Goal: Task Accomplishment & Management: Complete application form

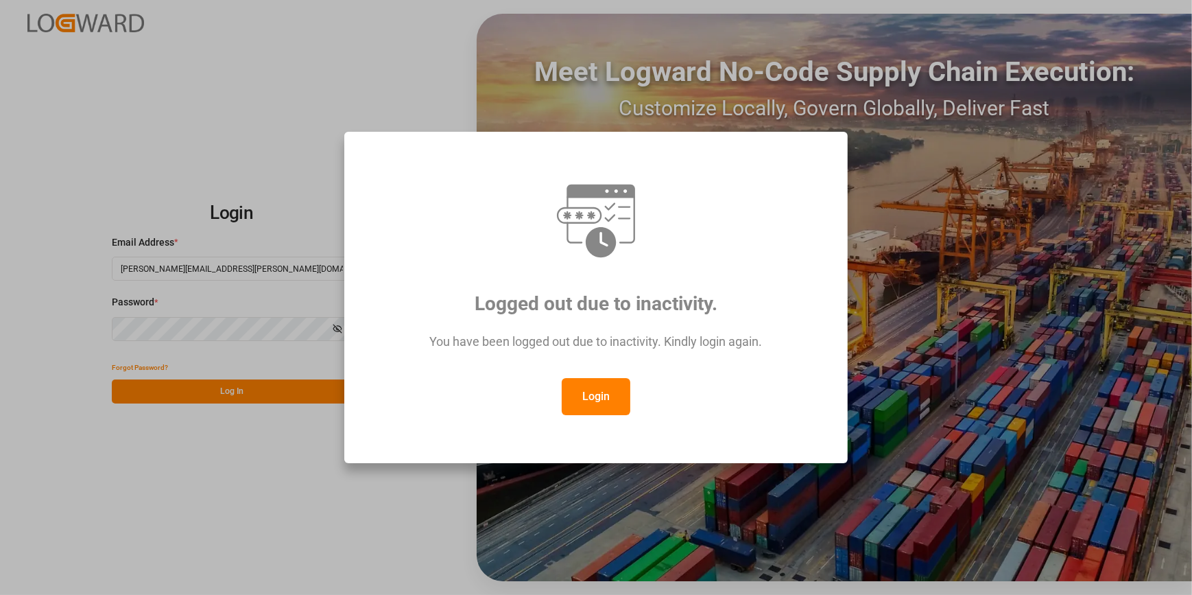
click at [596, 392] on button "Login" at bounding box center [596, 396] width 69 height 37
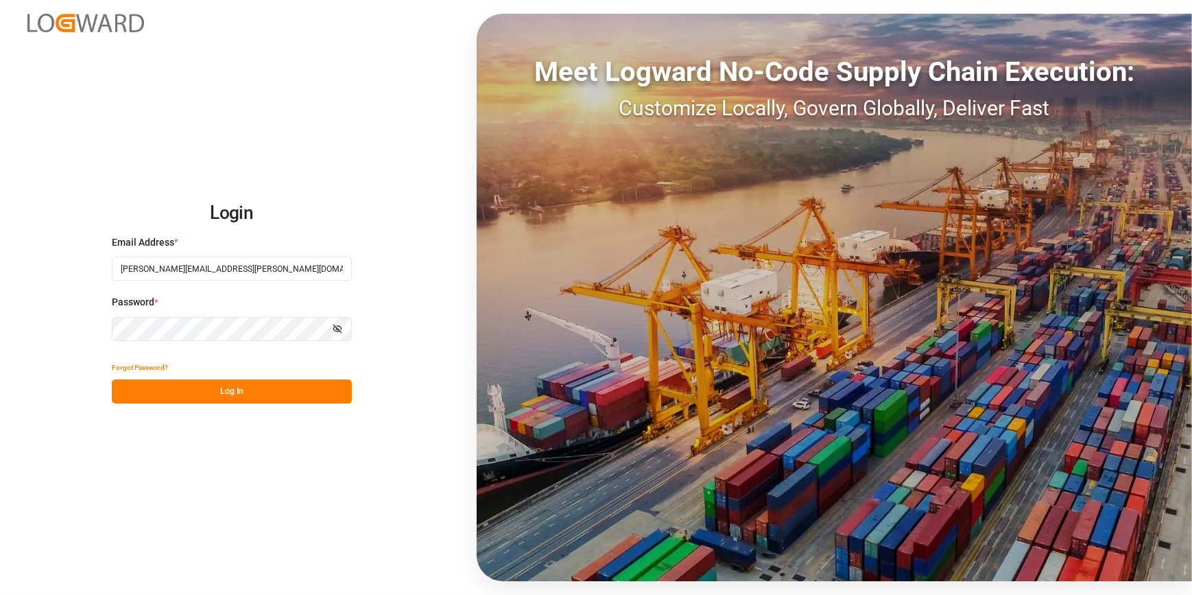
click at [187, 377] on div "Forgot Password?" at bounding box center [232, 367] width 240 height 24
click at [179, 388] on button "Log In" at bounding box center [232, 391] width 240 height 24
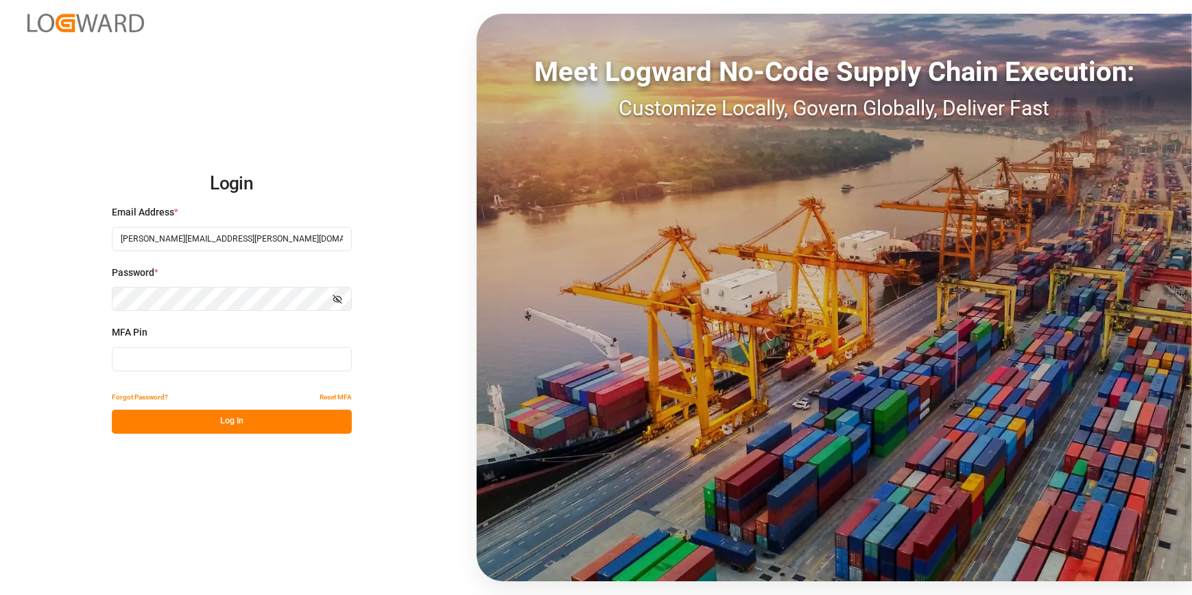
click at [134, 361] on input at bounding box center [232, 359] width 240 height 24
type input "223369"
click at [178, 432] on button "Log In" at bounding box center [232, 422] width 240 height 24
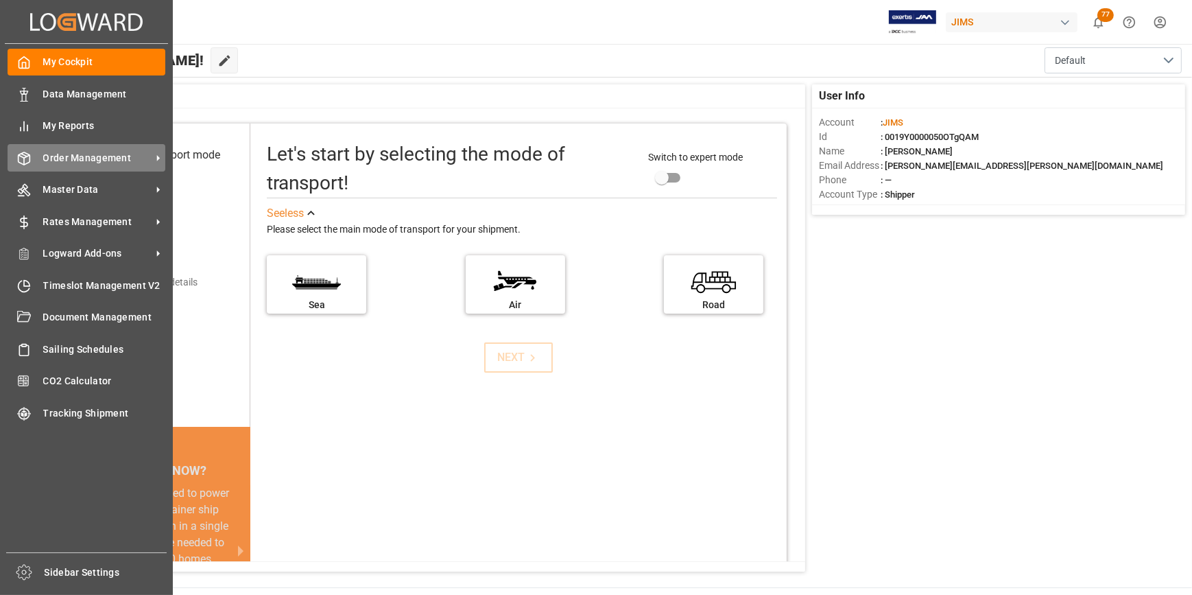
click at [91, 162] on span "Order Management" at bounding box center [97, 158] width 108 height 14
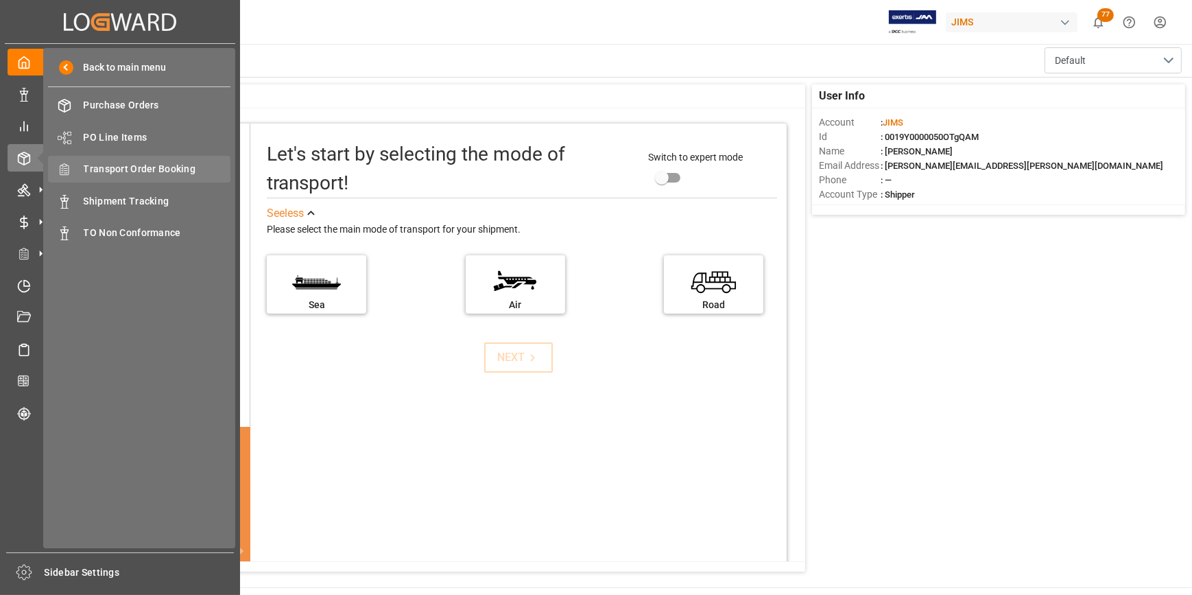
click at [145, 172] on span "Transport Order Booking" at bounding box center [157, 169] width 147 height 14
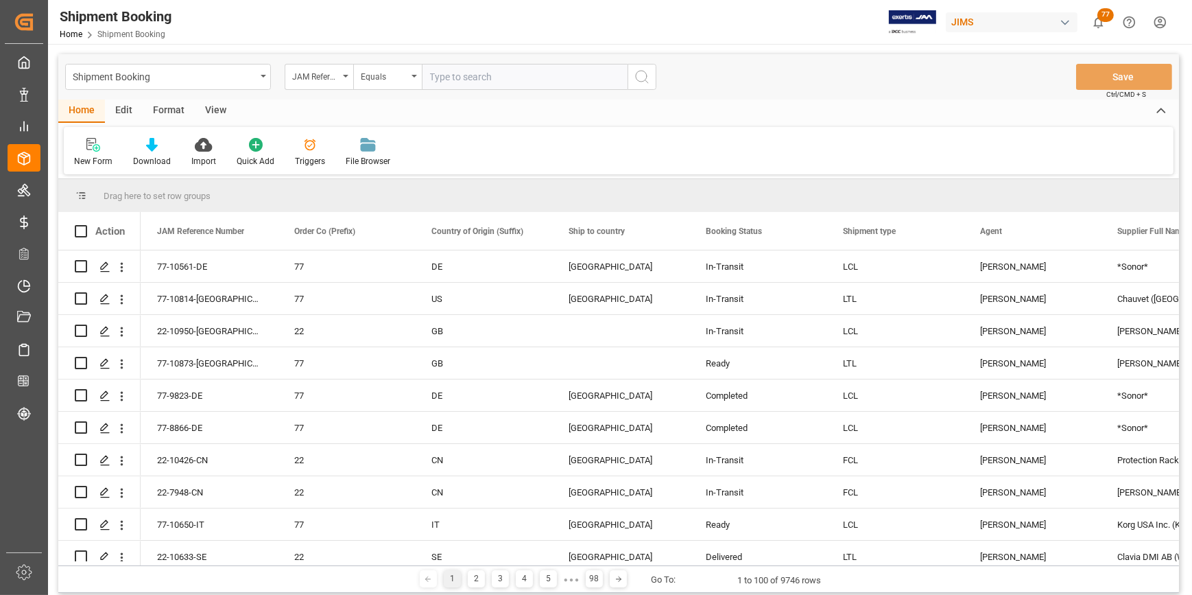
click at [449, 76] on input "text" at bounding box center [525, 77] width 206 height 26
click at [453, 75] on input "text" at bounding box center [525, 77] width 206 height 26
type input "22-10426-CN"
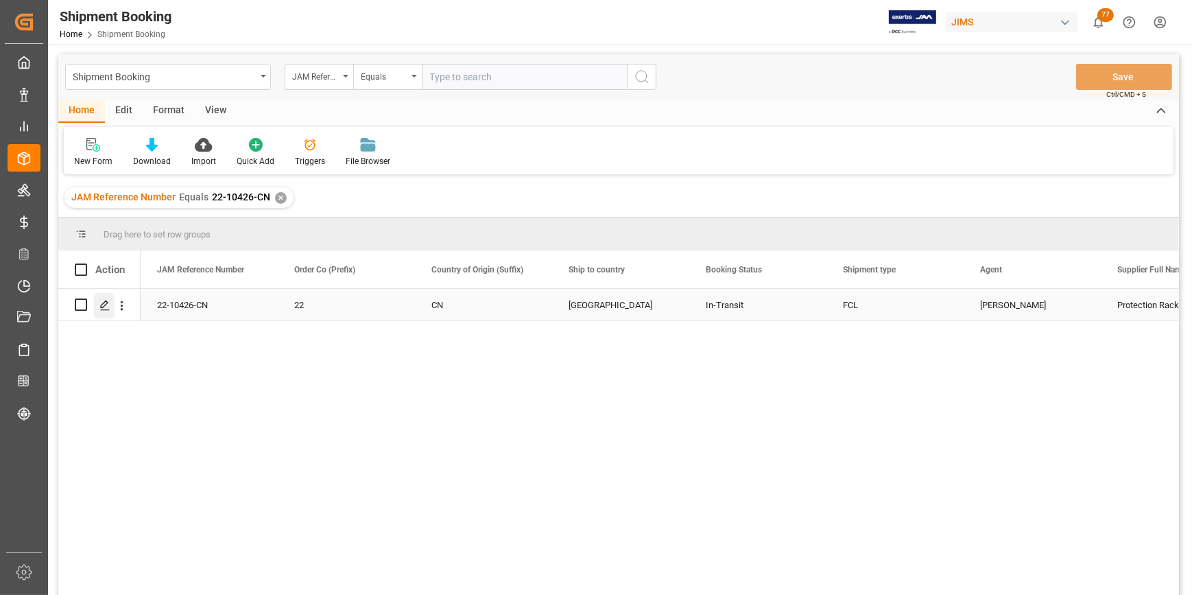
click at [103, 307] on icon "Press SPACE to select this row." at bounding box center [104, 305] width 11 height 11
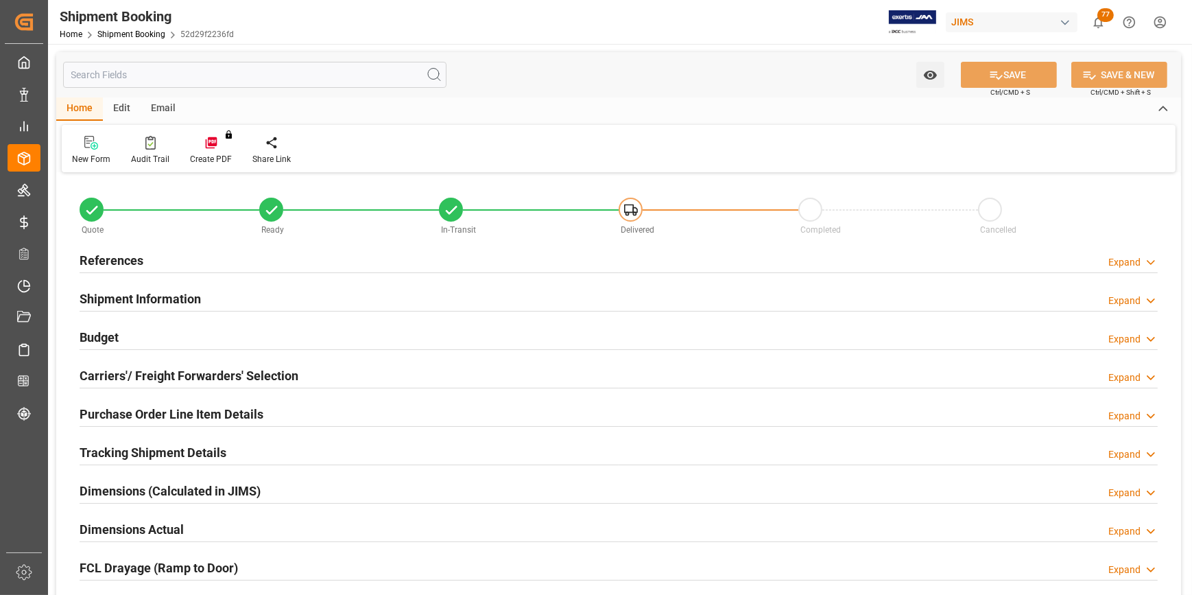
type input "63"
click at [160, 412] on h2 "Purchase Order Line Item Details" at bounding box center [172, 414] width 184 height 19
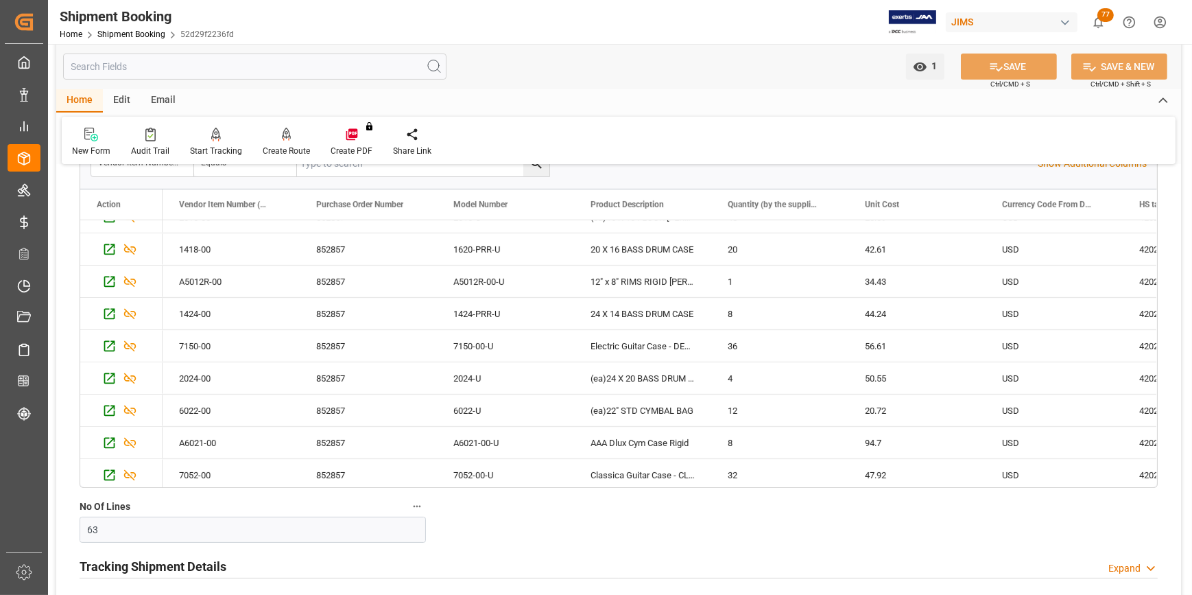
scroll to position [311, 0]
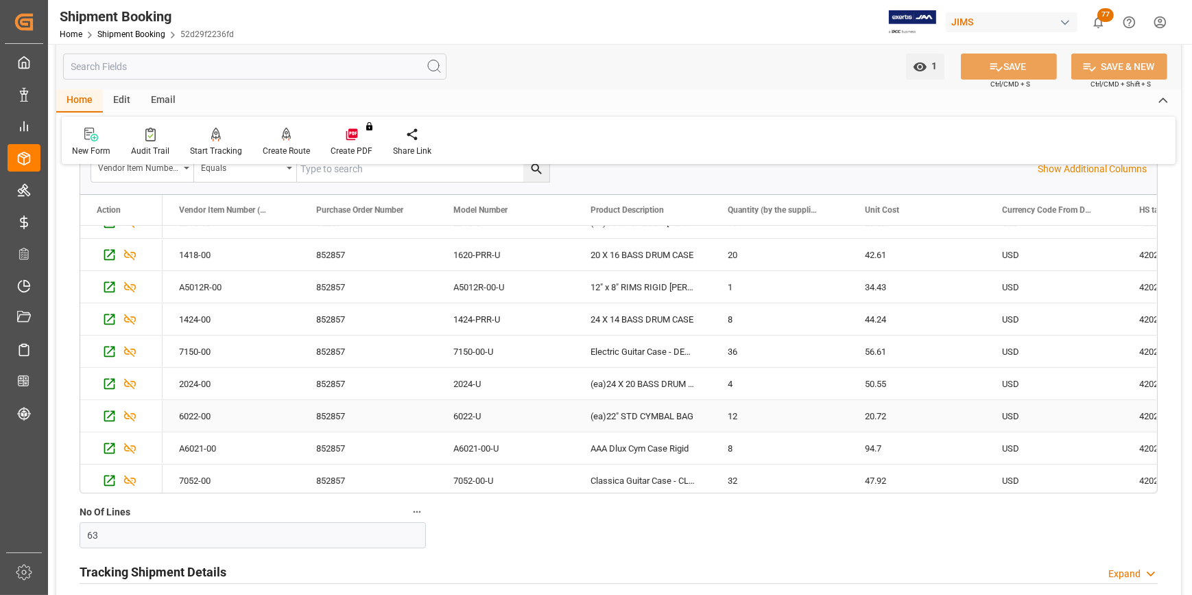
click at [586, 412] on div "(ea)22" STD CYMBAL BAG" at bounding box center [642, 416] width 137 height 32
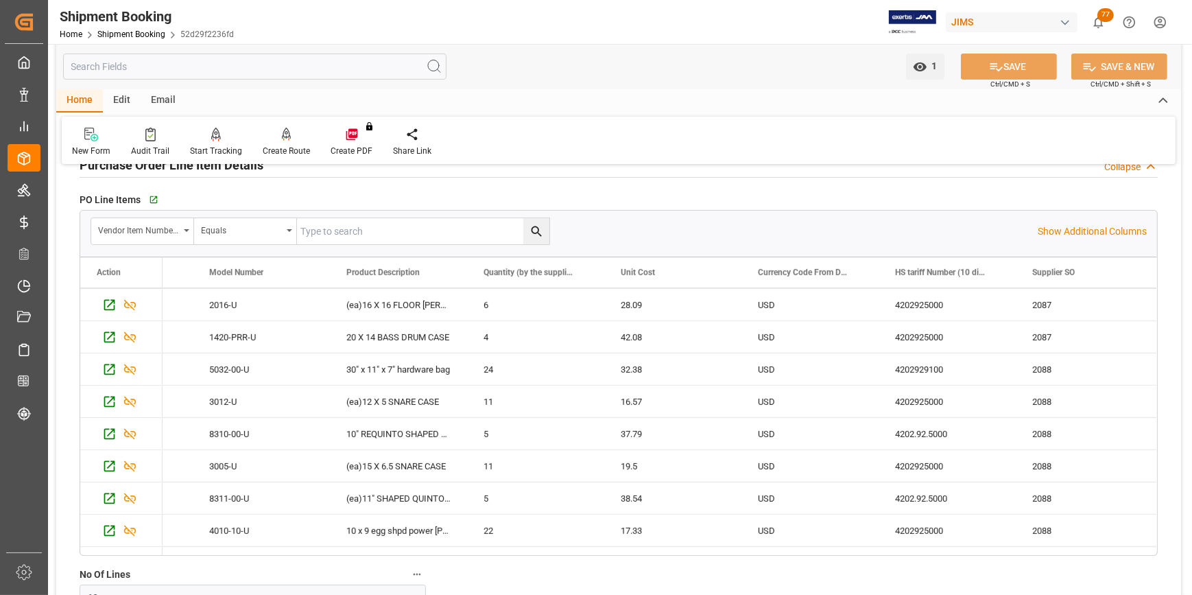
scroll to position [1064, 0]
click at [946, 429] on div "4202.92.5000" at bounding box center [947, 433] width 137 height 32
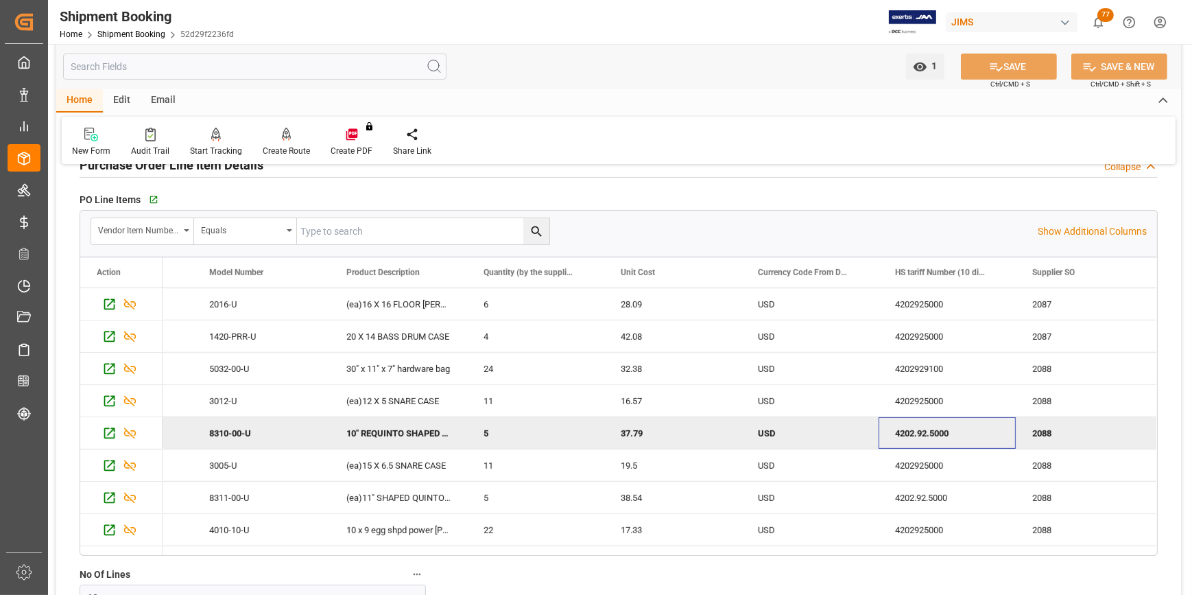
click at [923, 436] on div "4202.92.5000" at bounding box center [947, 433] width 137 height 32
click at [916, 434] on div "4202.92.5000" at bounding box center [947, 433] width 137 height 32
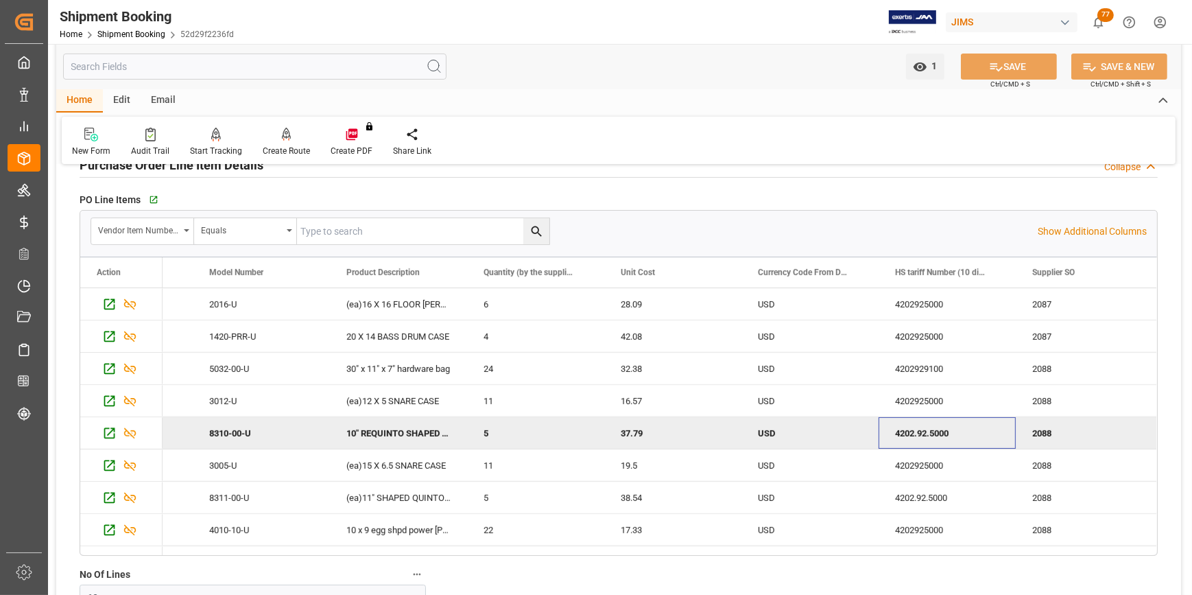
click at [916, 434] on div "4202.92.5000" at bounding box center [947, 433] width 137 height 32
click at [917, 432] on div "4202.92.5000" at bounding box center [947, 433] width 137 height 32
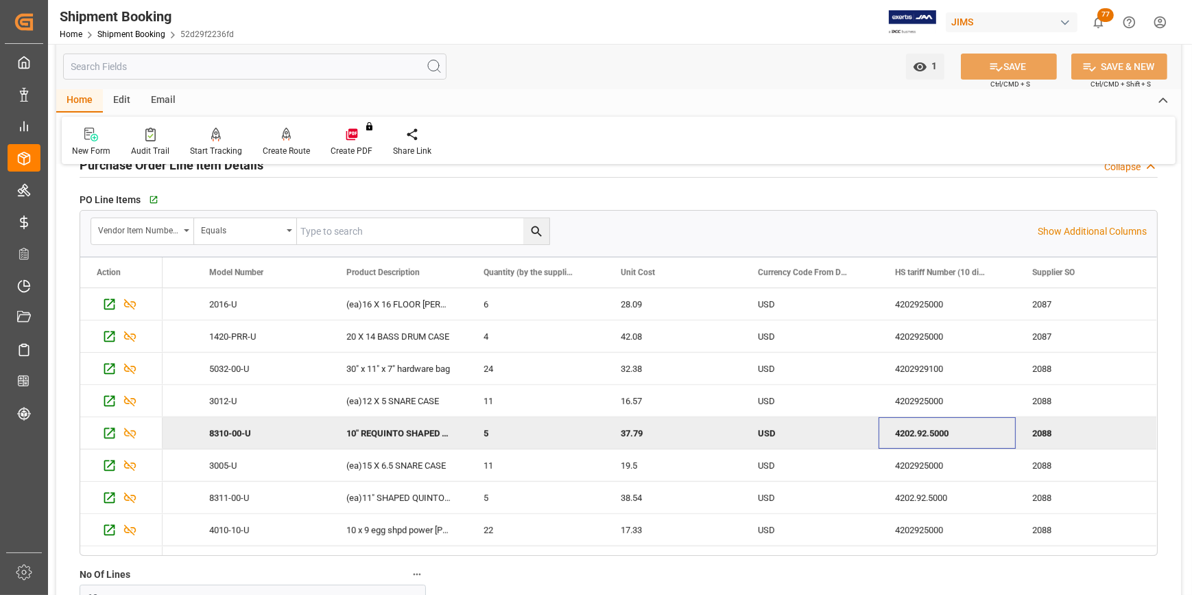
click at [917, 432] on div "4202.92.5000" at bounding box center [947, 433] width 137 height 32
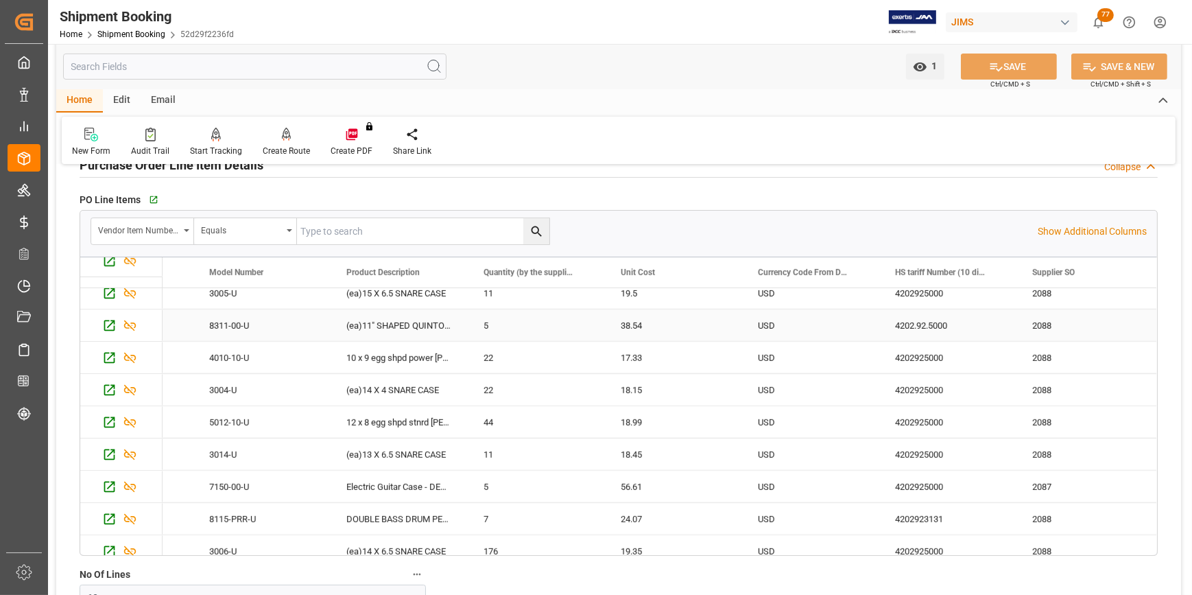
scroll to position [1177, 0]
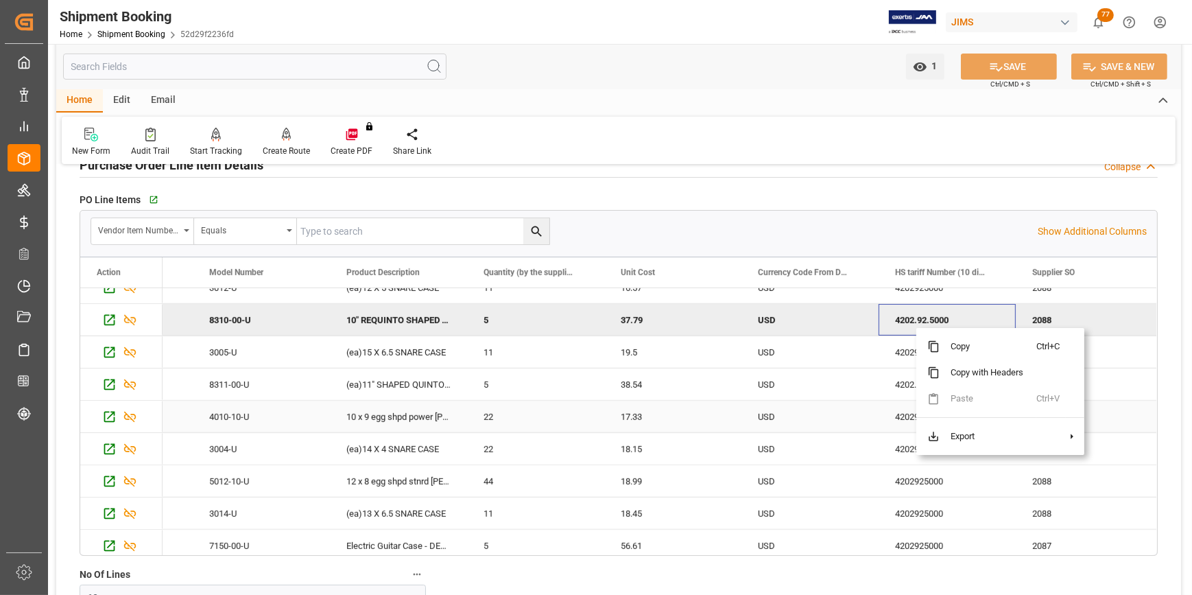
click at [918, 423] on span at bounding box center [927, 436] width 23 height 26
click at [912, 322] on div "4202.92.5000" at bounding box center [947, 320] width 137 height 32
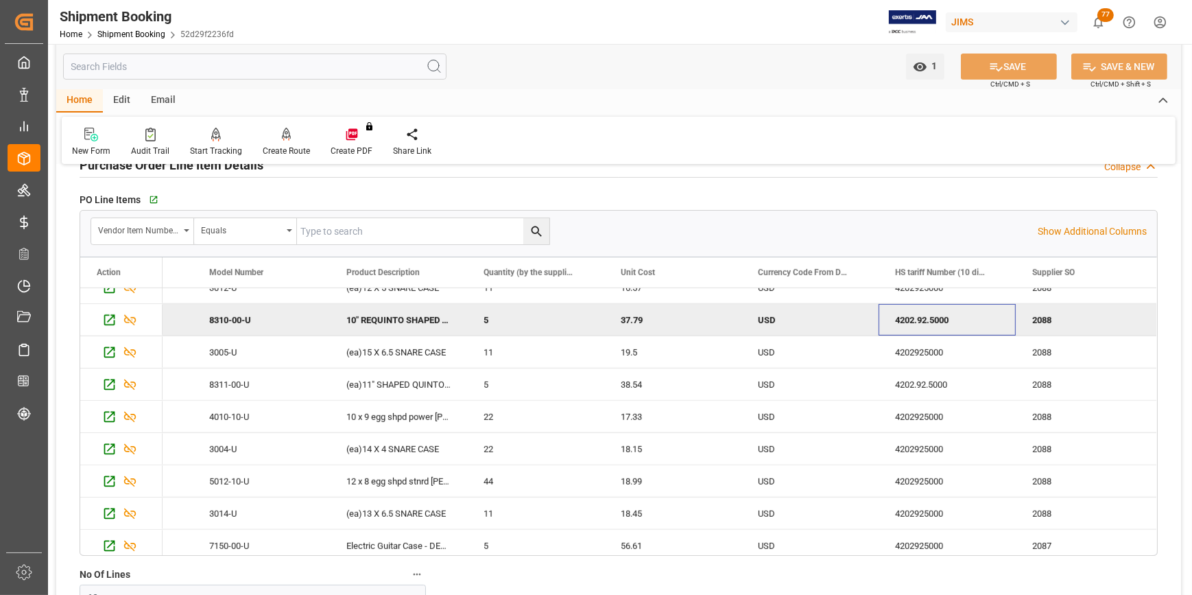
click at [923, 315] on div "4202.92.5000" at bounding box center [947, 320] width 137 height 32
click at [929, 311] on div "4202.92.5000" at bounding box center [947, 320] width 137 height 32
click at [931, 313] on div "4202.92.5000" at bounding box center [947, 320] width 137 height 32
click at [938, 318] on div "4202.92.5000" at bounding box center [947, 320] width 137 height 32
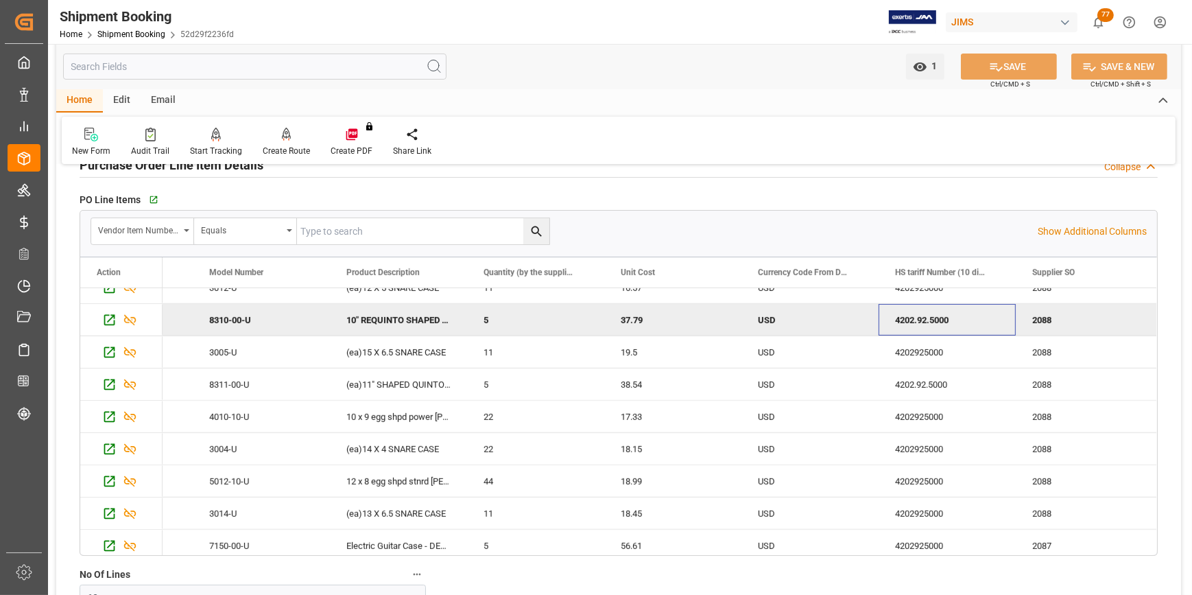
click at [938, 318] on div "4202.92.5000" at bounding box center [947, 320] width 137 height 32
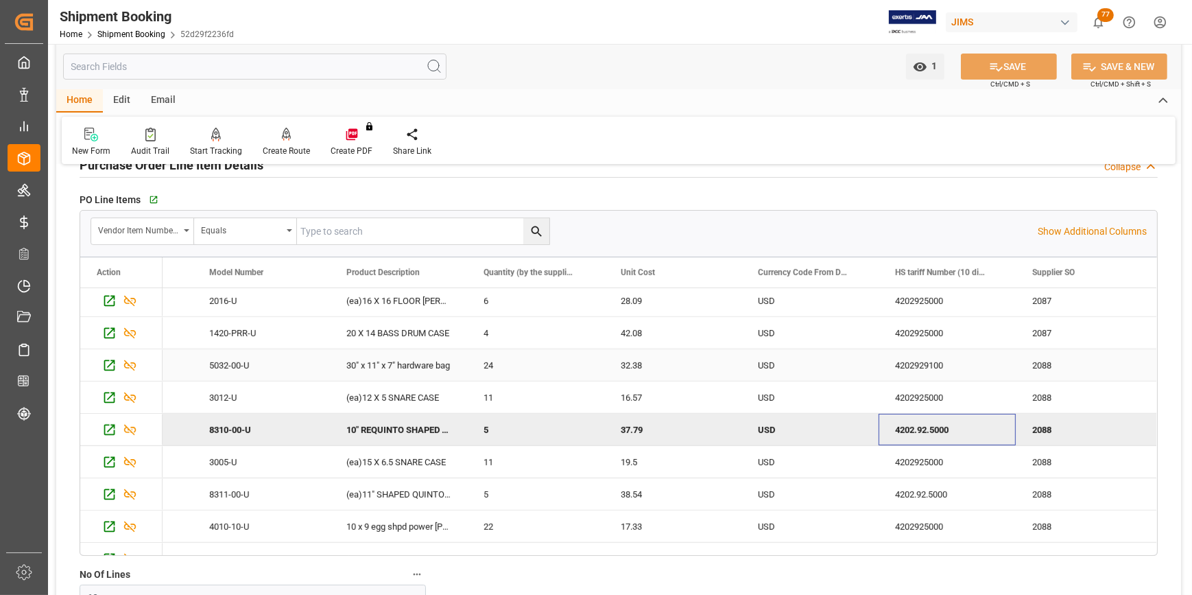
scroll to position [1052, 0]
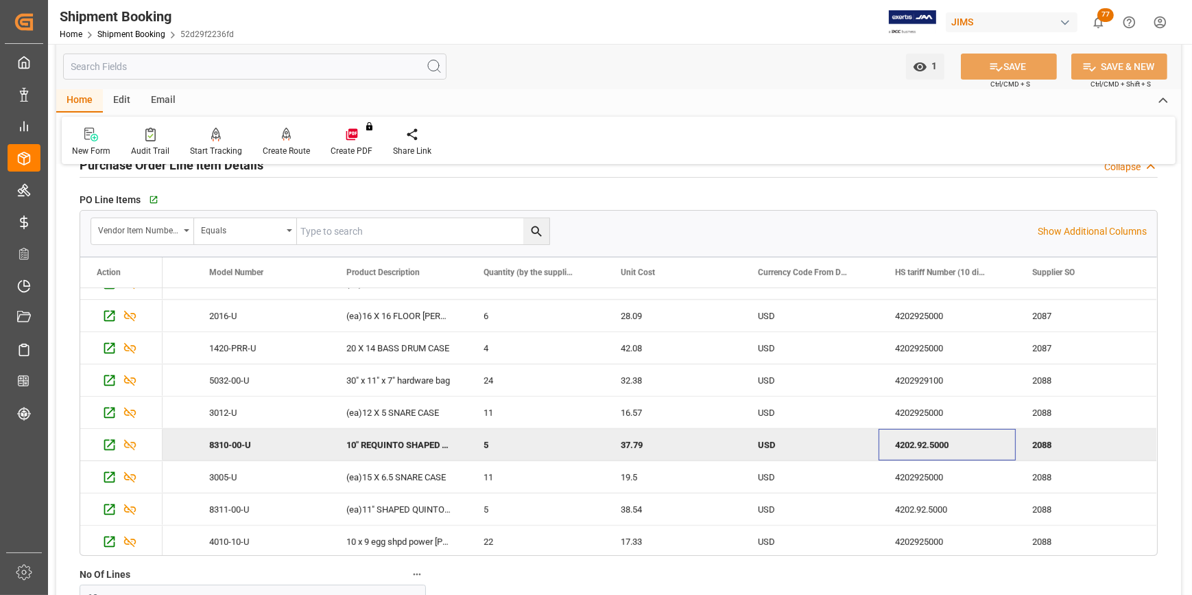
click at [922, 449] on div "4202.92.5000" at bounding box center [947, 445] width 137 height 32
click at [886, 435] on div "4202.92.5000" at bounding box center [947, 445] width 137 height 32
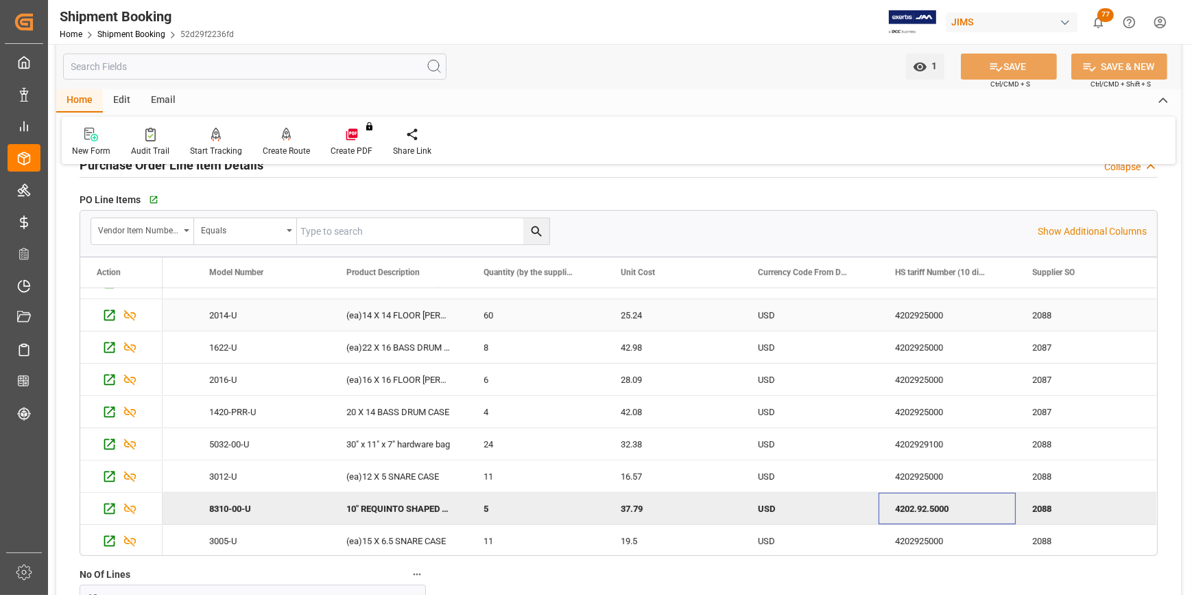
scroll to position [927, 0]
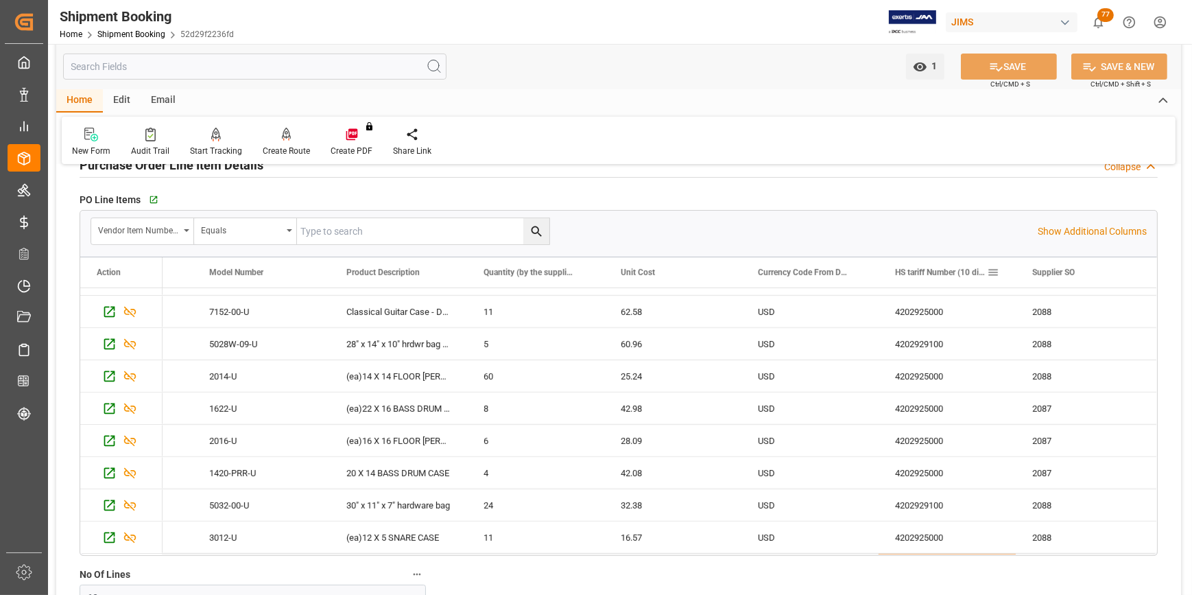
click at [996, 270] on span at bounding box center [993, 272] width 12 height 12
click at [945, 442] on div "4202925000" at bounding box center [947, 441] width 137 height 32
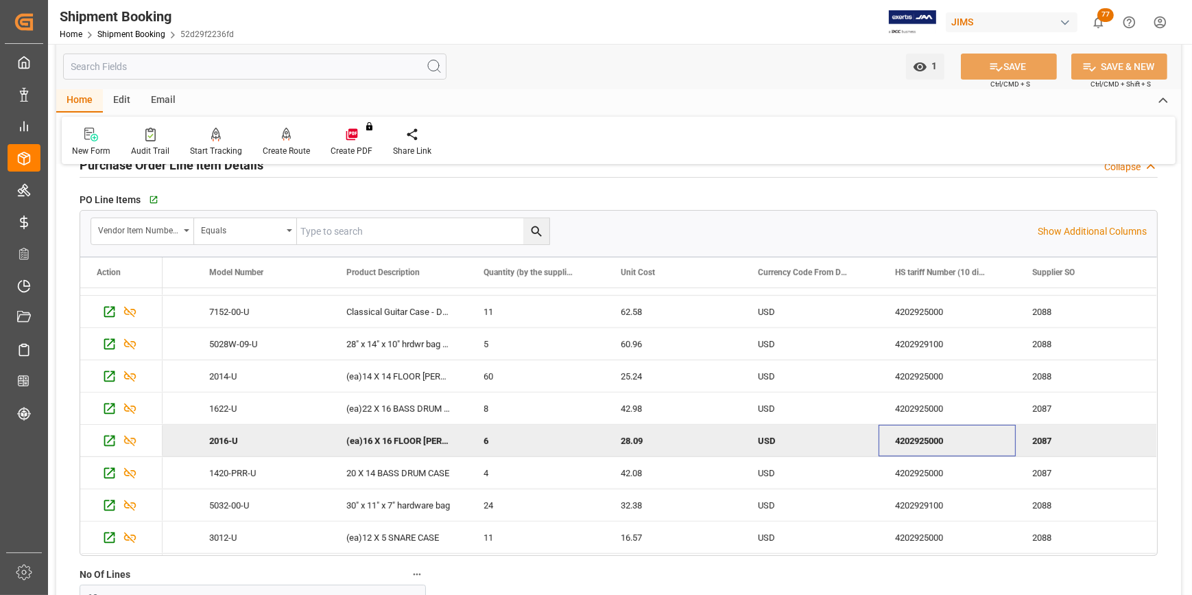
click at [908, 438] on div "4202925000" at bounding box center [947, 441] width 137 height 32
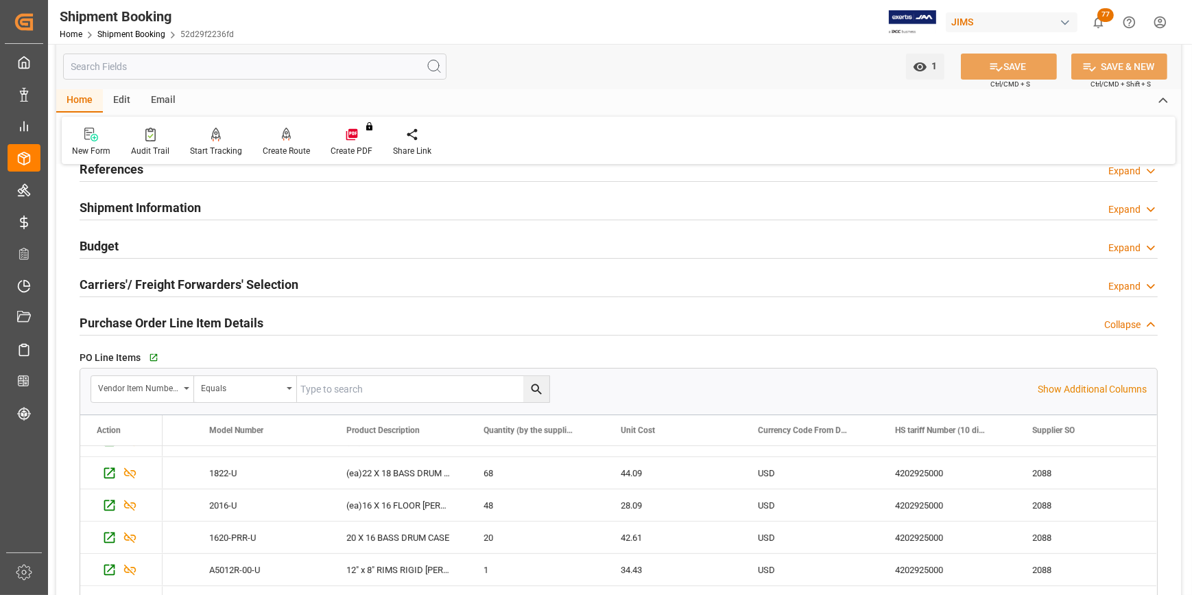
scroll to position [62, 0]
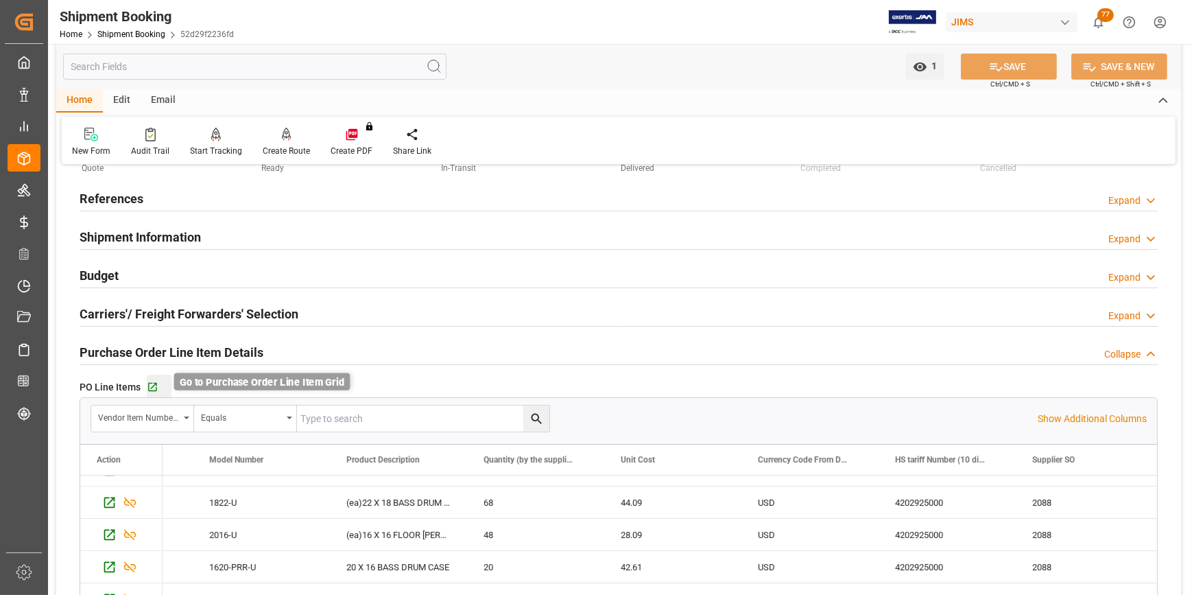
click at [156, 387] on icon "button" at bounding box center [153, 387] width 12 height 12
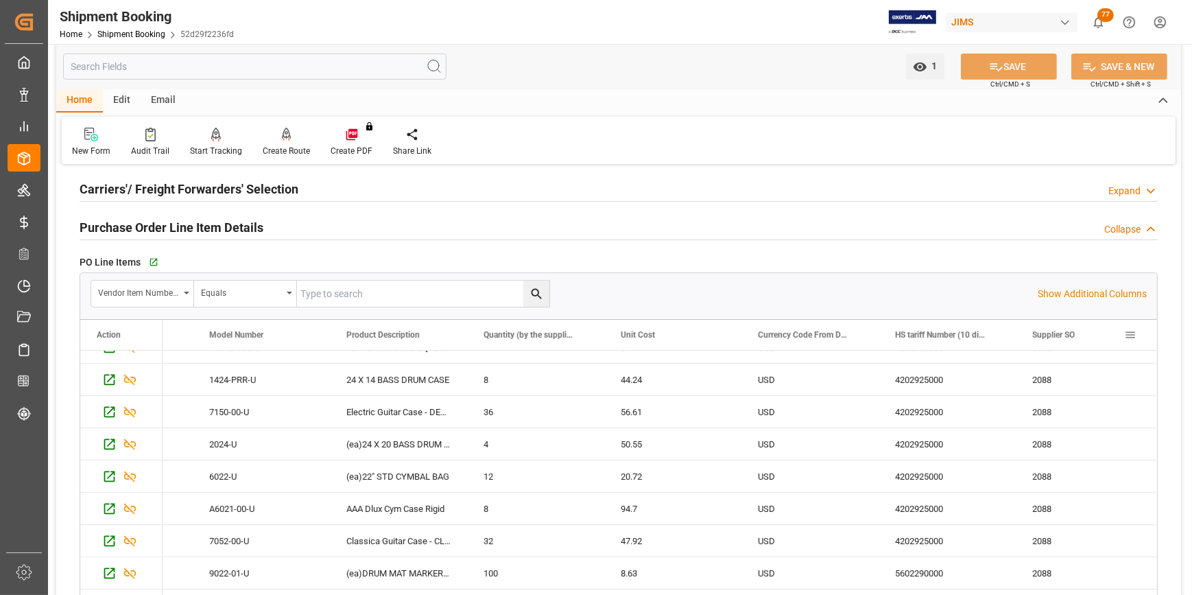
scroll to position [499, 0]
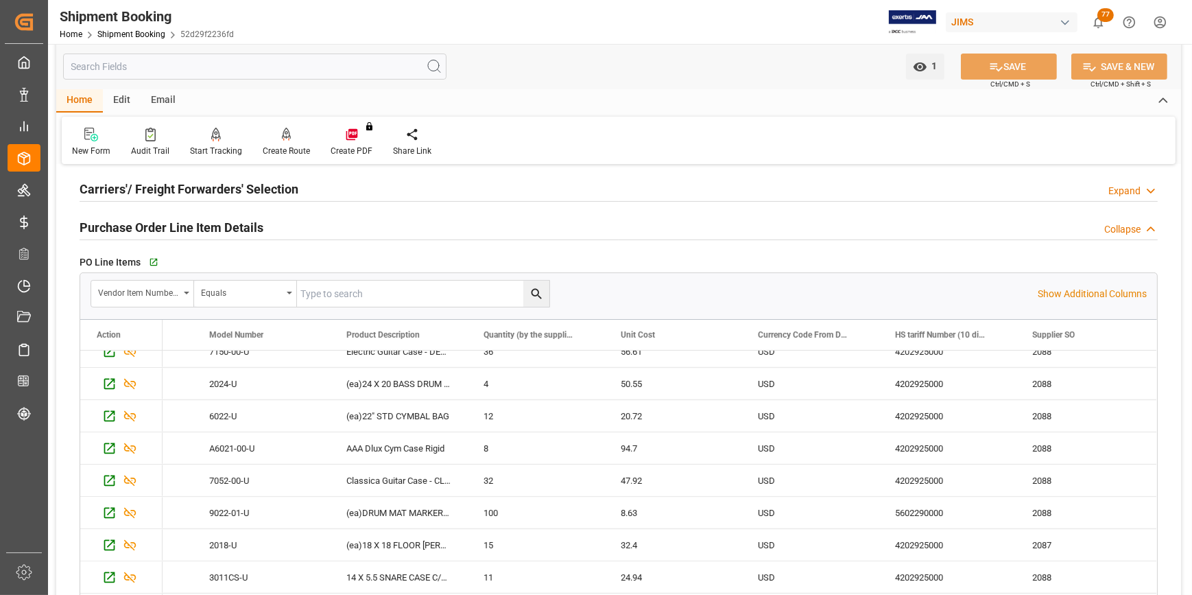
drag, startPoint x: 1159, startPoint y: 427, endPoint x: 1127, endPoint y: 494, distance: 73.6
click at [1152, 594] on html "Created by potrace 1.15, written by Peter Selinger 2001-2017 Created by potrace…" at bounding box center [596, 297] width 1192 height 595
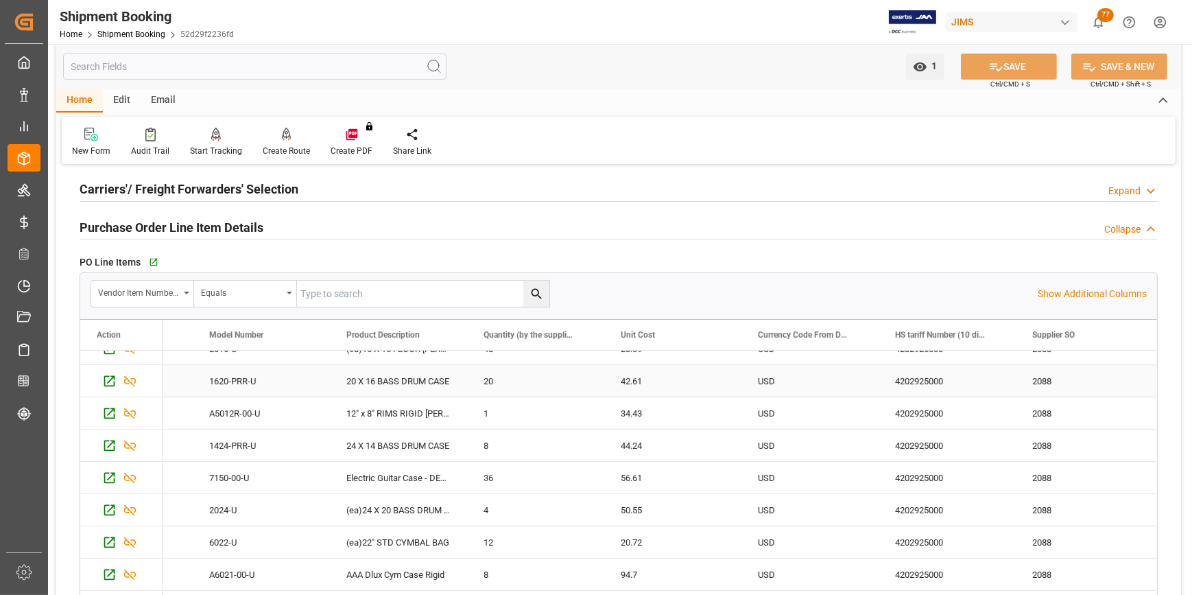
scroll to position [249, 0]
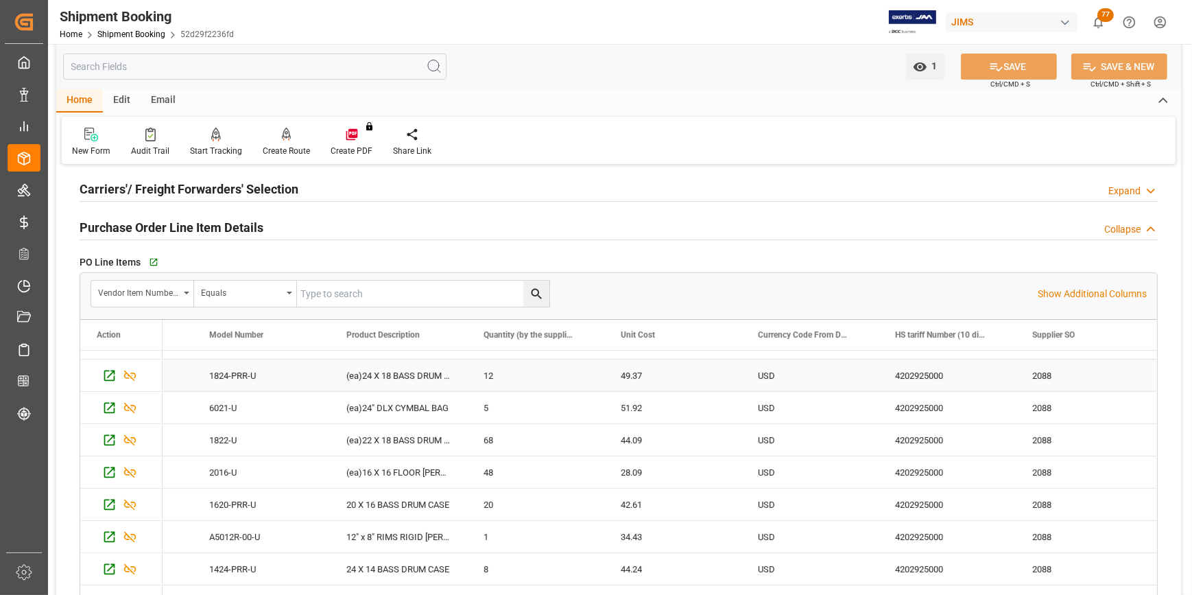
click at [912, 381] on div "4202925000" at bounding box center [947, 375] width 137 height 32
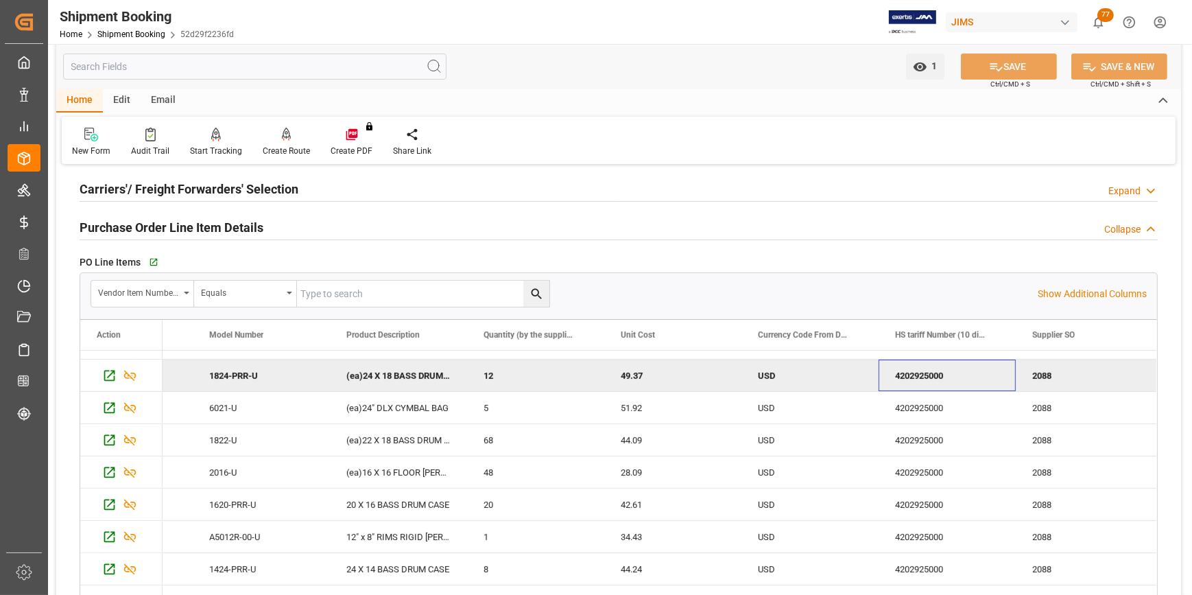
click at [914, 378] on div "4202925000" at bounding box center [947, 375] width 137 height 32
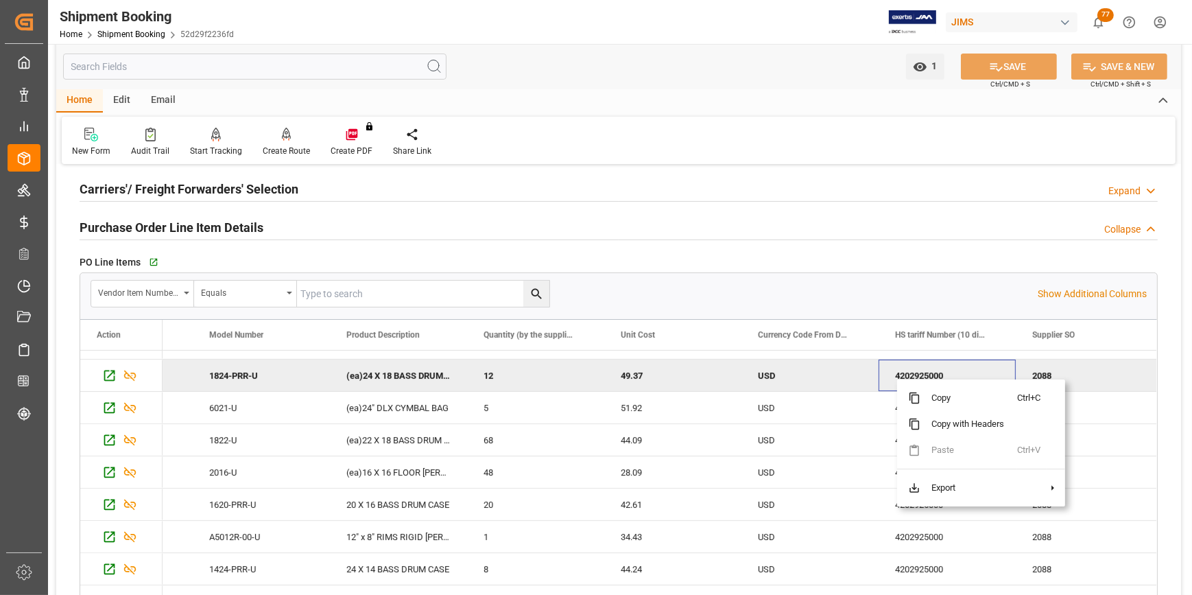
click at [897, 377] on div "4202925000" at bounding box center [947, 375] width 137 height 32
click at [907, 372] on div "4202925000" at bounding box center [947, 375] width 137 height 32
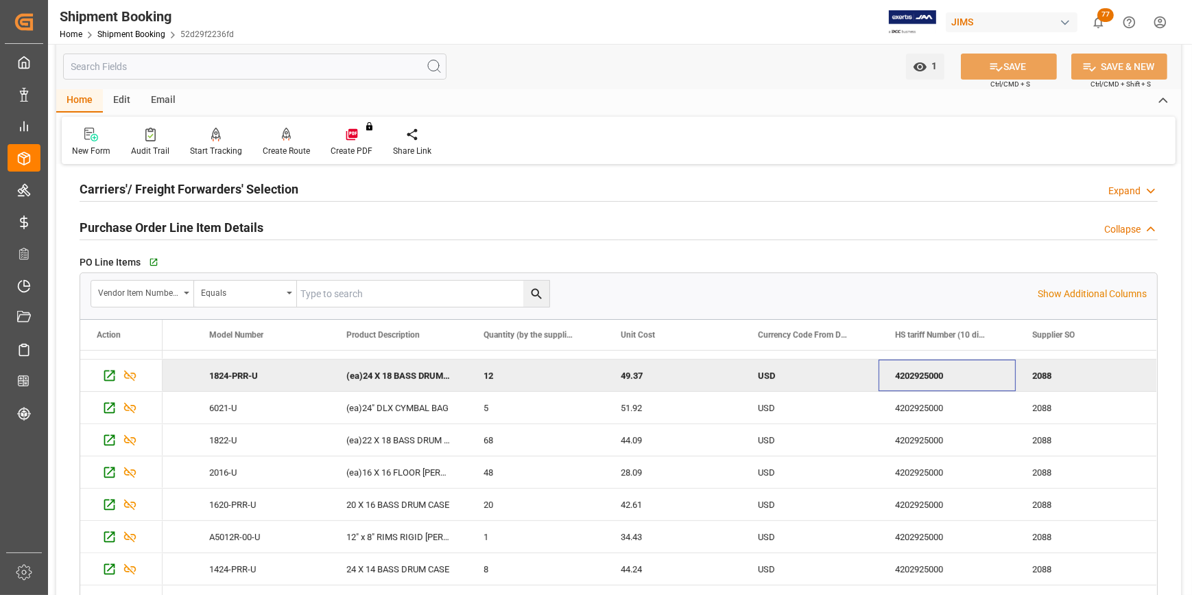
click at [907, 372] on div "4202925000" at bounding box center [947, 375] width 137 height 32
click at [901, 412] on div "4202925000" at bounding box center [947, 408] width 137 height 32
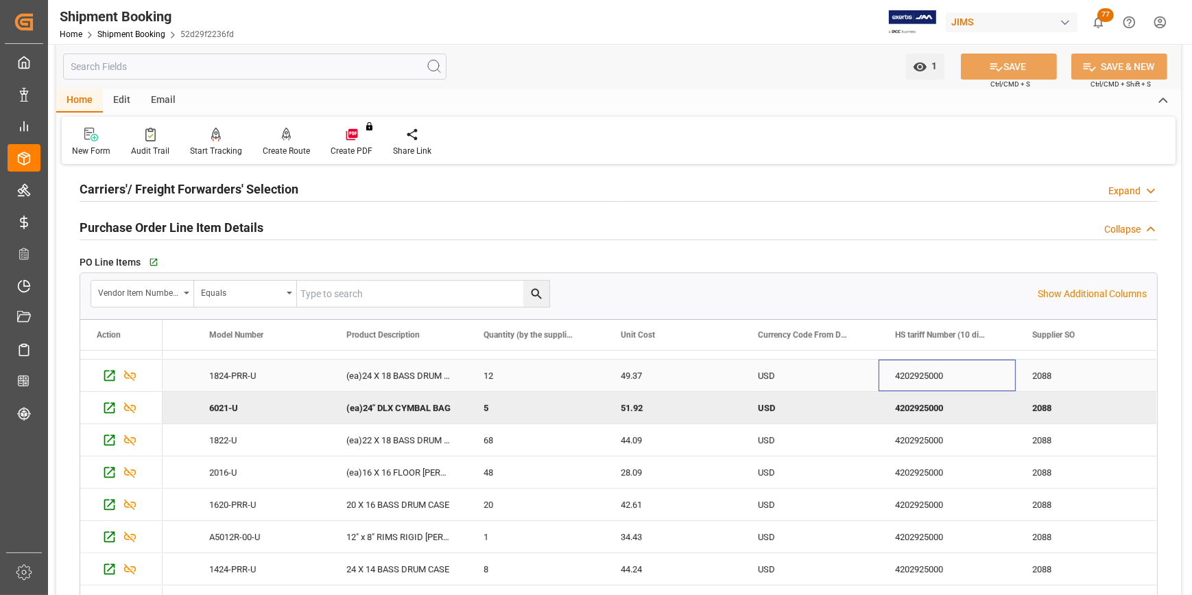
click at [905, 377] on div "4202925000" at bounding box center [947, 375] width 137 height 32
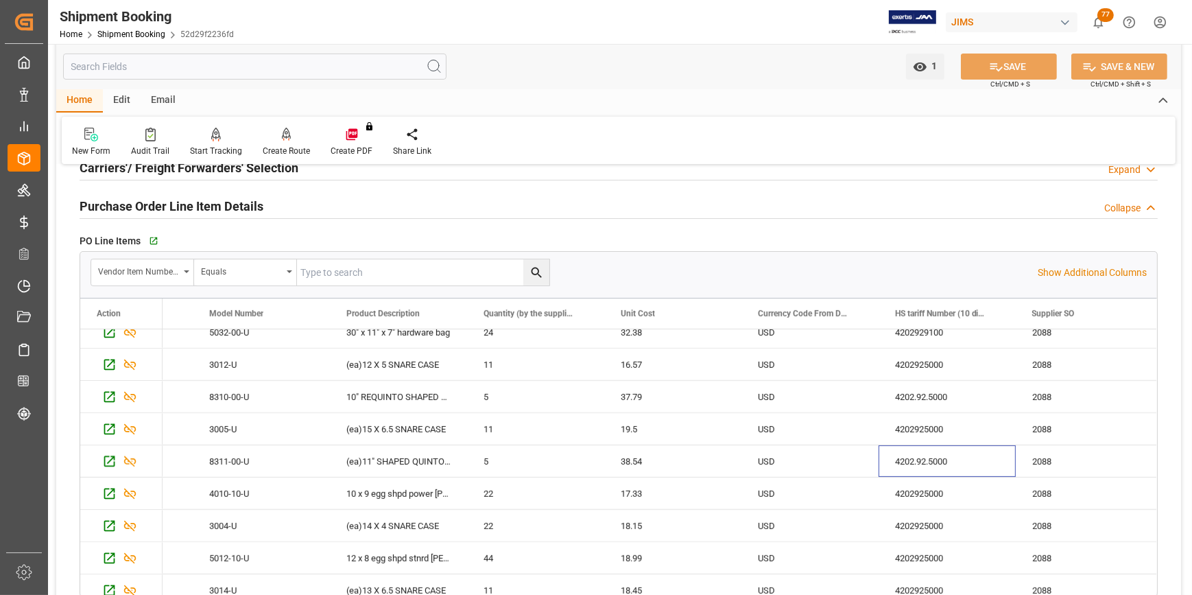
scroll to position [1146, 0]
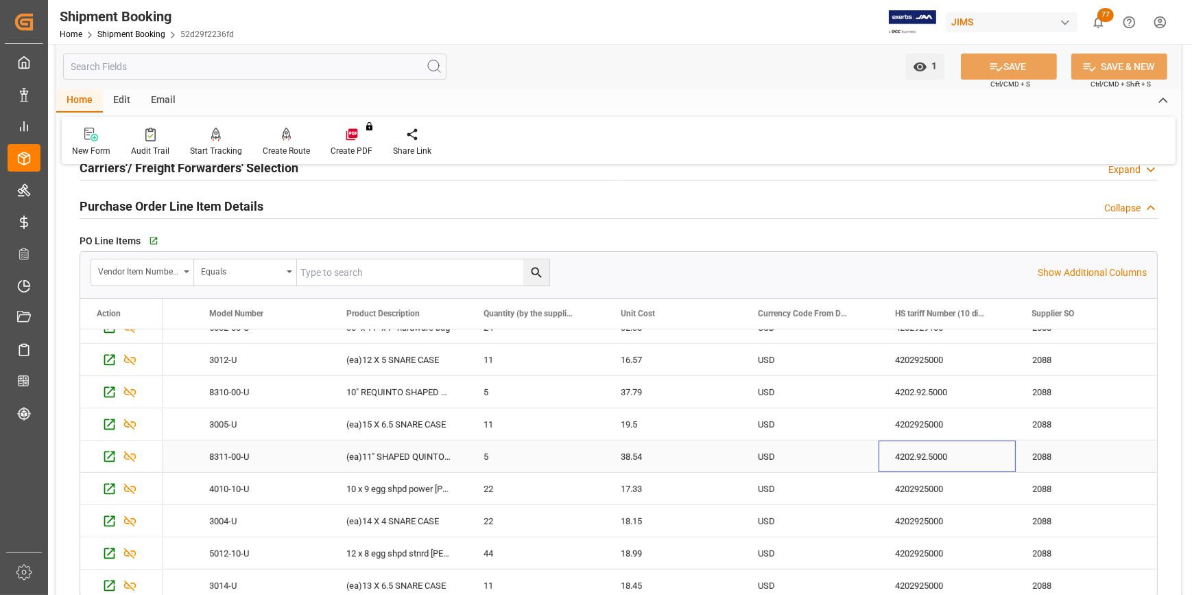
click at [901, 451] on div "4202.92.5000" at bounding box center [947, 456] width 137 height 32
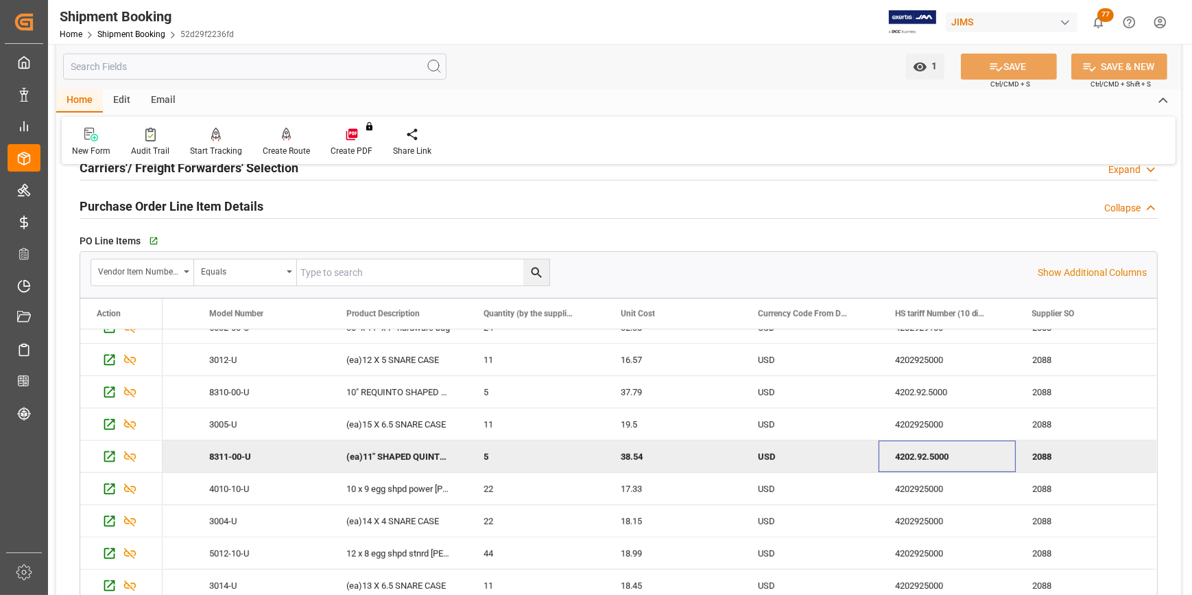
click at [901, 451] on div "4202.92.5000" at bounding box center [947, 456] width 137 height 32
click at [1028, 433] on div "2088" at bounding box center [1084, 424] width 137 height 32
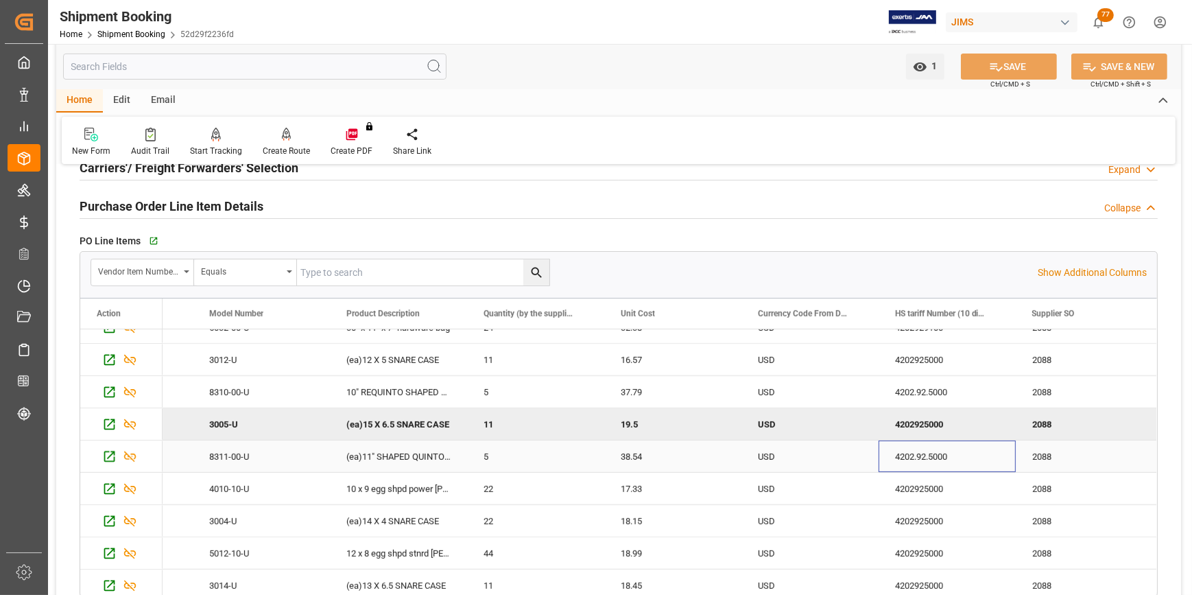
click at [952, 457] on div "4202.92.5000" at bounding box center [947, 456] width 137 height 32
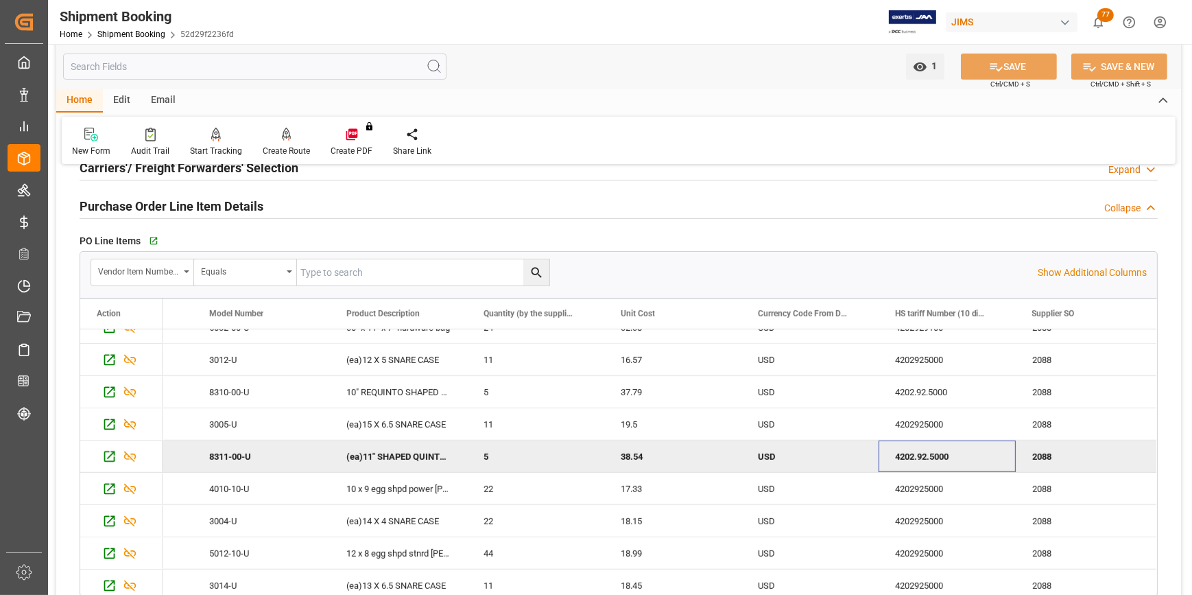
click at [947, 455] on div "4202.92.5000" at bounding box center [947, 456] width 137 height 32
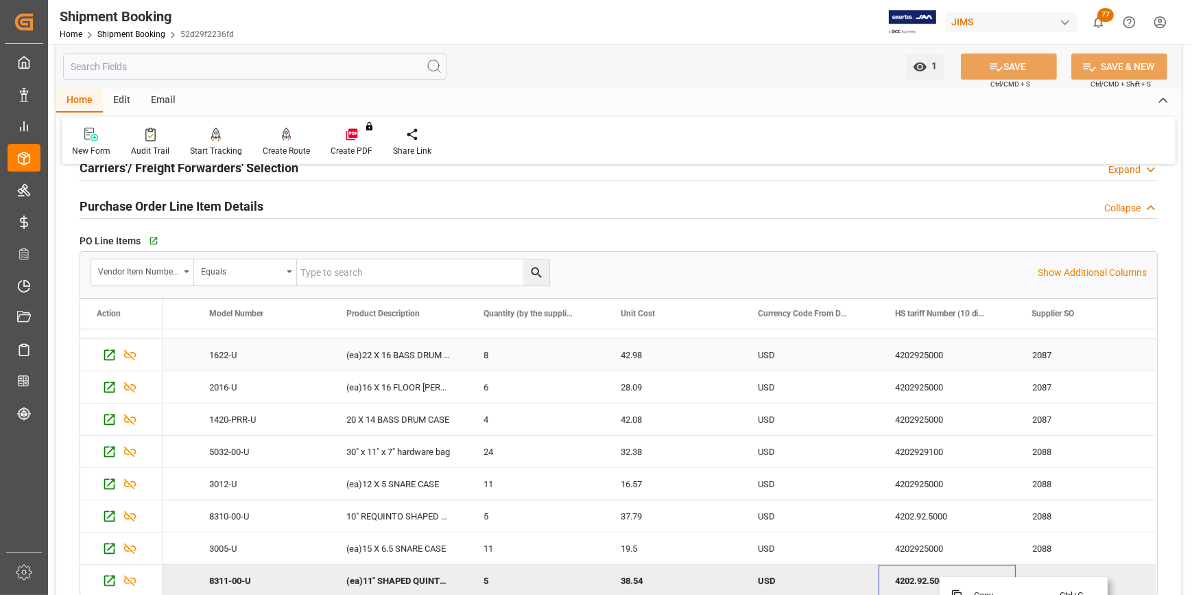
scroll to position [835, 0]
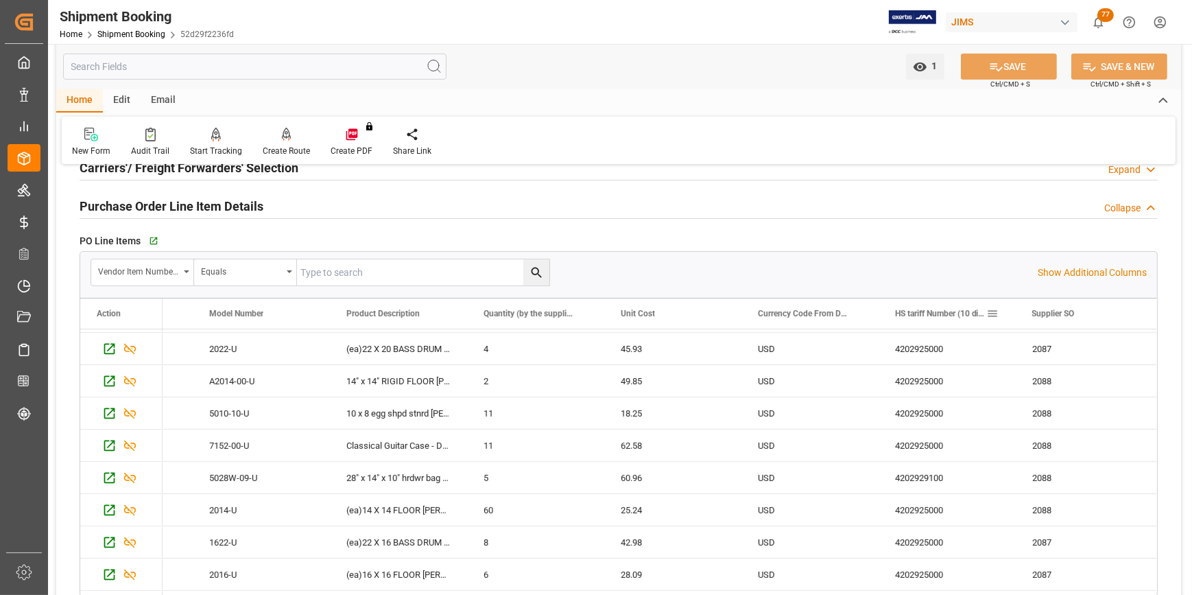
click at [996, 316] on span at bounding box center [993, 313] width 12 height 12
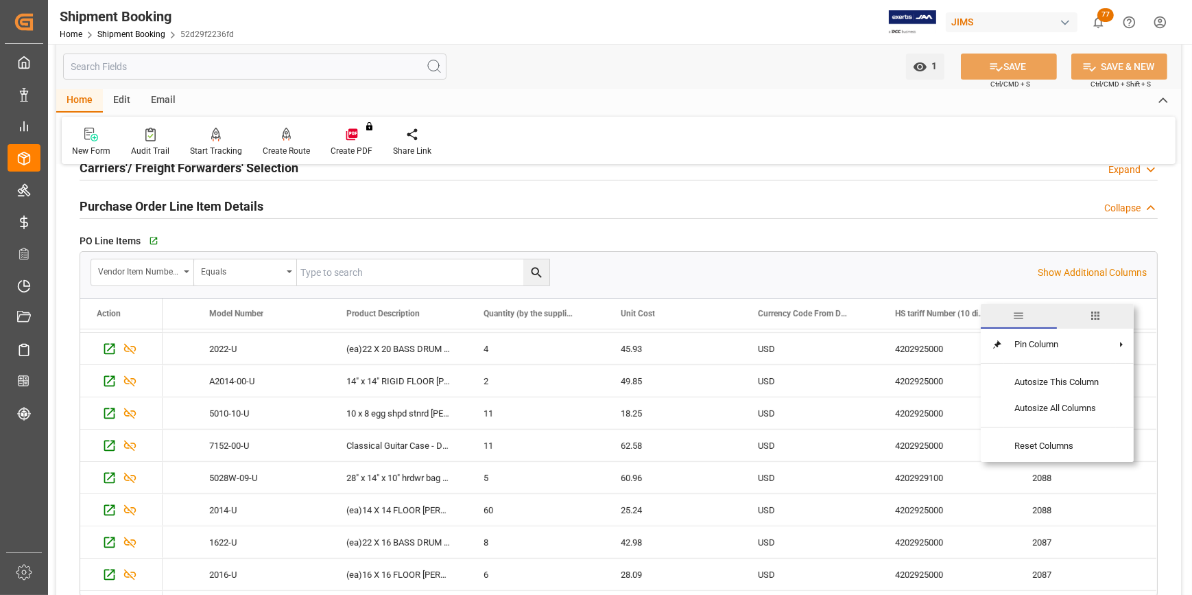
scroll to position [1155, 0]
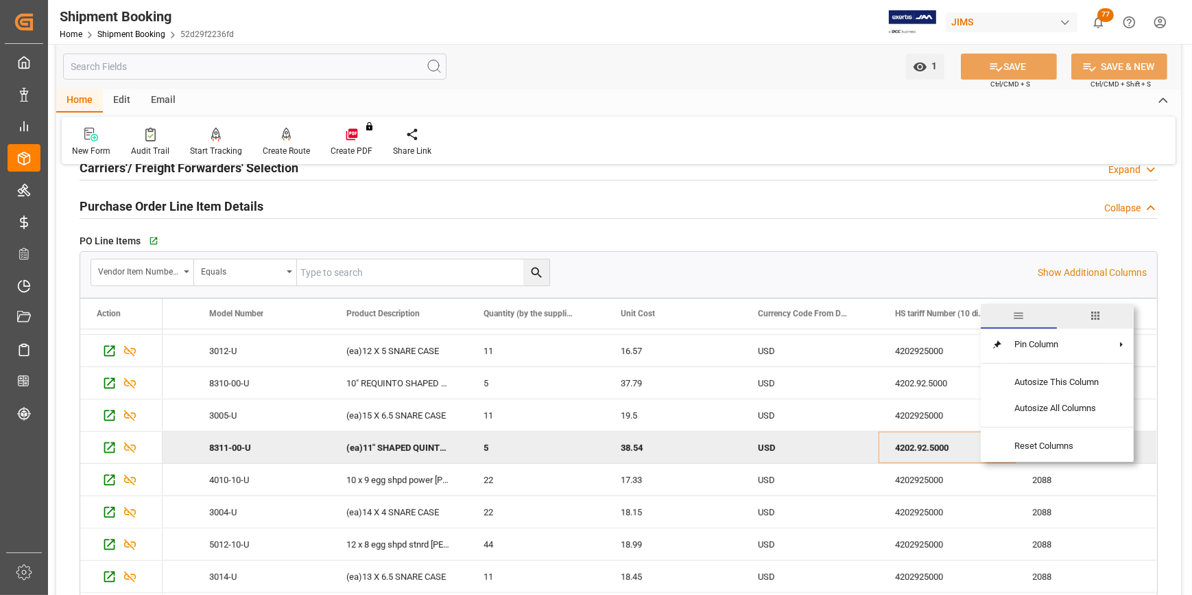
click at [1022, 318] on span "general" at bounding box center [1018, 315] width 12 height 12
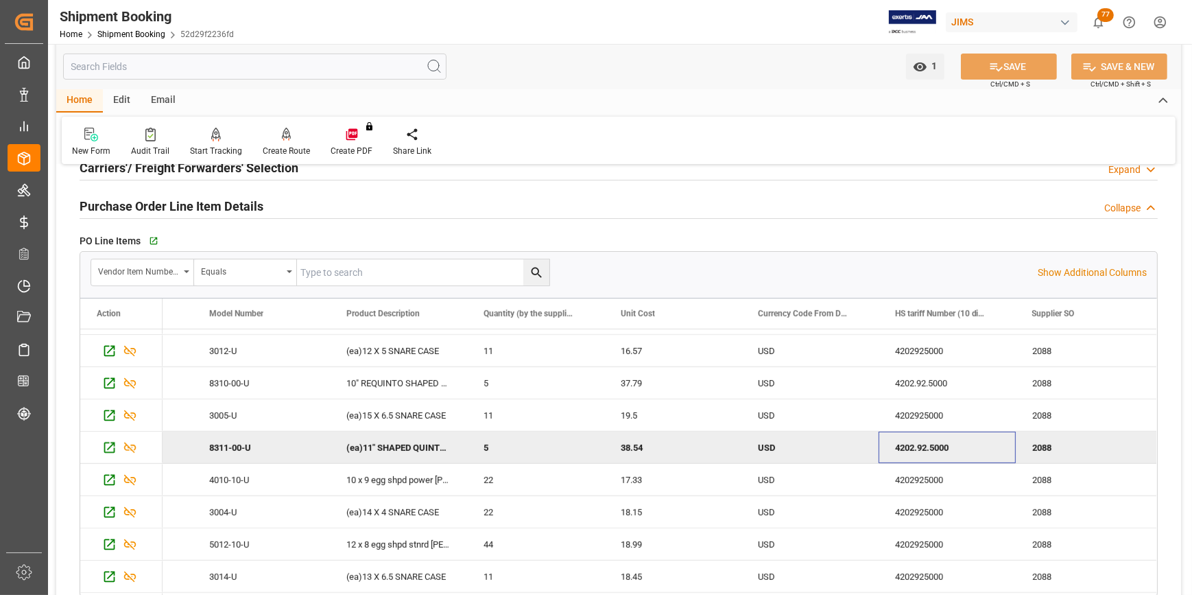
click at [937, 441] on div "4202.92.5000" at bounding box center [947, 447] width 137 height 32
click at [914, 507] on div "4202925000" at bounding box center [947, 512] width 137 height 32
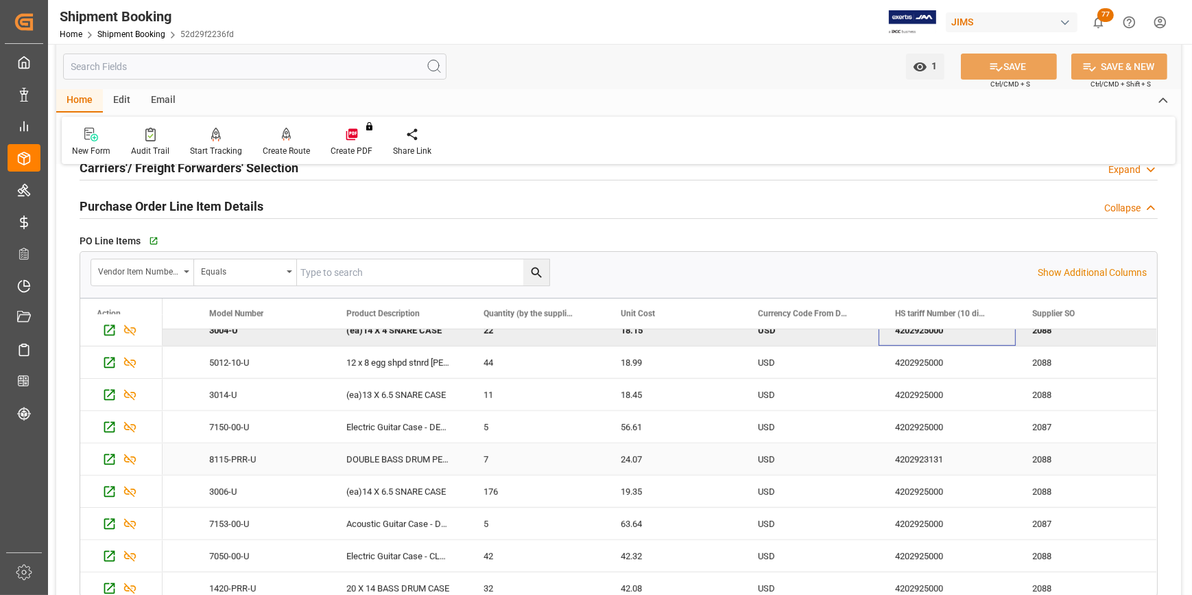
scroll to position [1265, 0]
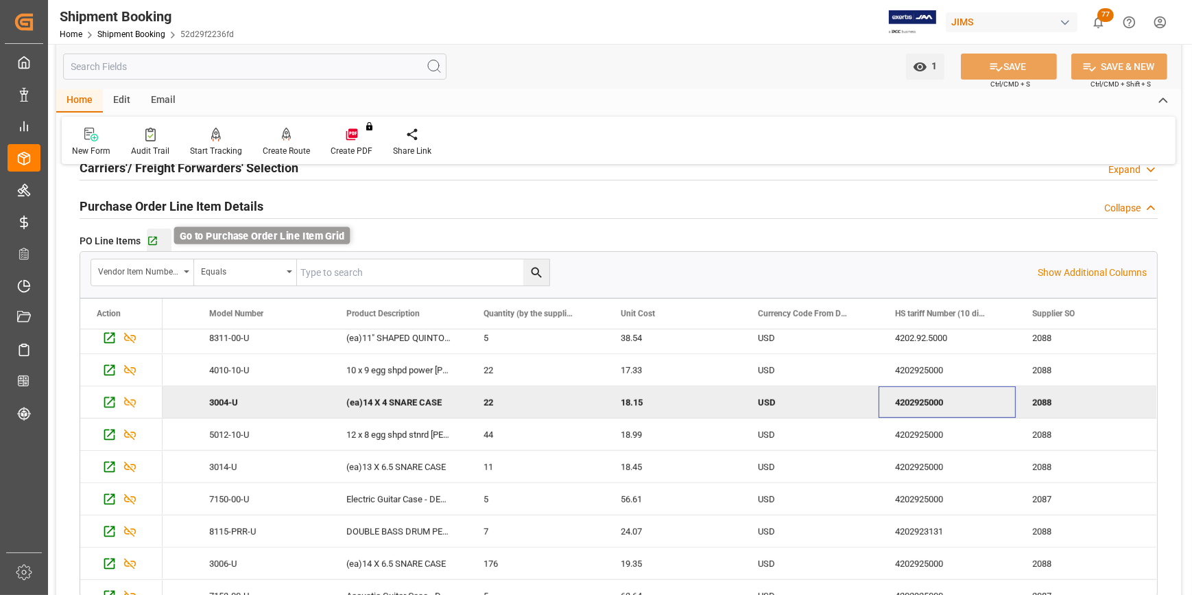
click at [154, 238] on icon "button" at bounding box center [153, 241] width 12 height 12
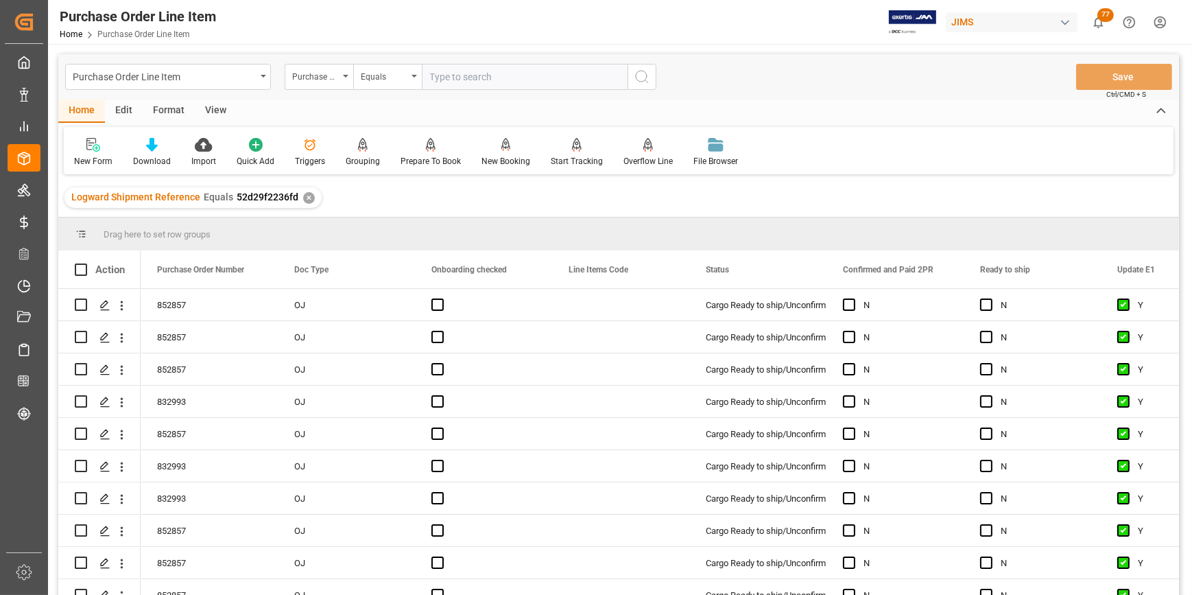
click at [210, 116] on div "View" at bounding box center [216, 110] width 42 height 23
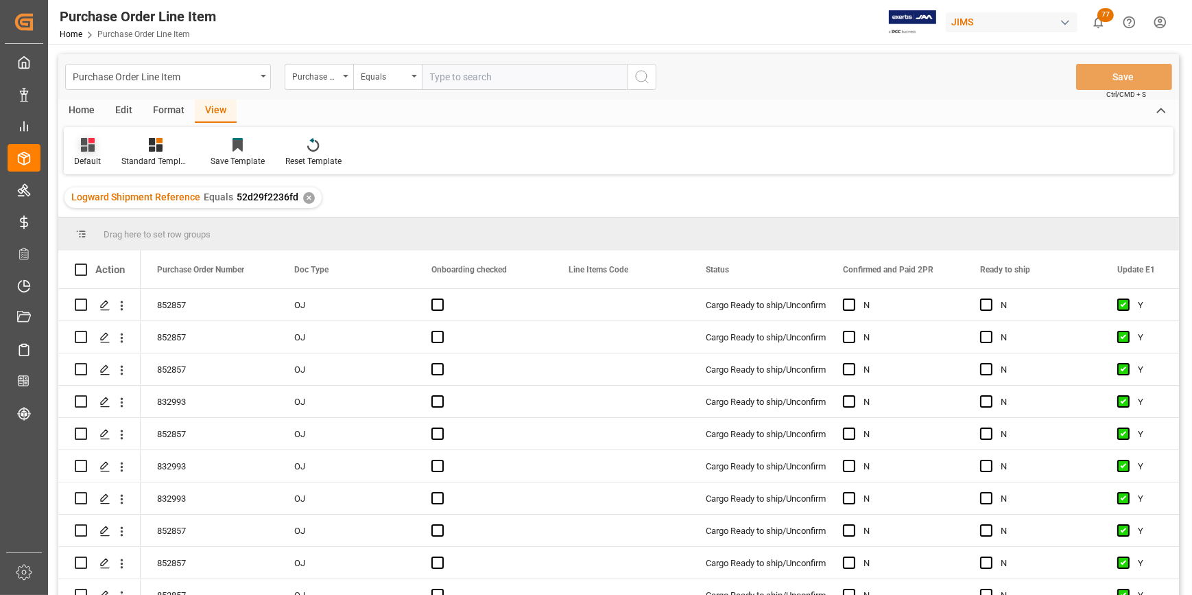
click at [88, 146] on icon at bounding box center [88, 145] width 14 height 14
click at [123, 226] on div "ISF Manufacturer Info." at bounding box center [141, 222] width 120 height 14
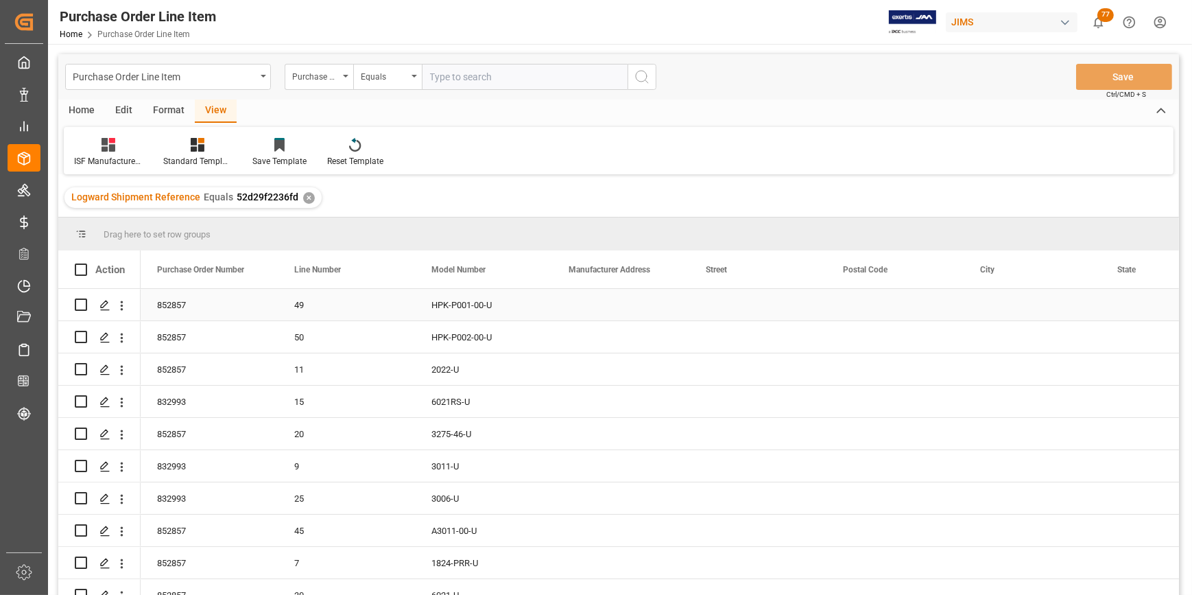
click at [643, 299] on div "Press SPACE to select this row." at bounding box center [620, 305] width 137 height 32
click at [794, 300] on div "Press SPACE to select this row." at bounding box center [757, 305] width 137 height 32
click at [613, 310] on div "Press SPACE to select this row." at bounding box center [620, 305] width 137 height 32
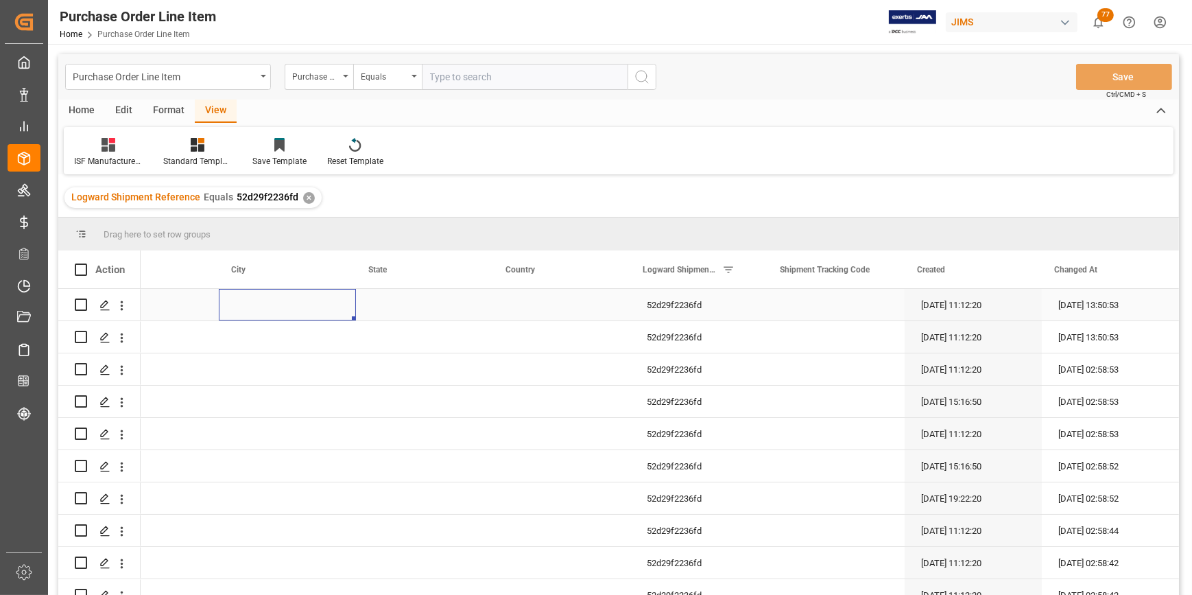
click at [264, 302] on div "Press SPACE to select this row." at bounding box center [287, 305] width 137 height 32
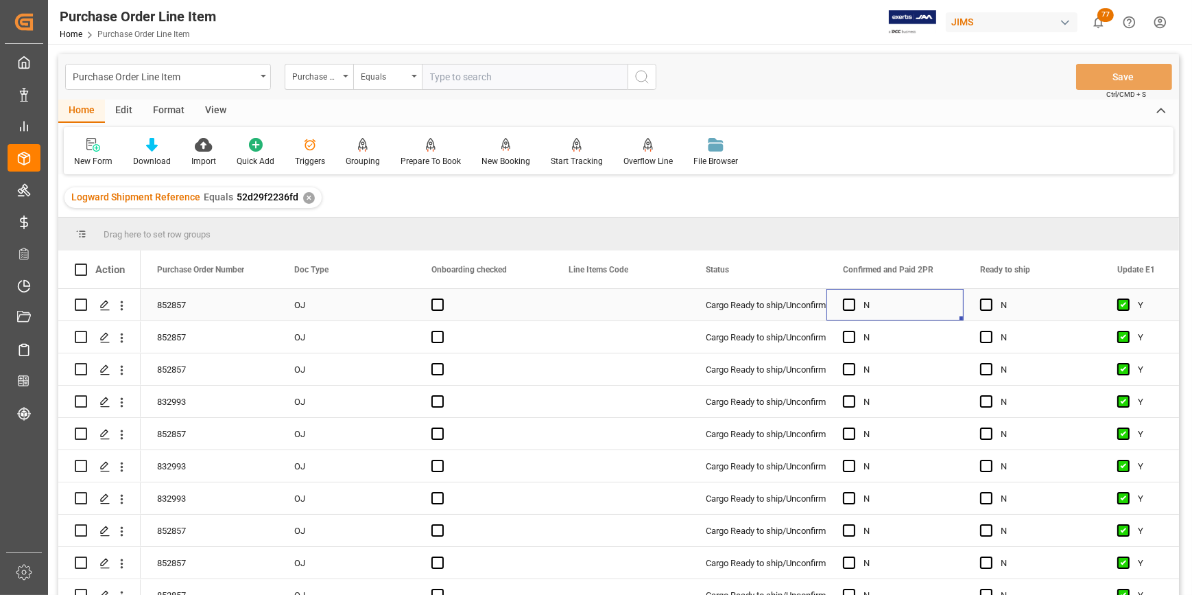
click at [907, 308] on div "N" at bounding box center [906, 305] width 84 height 32
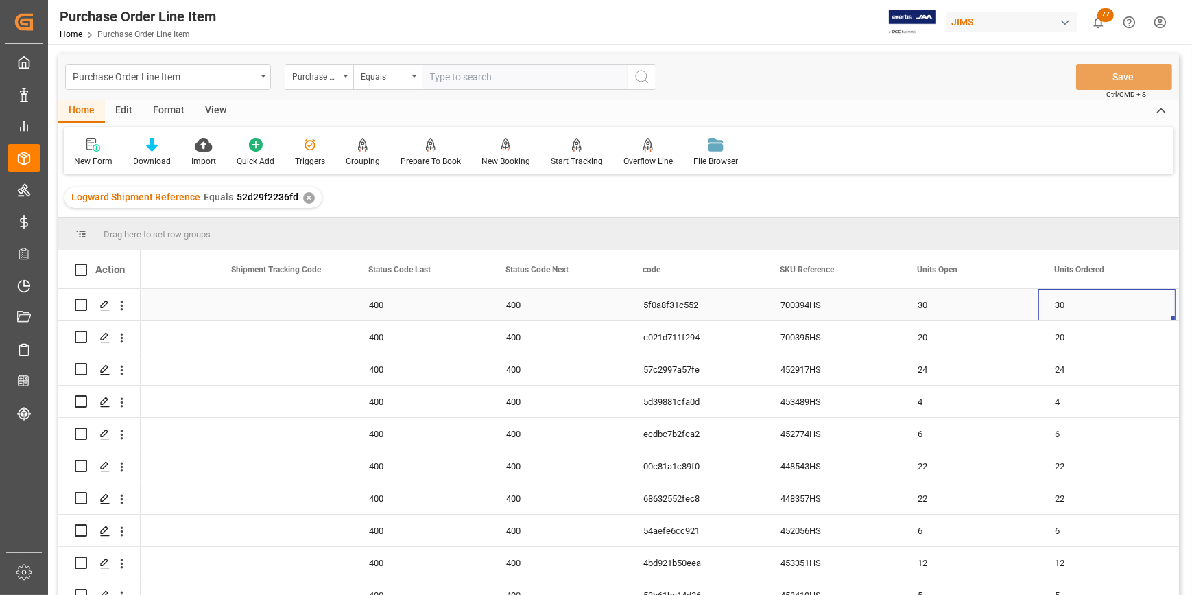
scroll to position [0, 2806]
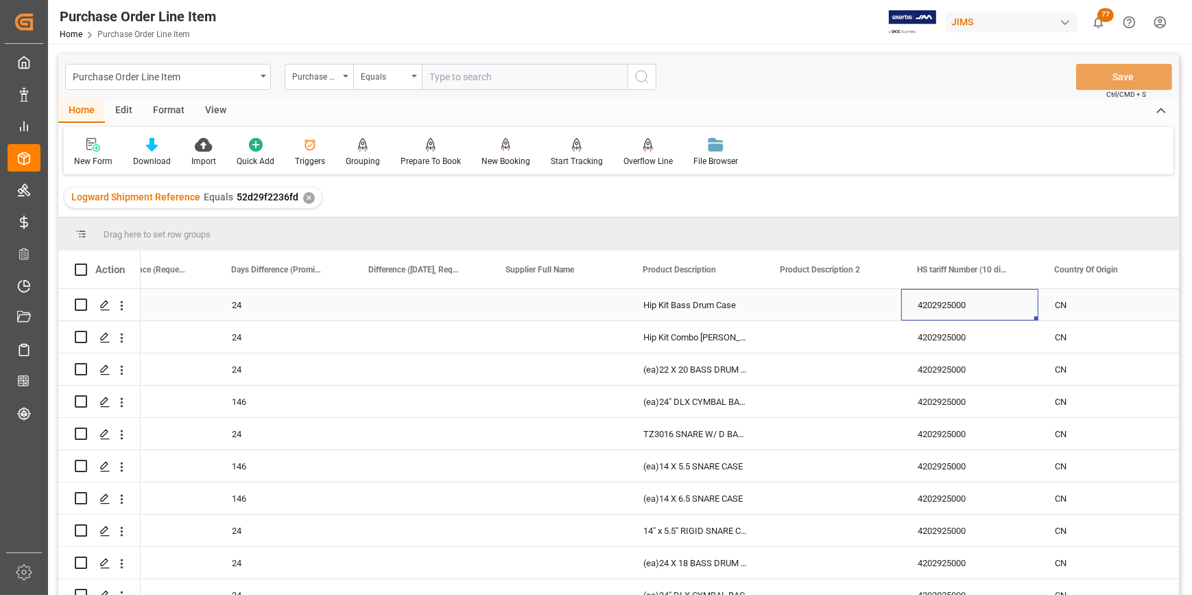
click at [929, 303] on div "4202925000" at bounding box center [969, 305] width 137 height 32
click at [942, 309] on div "4202925000" at bounding box center [969, 305] width 137 height 32
click at [943, 309] on div "4202925000" at bounding box center [969, 305] width 137 height 32
click at [943, 309] on input "4202925000" at bounding box center [969, 313] width 115 height 26
click at [929, 372] on div "4202925000" at bounding box center [969, 369] width 137 height 32
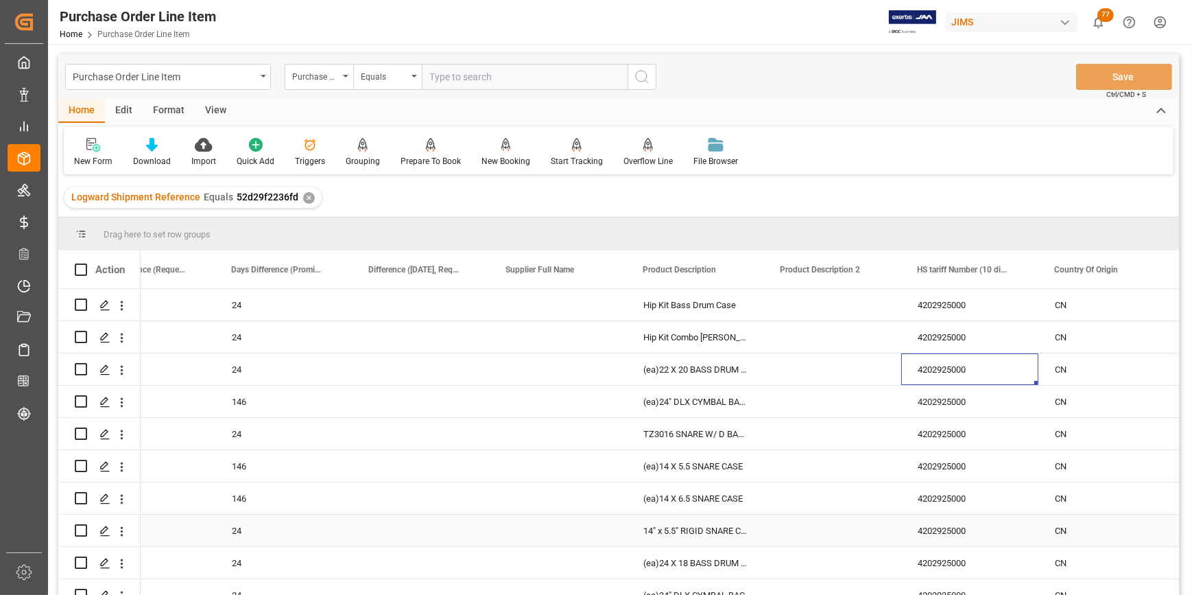
click at [931, 534] on div "4202925000" at bounding box center [969, 530] width 137 height 32
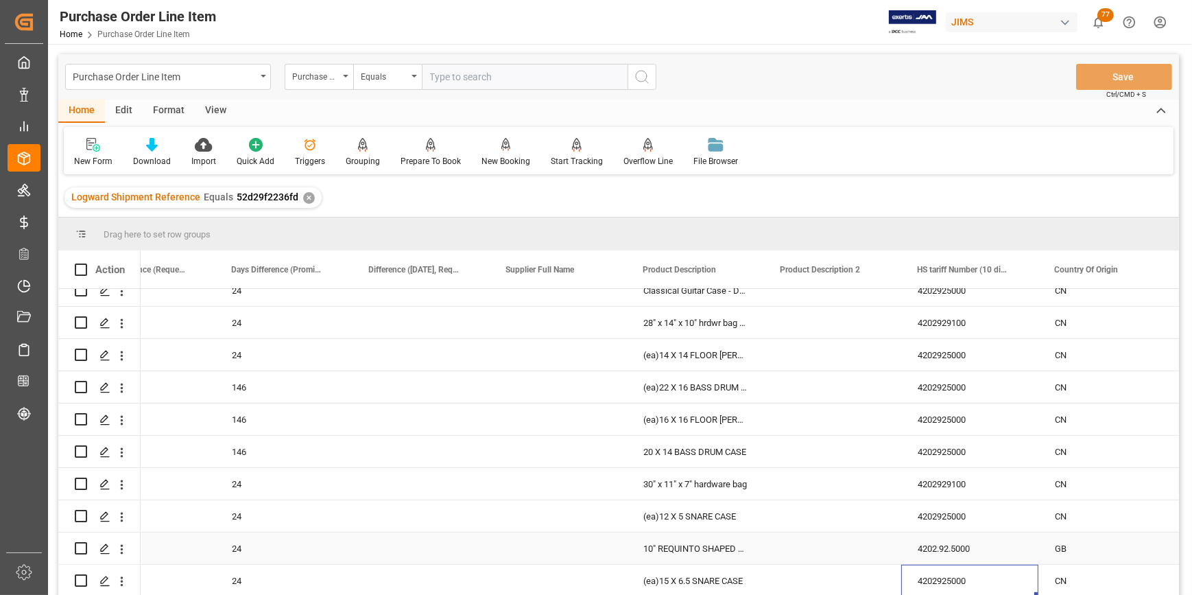
click at [947, 542] on div "4202.92.5000" at bounding box center [969, 548] width 137 height 32
click at [940, 518] on div "4202925000" at bounding box center [969, 516] width 137 height 32
click at [942, 511] on div "4202925000" at bounding box center [969, 516] width 137 height 32
click at [942, 511] on input "4202925000" at bounding box center [969, 524] width 115 height 26
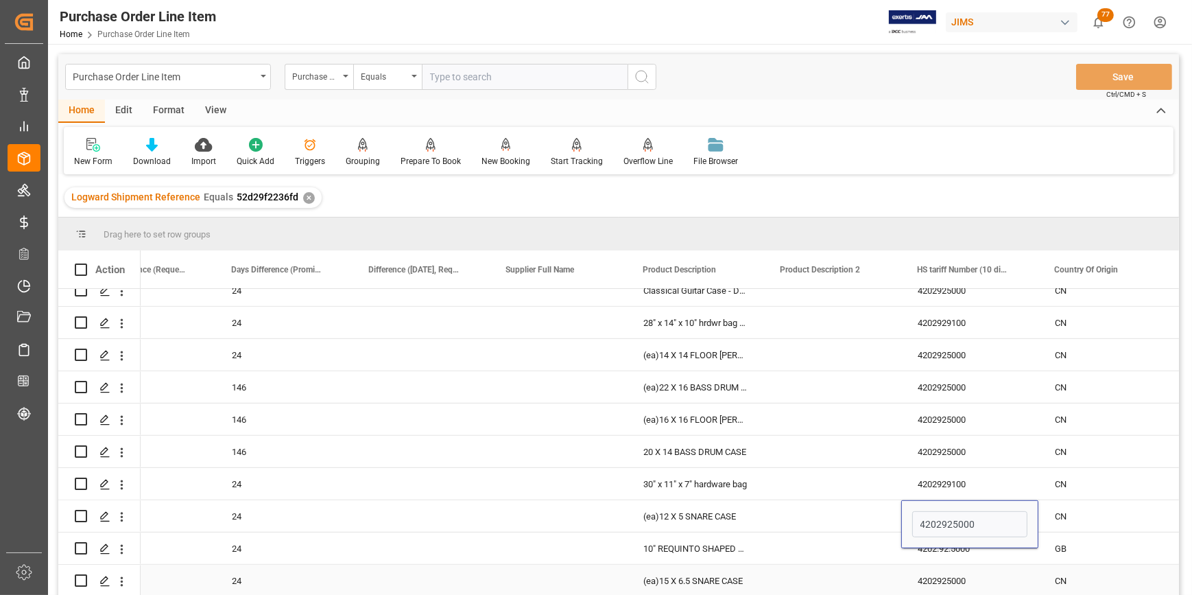
click at [949, 560] on div "4202.92.5000" at bounding box center [969, 548] width 137 height 32
click at [936, 549] on div "4202.92.5000" at bounding box center [969, 548] width 137 height 32
click at [939, 547] on div "4202.92.5000" at bounding box center [969, 548] width 137 height 32
click at [939, 547] on input "4202.92.5000" at bounding box center [969, 556] width 115 height 26
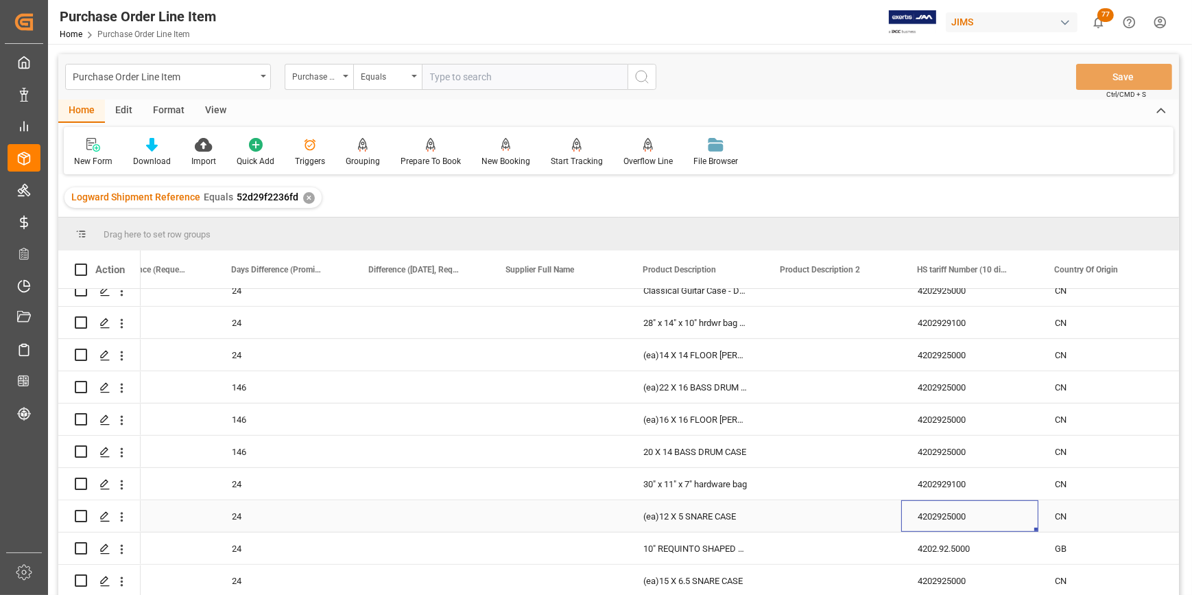
click at [940, 512] on div "4202925000" at bounding box center [969, 516] width 137 height 32
click at [938, 514] on div "4202925000" at bounding box center [969, 516] width 137 height 32
click at [938, 514] on input "4202925000" at bounding box center [969, 524] width 115 height 26
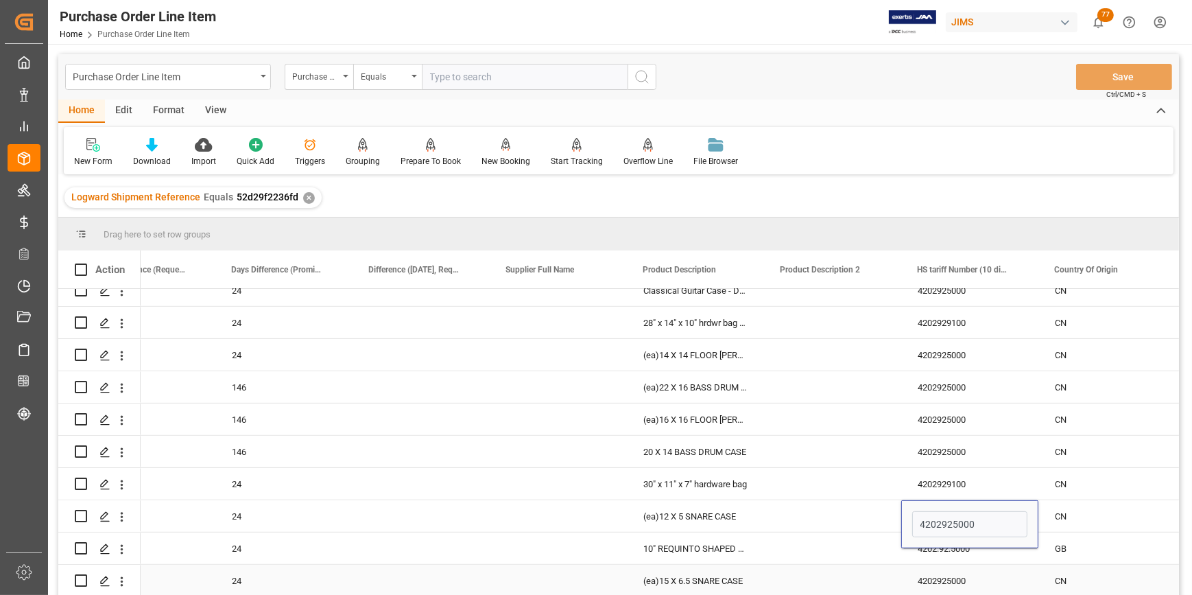
click at [969, 565] on div "4202925000" at bounding box center [969, 581] width 137 height 32
click at [963, 552] on div "4202.92.5000" at bounding box center [969, 548] width 137 height 32
click at [963, 552] on input "4202.92.5000" at bounding box center [969, 556] width 115 height 26
paste input "92"
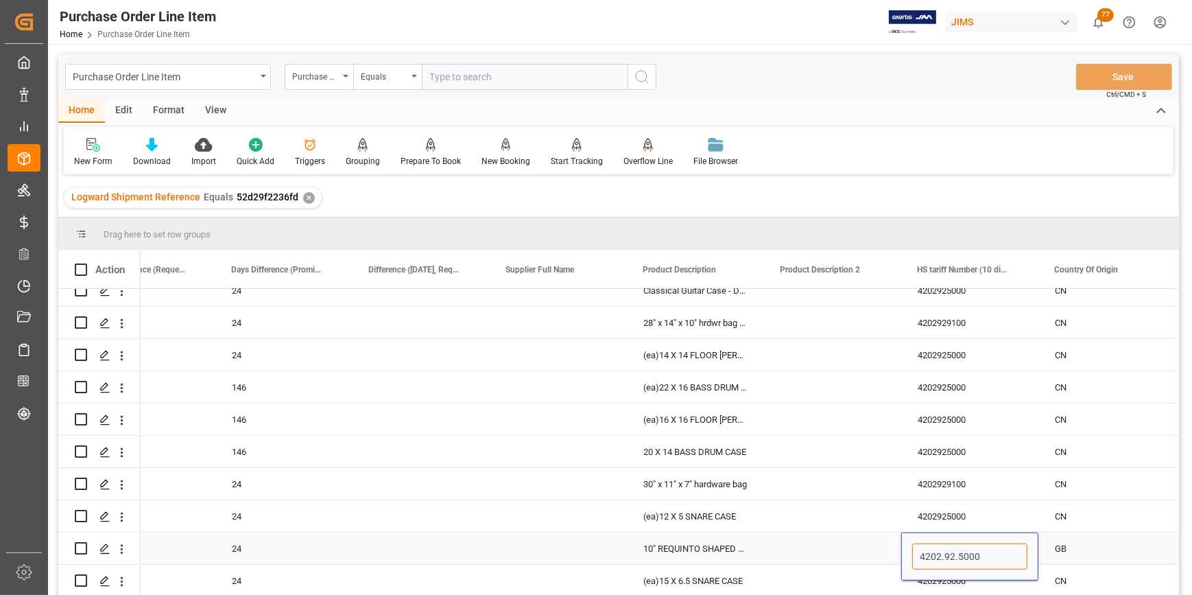
type input "4202925000"
click at [1006, 496] on div "4202929100" at bounding box center [969, 484] width 137 height 32
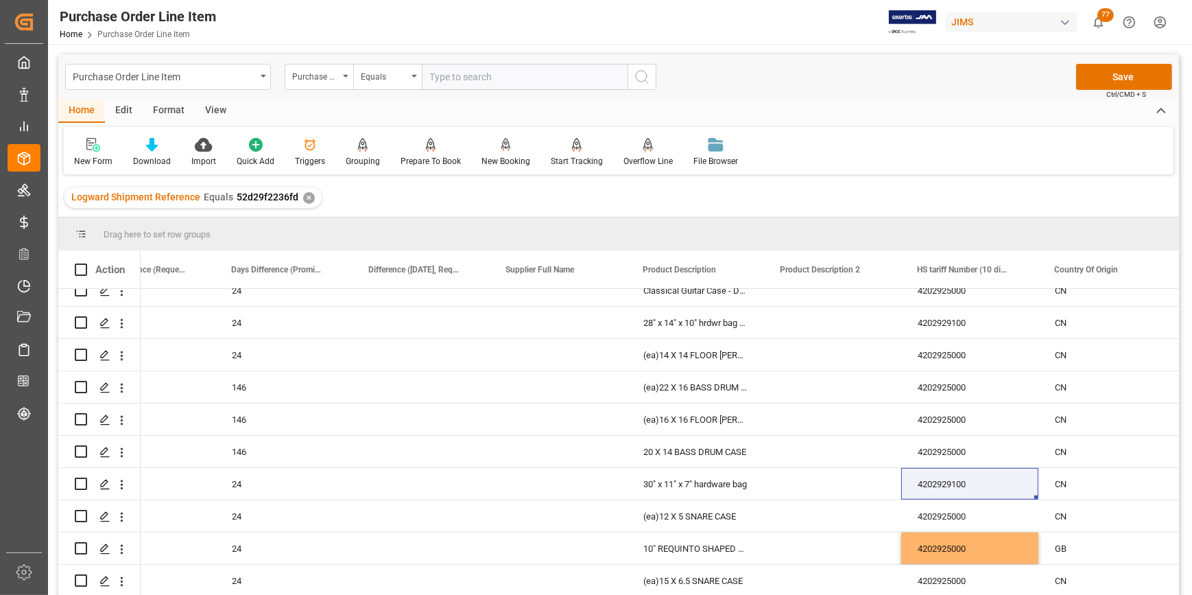
drag, startPoint x: 1179, startPoint y: 471, endPoint x: 1172, endPoint y: 494, distance: 23.7
click at [1172, 494] on div "108" at bounding box center [618, 444] width 1121 height 311
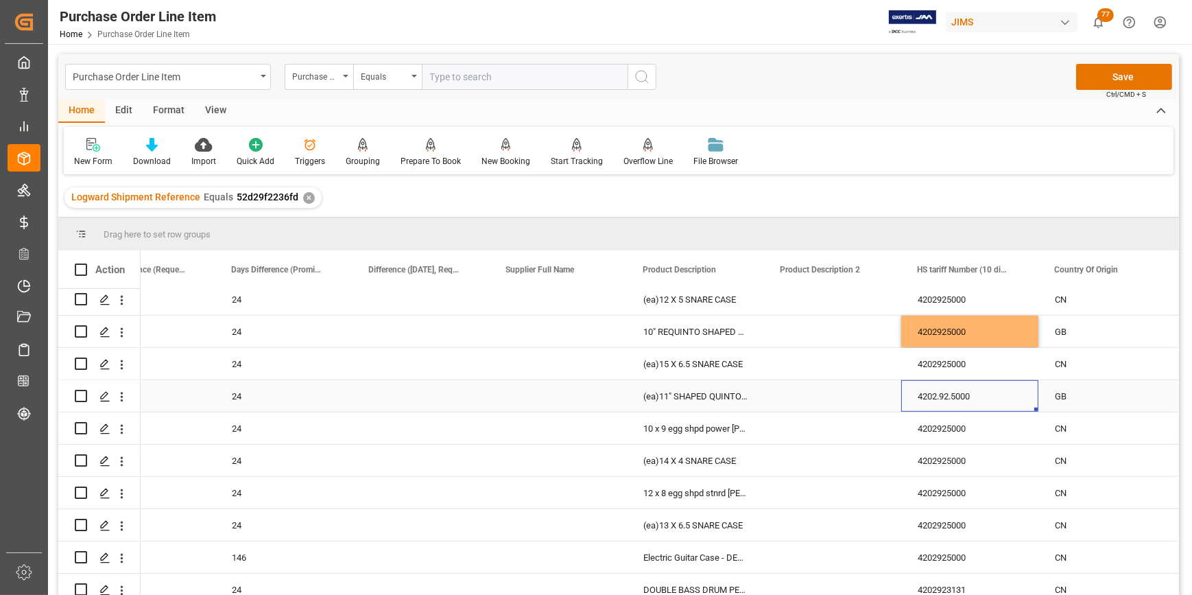
click at [981, 405] on div "4202.92.5000" at bounding box center [969, 396] width 137 height 32
click at [958, 406] on div "4202.92.5000" at bounding box center [969, 396] width 137 height 32
click at [958, 406] on input "4202.92.5000" at bounding box center [969, 404] width 115 height 26
paste input "92"
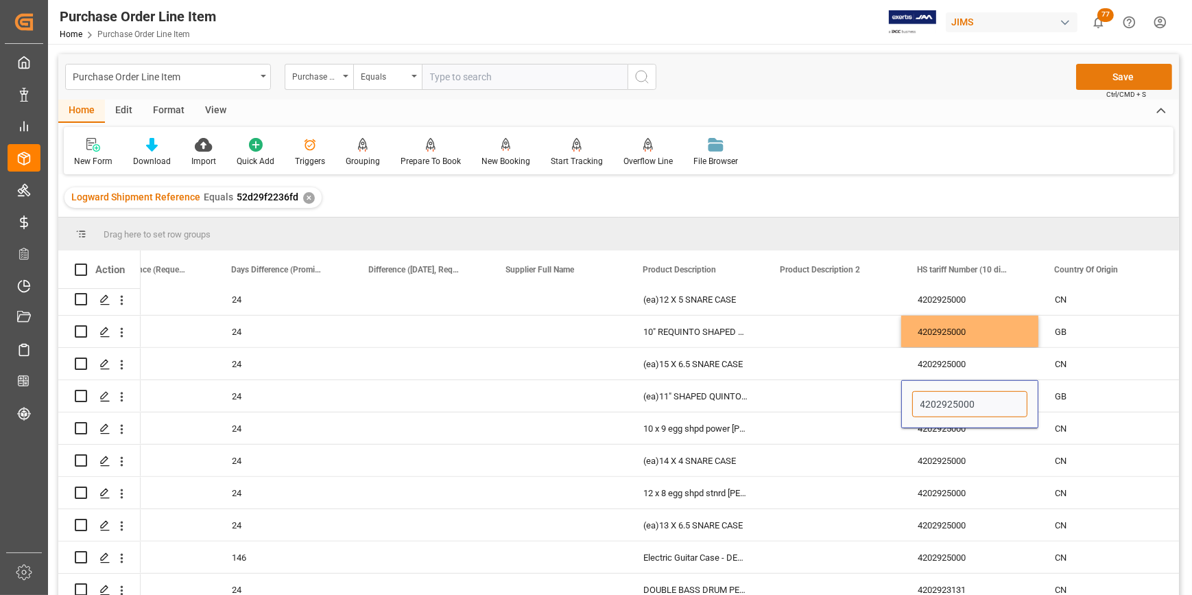
type input "4202925000"
click at [1116, 84] on button "Save" at bounding box center [1124, 77] width 96 height 26
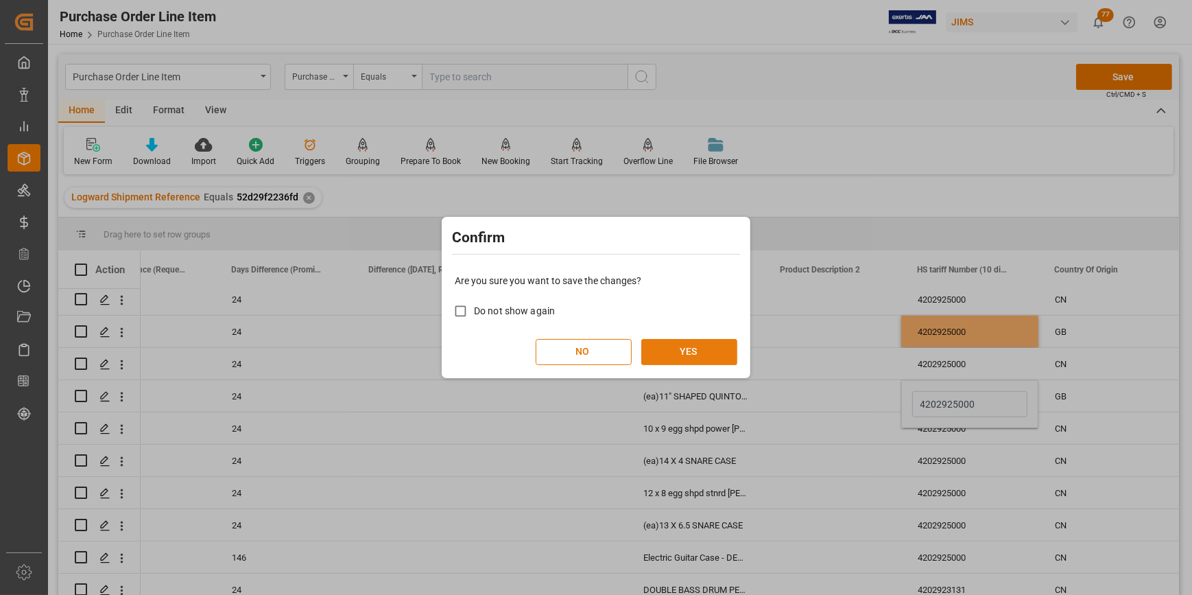
click at [709, 355] on button "YES" at bounding box center [689, 352] width 96 height 26
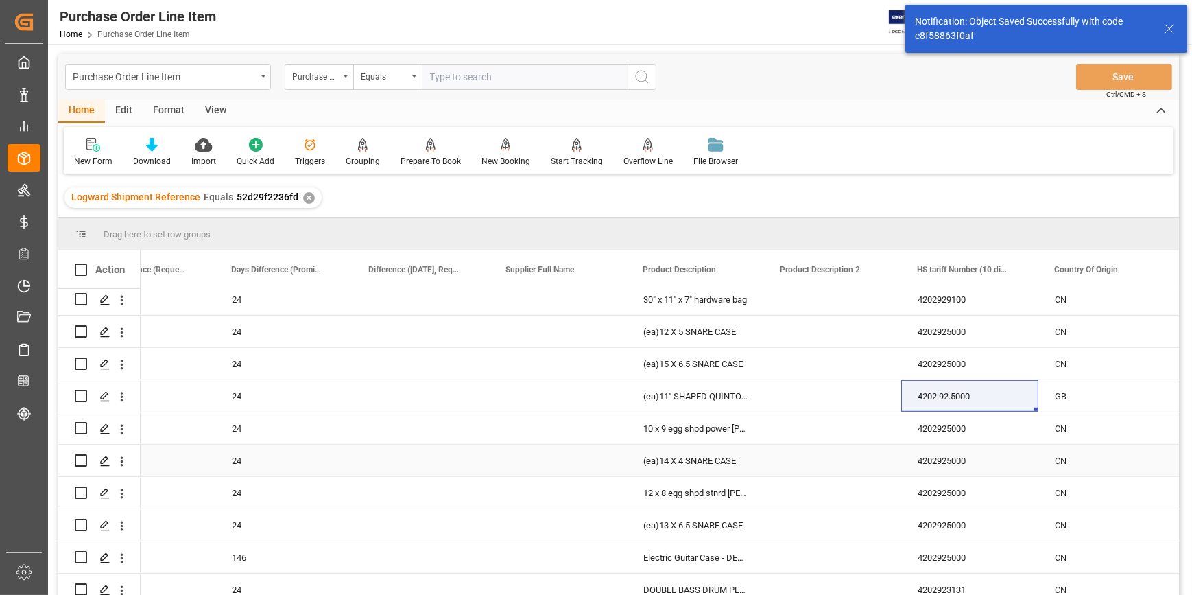
click at [985, 472] on div "4202925000" at bounding box center [969, 460] width 137 height 32
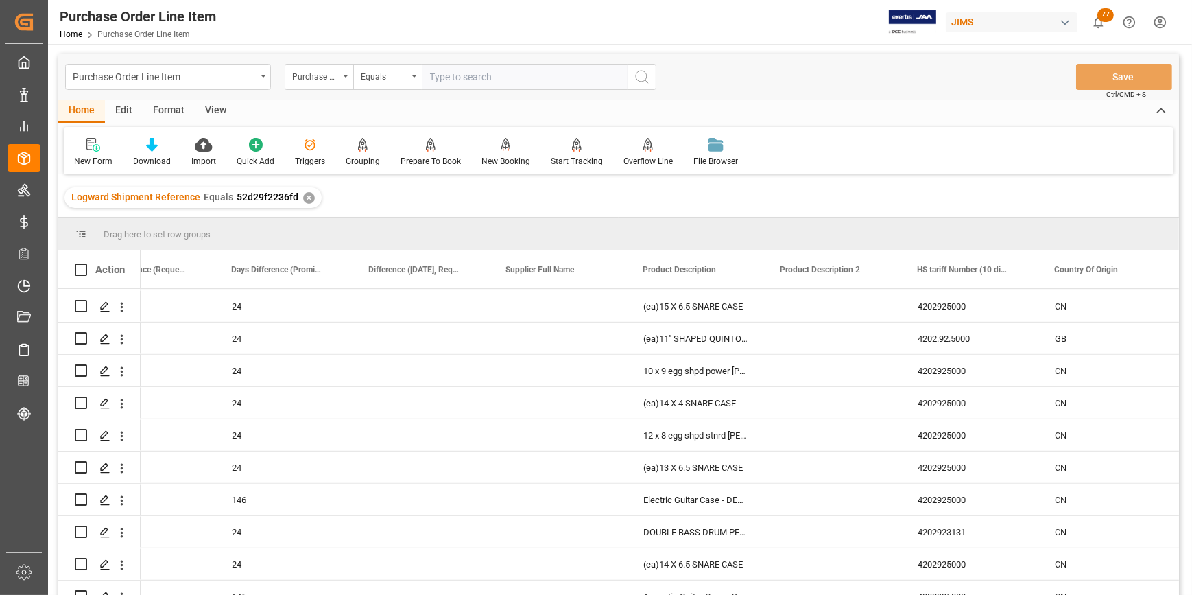
click at [219, 115] on div "View" at bounding box center [216, 110] width 42 height 23
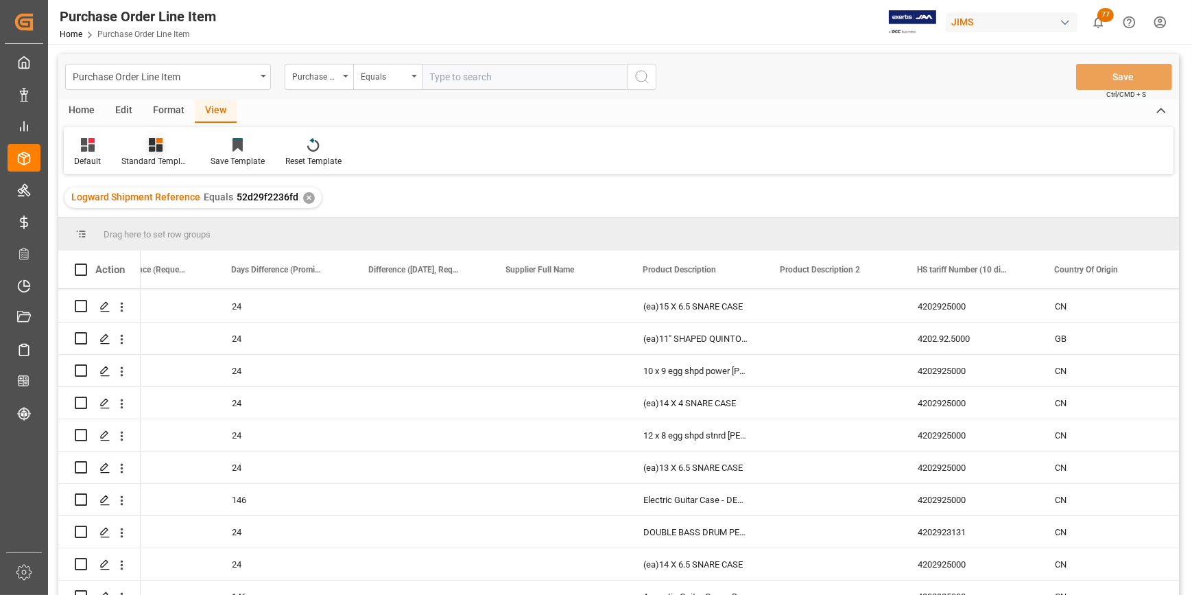
click at [149, 164] on div "Standard Templates" at bounding box center [155, 161] width 69 height 12
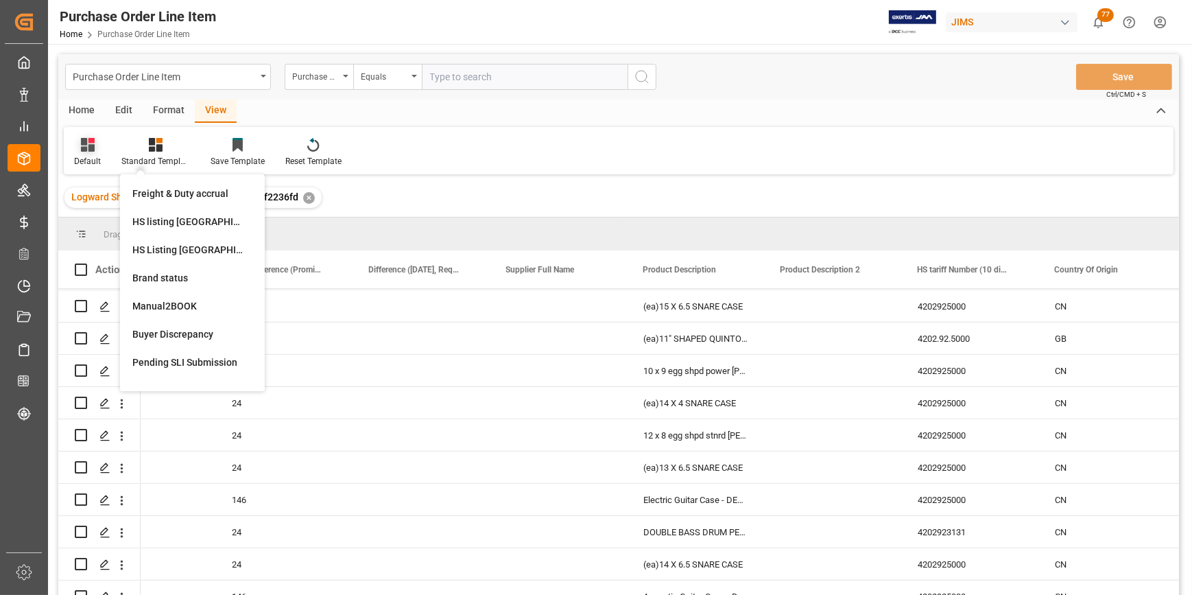
click at [89, 150] on icon at bounding box center [88, 145] width 14 height 14
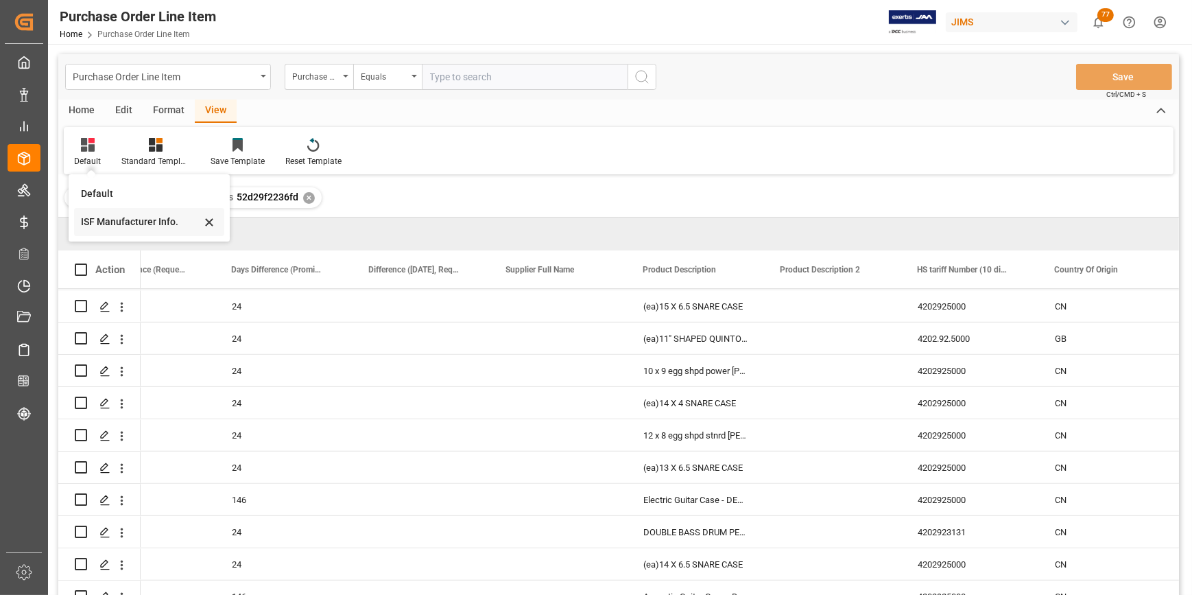
click at [125, 226] on div "ISF Manufacturer Info." at bounding box center [141, 222] width 120 height 14
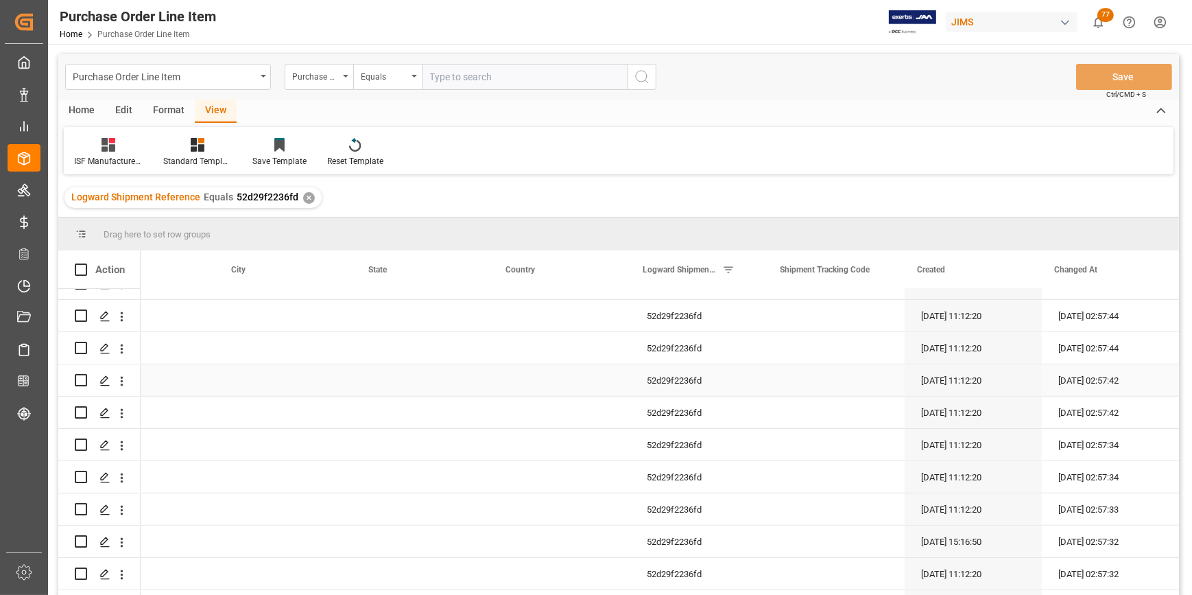
scroll to position [1161, 0]
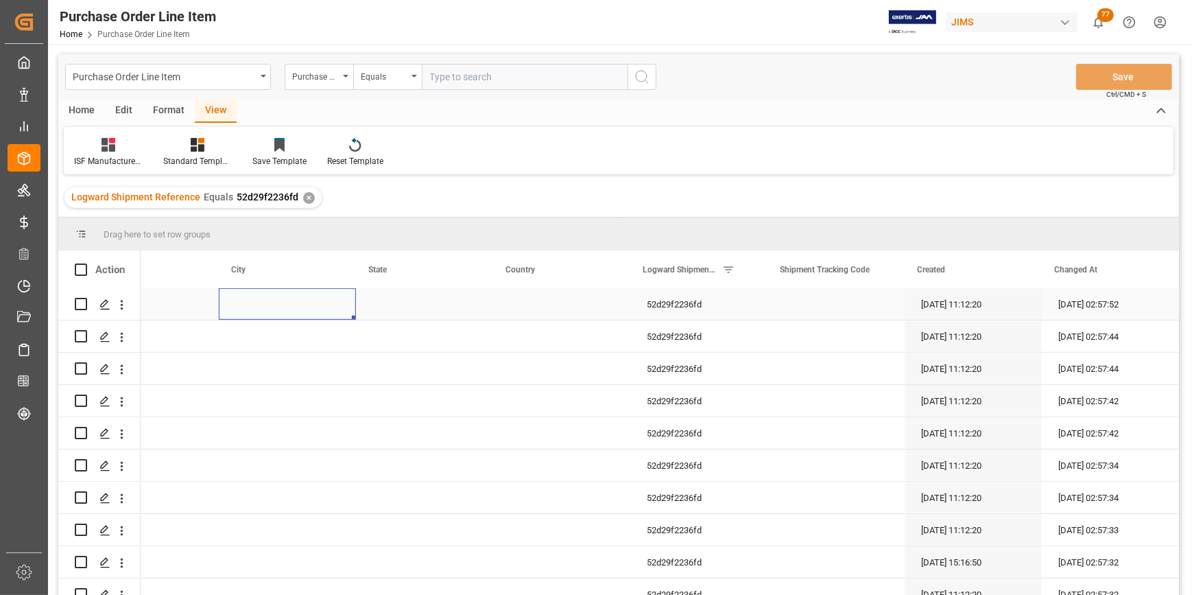
click at [284, 312] on div "Press SPACE to select this row." at bounding box center [287, 304] width 137 height 32
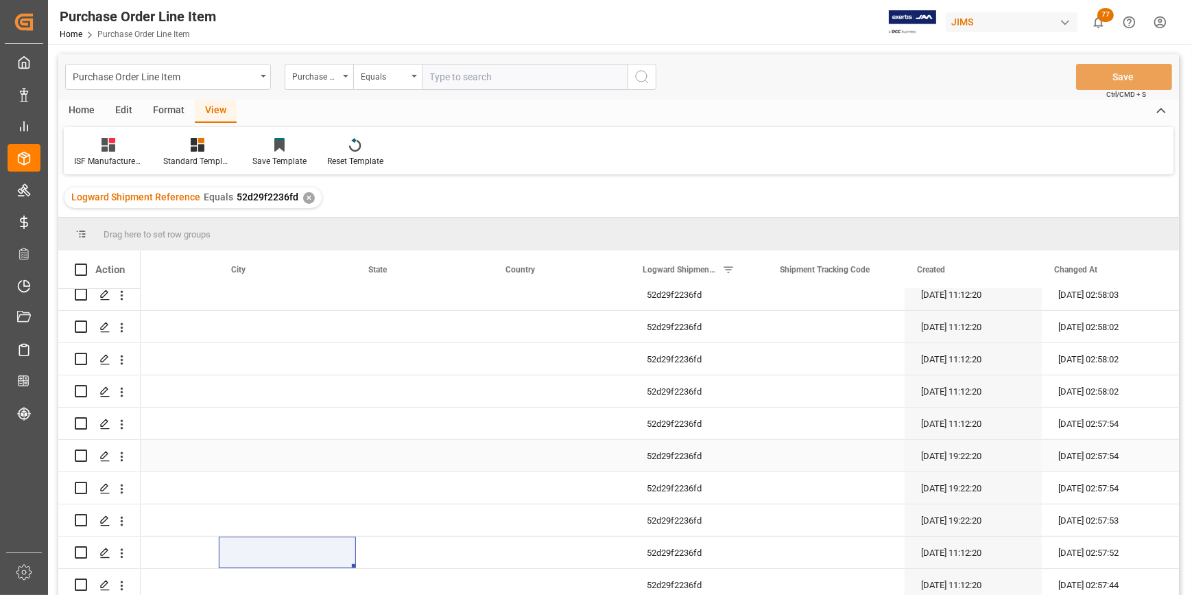
scroll to position [912, 0]
drag, startPoint x: 1180, startPoint y: 450, endPoint x: 1176, endPoint y: 512, distance: 61.8
click at [1176, 512] on main "Purchase Order Line Item Purchase Order Number Equals Save Ctrl/CMD + S Home Ed…" at bounding box center [618, 342] width 1141 height 577
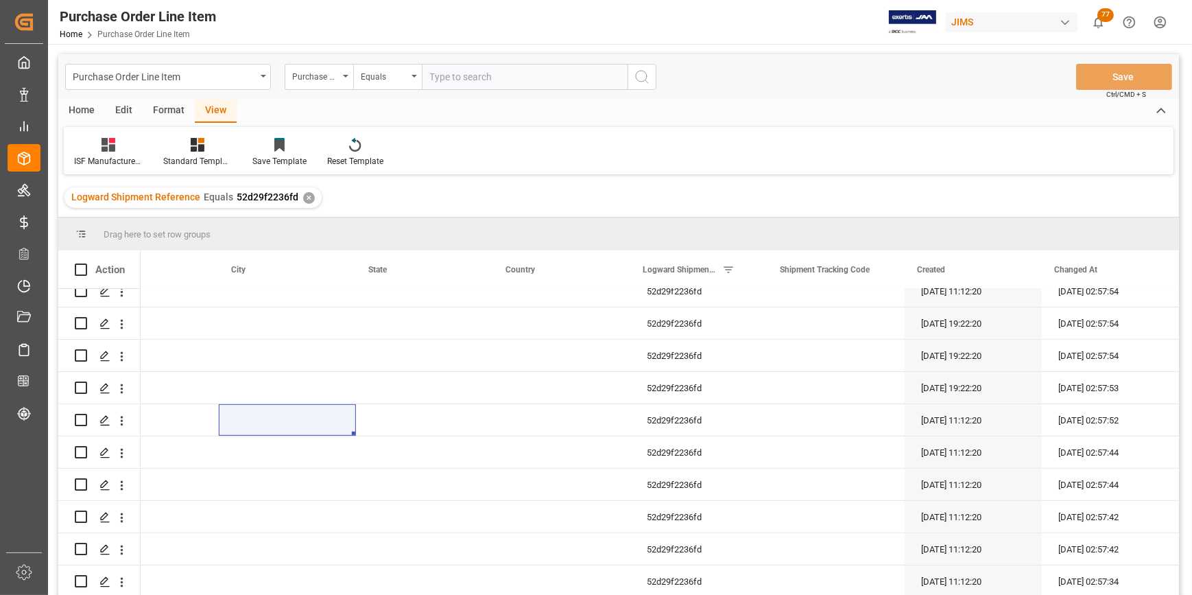
scroll to position [1116, 0]
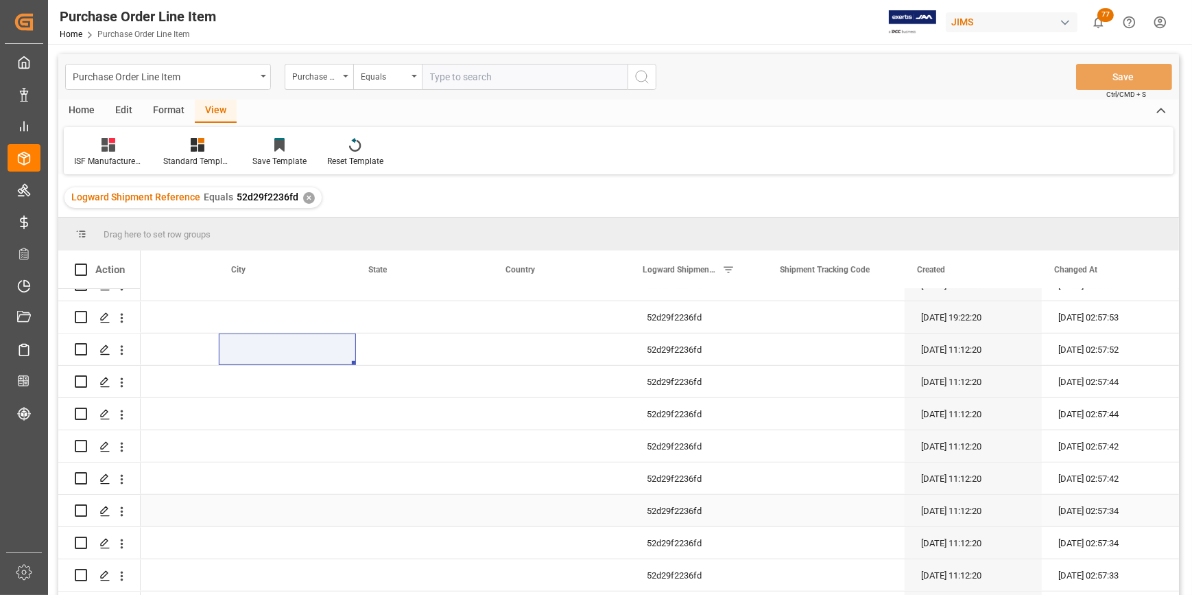
click at [789, 521] on div "Press SPACE to select this row." at bounding box center [836, 511] width 137 height 32
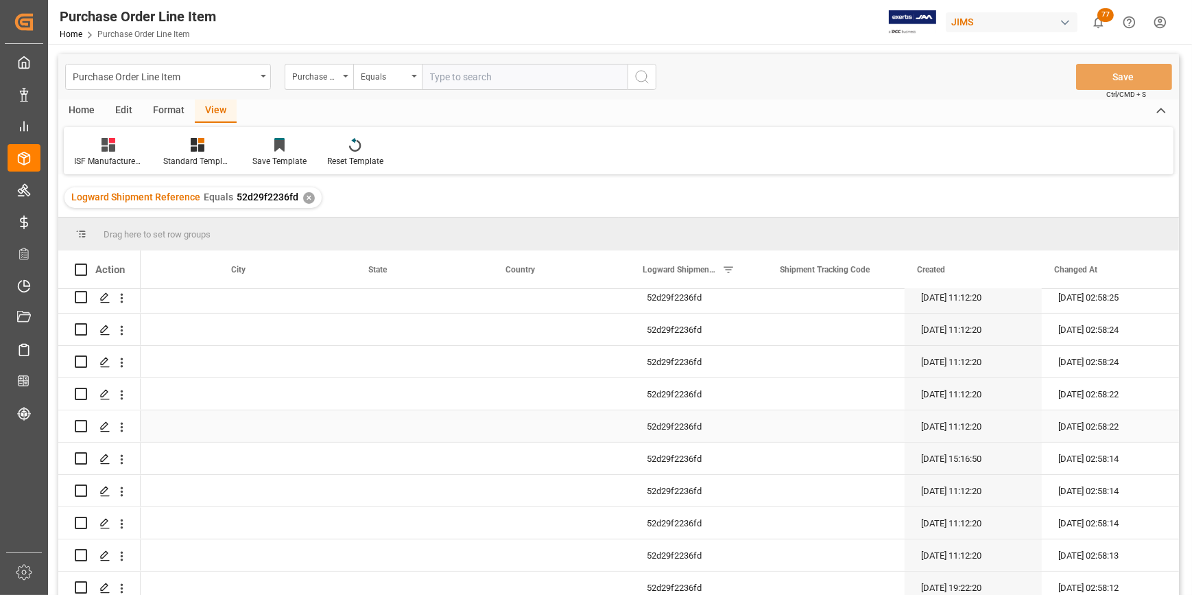
scroll to position [555, 0]
click at [426, 329] on div "Press SPACE to select this row." at bounding box center [424, 330] width 137 height 32
click at [420, 313] on div "Press SPACE to select this row." at bounding box center [424, 298] width 137 height 32
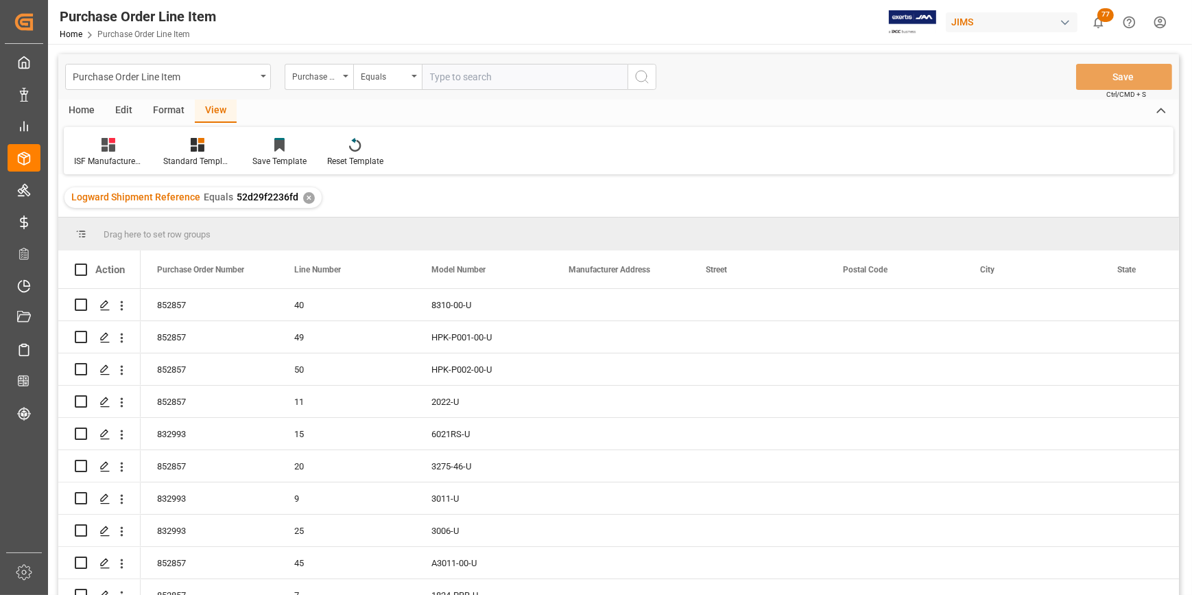
scroll to position [0, 0]
drag, startPoint x: 592, startPoint y: 307, endPoint x: 597, endPoint y: 311, distance: 7.3
click at [592, 307] on div "Press SPACE to select this row." at bounding box center [620, 305] width 137 height 32
click at [572, 311] on div "Press SPACE to select this row." at bounding box center [620, 305] width 137 height 32
click at [578, 301] on div "Press SPACE to select this row." at bounding box center [620, 305] width 137 height 32
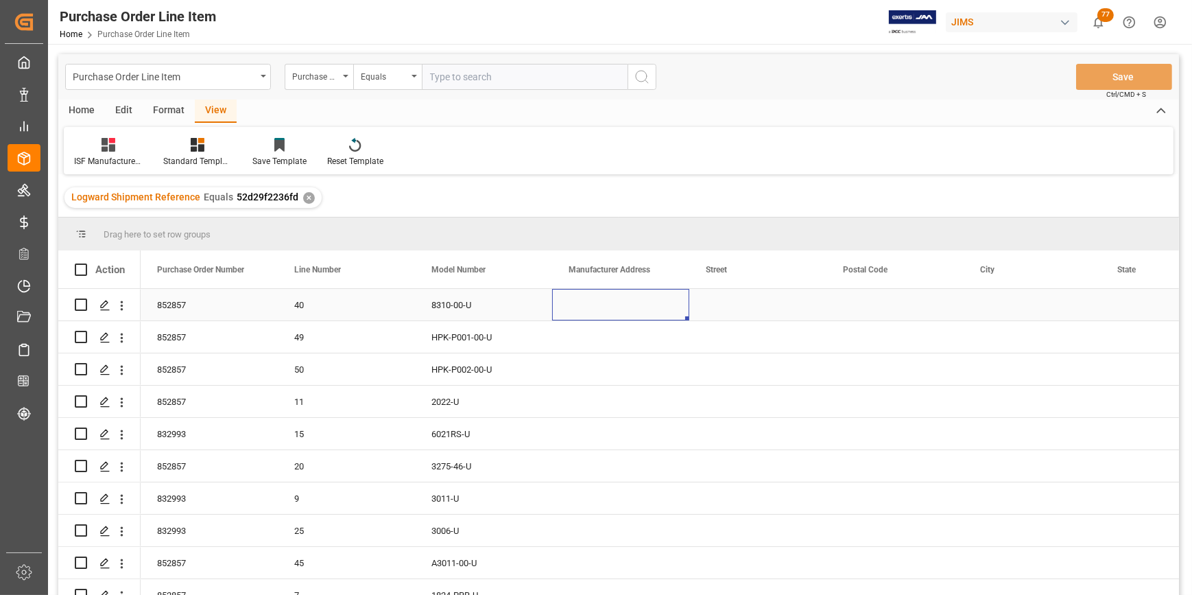
click at [578, 301] on div "Press SPACE to select this row." at bounding box center [620, 305] width 137 height 32
click at [578, 315] on input "Press SPACE to select this row." at bounding box center [620, 313] width 115 height 26
type input "g"
type input "GOOD SOURCERS CREATION LIMITED"
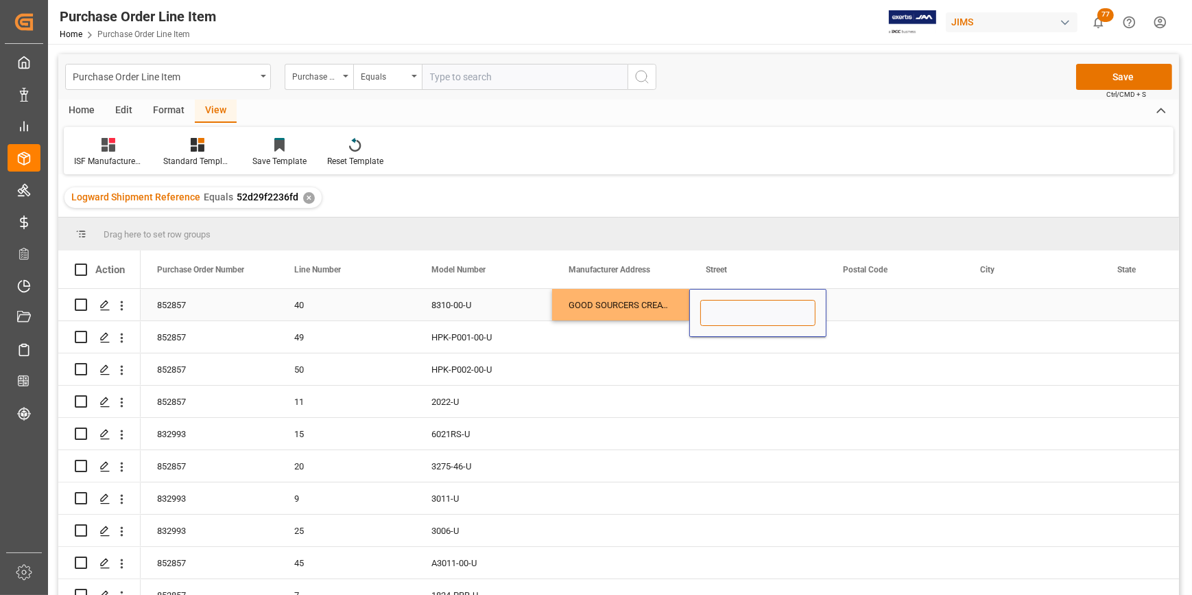
click at [716, 312] on input "Press SPACE to select this row." at bounding box center [757, 313] width 115 height 26
type input "ROOM 01, 8/F., FONDA INDUSTRUAL BUILDING, 37-39 AU PUI WAN STREET, FO TAN, SHAT…"
click at [858, 315] on div "Press SPACE to select this row." at bounding box center [895, 305] width 137 height 32
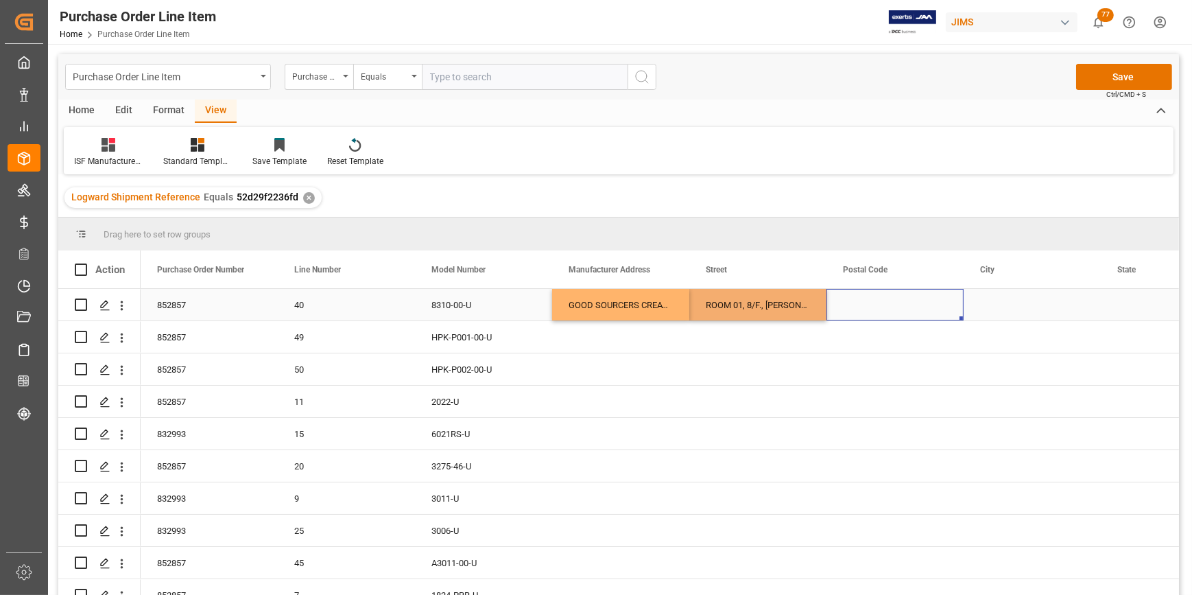
click at [936, 308] on div "Press SPACE to select this row." at bounding box center [895, 305] width 137 height 32
click at [984, 307] on div "Press SPACE to select this row." at bounding box center [1032, 305] width 137 height 32
click at [1027, 311] on div "Press SPACE to select this row." at bounding box center [1032, 305] width 137 height 32
click at [894, 343] on div "Press SPACE to select this row." at bounding box center [895, 337] width 137 height 32
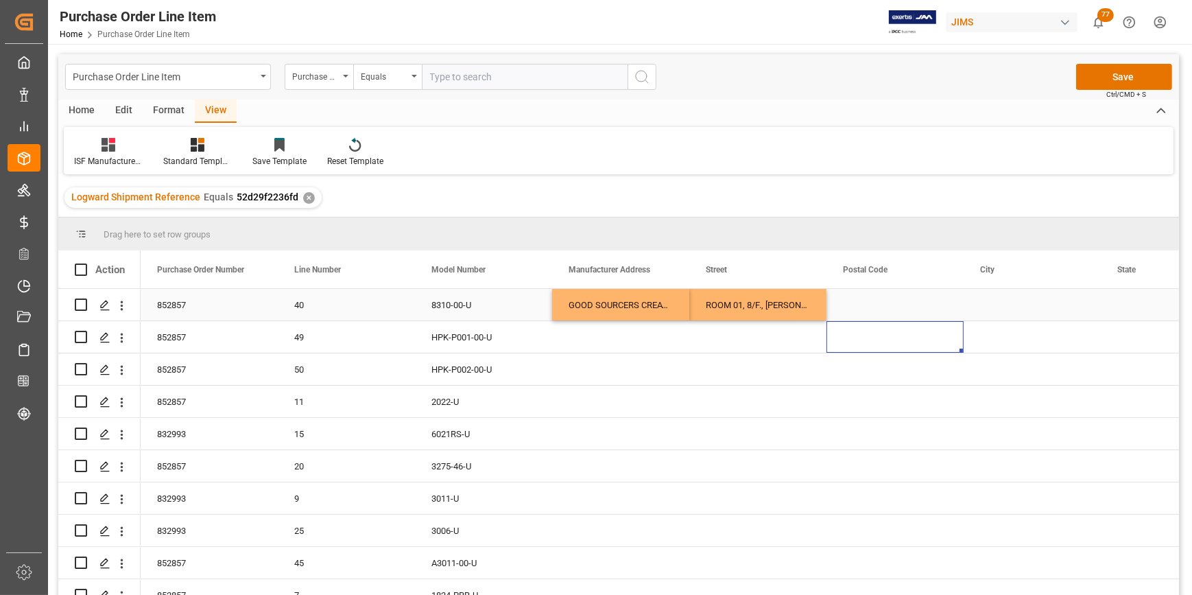
click at [990, 308] on div "Press SPACE to select this row." at bounding box center [1032, 305] width 137 height 32
click at [1001, 309] on div "Press SPACE to select this row." at bounding box center [1032, 305] width 137 height 32
click at [1001, 309] on input "Press SPACE to select this row." at bounding box center [1032, 313] width 115 height 26
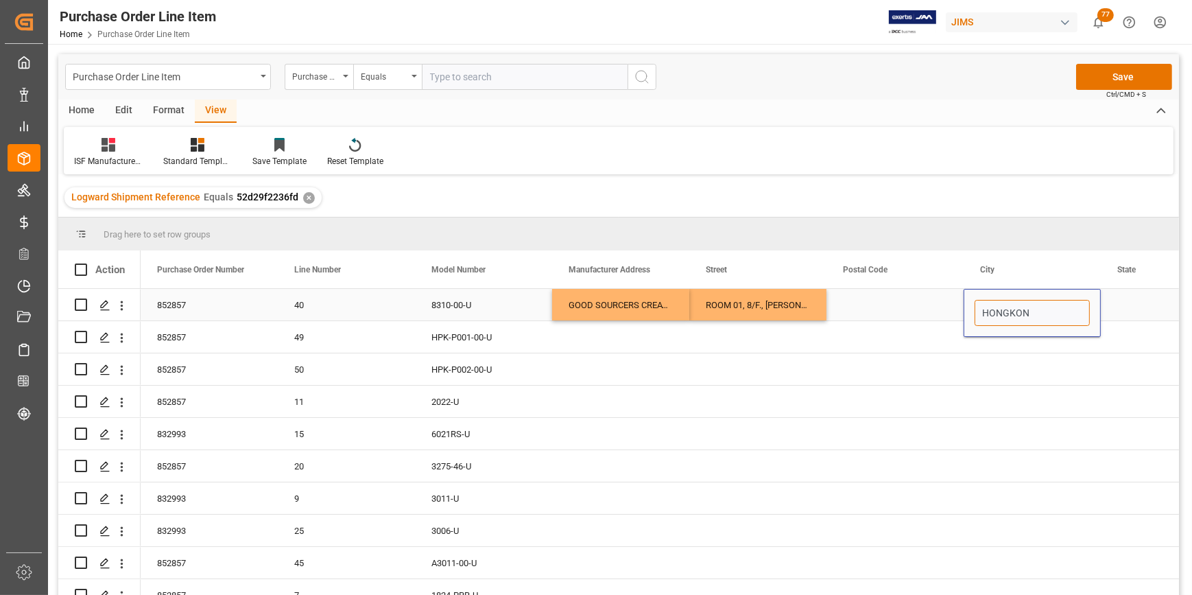
type input "HONGKONG"
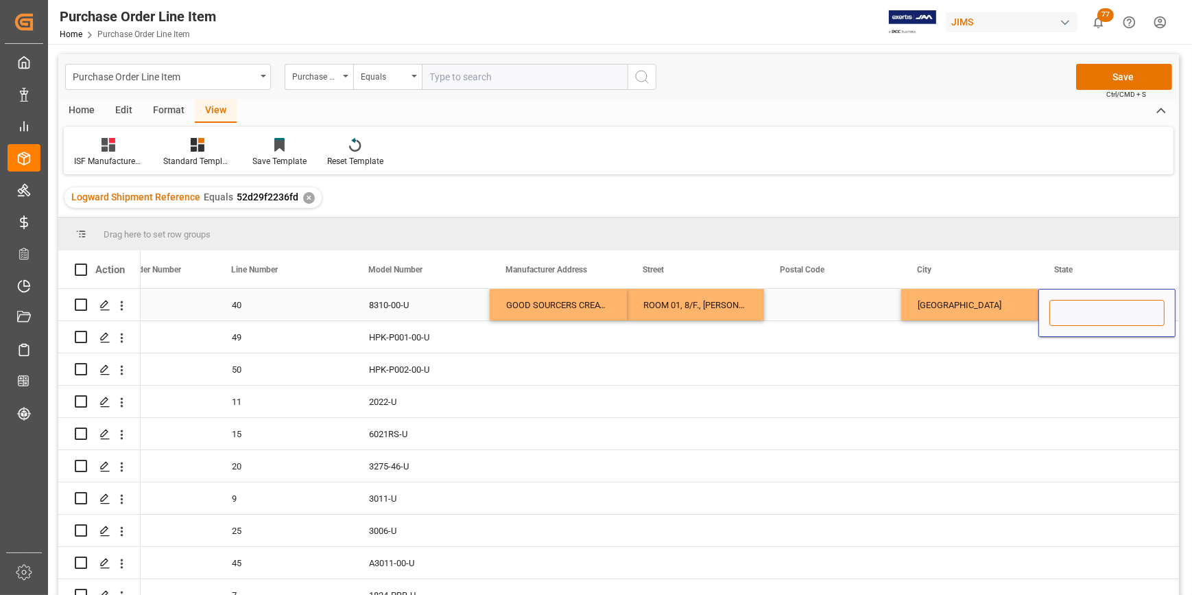
click at [1097, 312] on input "Press SPACE to select this row." at bounding box center [1106, 313] width 115 height 26
click at [1082, 316] on input "HONGKONG" at bounding box center [1106, 313] width 115 height 26
type input "HONG KONG"
click at [942, 302] on div "HONGKONG" at bounding box center [969, 305] width 137 height 32
click at [943, 305] on div "HONGKONG" at bounding box center [969, 305] width 137 height 32
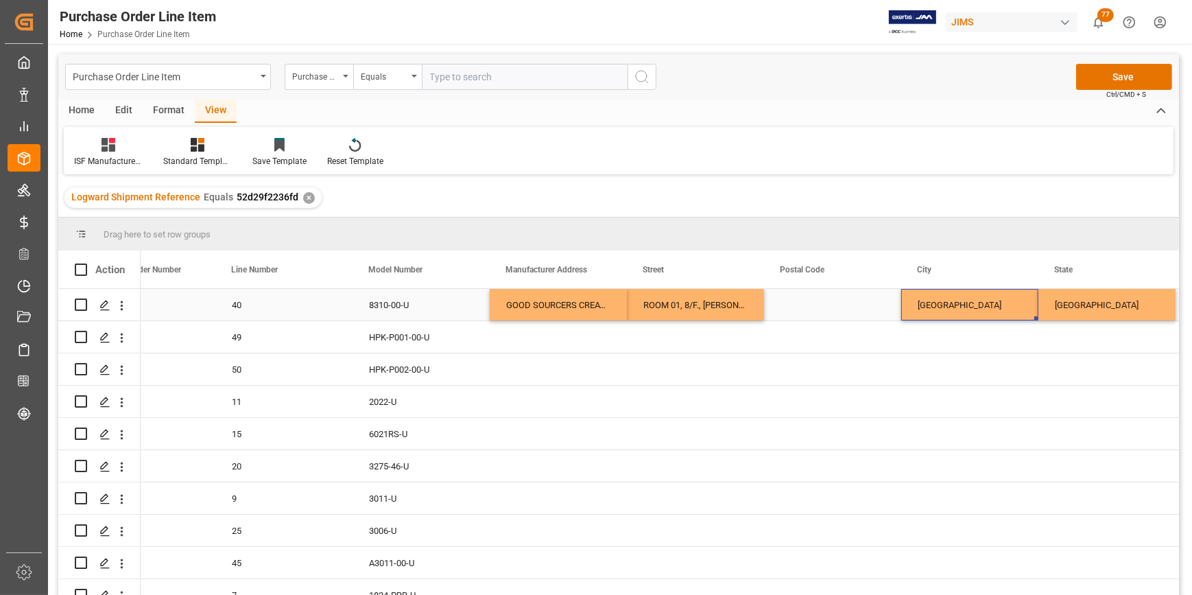
click at [943, 305] on div "HONGKONG" at bounding box center [969, 305] width 137 height 32
click at [943, 305] on input "HONGKONG" at bounding box center [969, 313] width 115 height 26
click at [947, 317] on input "HONGKONG" at bounding box center [969, 313] width 115 height 26
type input "HONG KONG"
click at [1076, 302] on div "HONG KONG" at bounding box center [1107, 305] width 137 height 32
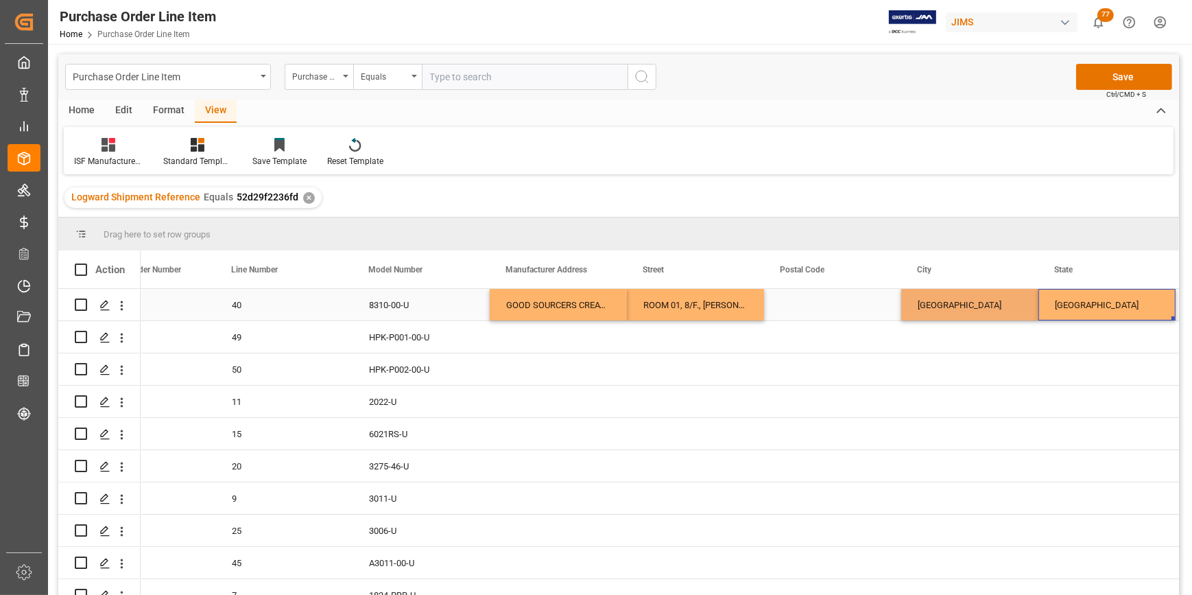
scroll to position [0, 200]
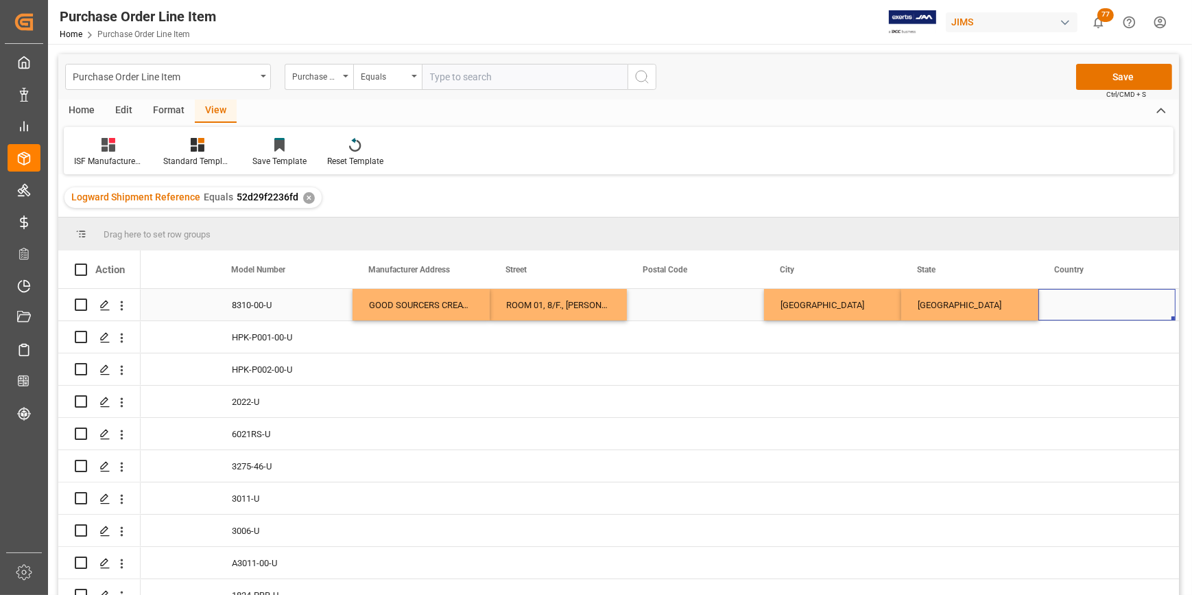
click at [1078, 303] on div "Press SPACE to select this row." at bounding box center [1107, 305] width 137 height 32
click at [1078, 303] on input "Press SPACE to select this row." at bounding box center [1106, 313] width 115 height 26
type input "CN"
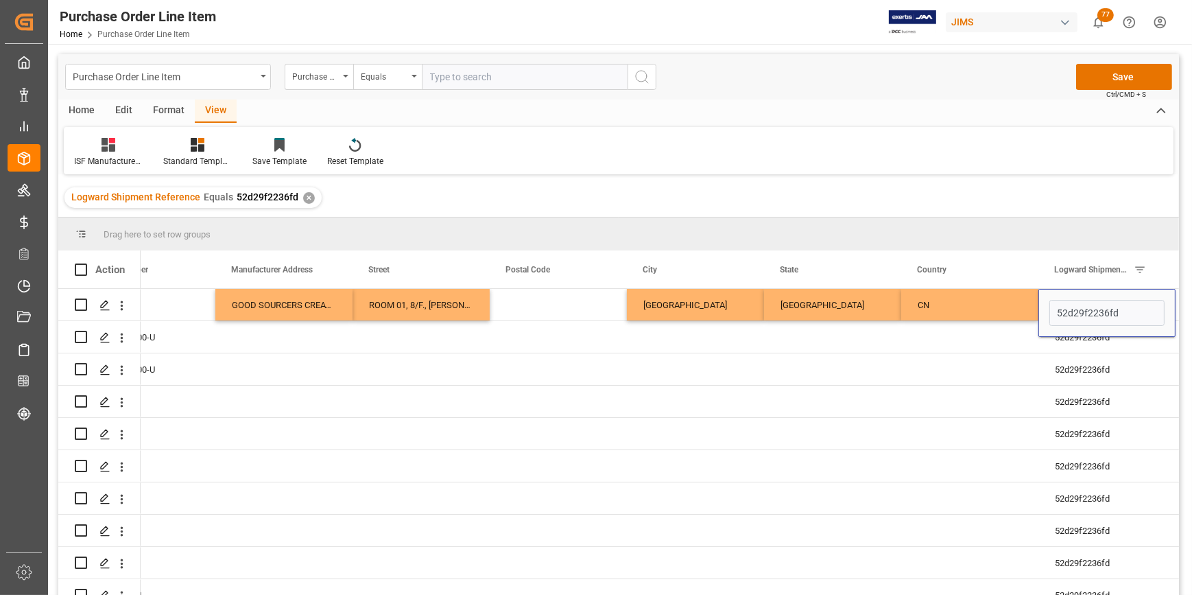
scroll to position [0, 337]
click at [525, 308] on div "Press SPACE to select this row." at bounding box center [558, 305] width 137 height 32
click at [525, 308] on input "Press SPACE to select this row." at bounding box center [558, 313] width 115 height 26
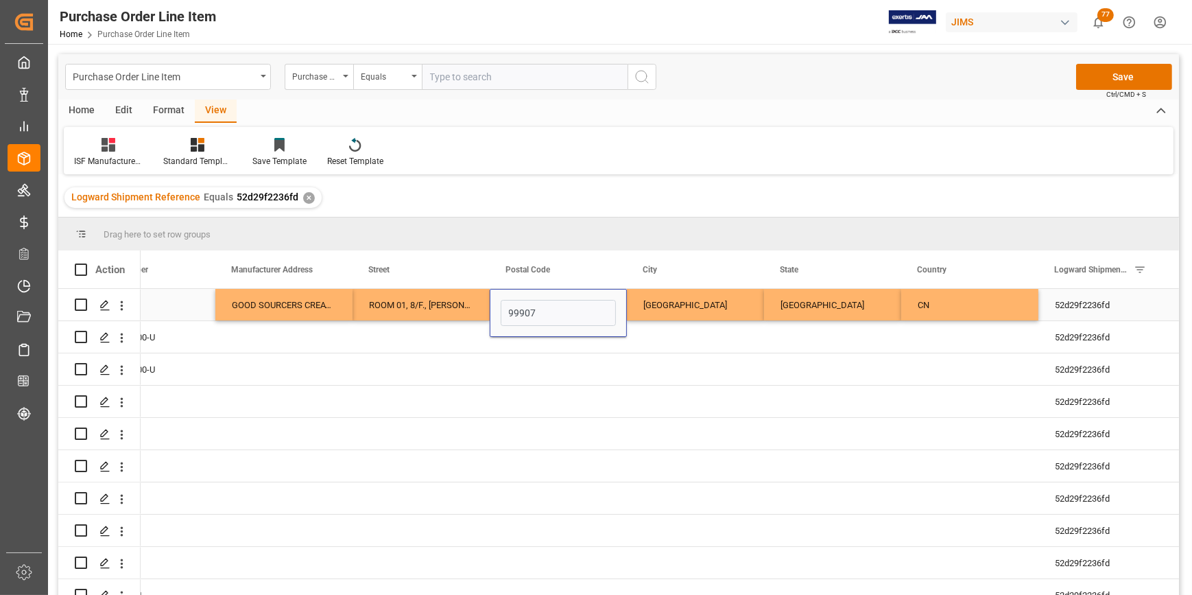
type input "999077"
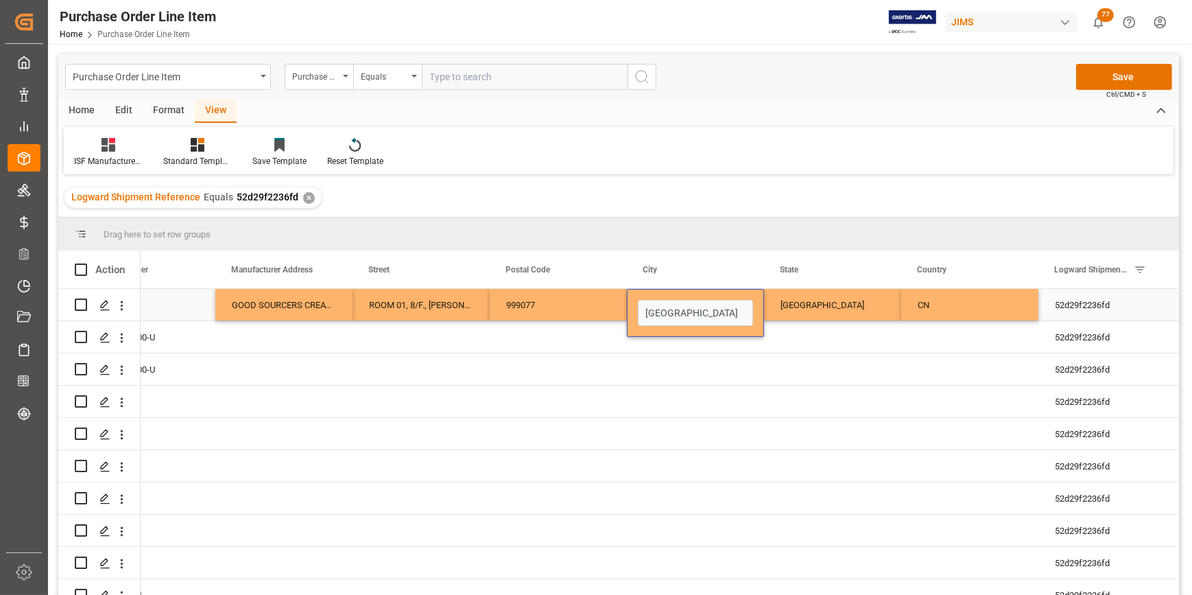
click at [384, 290] on div "ROOM 01, 8/F., FONDA INDUSTRUAL BUILDING, 37-39 AU PUI WAN STREET, FO TAN, SHAT…" at bounding box center [421, 305] width 137 height 32
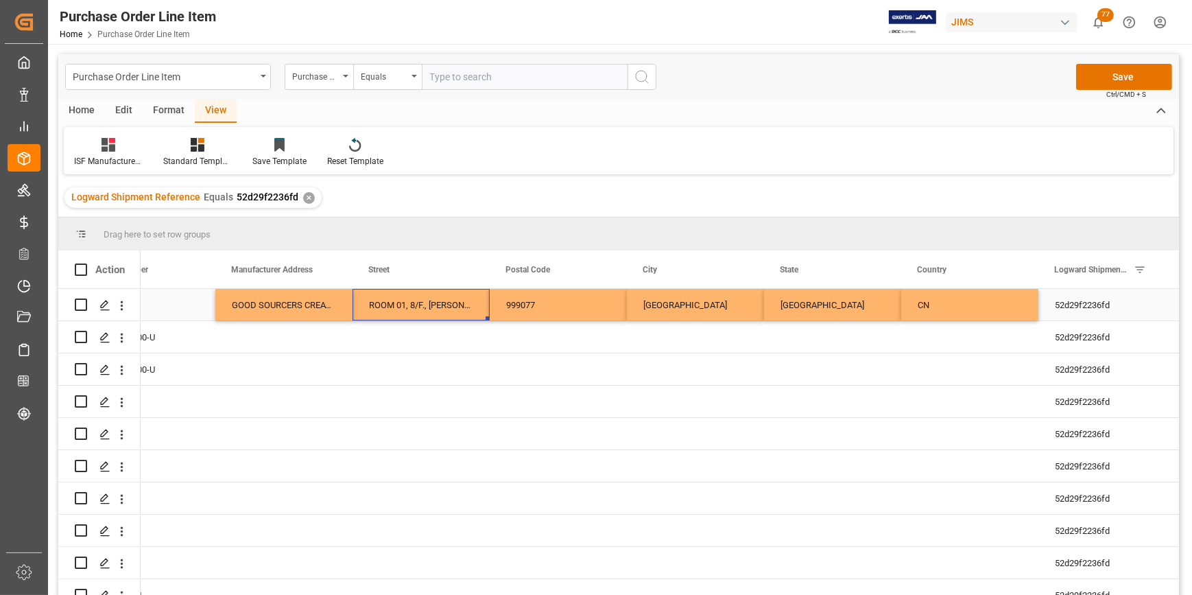
click at [423, 306] on div "ROOM 01, 8/F., FONDA INDUSTRUAL BUILDING, 37-39 AU PUI WAN STREET, FO TAN, SHAT…" at bounding box center [421, 305] width 137 height 32
click at [438, 305] on div "ROOM 01, 8/F., FONDA INDUSTRUAL BUILDING, 37-39 AU PUI WAN STREET, FO TAN, SHAT…" at bounding box center [421, 305] width 137 height 32
click at [448, 305] on div "ROOM 01, 8/F., FONDA INDUSTRUAL BUILDING, 37-39 AU PUI WAN STREET, FO TAN, SHAT…" at bounding box center [421, 305] width 137 height 32
click at [428, 310] on div "ROOM 01, 8/F., FONDA INDUSTRUAL BUILDING, 37-39 AU PUI WAN STREET, FO TAN, SHAT…" at bounding box center [421, 305] width 137 height 32
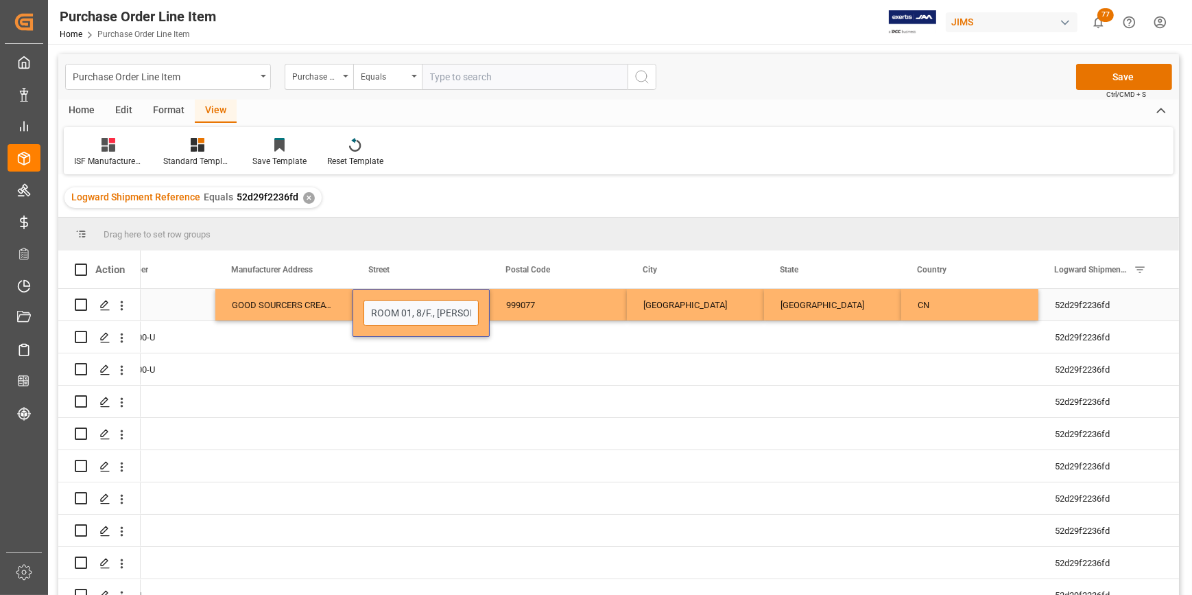
click at [453, 316] on input "ROOM 01, 8/F., FONDA INDUSTRUAL BUILDING, 37-39 AU PUI WAN STREET, FO TAN, SHAT…" at bounding box center [421, 313] width 115 height 26
type input "ROOM 01, 8/F., FON DA INDUSTRUAL BUILDING, 37-39 AU PUI WAN STREET, FO TAN, SHA…"
click at [430, 322] on input "ROOM 01, 8/F., FON DA INDUSTRUAL BUILDING, 37-39 AU PUI WAN STREET, FO TAN, SHA…" at bounding box center [421, 313] width 115 height 26
click at [459, 316] on input "ROOM 01, 8/F., FON DA INDUSTRUAL BUILDING, 37-39 AU PUI WAN STREET, FO TAN, SHA…" at bounding box center [421, 313] width 115 height 26
click at [377, 316] on input "ROOM 01, 8/F., FON DA INDUSTRUAL BUILDING, 37-39 AU PUI WAN STREET, FO TAN, SHA…" at bounding box center [421, 313] width 115 height 26
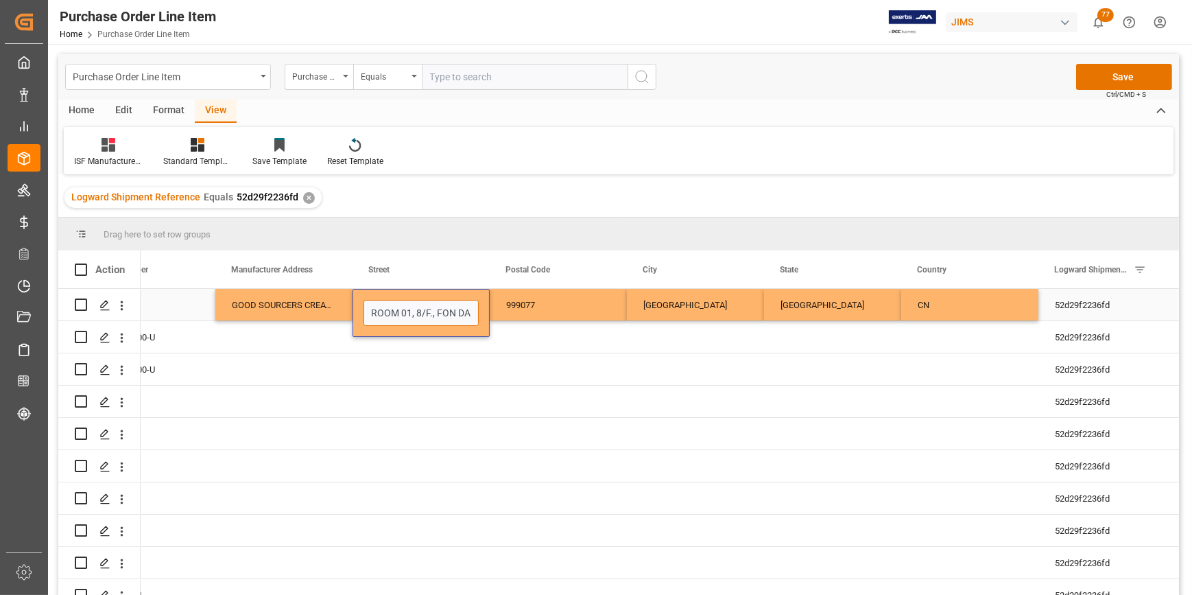
click at [377, 316] on input "ROOM 01, 8/F., FON DA INDUSTRUAL BUILDING, 37-39 AU PUI WAN STREET, FO TAN, SHA…" at bounding box center [421, 313] width 115 height 26
click at [383, 314] on input "ROOM 01, 8/F., FON DA INDUSTRUAL BUILDING, 37-39 AU PUI WAN STREET, FO TAN, SHA…" at bounding box center [421, 313] width 115 height 26
click at [379, 312] on input "ROOM 01, 8/F., FON DA INDUSTRUAL BUILDING, 37-39 AU PUI WAN STREET, FO TAN, SHA…" at bounding box center [421, 313] width 115 height 26
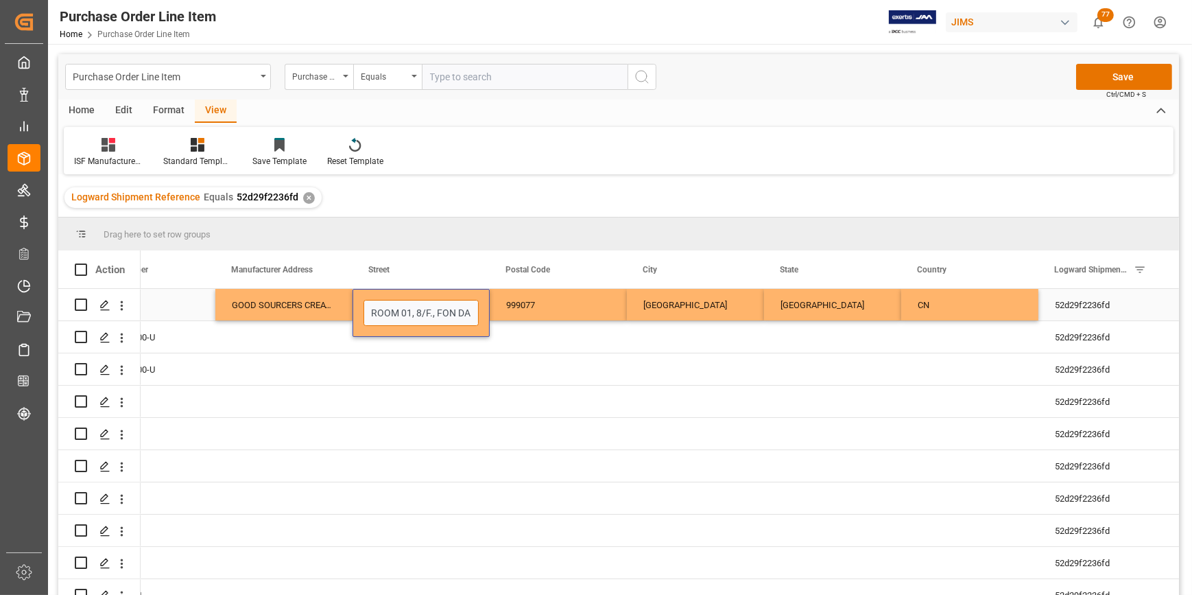
click at [427, 315] on input "ROOM 01, 8/F., FON DA INDUSTRUAL BUILDING, 37-39 AU PUI WAN STREET, FO TAN, SHA…" at bounding box center [421, 313] width 115 height 26
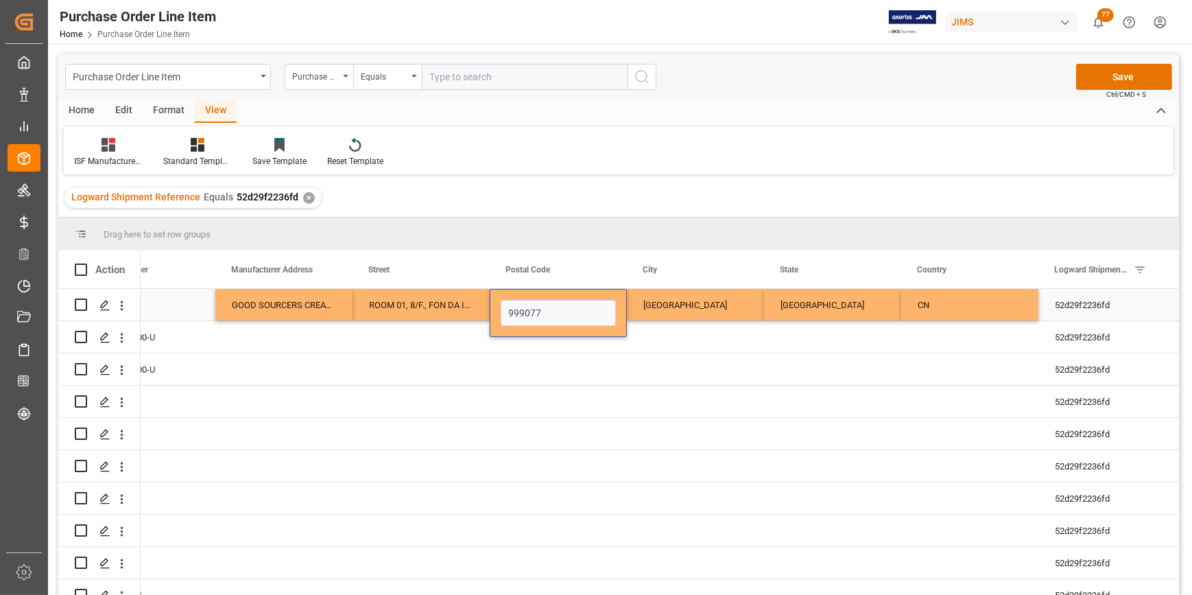
click at [264, 306] on div "GOOD SOURCERS CREATION LIMITED" at bounding box center [283, 305] width 137 height 32
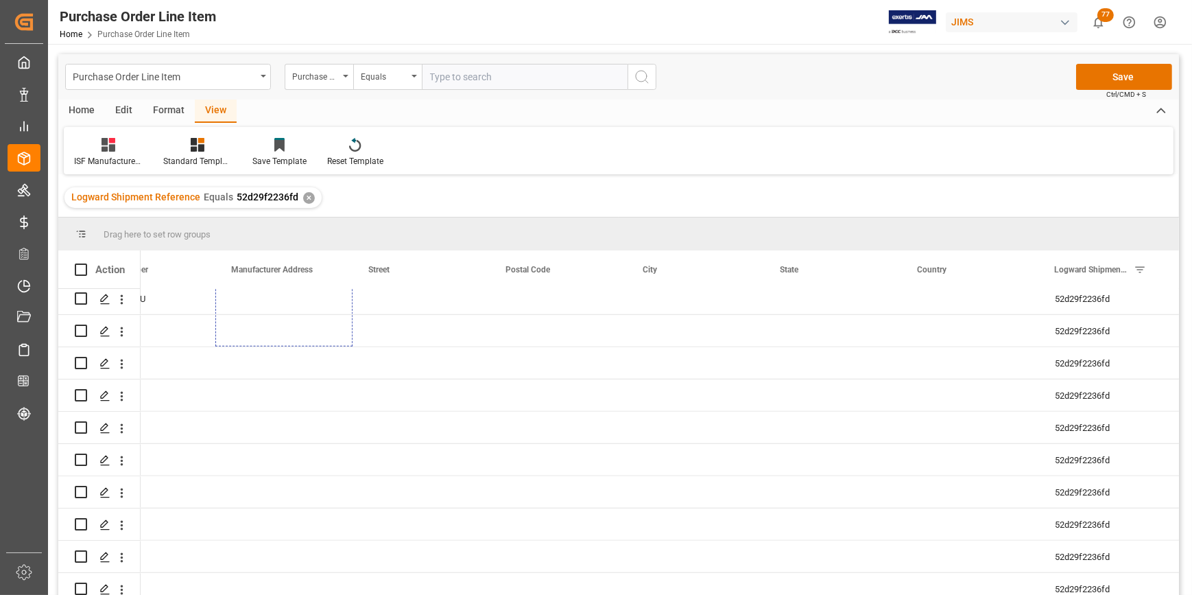
scroll to position [1724, 0]
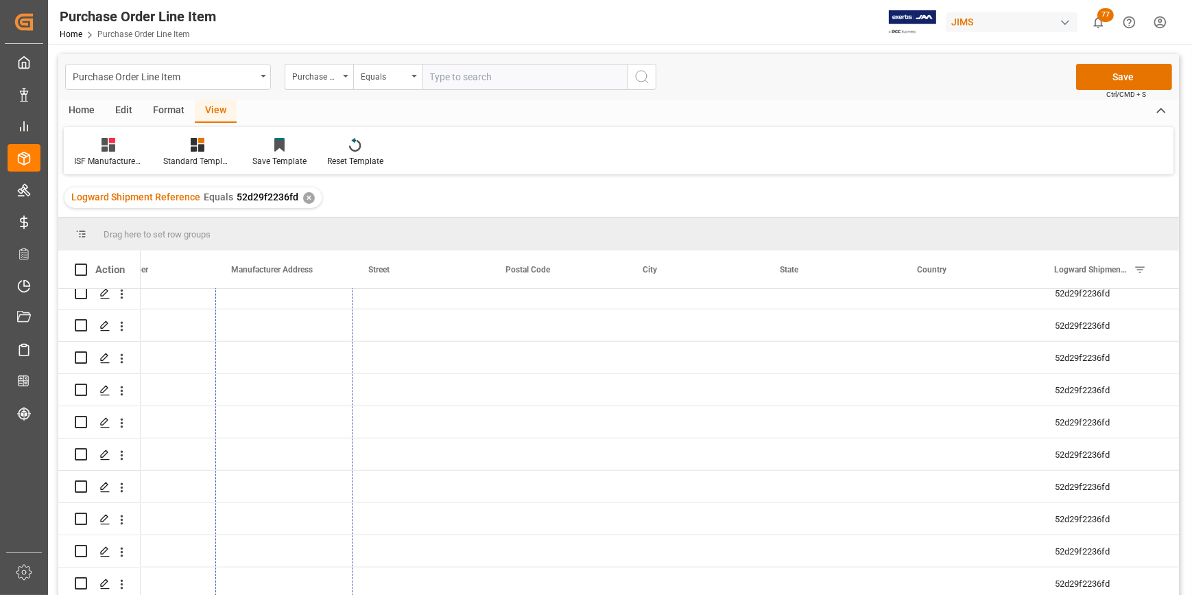
drag, startPoint x: 349, startPoint y: 318, endPoint x: 327, endPoint y: 610, distance: 292.4
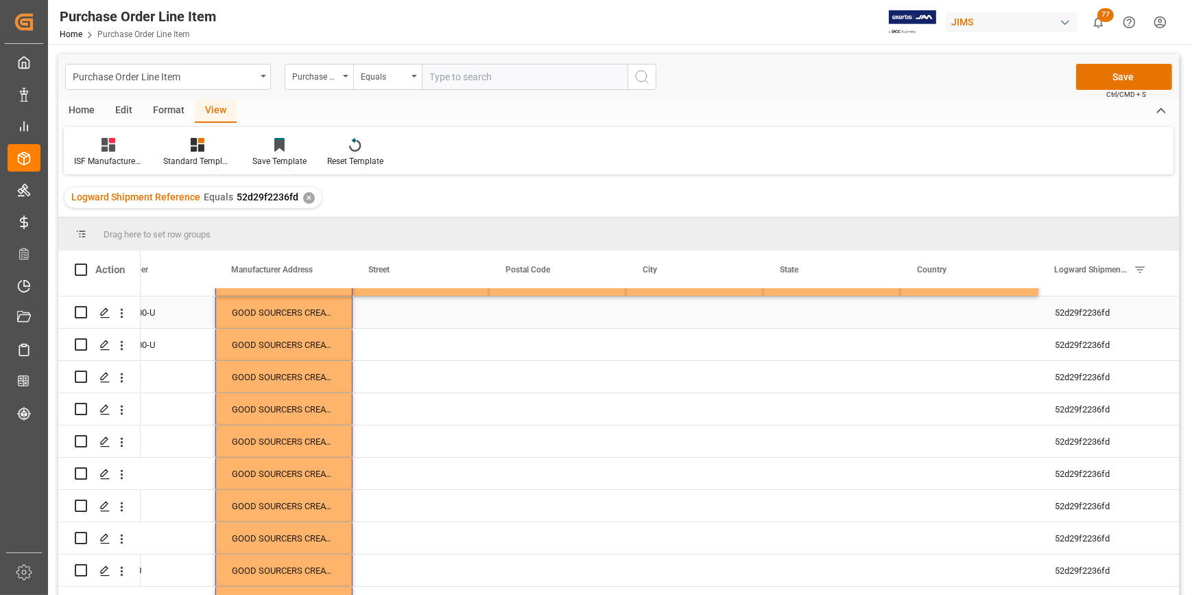
scroll to position [0, 0]
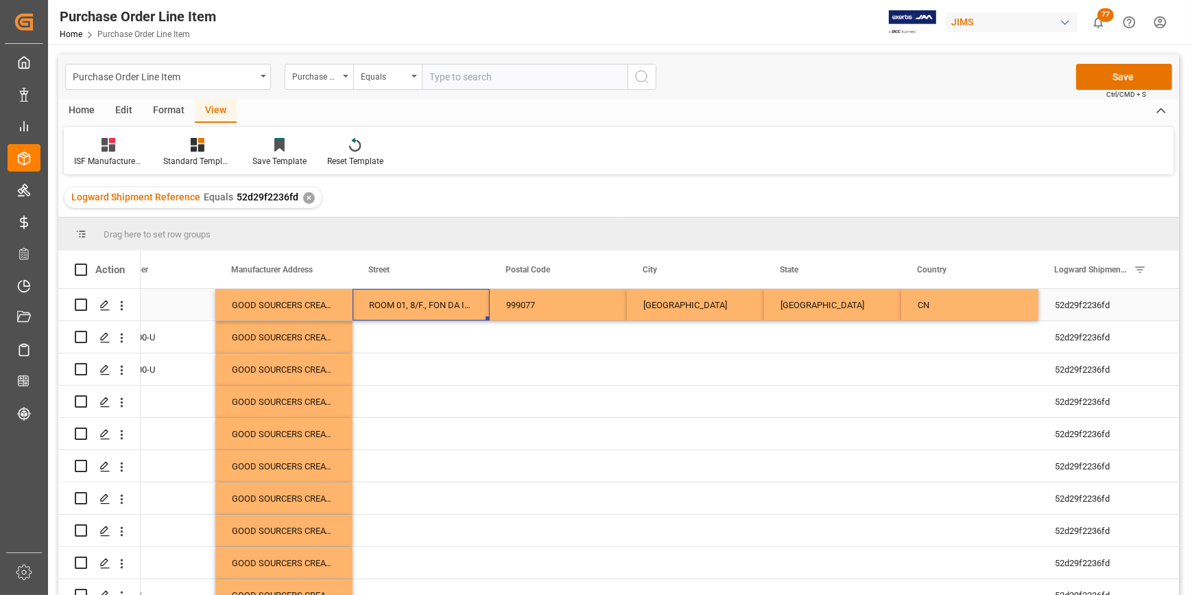
click at [405, 312] on div "ROOM 01, 8/F., FON DA INDUSTRUAL BUILDING, 37-39 AU PUI WAN STREET, FO TAN, SHA…" at bounding box center [421, 305] width 137 height 32
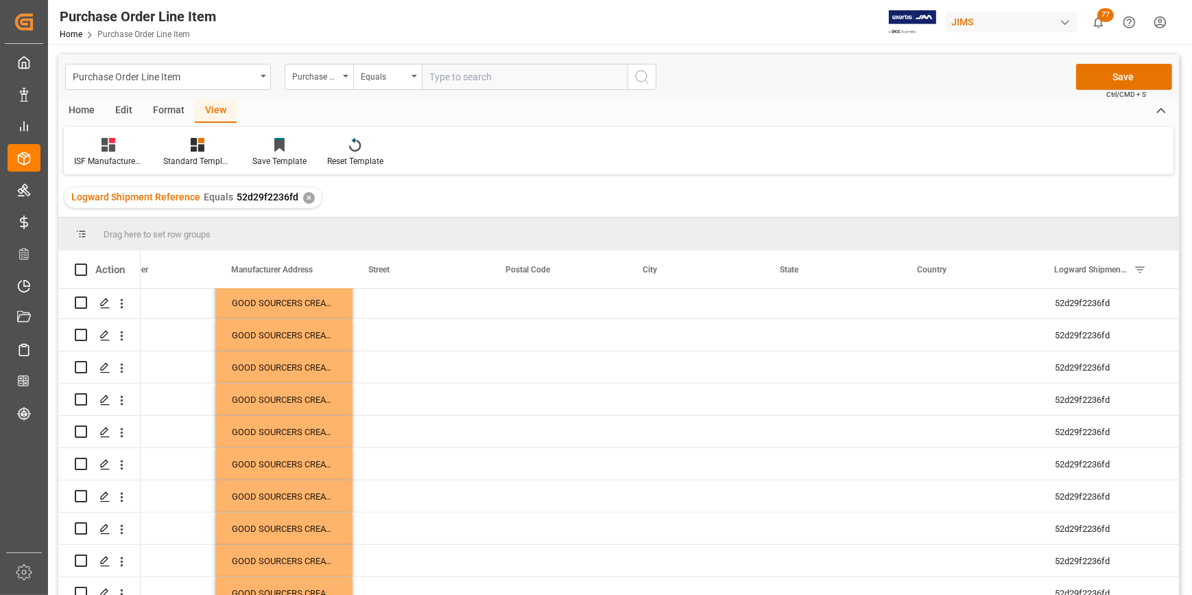
scroll to position [1724, 0]
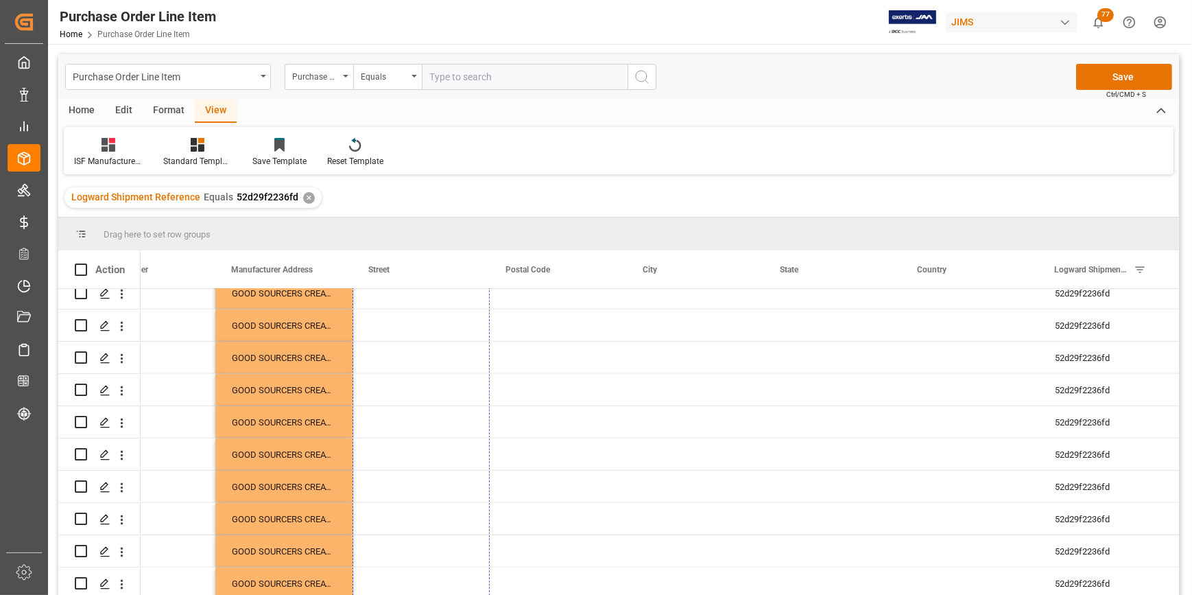
drag, startPoint x: 485, startPoint y: 318, endPoint x: 461, endPoint y: 626, distance: 309.6
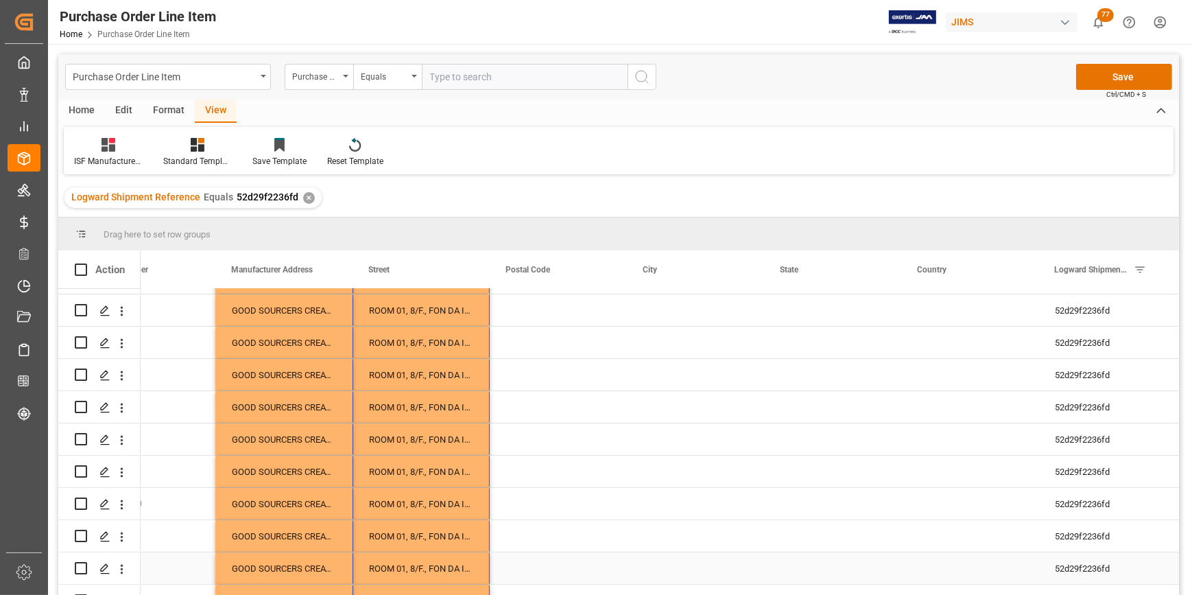
scroll to position [0, 0]
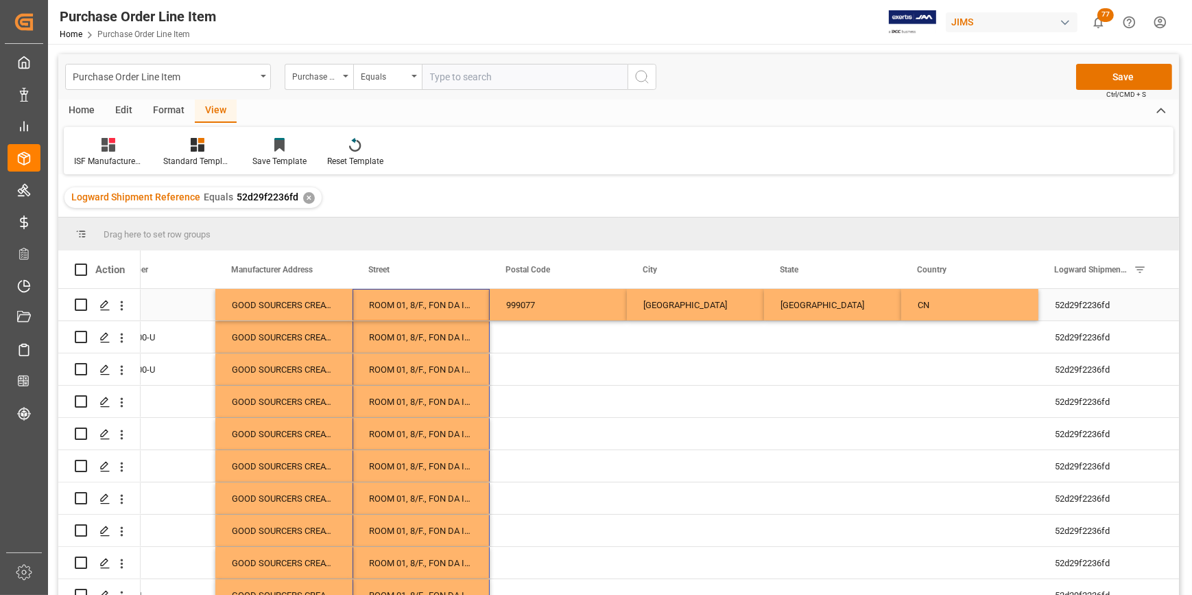
click at [527, 305] on div "999077" at bounding box center [558, 305] width 137 height 32
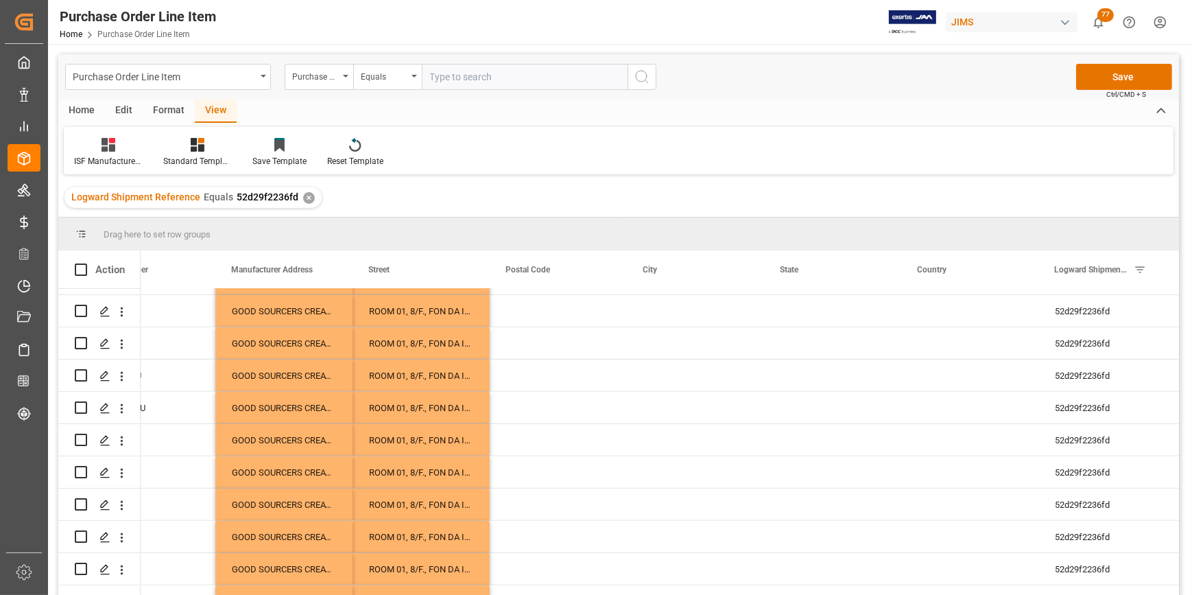
scroll to position [1724, 0]
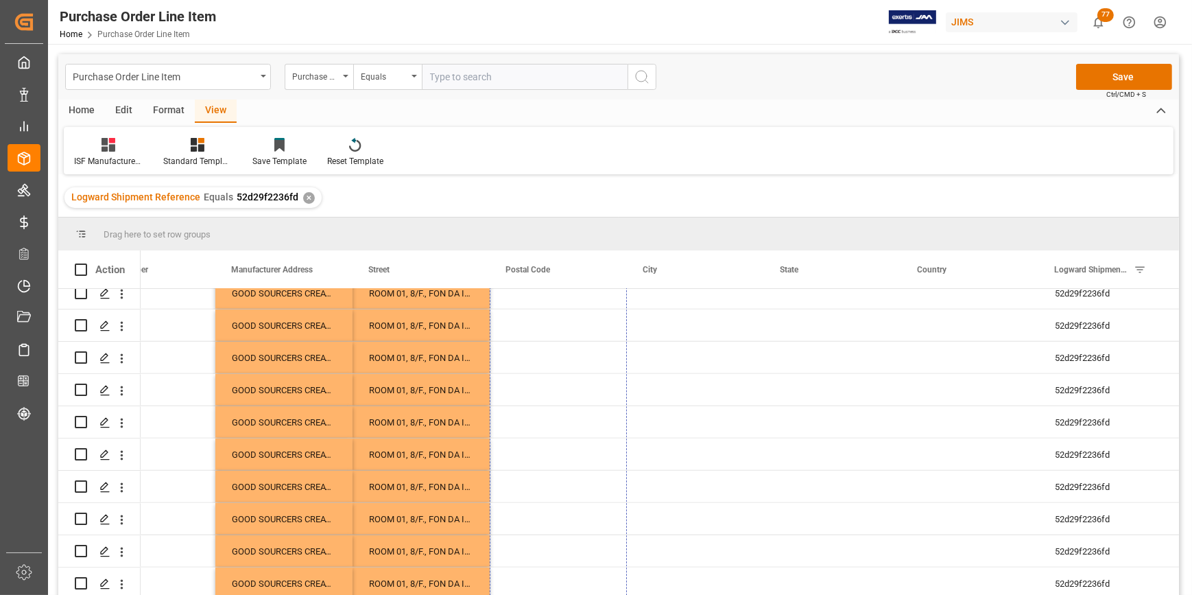
drag, startPoint x: 625, startPoint y: 317, endPoint x: 560, endPoint y: 626, distance: 316.0
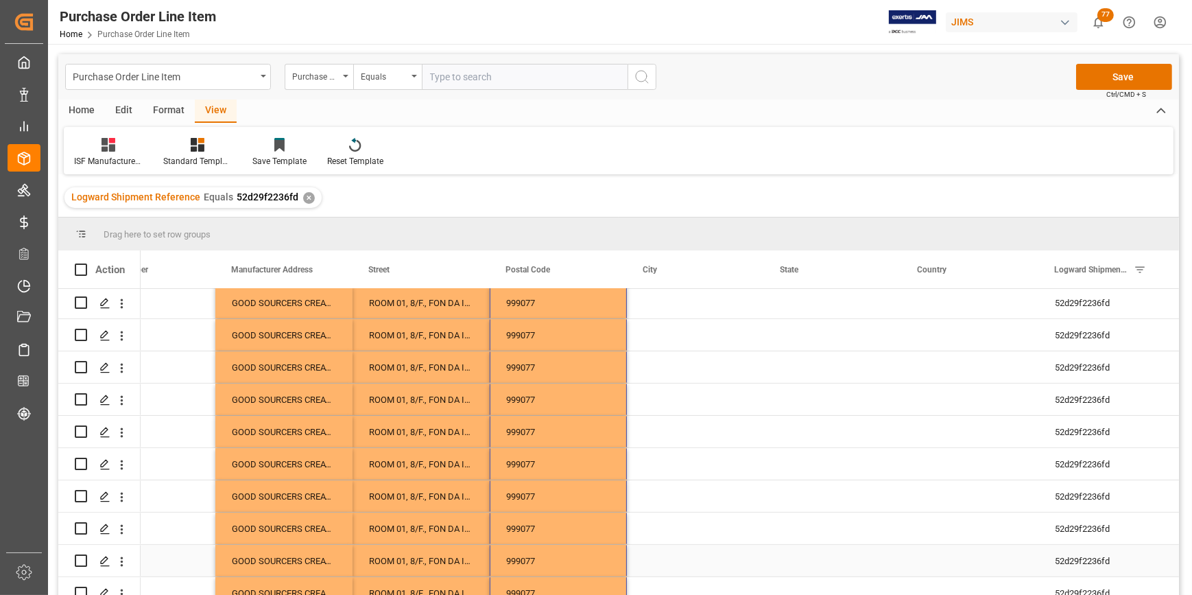
scroll to position [539, 0]
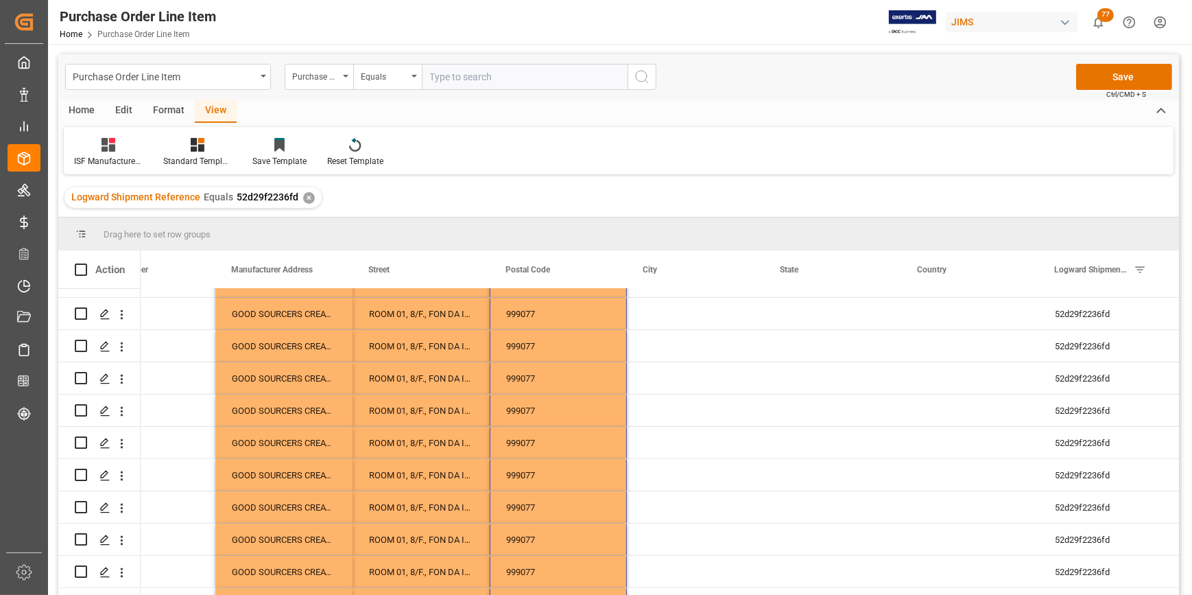
drag, startPoint x: 1174, startPoint y: 402, endPoint x: 1161, endPoint y: 271, distance: 131.7
click at [1174, 230] on div "Drag here to set row groups Drag here to set column labels Action Street Postal…" at bounding box center [618, 410] width 1121 height 386
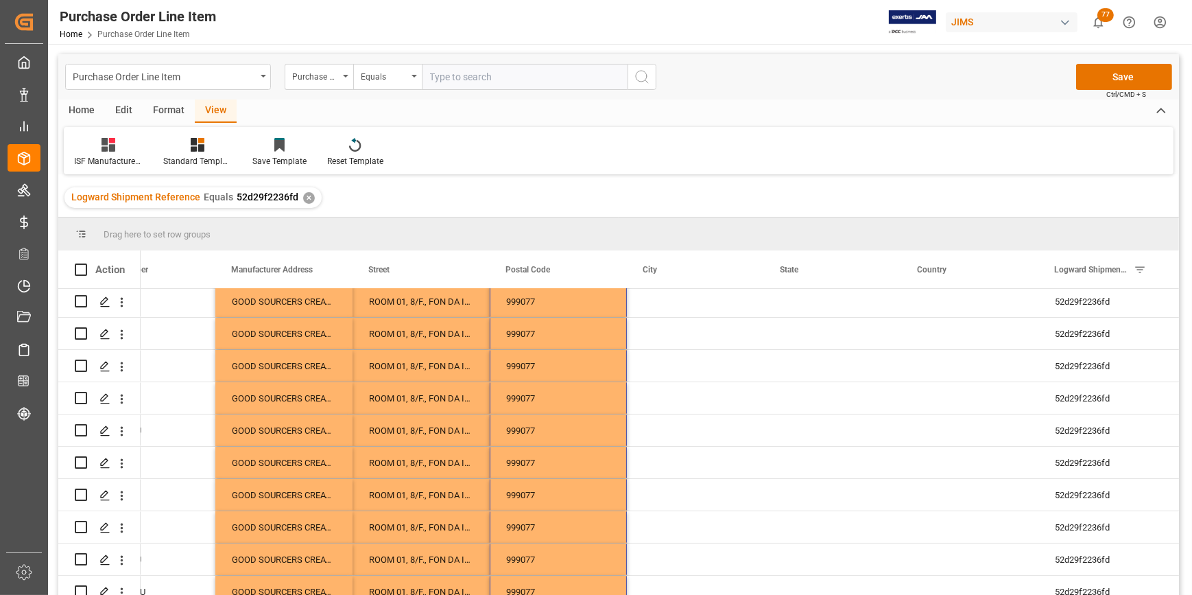
scroll to position [0, 0]
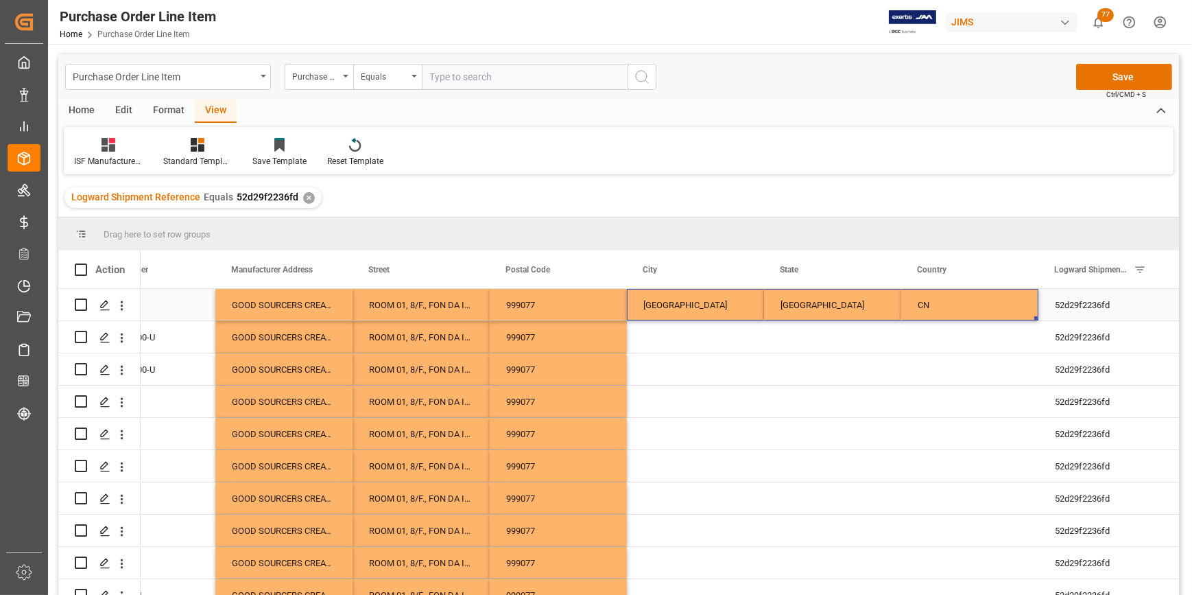
drag, startPoint x: 672, startPoint y: 298, endPoint x: 956, endPoint y: 306, distance: 284.1
click at [956, 306] on div "ROOM 01, 8/F., FON DA INDUSTRUAL BUILDING, 37-39 AU PUI WAN STREET, FO TAN, SHA…" at bounding box center [695, 305] width 1783 height 32
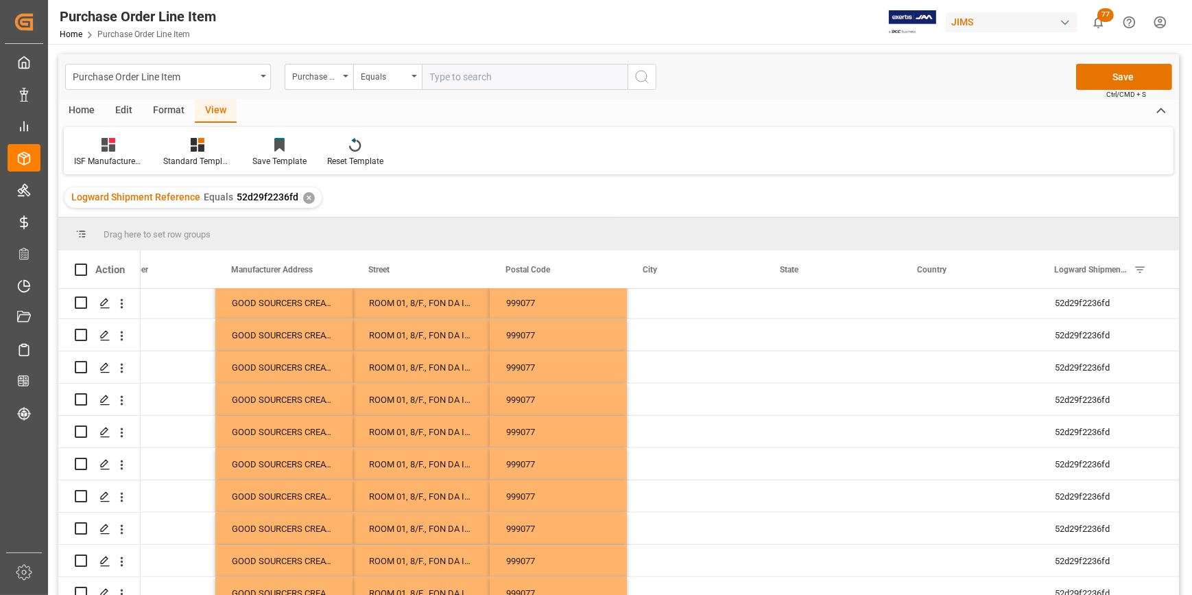
scroll to position [1724, 0]
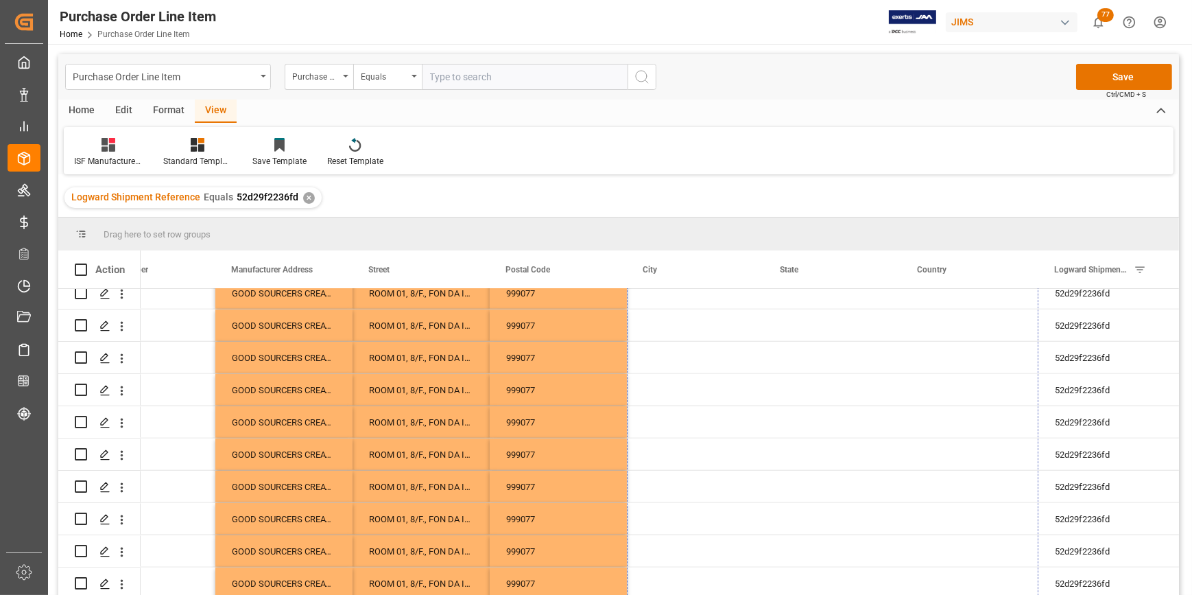
drag, startPoint x: 1036, startPoint y: 316, endPoint x: 982, endPoint y: 626, distance: 314.7
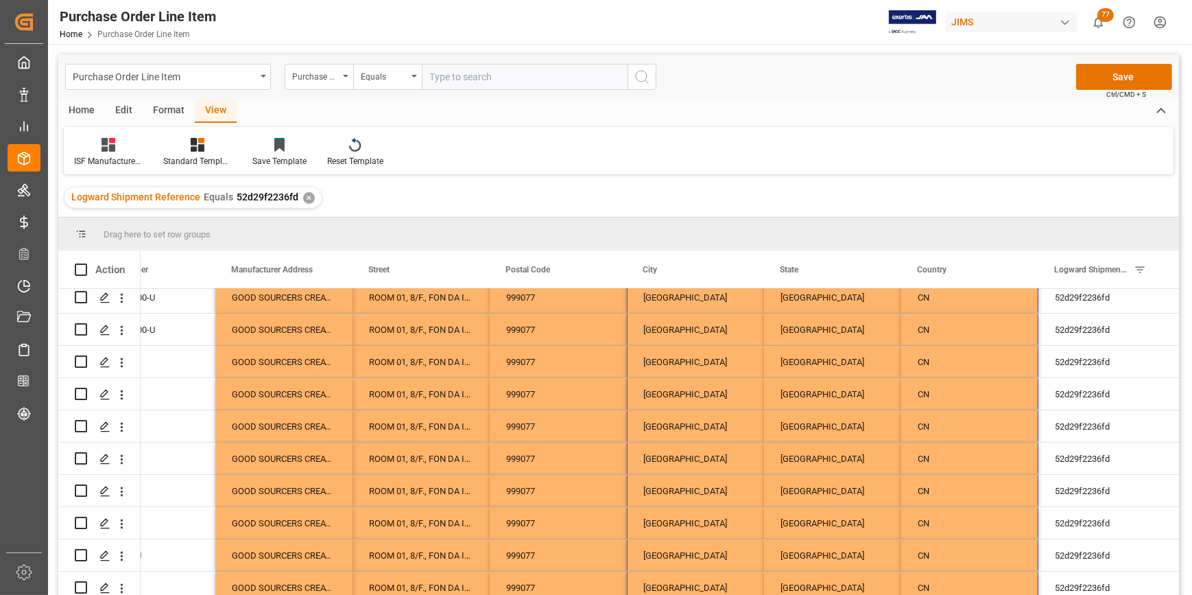
scroll to position [0, 0]
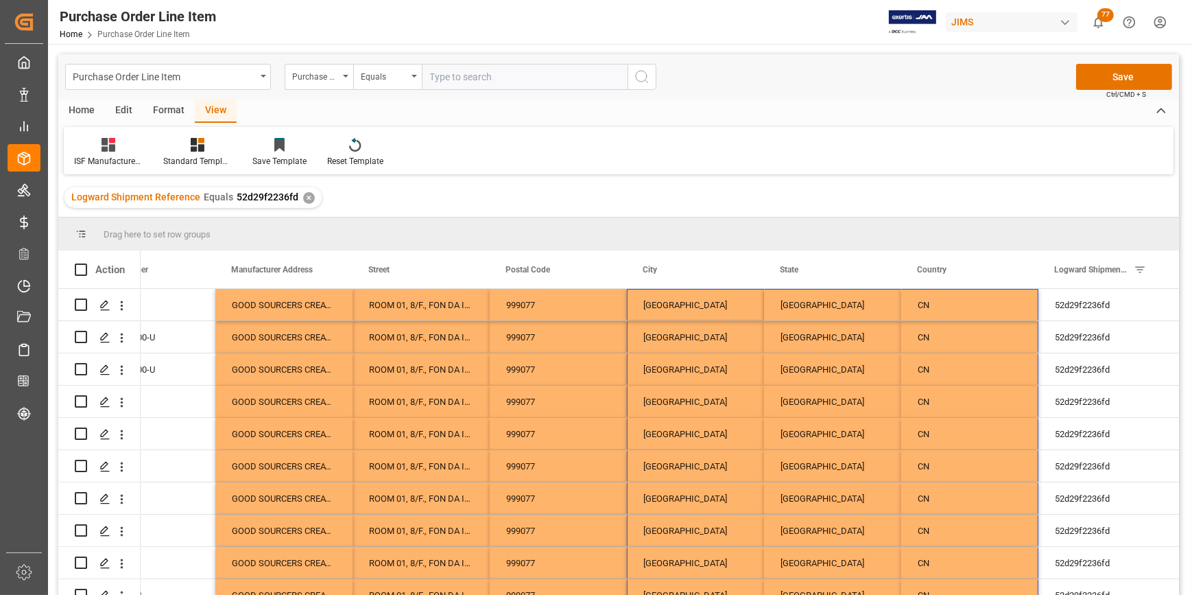
click at [1119, 90] on span "Ctrl/CMD + S" at bounding box center [1126, 94] width 40 height 10
click at [1113, 82] on button "Save" at bounding box center [1124, 77] width 96 height 26
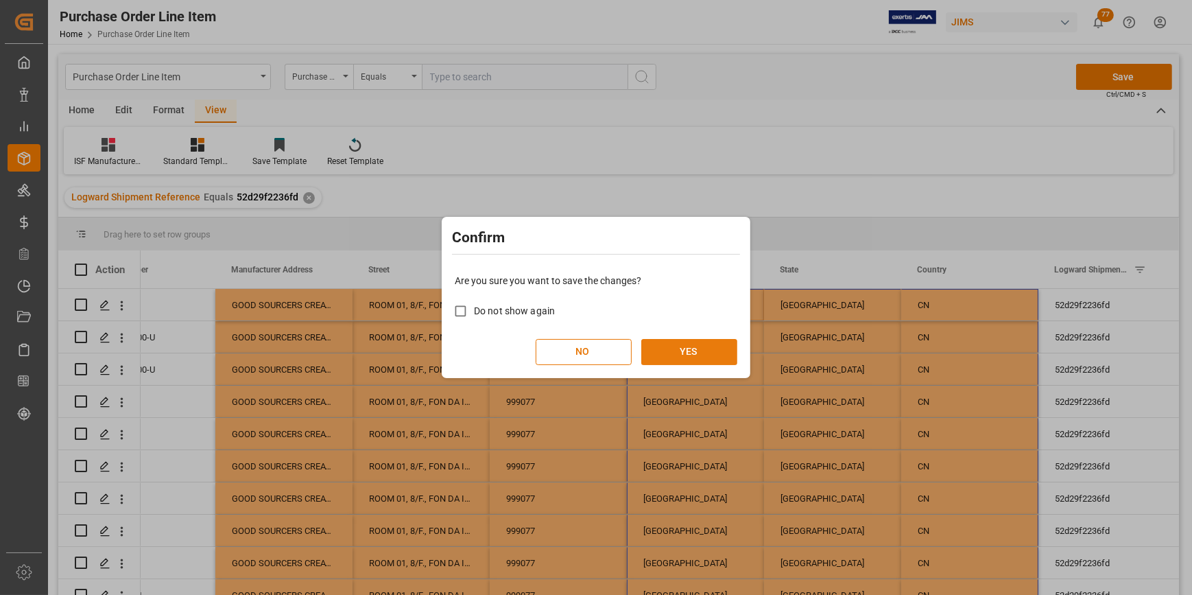
click at [703, 358] on button "YES" at bounding box center [689, 352] width 96 height 26
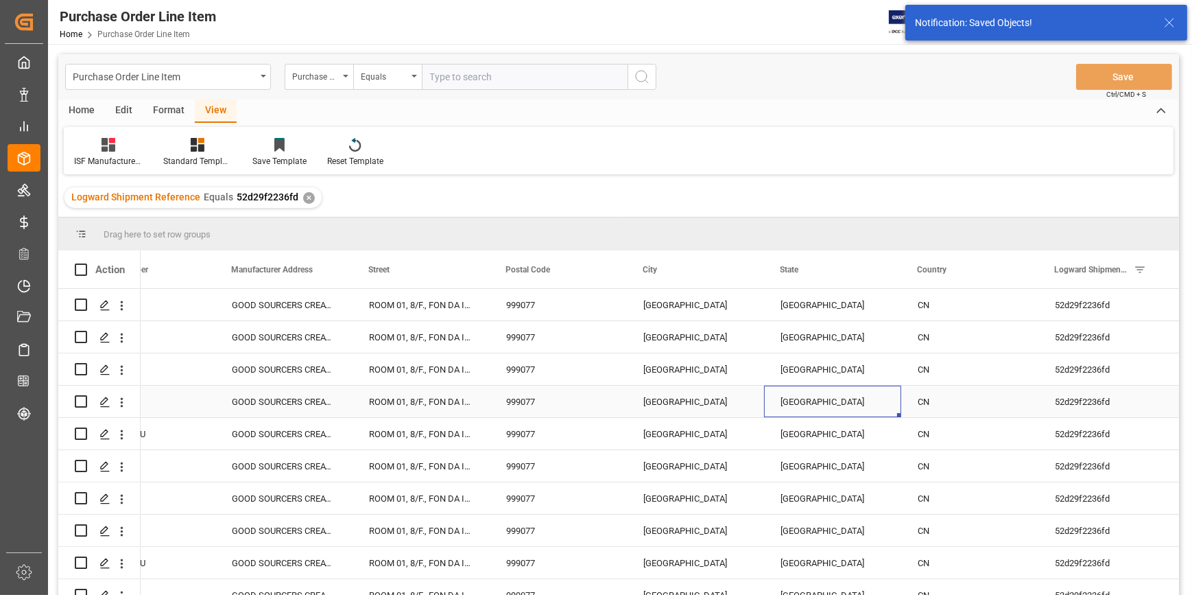
click at [880, 416] on div "HONG KONG" at bounding box center [832, 401] width 137 height 32
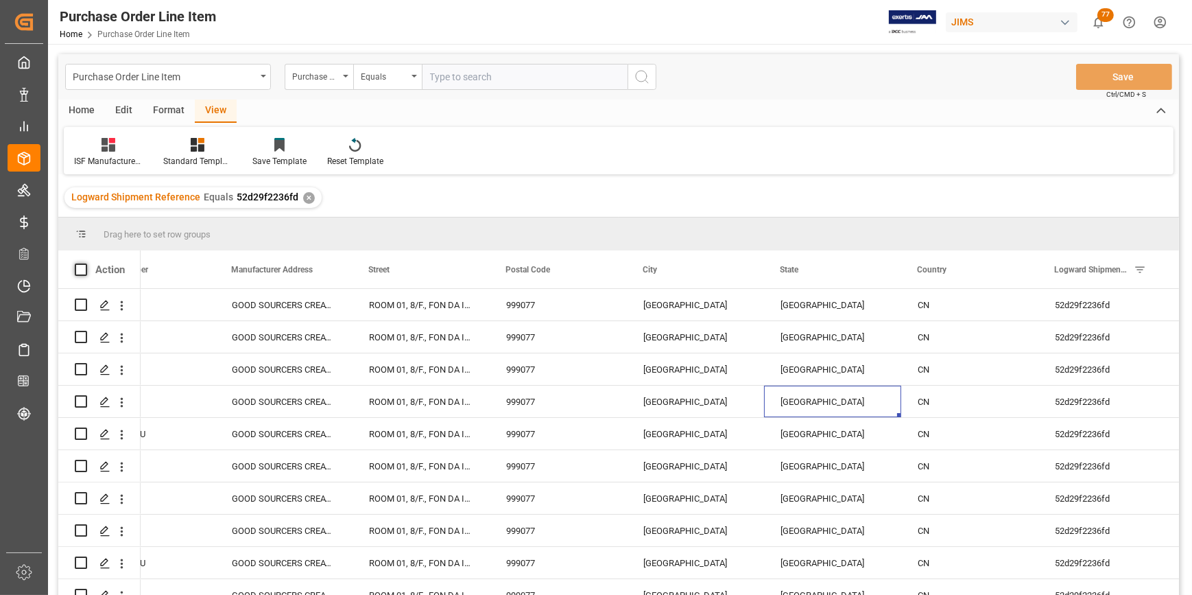
click at [80, 271] on span at bounding box center [81, 269] width 12 height 12
click at [85, 263] on input "checkbox" at bounding box center [85, 263] width 0 height 0
checkbox input "true"
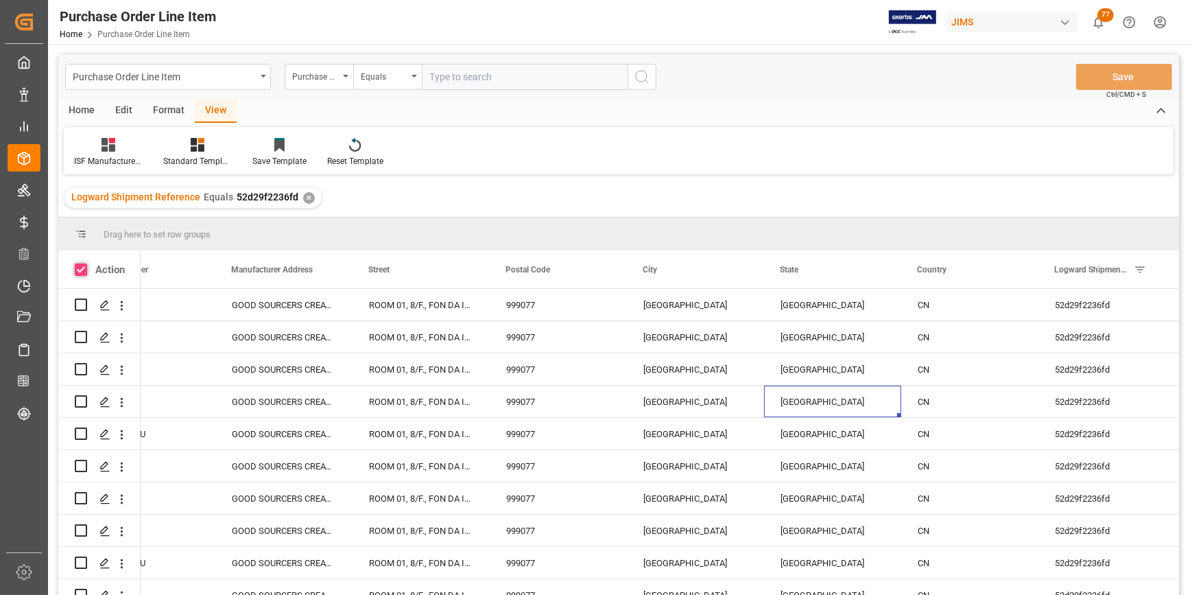
checkbox input "true"
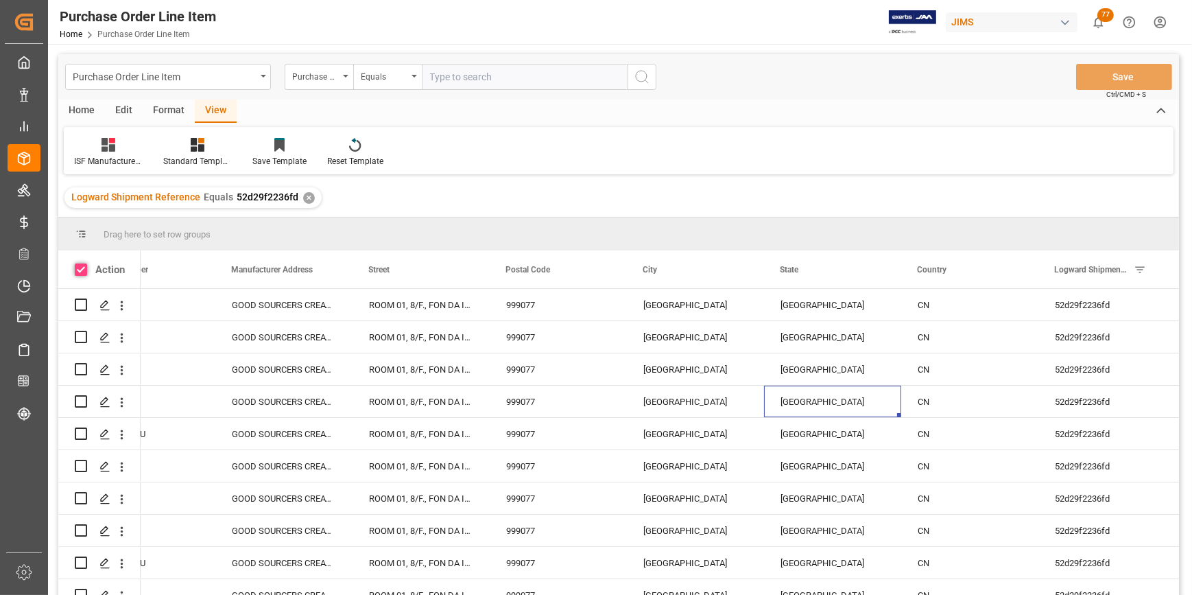
checkbox input "true"
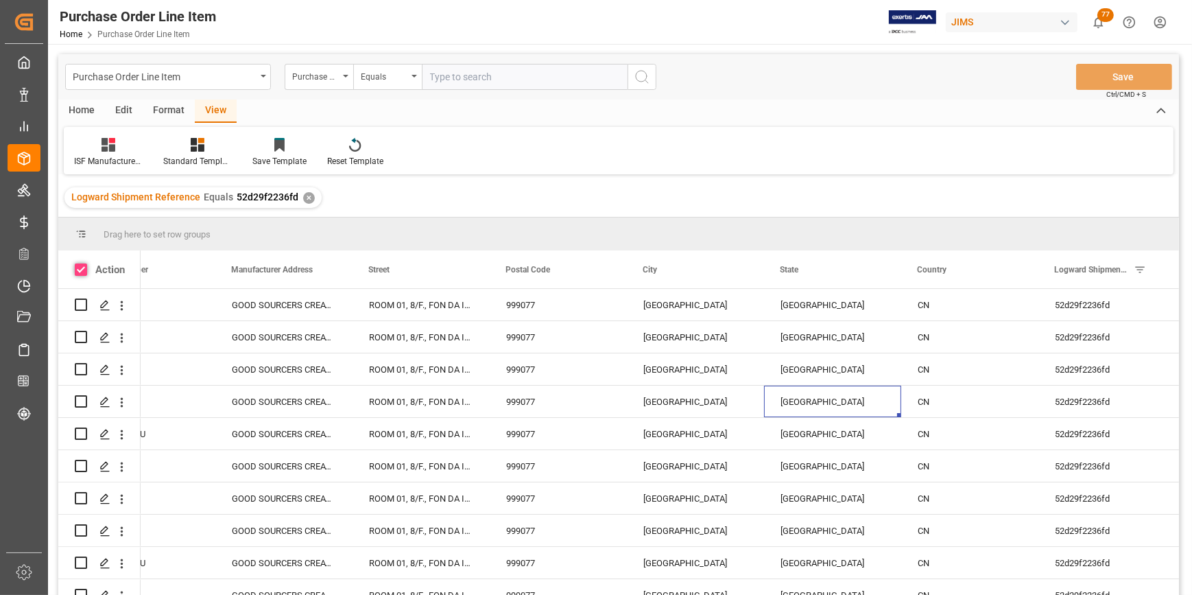
checkbox input "true"
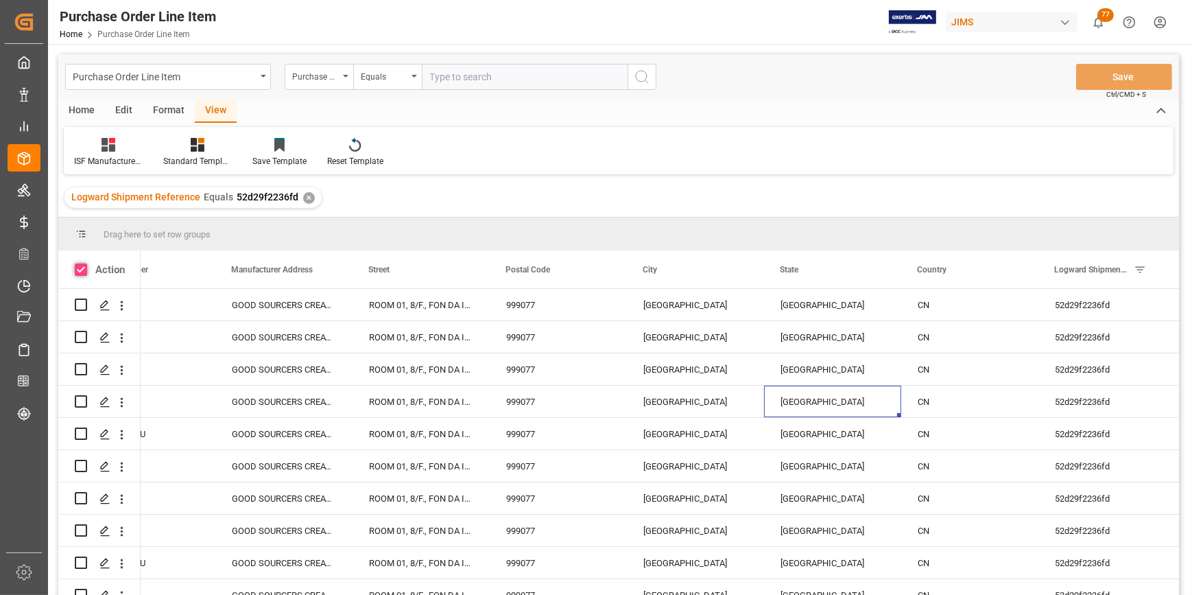
checkbox input "true"
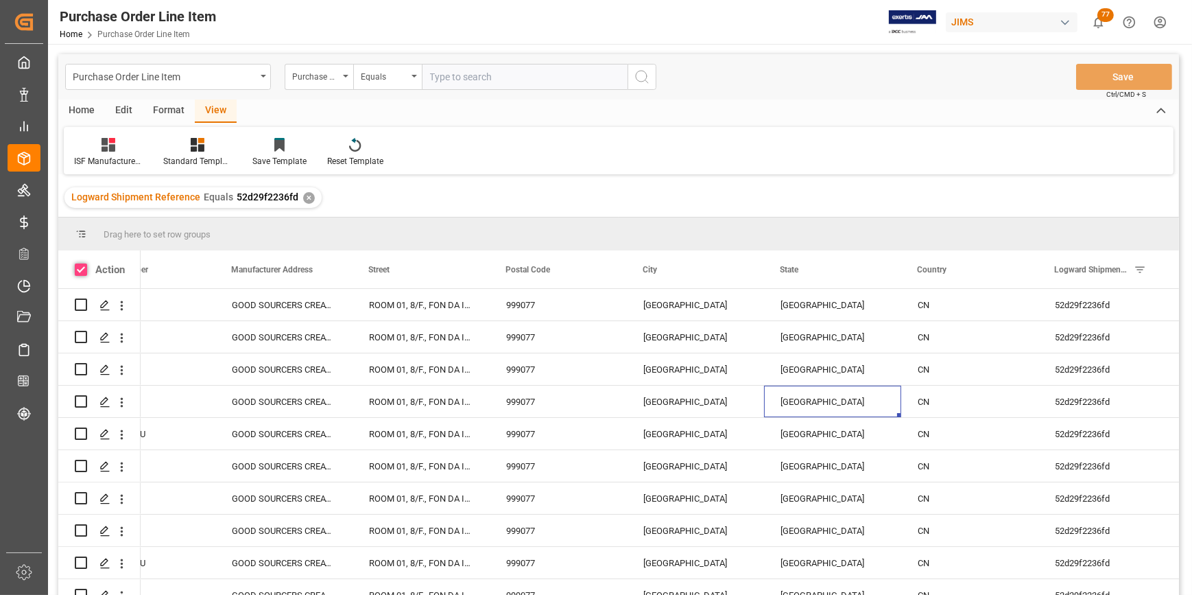
checkbox input "true"
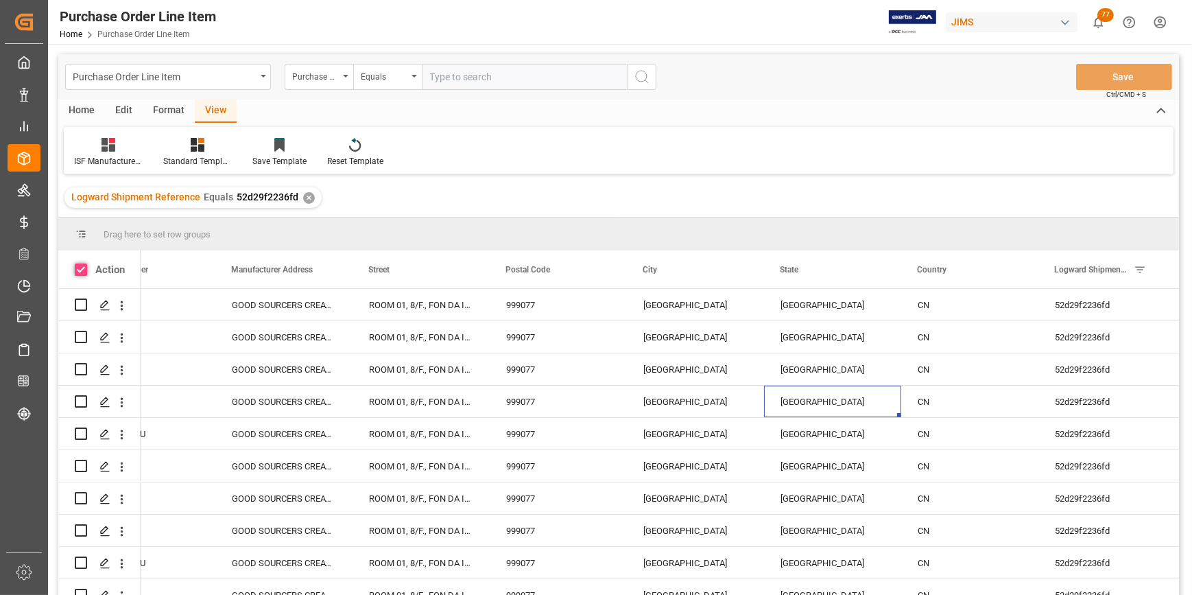
checkbox input "true"
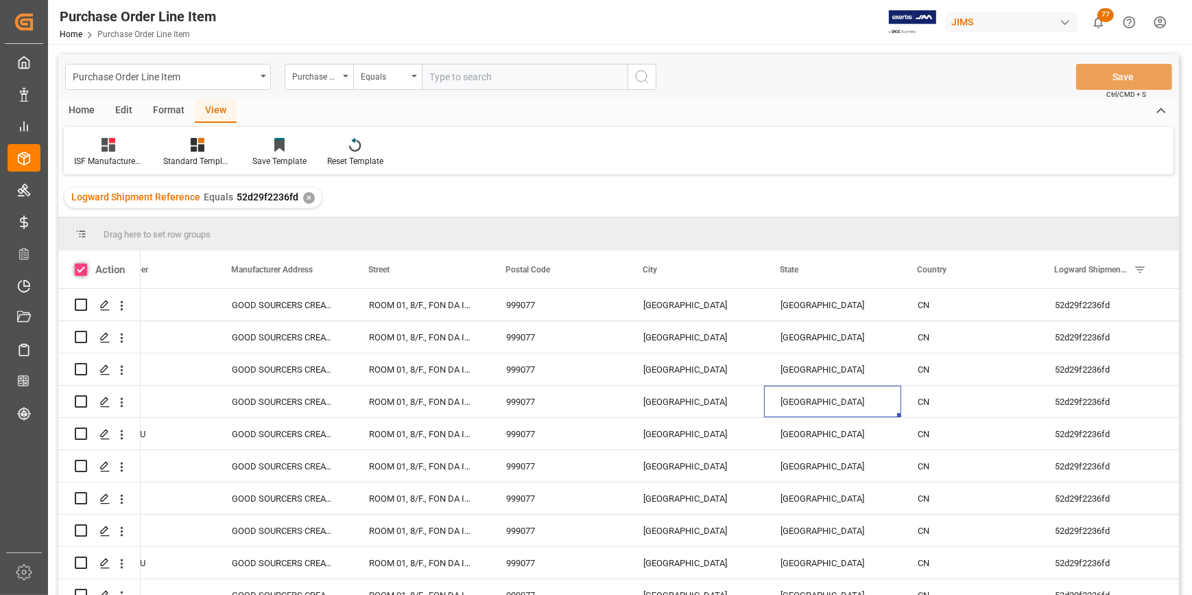
checkbox input "true"
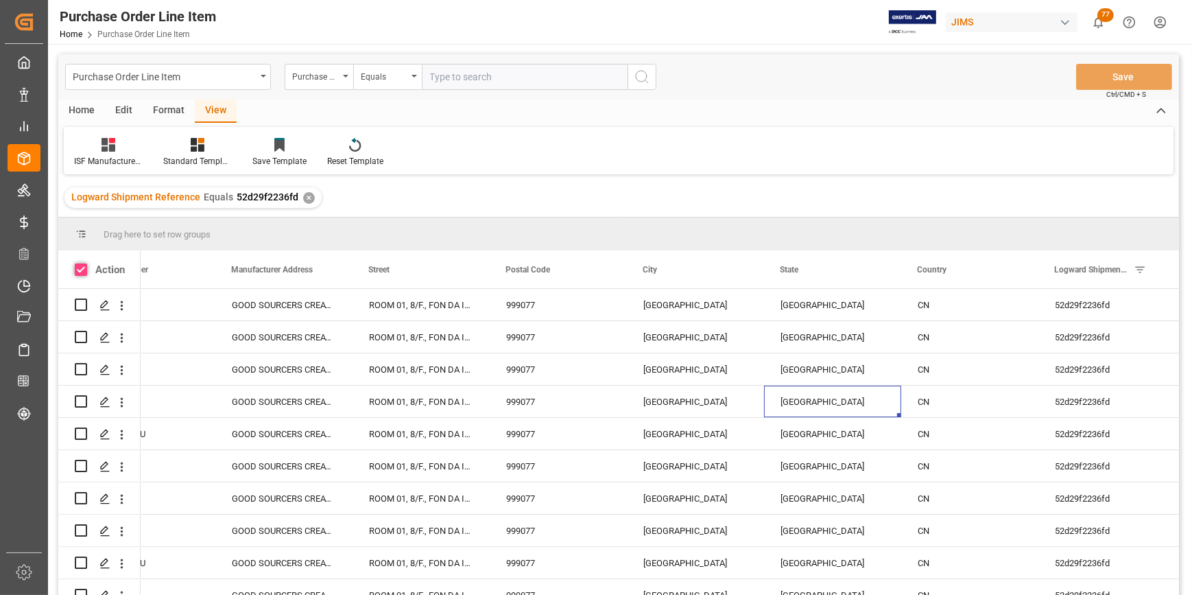
checkbox input "true"
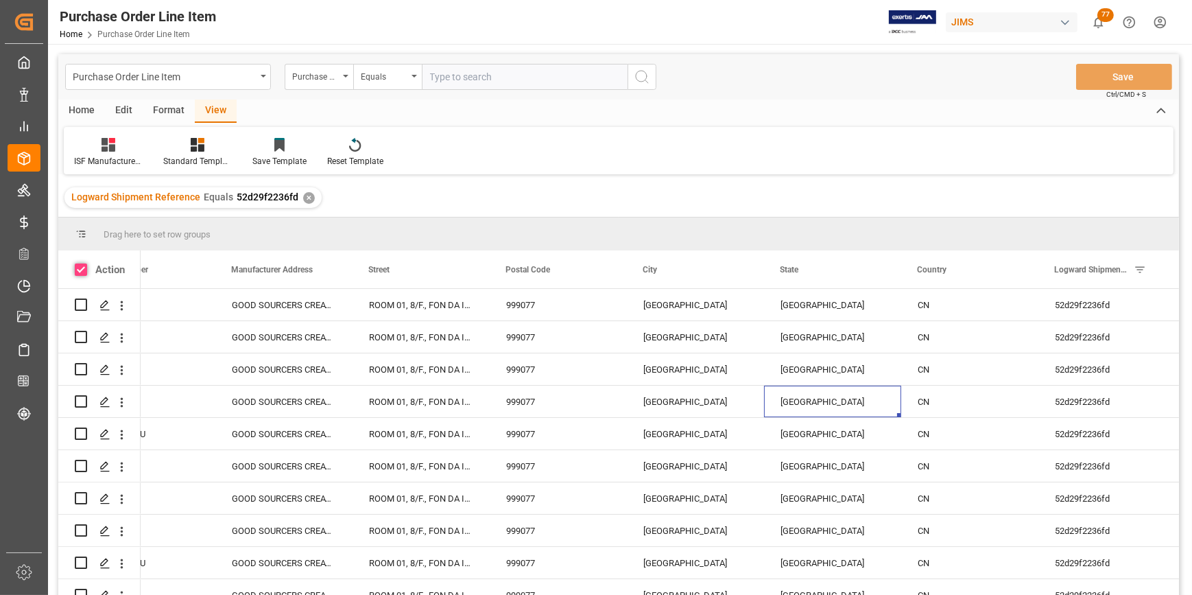
checkbox input "true"
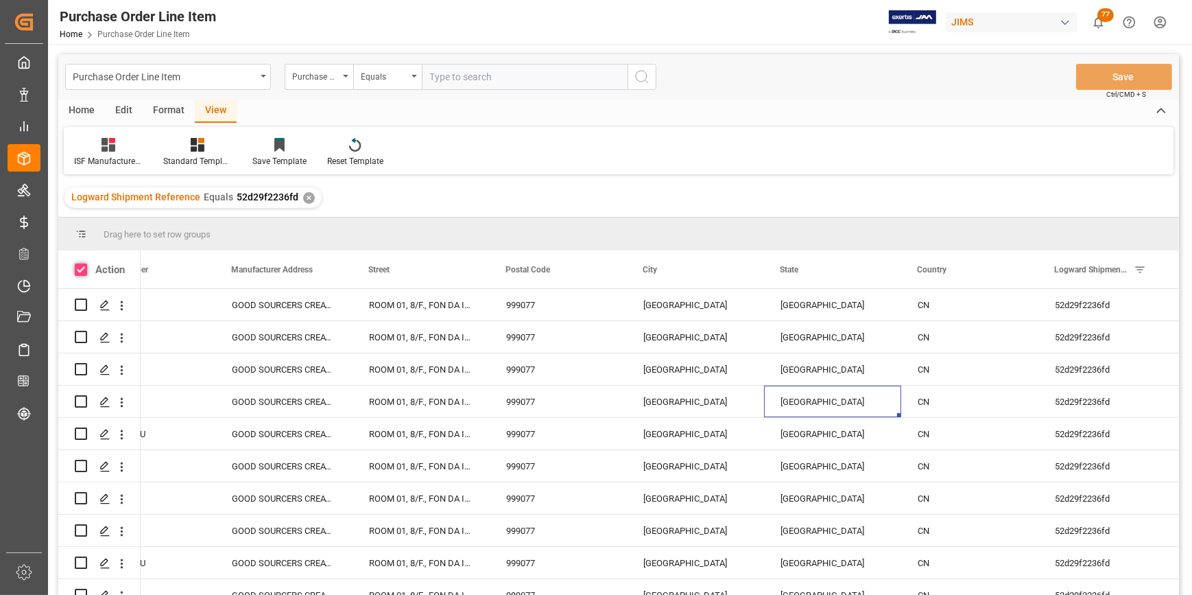
checkbox input "true"
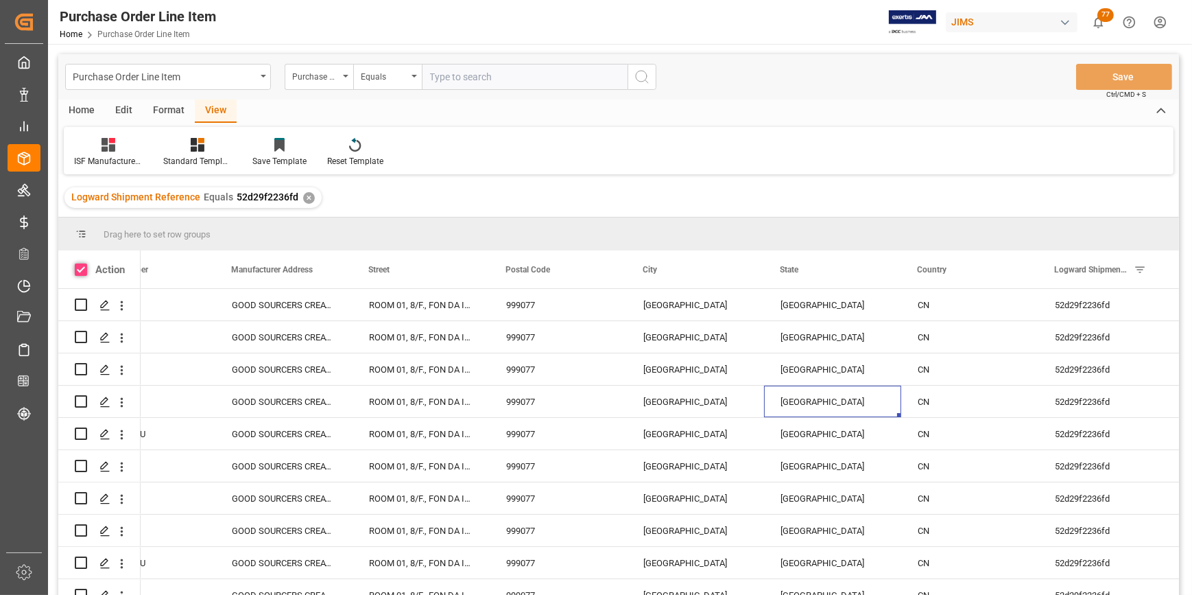
checkbox input "true"
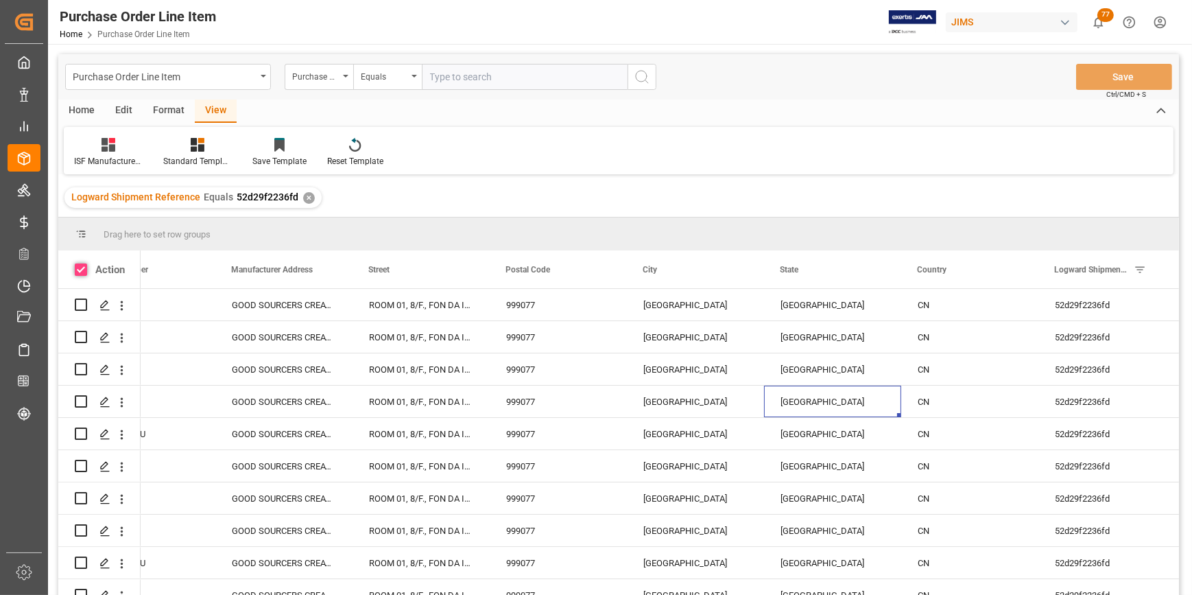
checkbox input "true"
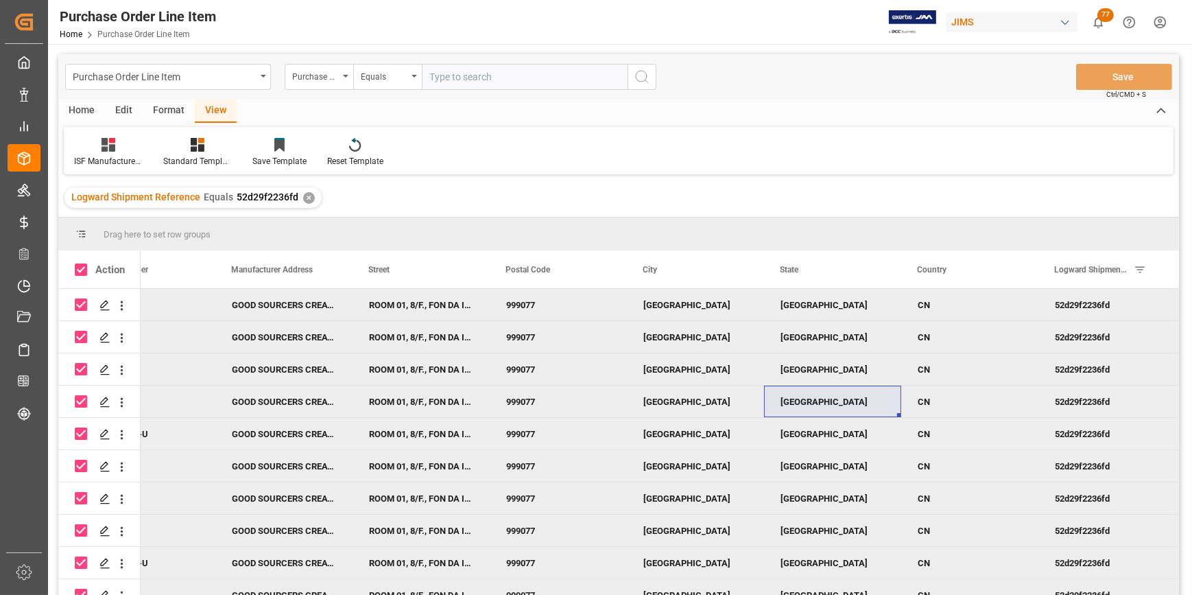
click at [214, 112] on div "View" at bounding box center [216, 110] width 42 height 23
click at [193, 147] on icon at bounding box center [198, 145] width 14 height 14
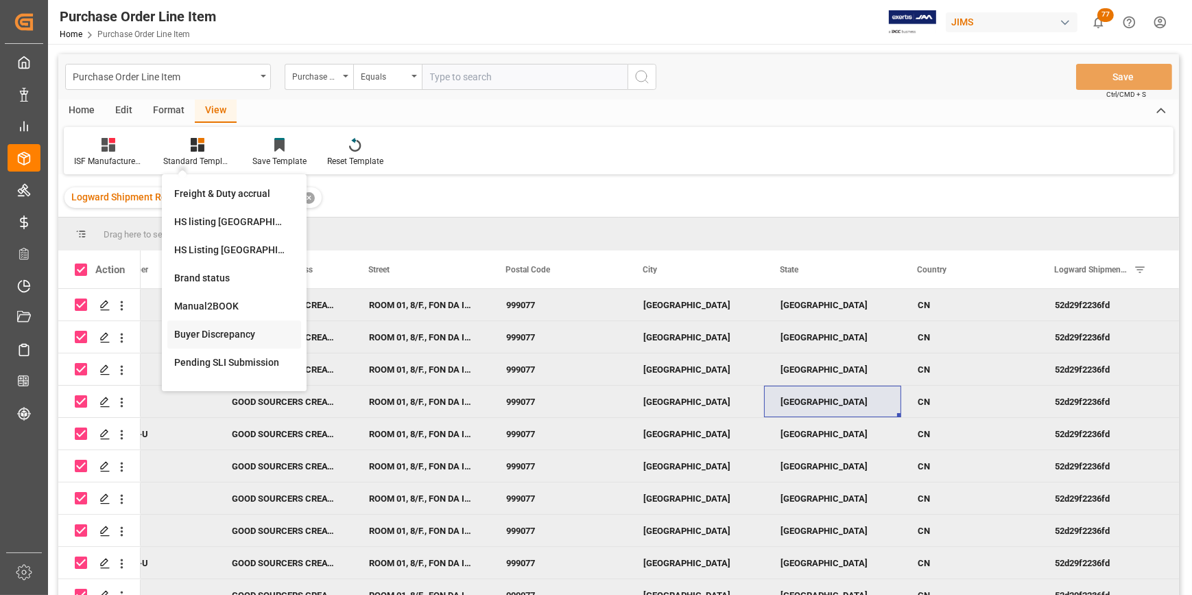
click at [215, 340] on div "Buyer Discrepancy" at bounding box center [234, 334] width 120 height 14
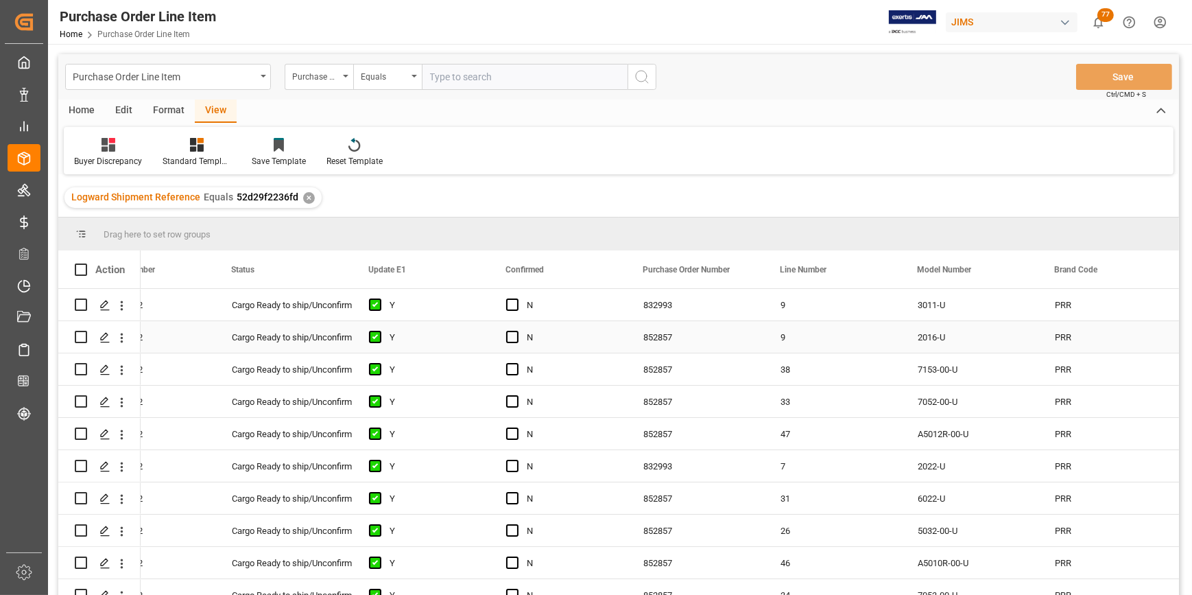
click at [859, 322] on div "9" at bounding box center [832, 337] width 137 height 32
click at [512, 307] on span "Press SPACE to select this row." at bounding box center [512, 304] width 12 height 12
click at [517, 298] on input "Press SPACE to select this row." at bounding box center [517, 298] width 0 height 0
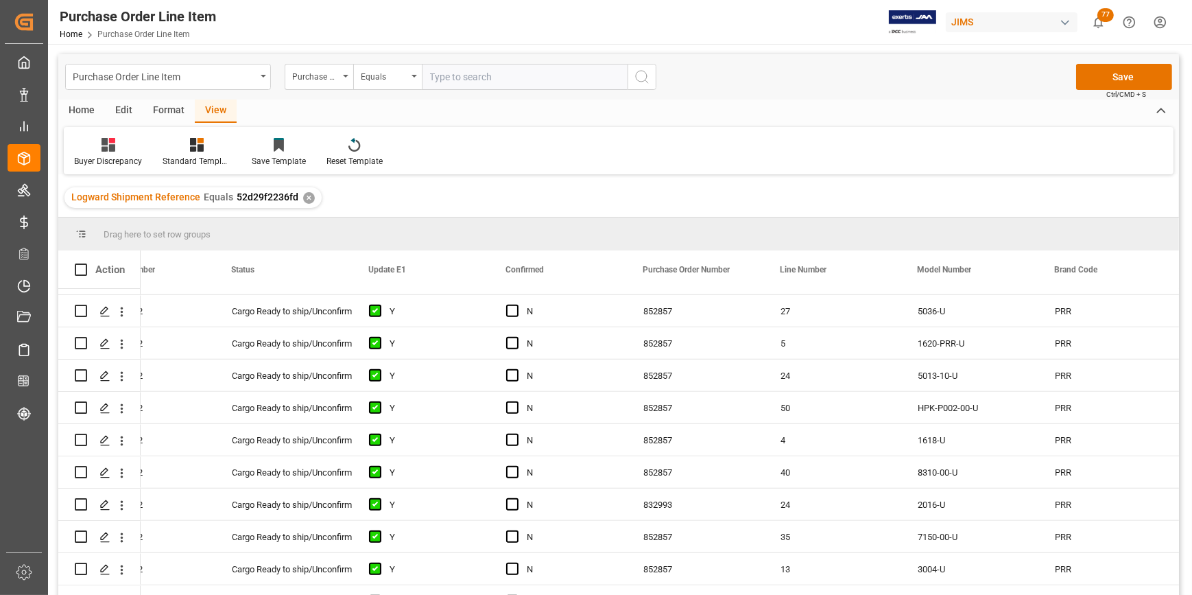
scroll to position [1724, 0]
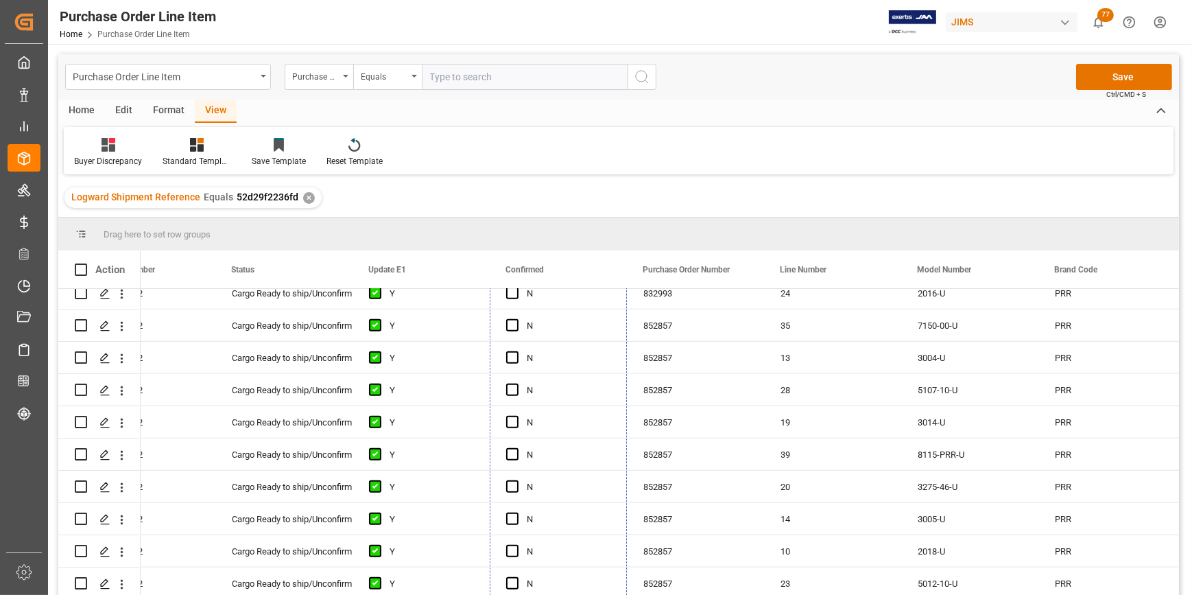
drag, startPoint x: 624, startPoint y: 318, endPoint x: 605, endPoint y: 626, distance: 309.3
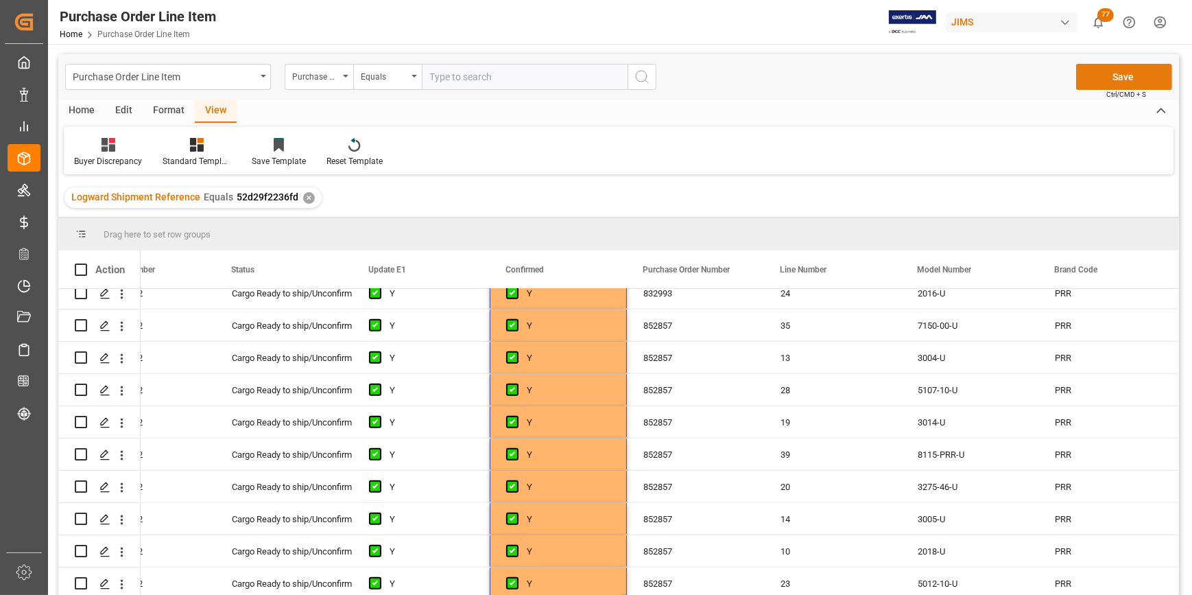
click at [1124, 71] on button "Save" at bounding box center [1124, 77] width 96 height 26
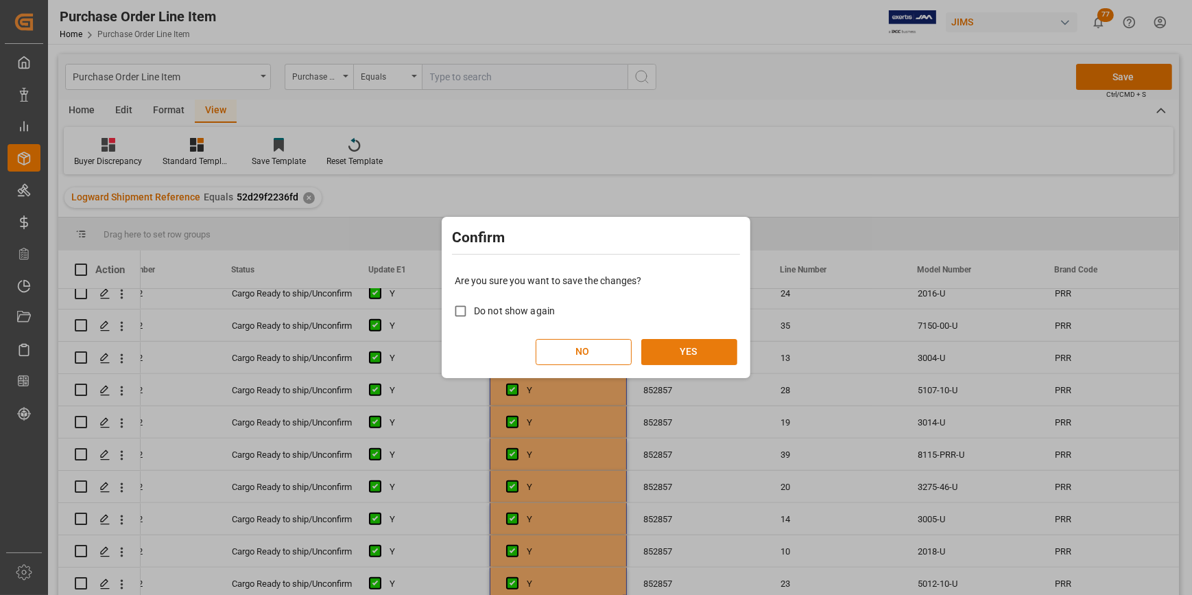
click at [676, 352] on button "YES" at bounding box center [689, 352] width 96 height 26
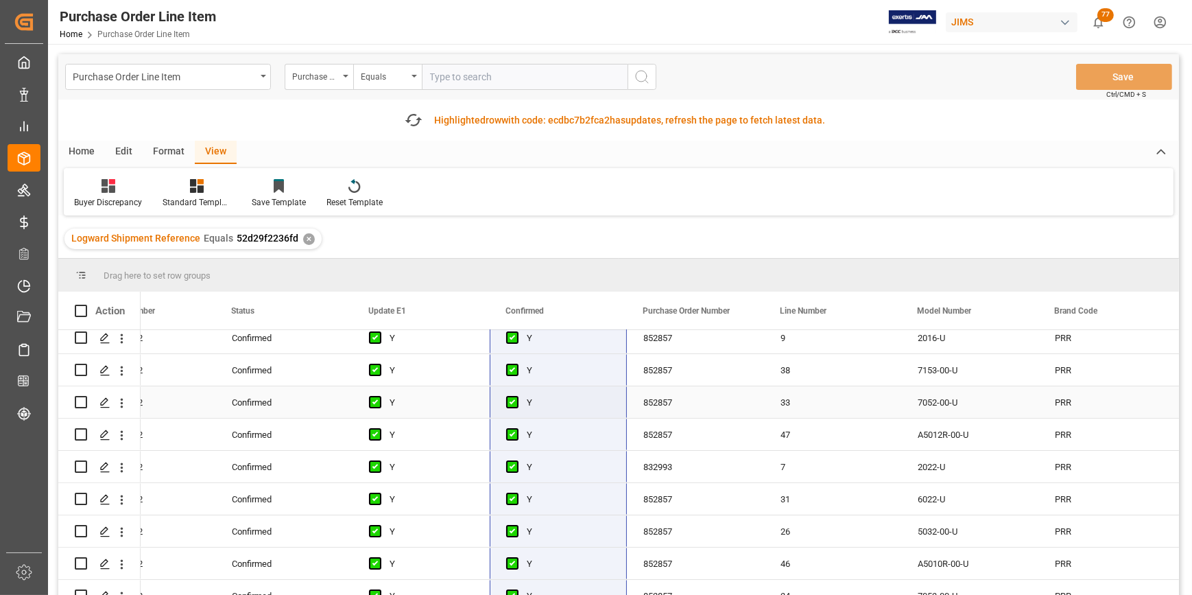
scroll to position [0, 0]
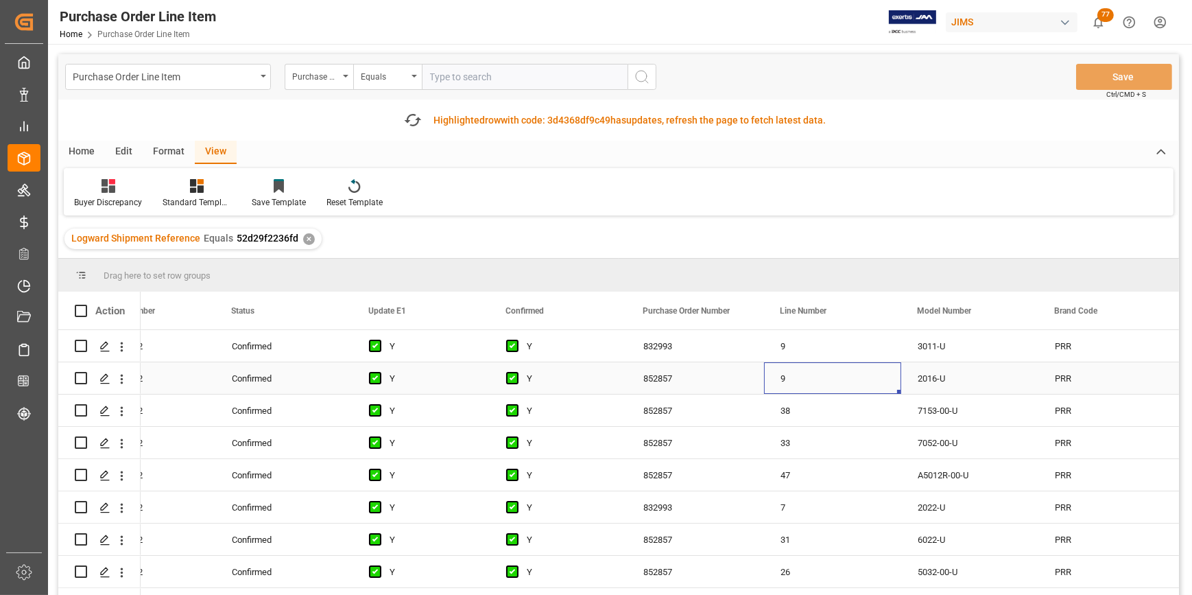
click at [782, 366] on div "9" at bounding box center [832, 378] width 137 height 32
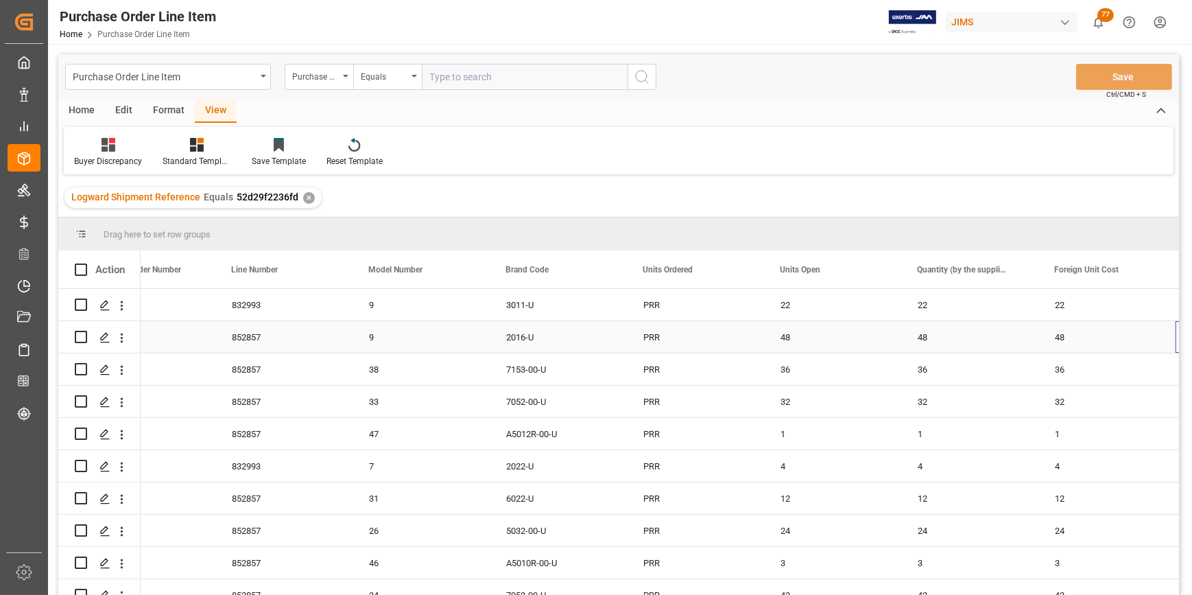
scroll to position [0, 886]
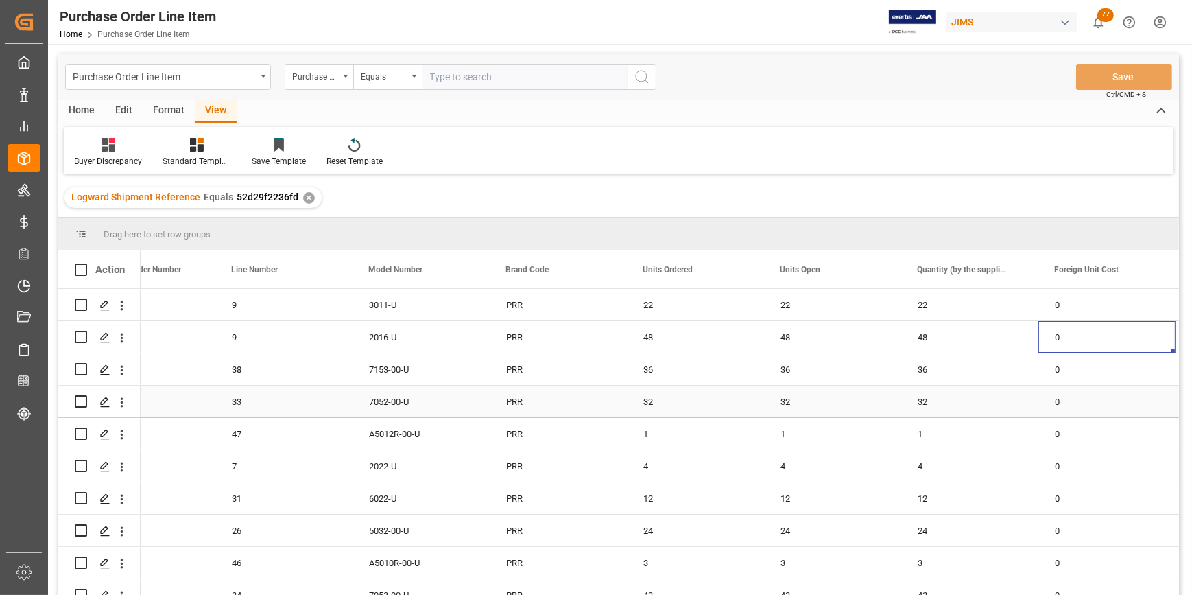
click at [553, 396] on div "PRR" at bounding box center [558, 401] width 137 height 32
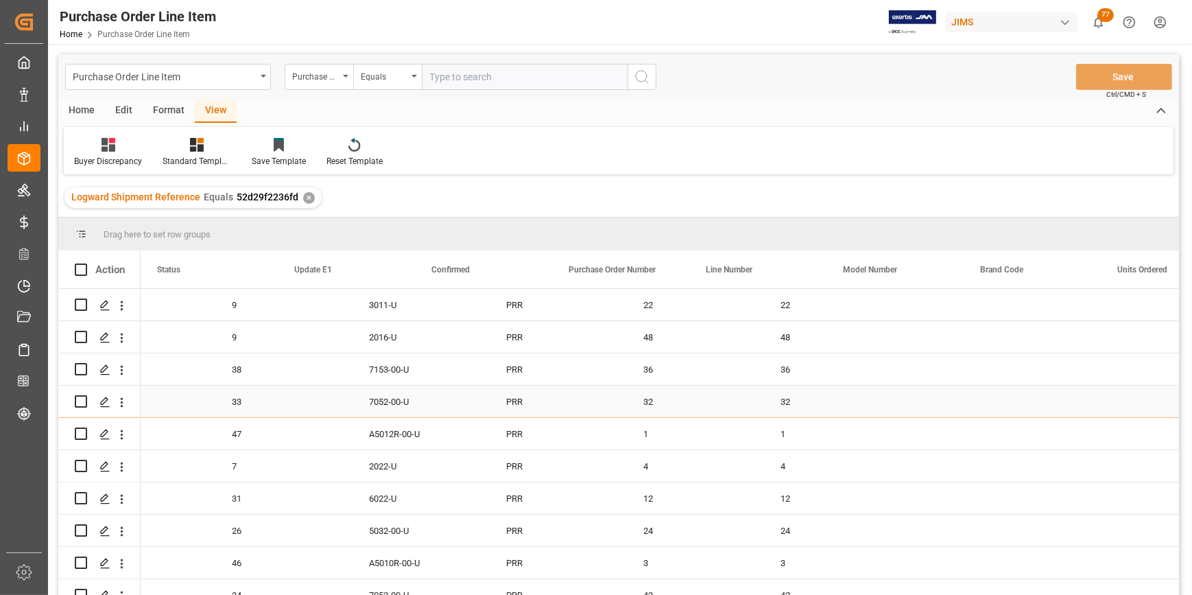
scroll to position [0, 0]
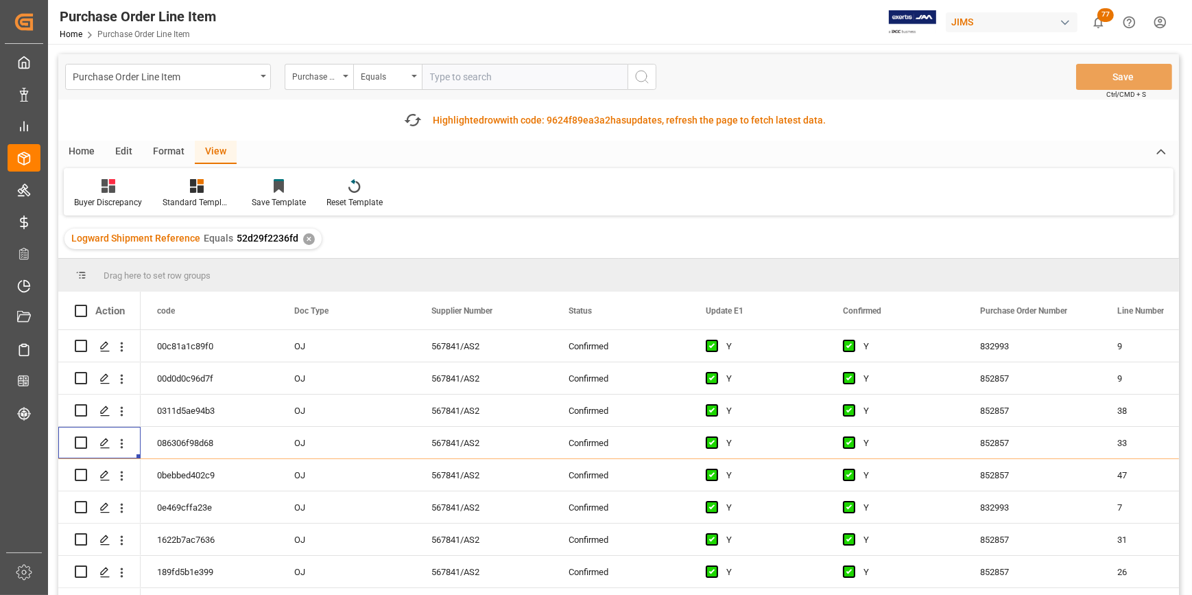
click at [450, 77] on input "text" at bounding box center [525, 77] width 206 height 26
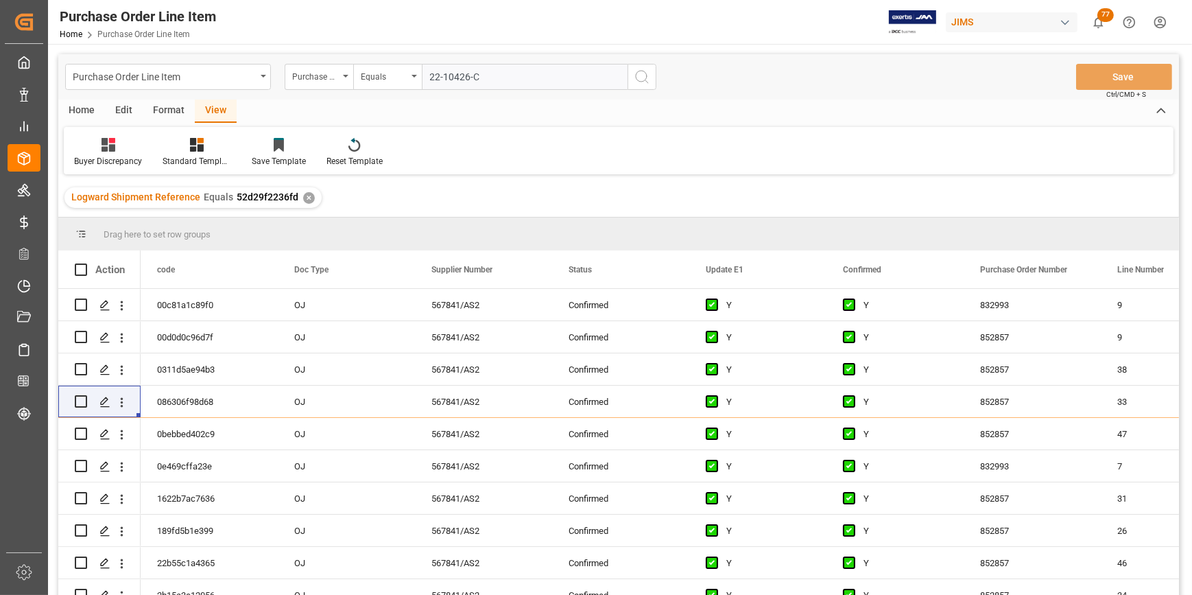
type input "22-10426-CN"
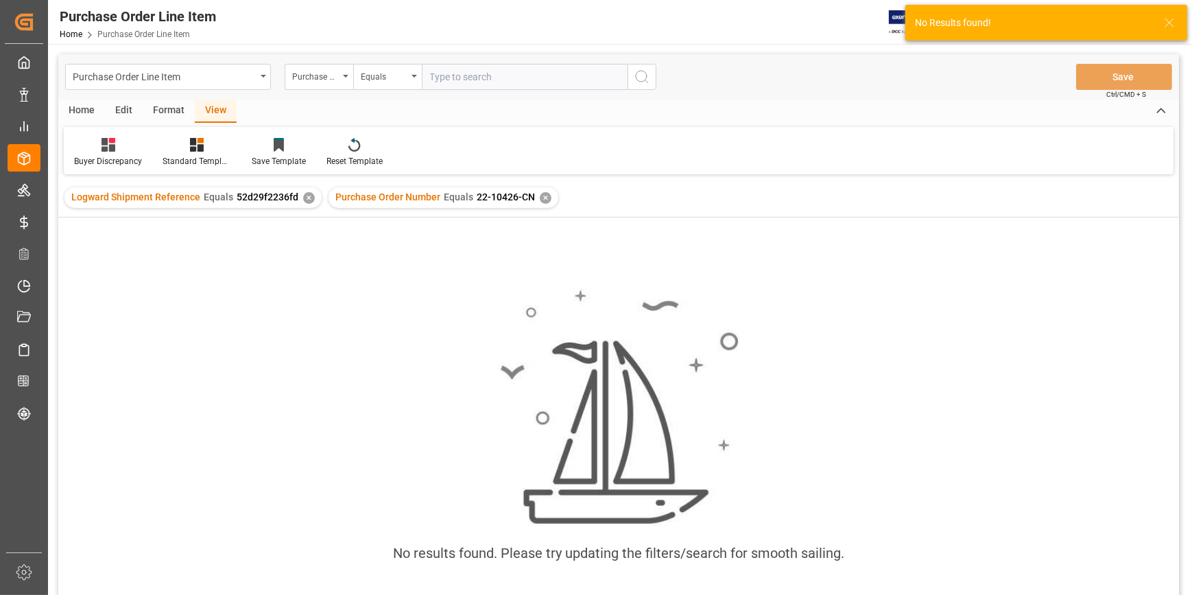
click at [307, 195] on div "✕" at bounding box center [309, 198] width 12 height 12
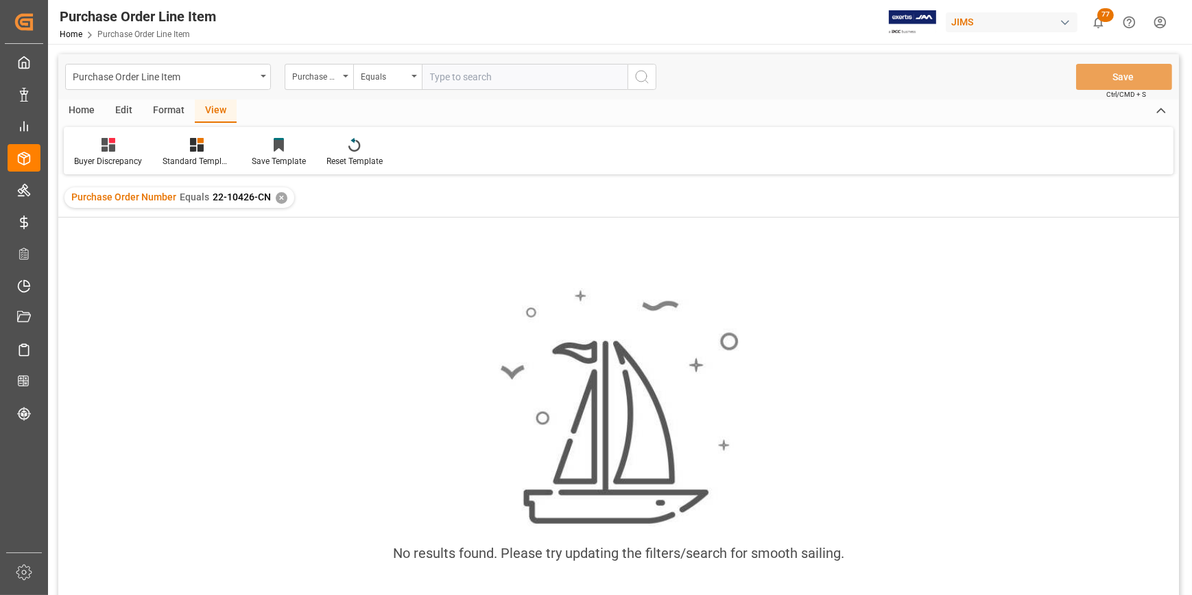
click at [283, 199] on div "✕" at bounding box center [282, 198] width 12 height 12
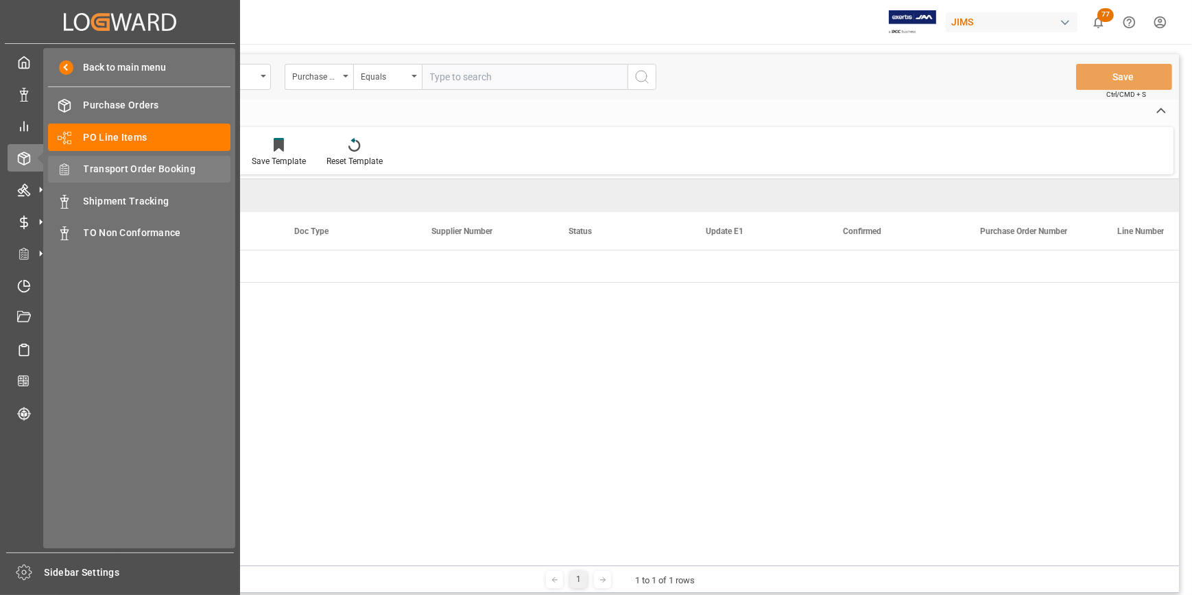
click at [115, 176] on span "Transport Order Booking" at bounding box center [157, 169] width 147 height 14
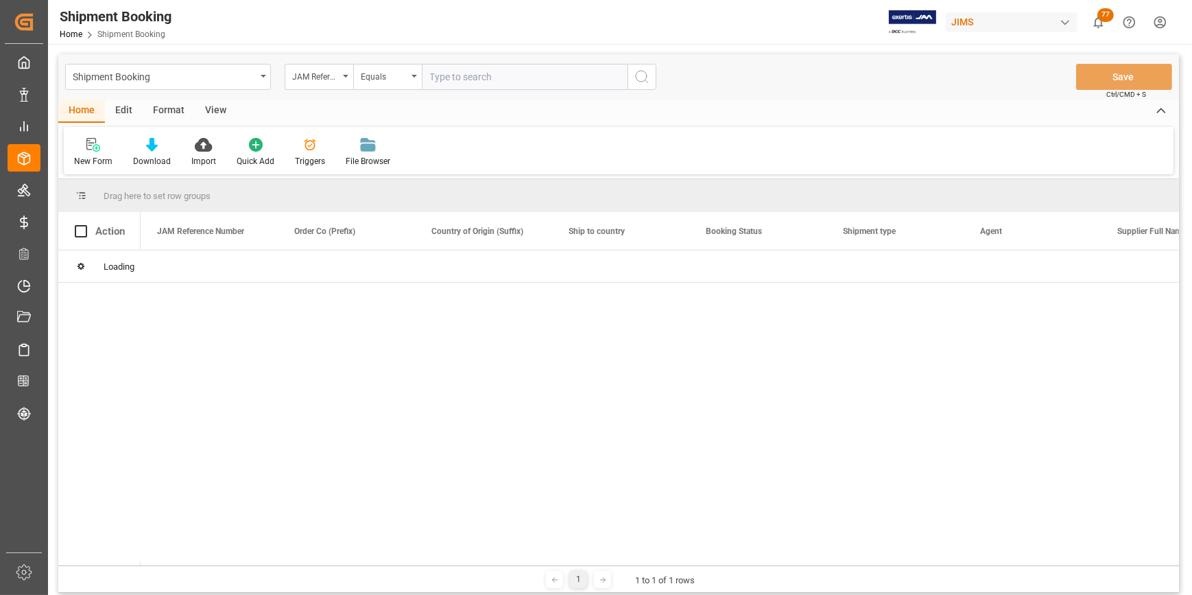
click at [453, 80] on input "text" at bounding box center [525, 77] width 206 height 26
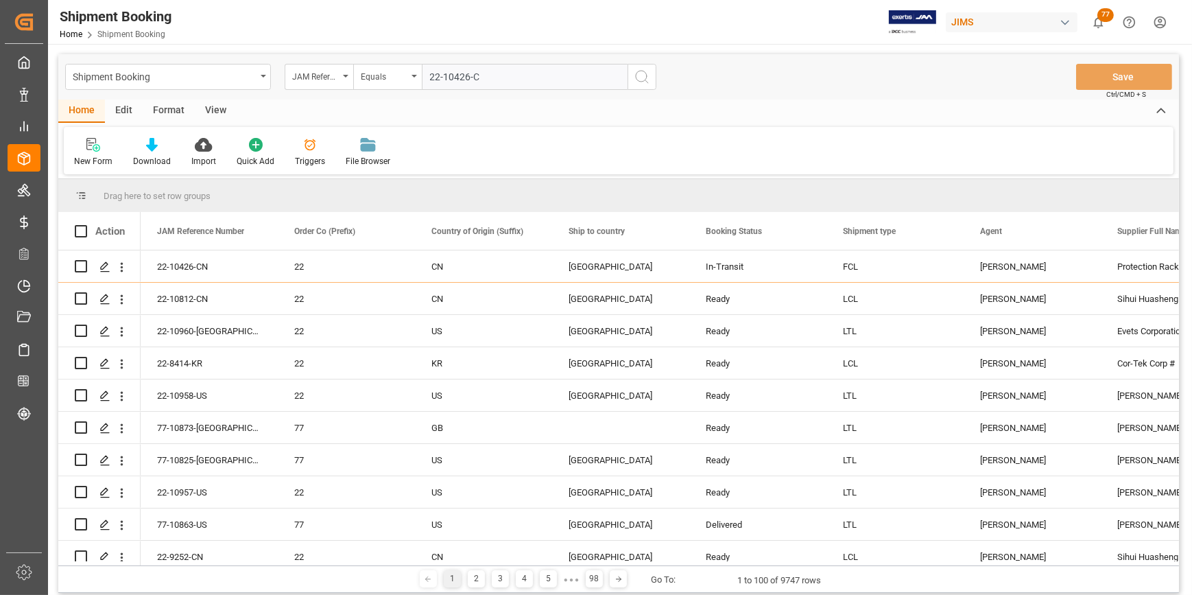
type input "22-10426-CN"
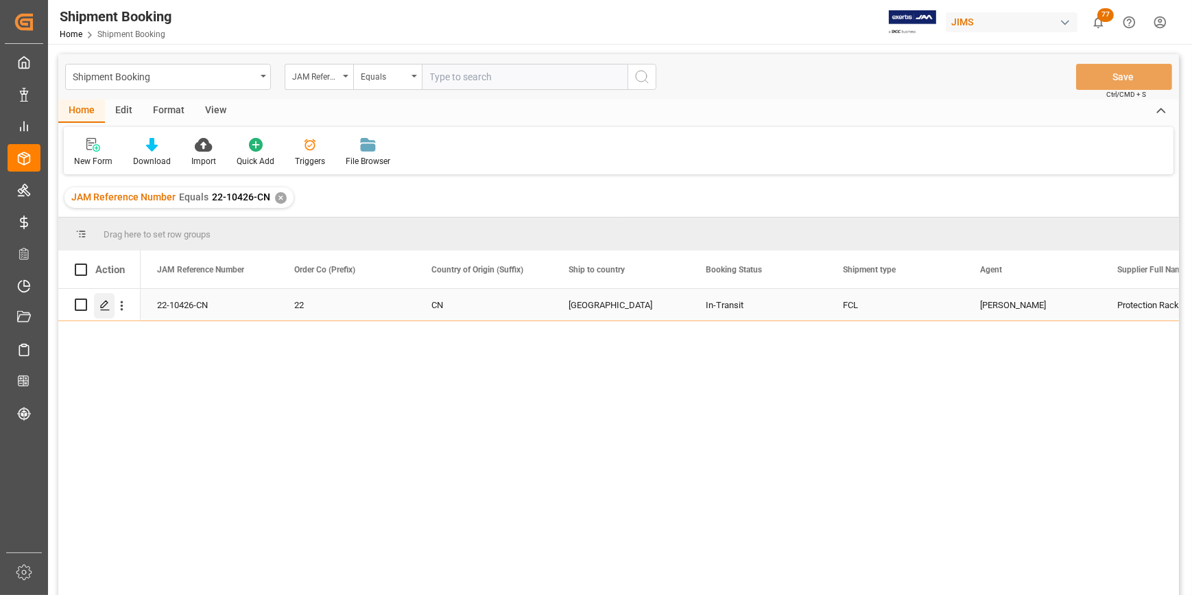
click at [106, 303] on polygon "Press SPACE to select this row." at bounding box center [104, 303] width 7 height 7
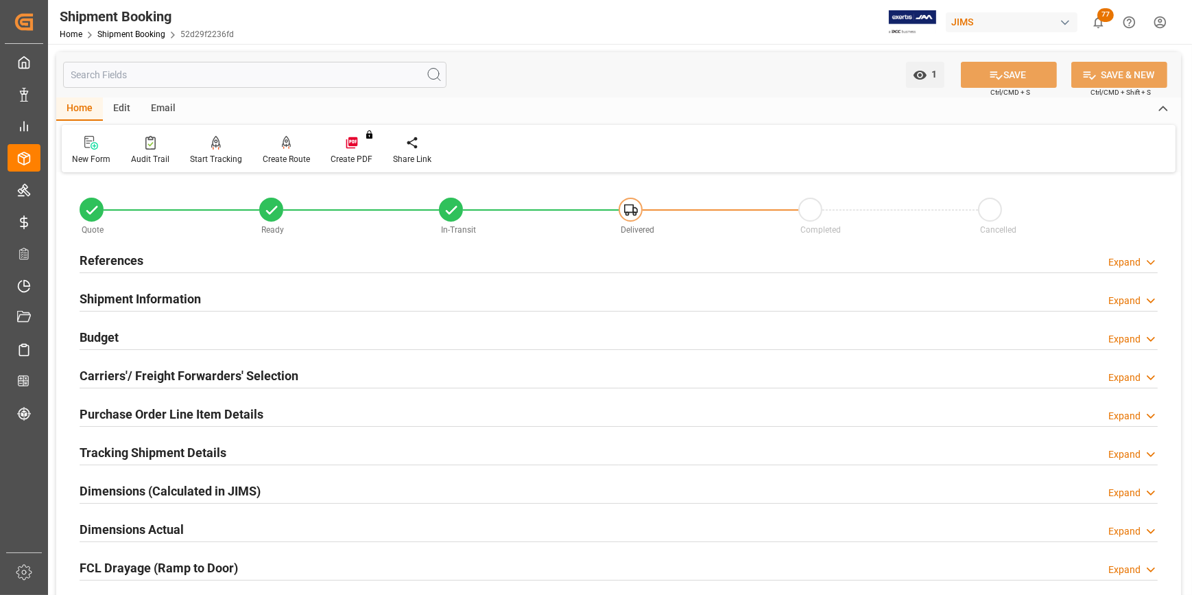
click at [115, 300] on h2 "Shipment Information" at bounding box center [140, 298] width 121 height 19
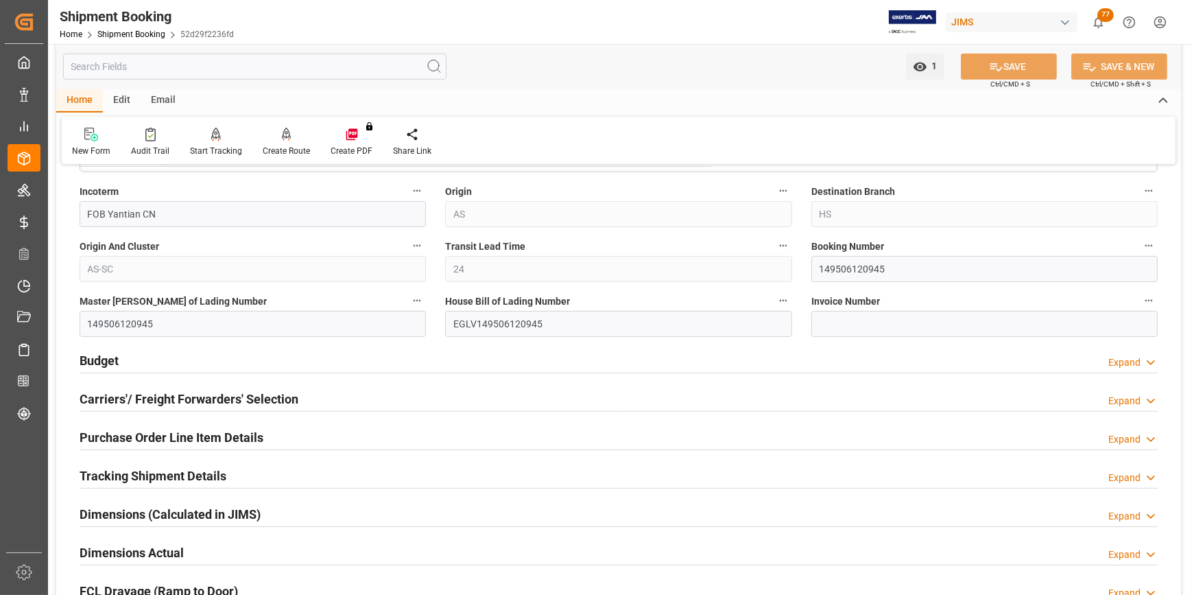
scroll to position [561, 0]
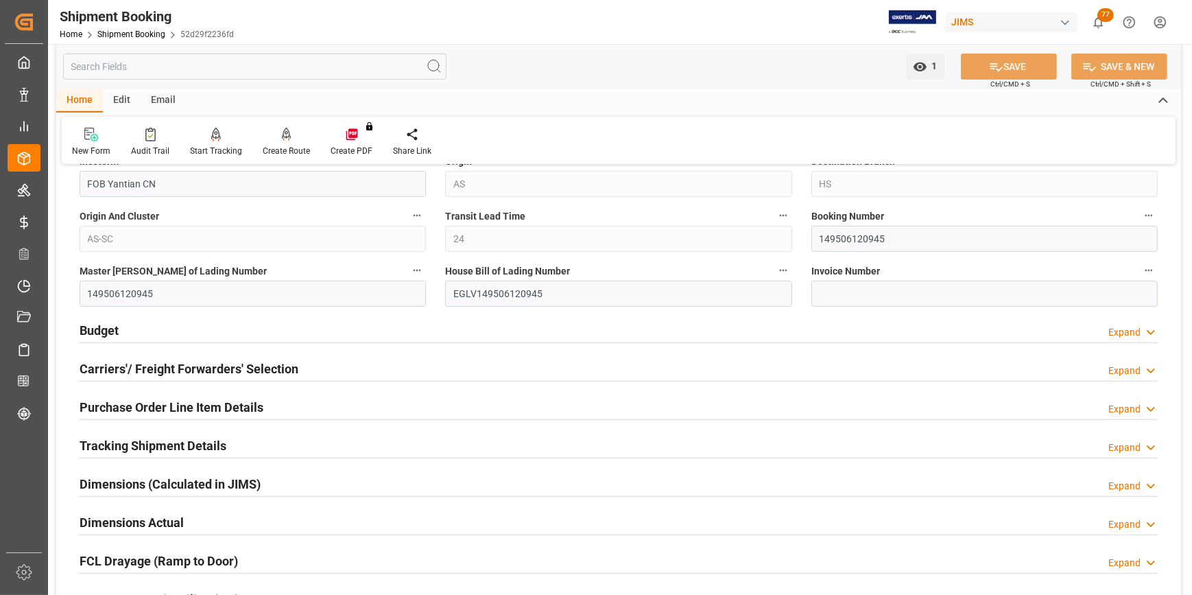
click at [110, 330] on h2 "Budget" at bounding box center [99, 330] width 39 height 19
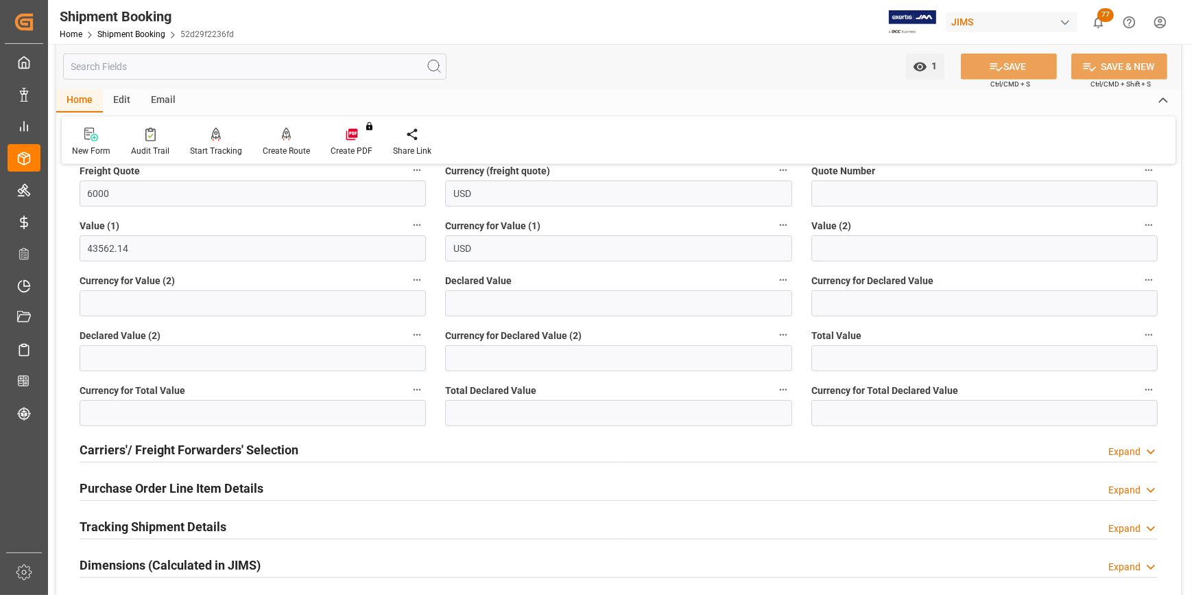
scroll to position [810, 0]
click at [151, 451] on h2 "Carriers'/ Freight Forwarders' Selection" at bounding box center [189, 449] width 219 height 19
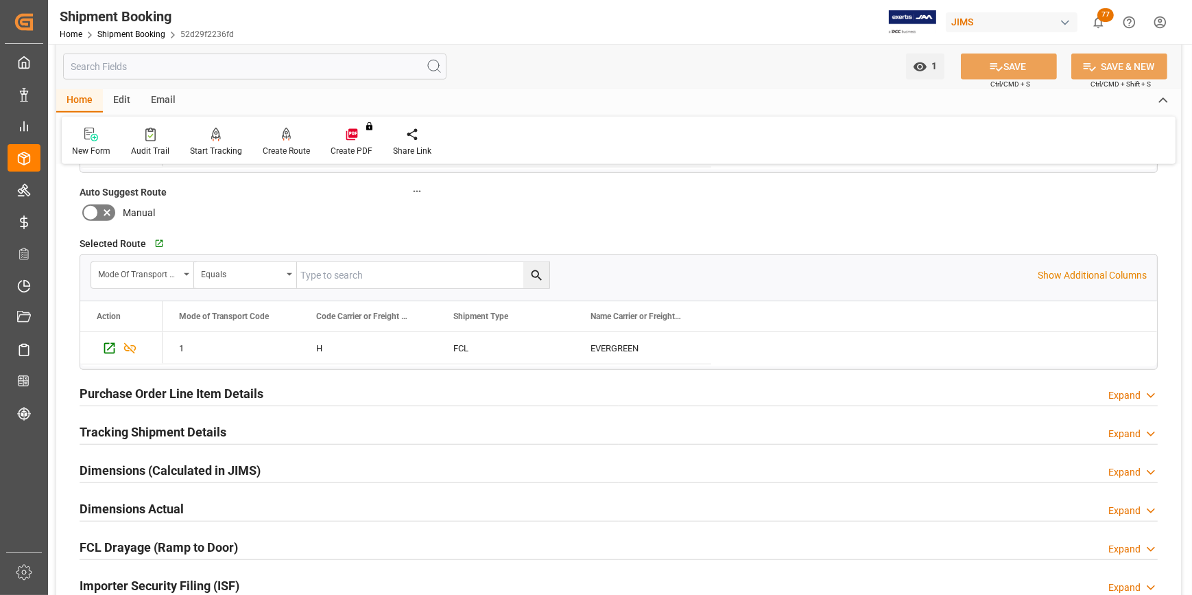
click at [161, 388] on h2 "Purchase Order Line Item Details" at bounding box center [172, 393] width 184 height 19
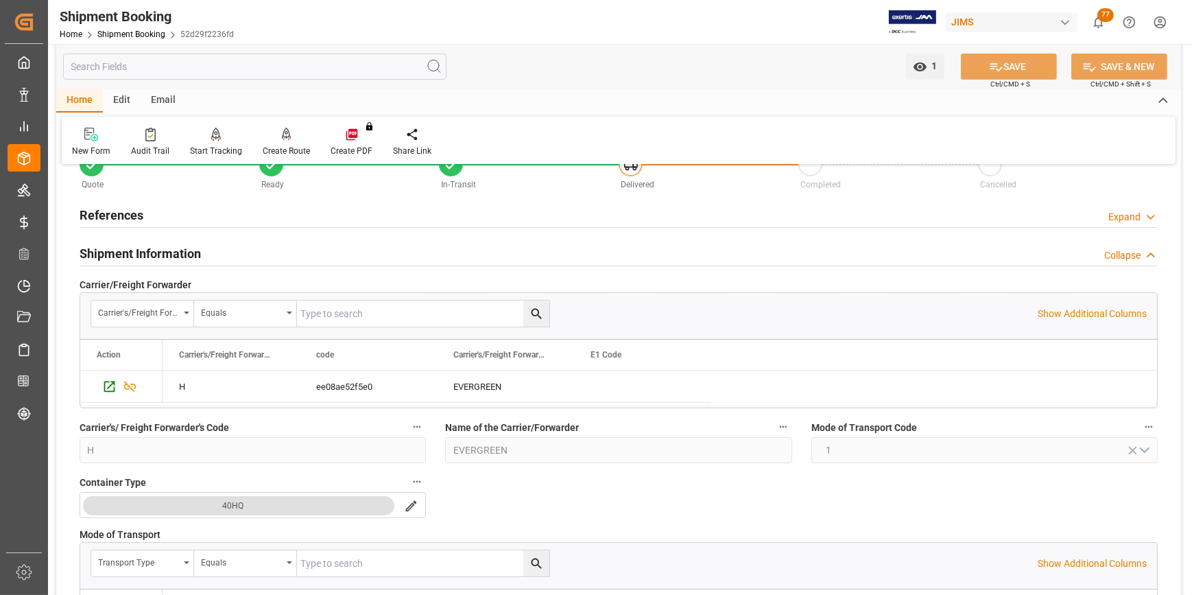
scroll to position [0, 0]
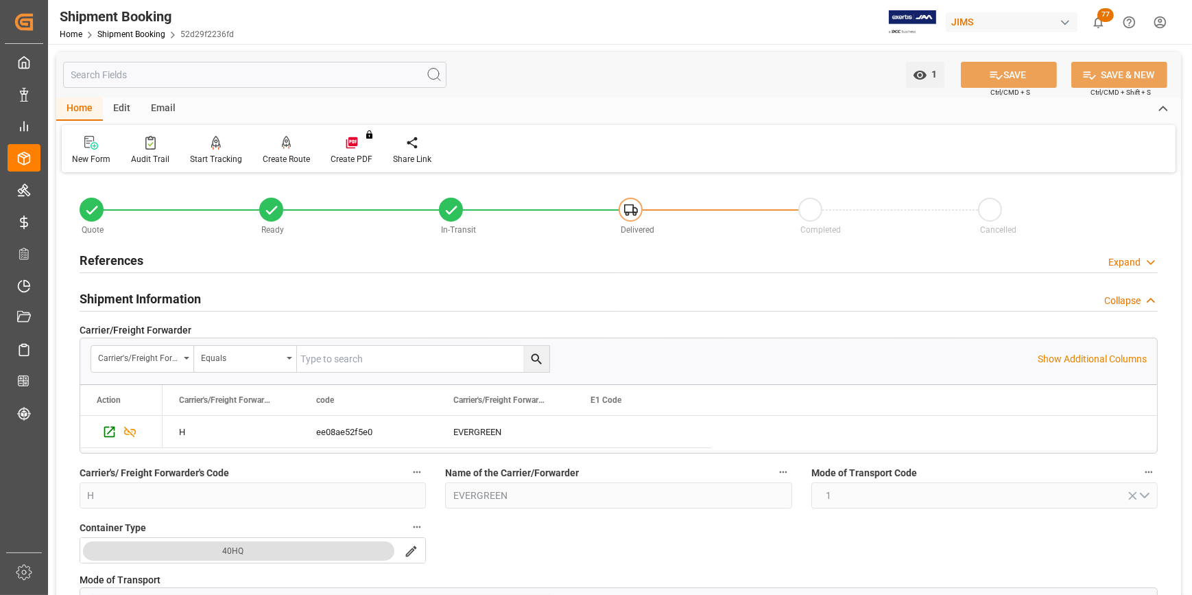
click at [128, 303] on h2 "Shipment Information" at bounding box center [140, 298] width 121 height 19
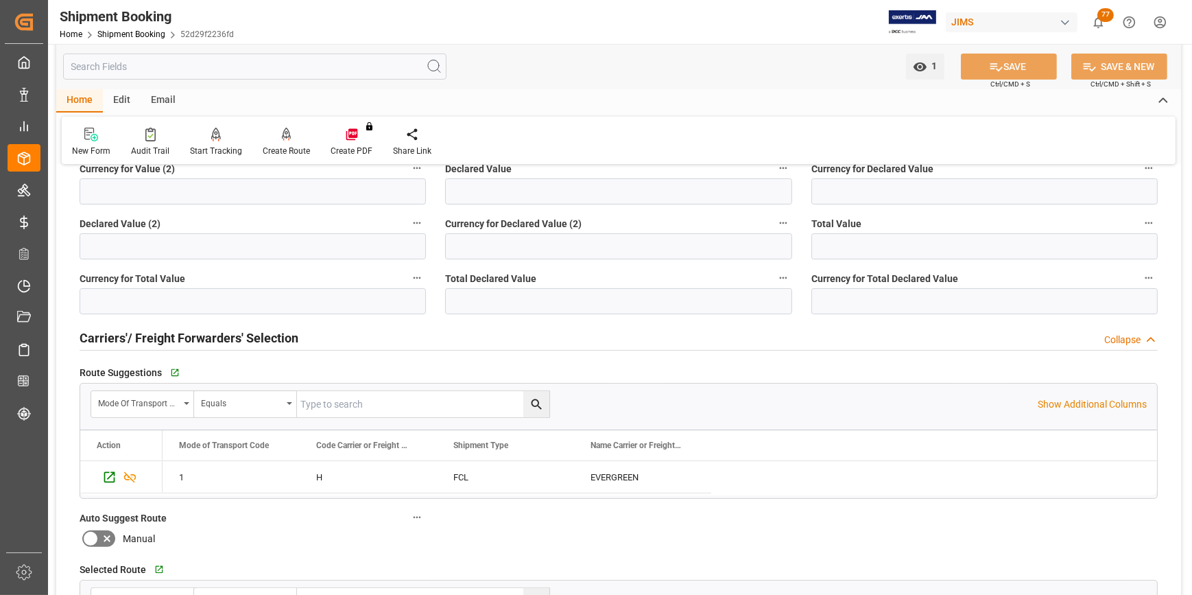
scroll to position [374, 0]
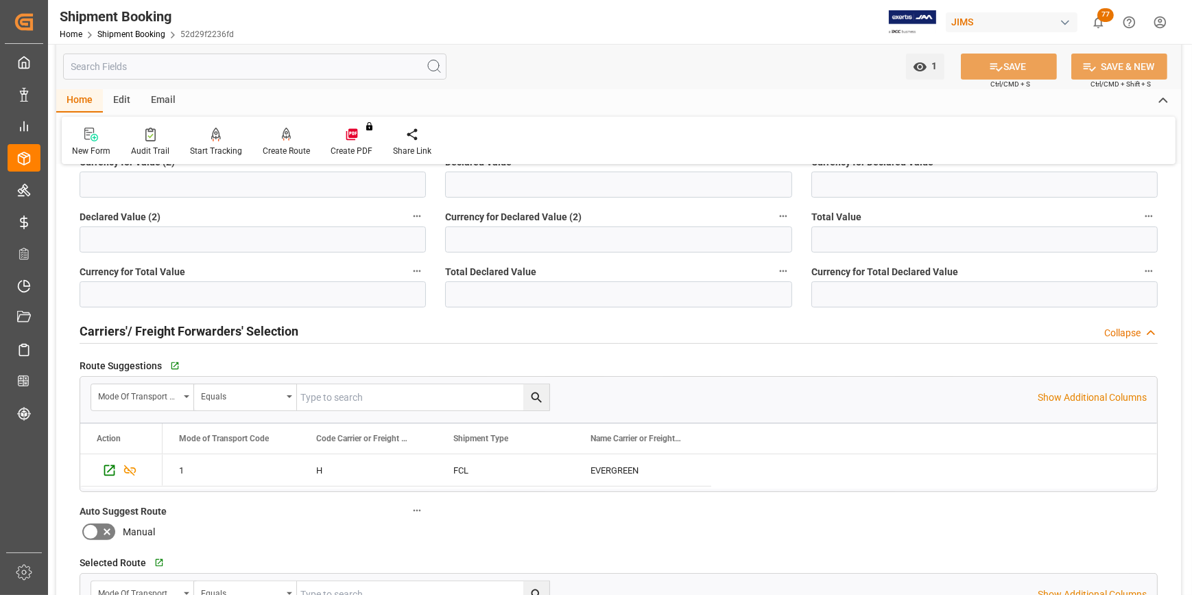
click at [72, 104] on div "Home" at bounding box center [79, 100] width 47 height 23
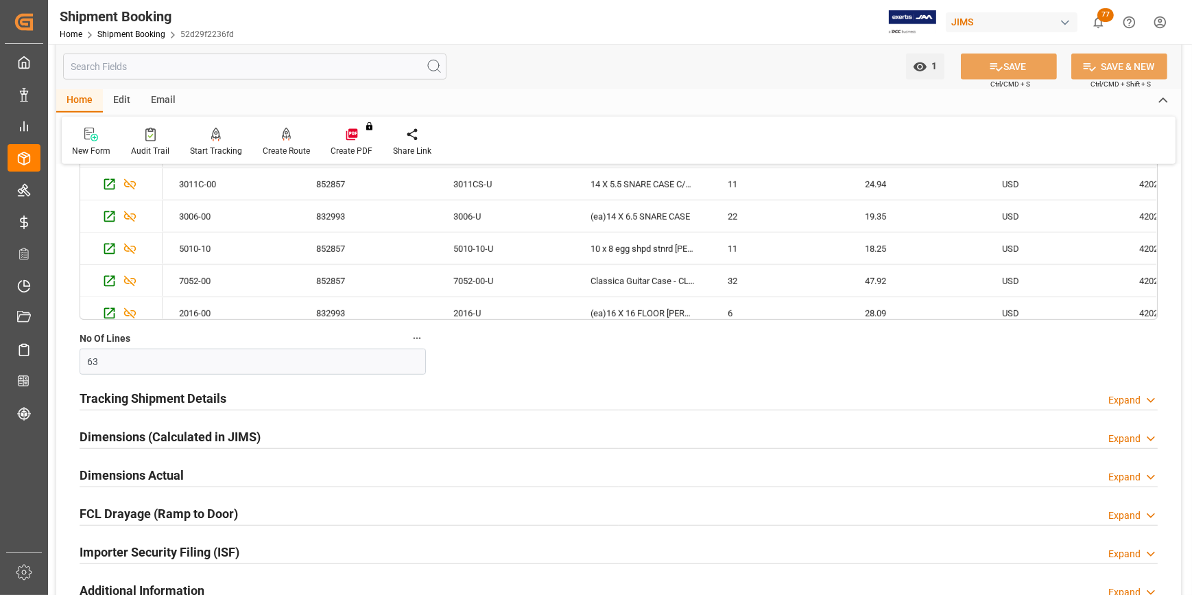
scroll to position [1247, 0]
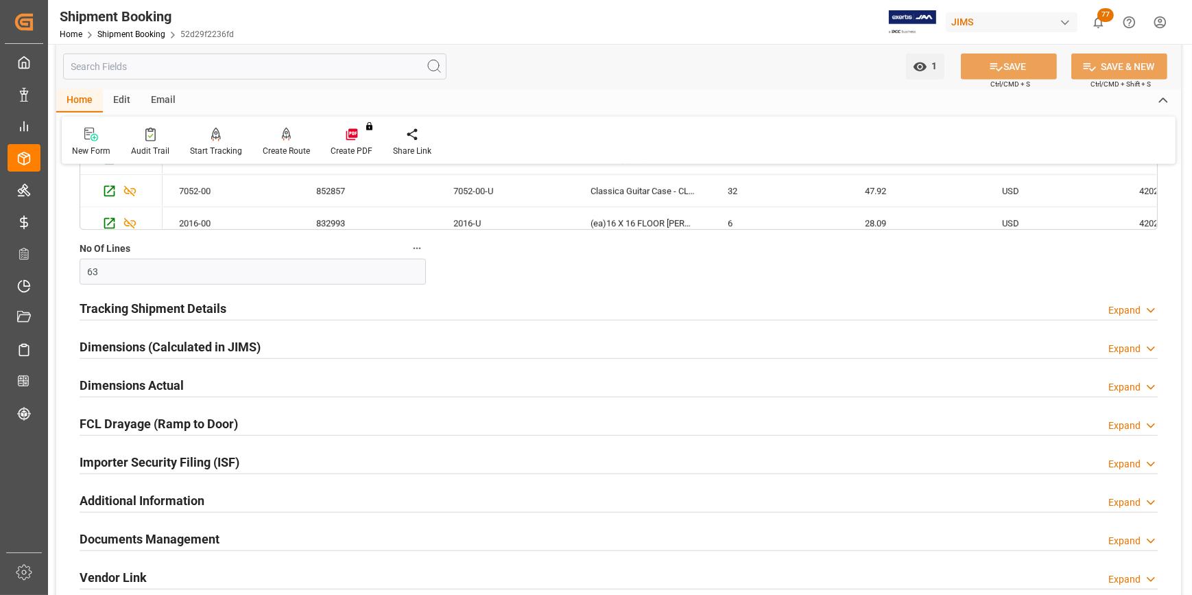
click at [193, 458] on h2 "Importer Security Filing (ISF)" at bounding box center [160, 462] width 160 height 19
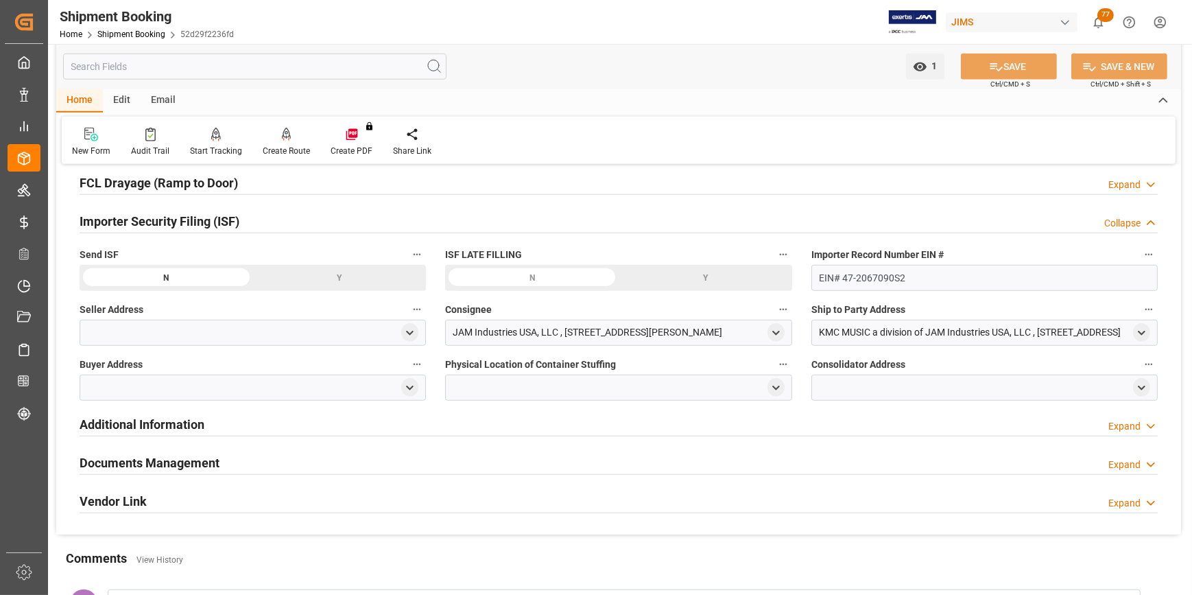
scroll to position [1496, 0]
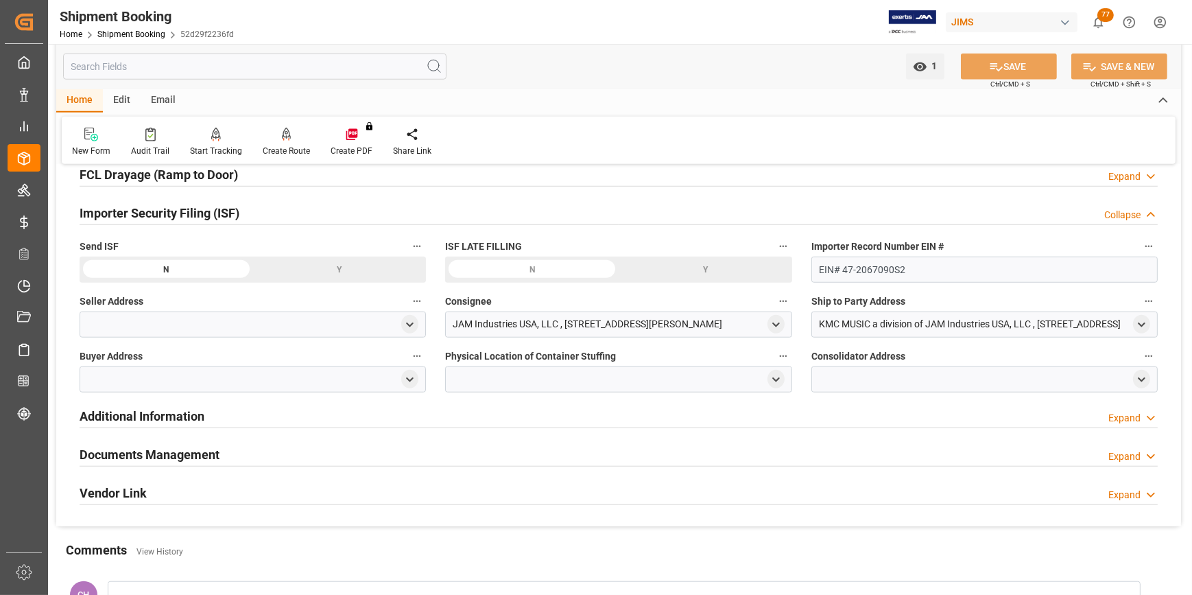
click at [130, 321] on div at bounding box center [253, 324] width 346 height 26
click at [397, 324] on div at bounding box center [253, 324] width 346 height 26
click at [407, 324] on icon "open menu" at bounding box center [410, 325] width 12 height 12
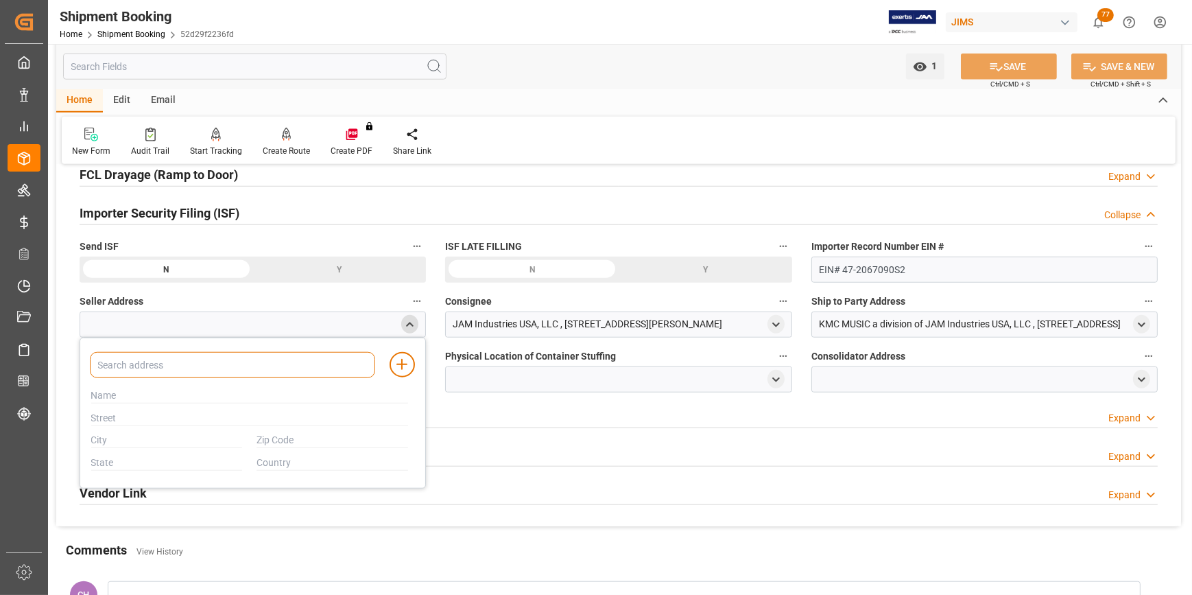
click at [213, 368] on input at bounding box center [232, 365] width 285 height 26
click at [147, 369] on input at bounding box center [232, 365] width 285 height 26
paste input "Protection Racket Ltd"
type input "Protection Racket Ltd"
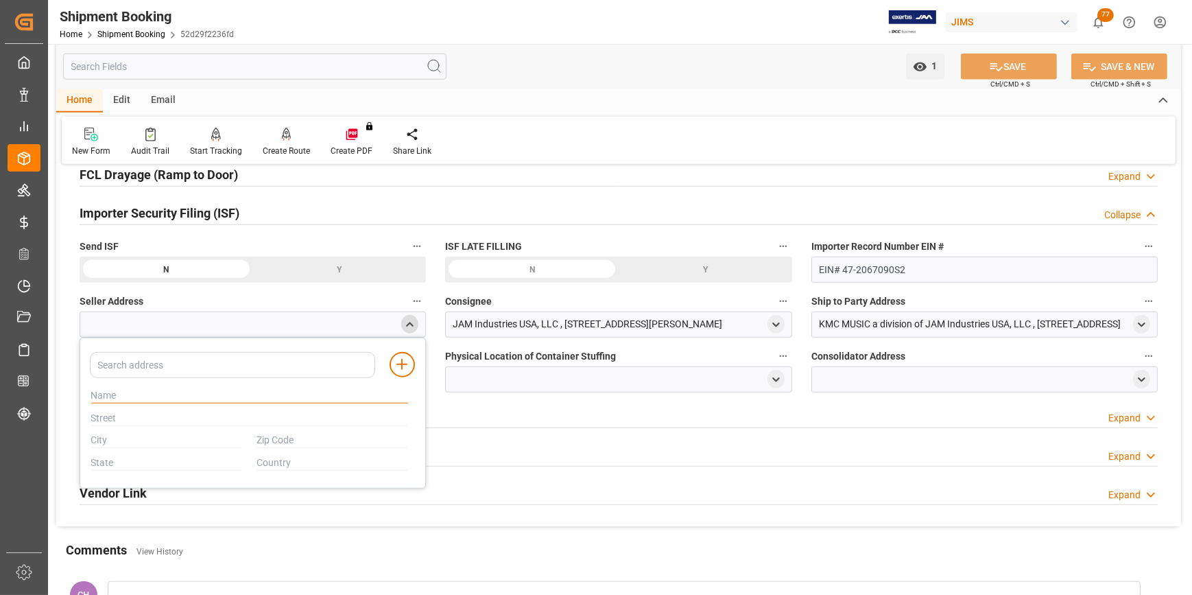
click at [127, 398] on input "text" at bounding box center [249, 395] width 317 height 15
paste input "Unit 1 The Glebe"
type input "Unit 1 The Glebe"
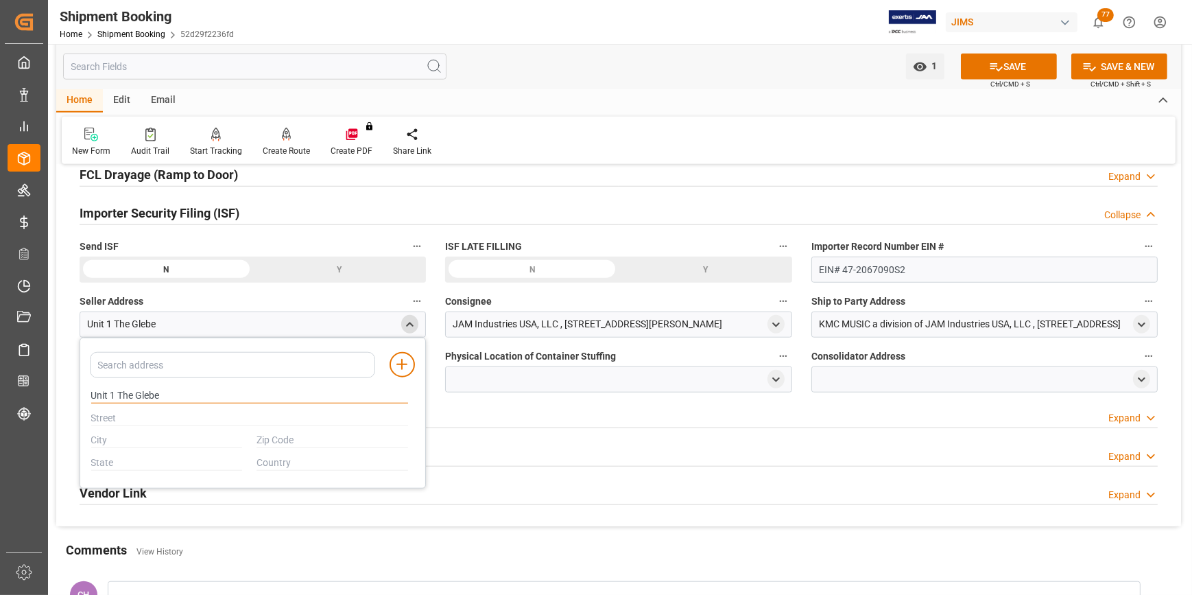
drag, startPoint x: 174, startPoint y: 388, endPoint x: -40, endPoint y: 388, distance: 214.0
click at [0, 388] on html "Created by potrace 1.15, written by [PERSON_NAME] [DATE]-[DATE] Created by potr…" at bounding box center [596, 297] width 1192 height 595
click at [178, 423] on div at bounding box center [249, 418] width 331 height 23
click at [115, 420] on input "text" at bounding box center [249, 418] width 317 height 15
paste input "Unit 1 The Glebe"
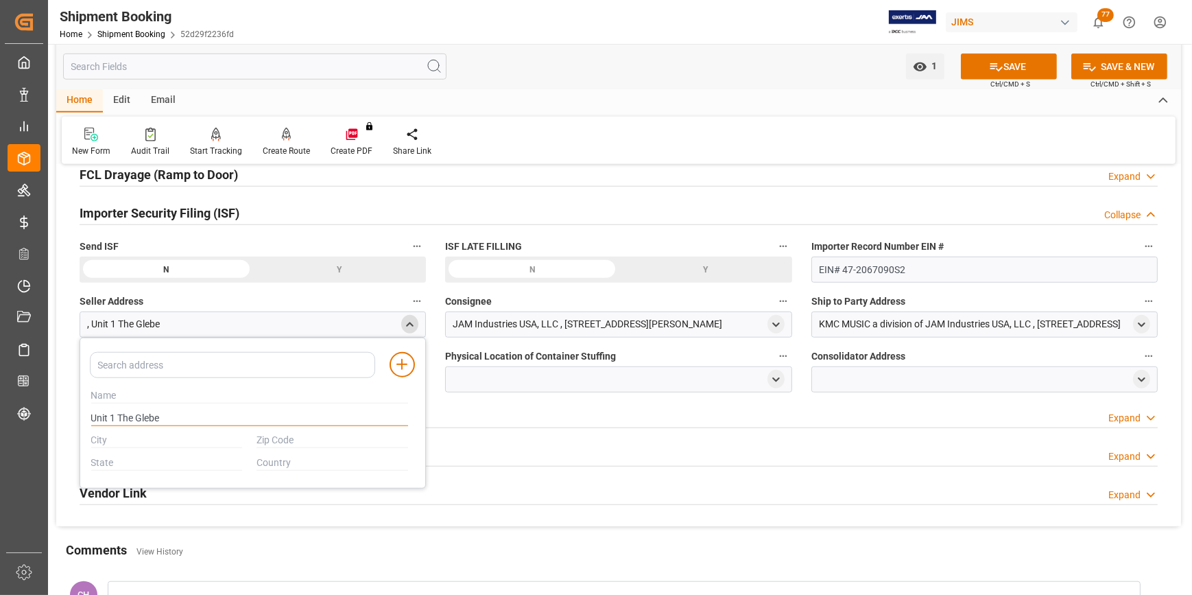
type input "Unit 1 The Glebe"
click at [119, 357] on input at bounding box center [232, 365] width 285 height 26
click at [174, 368] on input at bounding box center [232, 365] width 285 height 26
paste input "Protection Racket Ltd"
type input "Protection Racket Ltd"
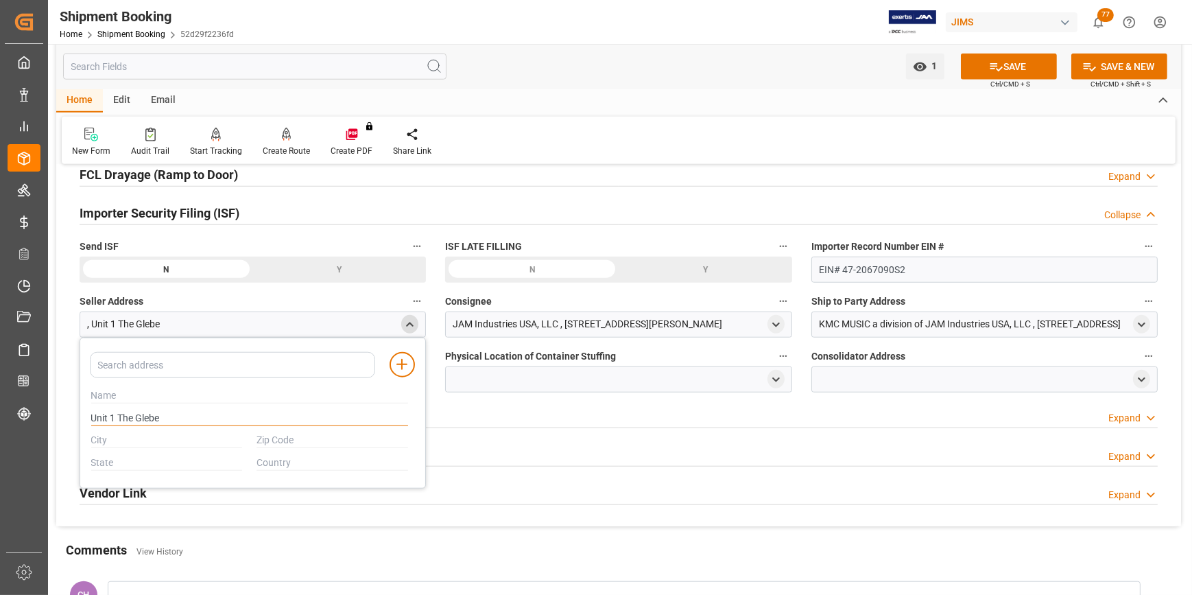
drag, startPoint x: 110, startPoint y: 415, endPoint x: 125, endPoint y: 414, distance: 15.1
click at [110, 415] on input "Unit 1 The Glebe" at bounding box center [249, 418] width 317 height 15
click at [130, 413] on input "Unit 1 The Glebe" at bounding box center [249, 418] width 317 height 15
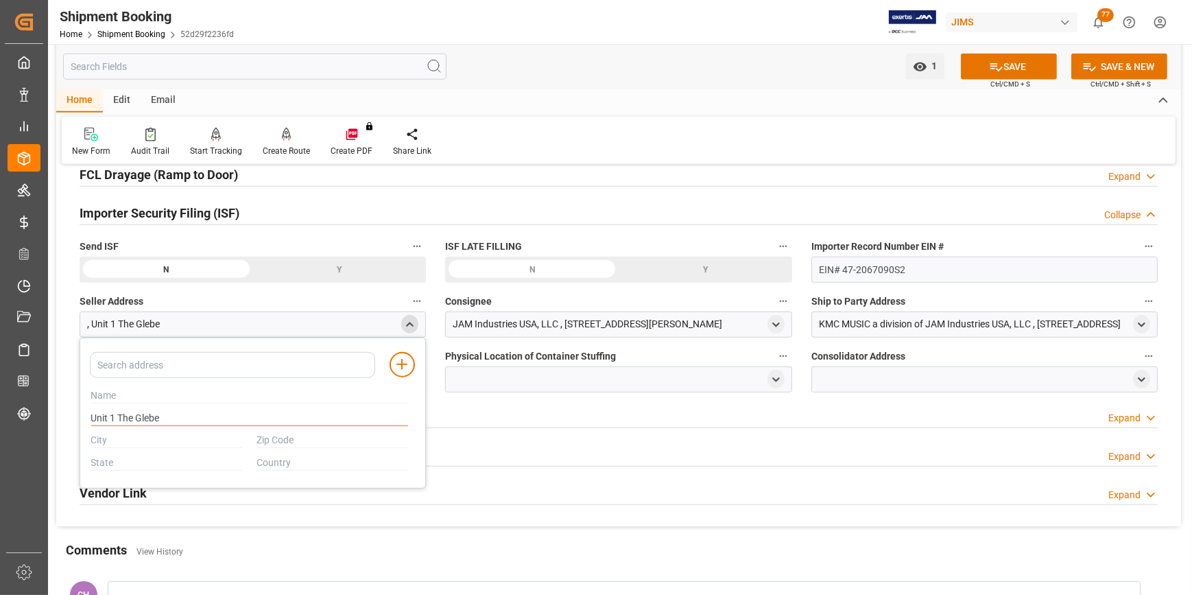
paste input "Protection Racket Ltd"
type input "Protection Racket Ltd"
click at [149, 439] on input "text" at bounding box center [167, 440] width 152 height 15
click at [152, 439] on input "text" at bounding box center [167, 440] width 152 height 15
click at [151, 439] on input "text" at bounding box center [167, 440] width 152 height 15
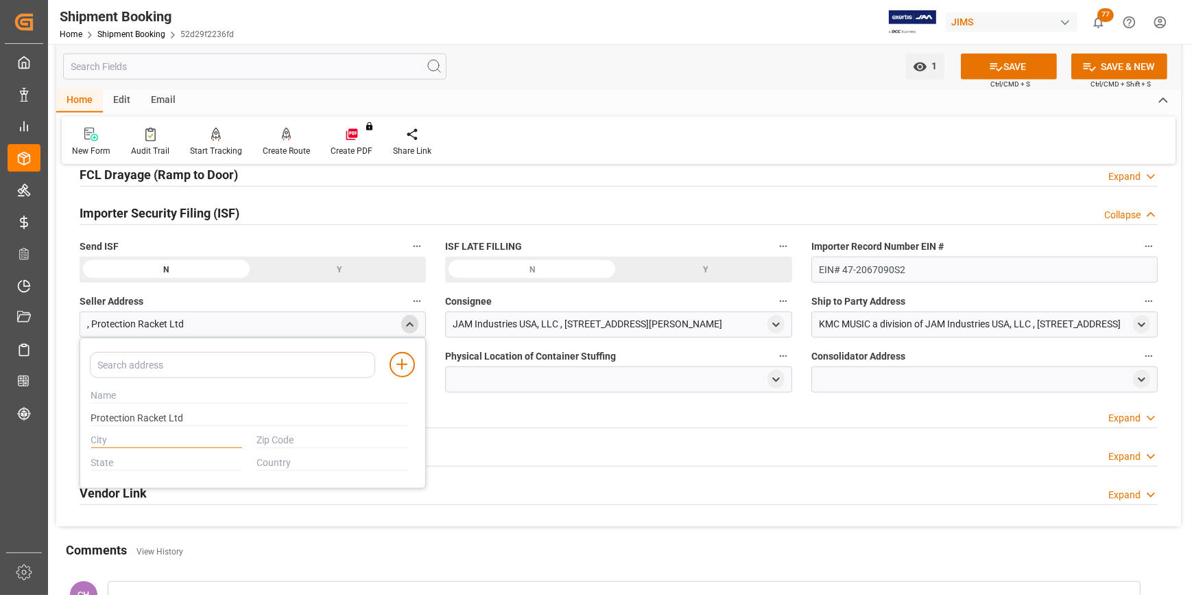
paste input "Unit 1 The Glebe"
type input "Unit 1 The Glebe"
click at [279, 437] on input "text" at bounding box center [333, 440] width 152 height 15
drag, startPoint x: 442, startPoint y: 414, endPoint x: 429, endPoint y: 414, distance: 13.7
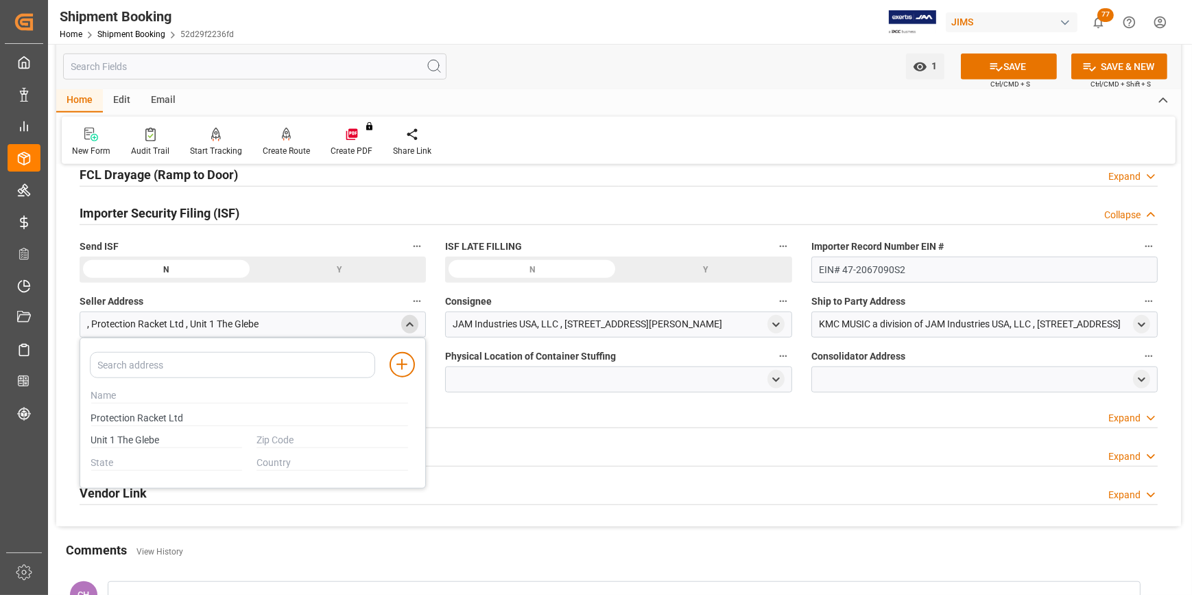
click at [442, 414] on div "Additional Information Expand" at bounding box center [619, 415] width 1078 height 26
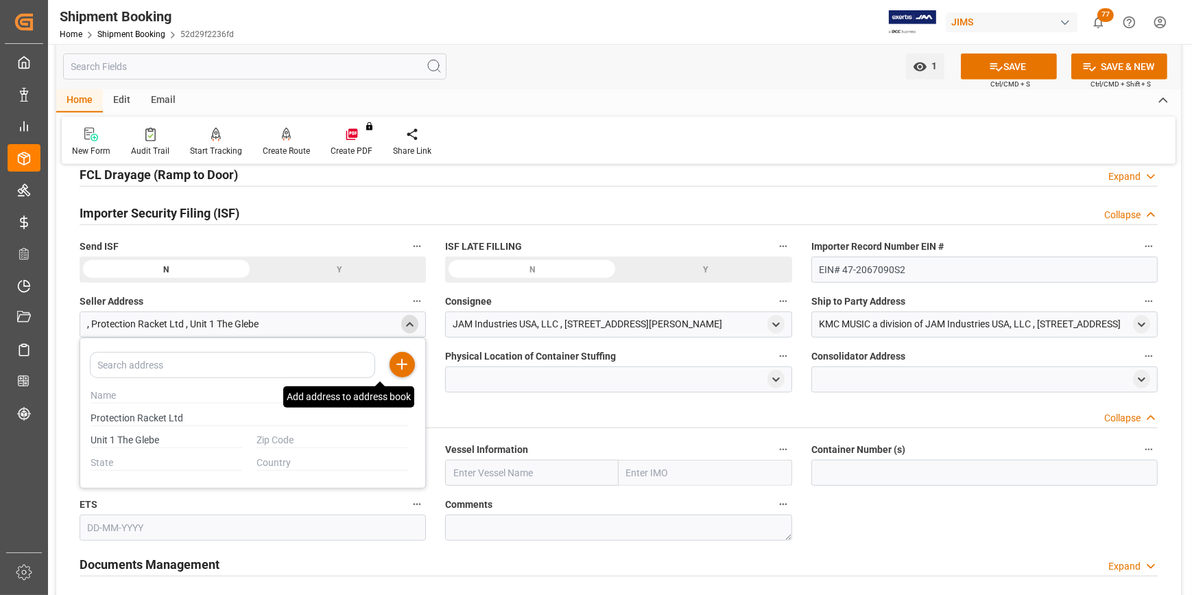
click at [398, 357] on icon at bounding box center [402, 364] width 16 height 16
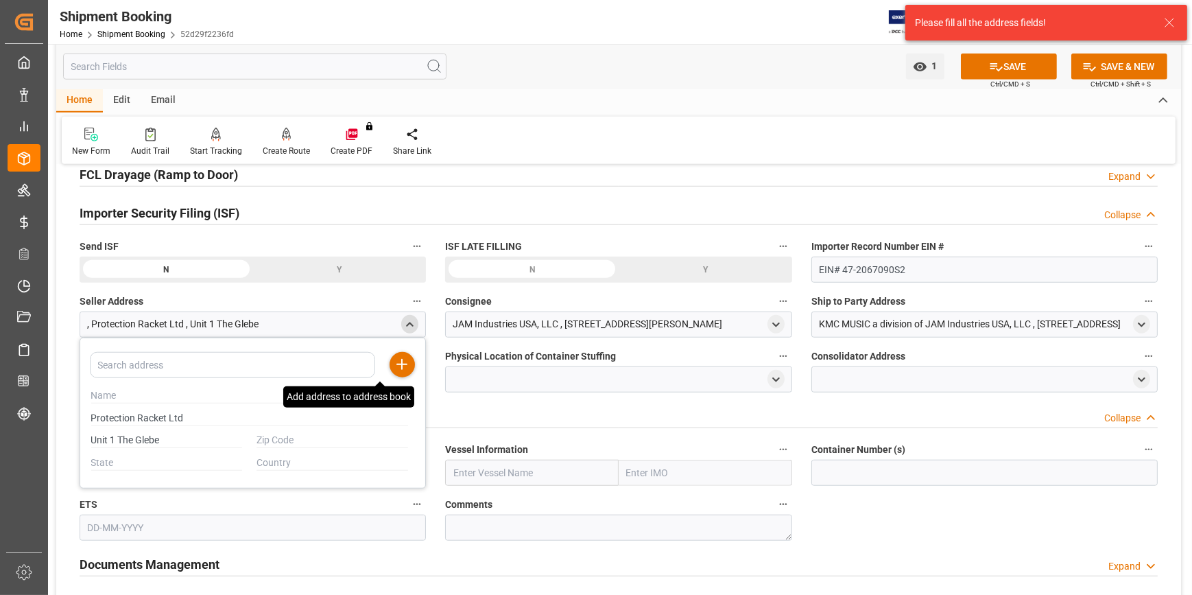
click at [407, 357] on icon at bounding box center [402, 364] width 16 height 16
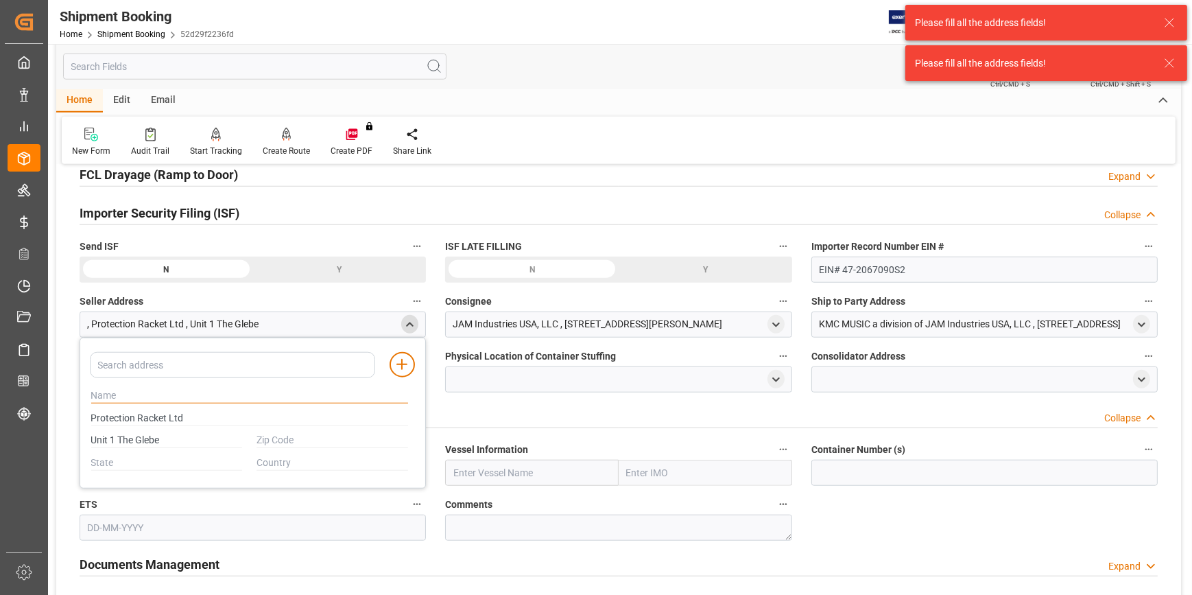
click at [134, 390] on input "text" at bounding box center [249, 395] width 317 height 15
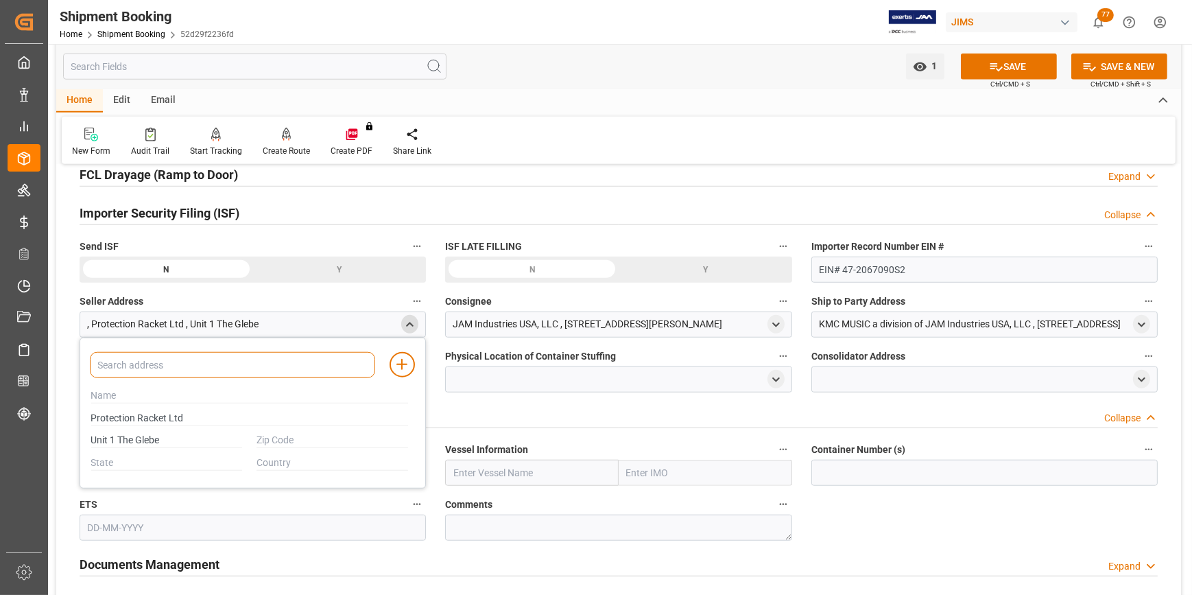
click at [177, 371] on input at bounding box center [232, 365] width 285 height 26
paste input "Protection Racket Ltd"
type input "Protection Racket Ltd"
click at [149, 384] on div at bounding box center [226, 387] width 285 height 16
click at [268, 292] on label "Seller Address" at bounding box center [253, 301] width 346 height 19
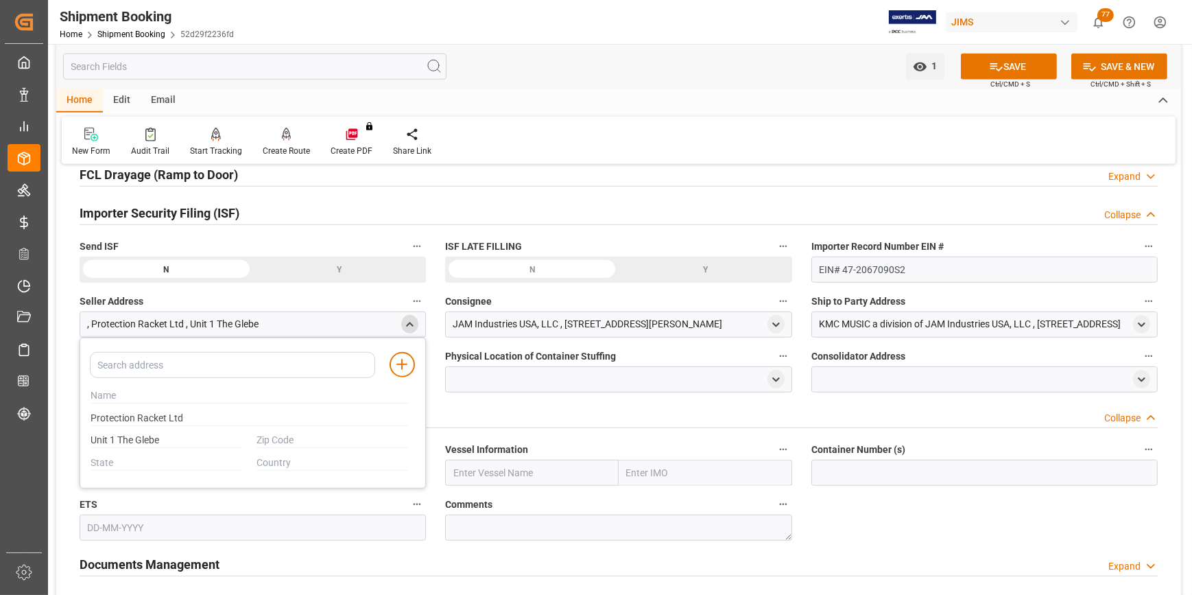
click at [408, 292] on button "Seller Address" at bounding box center [417, 301] width 18 height 18
click at [292, 432] on div at bounding box center [596, 297] width 1192 height 595
click at [292, 432] on div "Audits" at bounding box center [596, 297] width 1192 height 595
click at [289, 436] on input "text" at bounding box center [333, 440] width 152 height 15
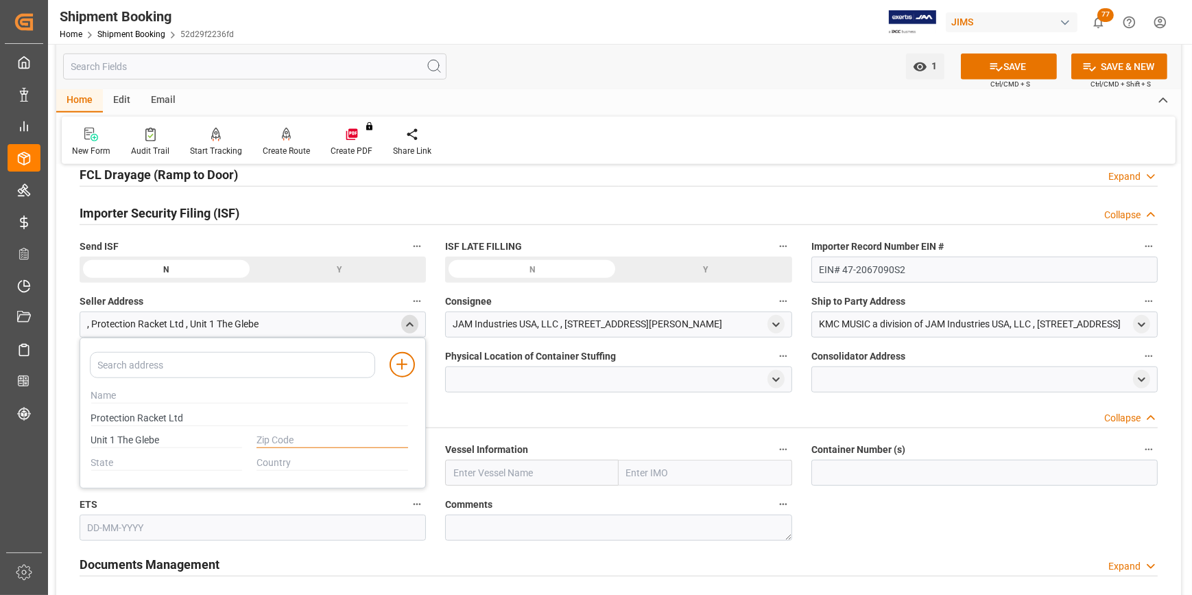
paste input "Blisland, Bodmin Pl"
click at [172, 466] on input "text" at bounding box center [167, 462] width 152 height 15
click at [204, 446] on div "Unit 1 The Glebe" at bounding box center [167, 440] width 166 height 23
click at [325, 433] on input "Blisland, Bodmin Pl" at bounding box center [333, 440] width 152 height 15
click at [378, 441] on input "Blisland, Bodmin Pl" at bounding box center [333, 440] width 152 height 15
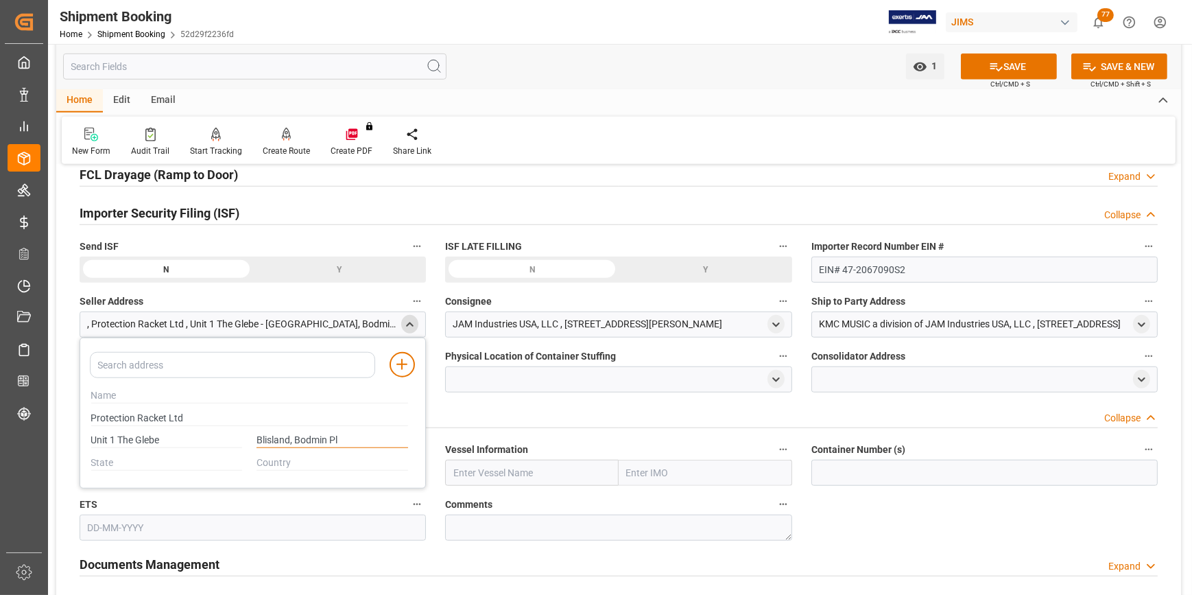
paste input "304JE"
type input "Blisland, Bodmin Pl 304JE"
click at [270, 466] on input "text" at bounding box center [333, 462] width 152 height 15
paste input "UK"
type input "UK"
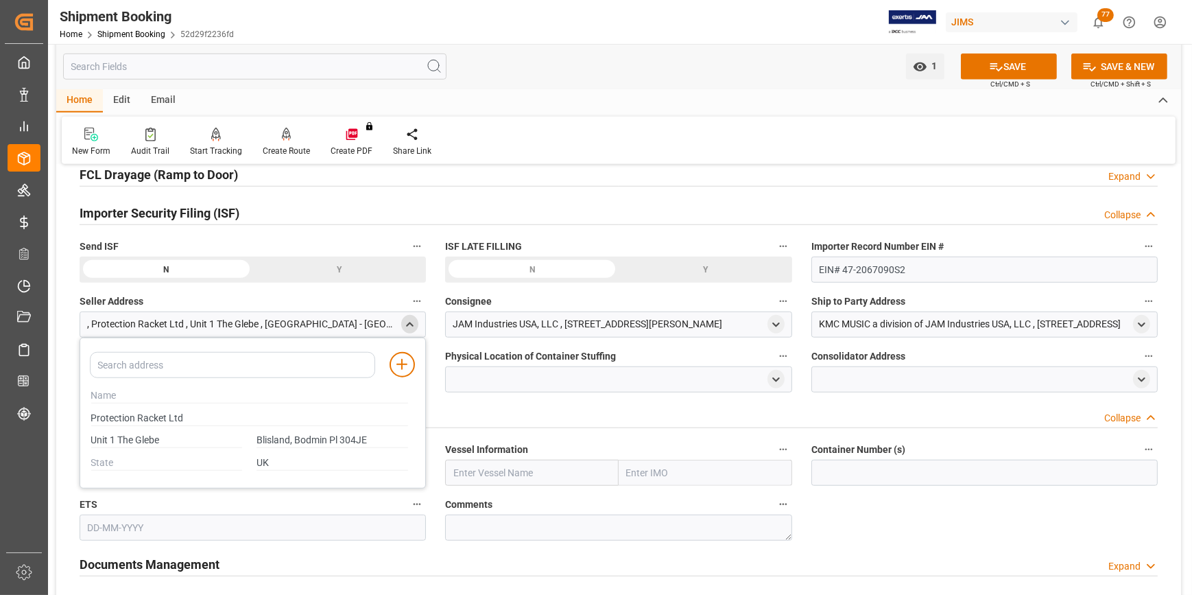
click at [176, 467] on div at bounding box center [167, 462] width 166 height 23
drag, startPoint x: 375, startPoint y: 442, endPoint x: 254, endPoint y: 438, distance: 120.8
click at [254, 438] on div "Blisland, Bodmin Pl 304JE" at bounding box center [333, 440] width 166 height 23
click at [152, 459] on input "text" at bounding box center [167, 462] width 152 height 15
drag, startPoint x: 331, startPoint y: 439, endPoint x: 416, endPoint y: 437, distance: 84.4
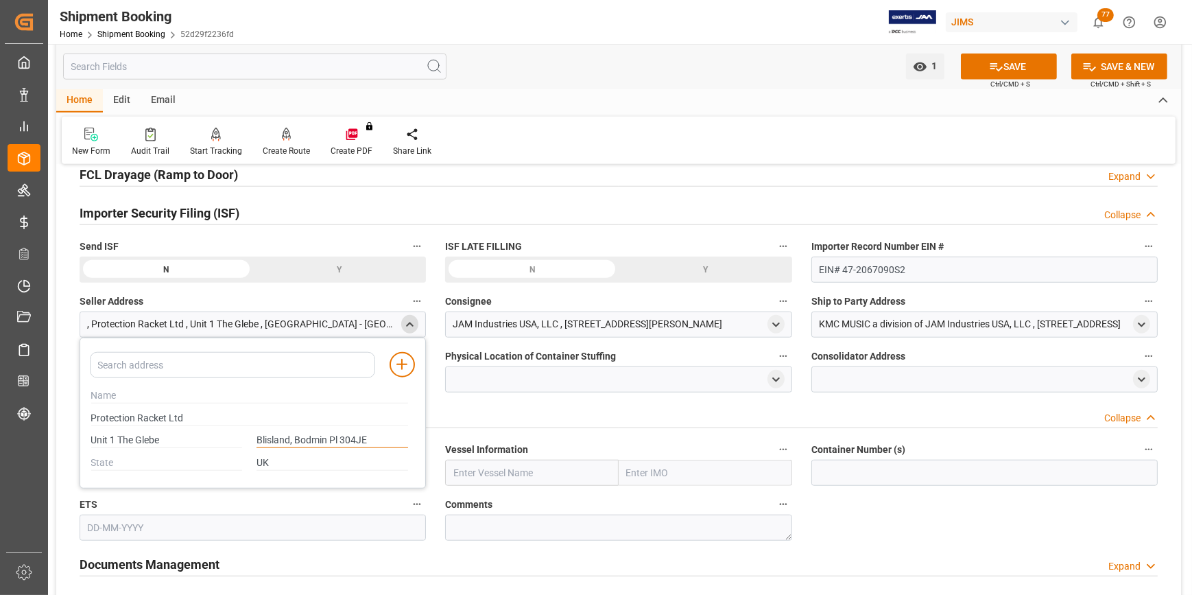
click at [416, 437] on div "Add address to address book Protection Racket Ltd [STREET_ADDRESS]" at bounding box center [253, 412] width 346 height 151
click at [282, 461] on input "UK" at bounding box center [333, 462] width 152 height 15
drag, startPoint x: 282, startPoint y: 461, endPoint x: 212, endPoint y: 458, distance: 70.0
click at [212, 458] on div "UK" at bounding box center [249, 462] width 331 height 23
click at [163, 456] on input "text" at bounding box center [167, 462] width 152 height 15
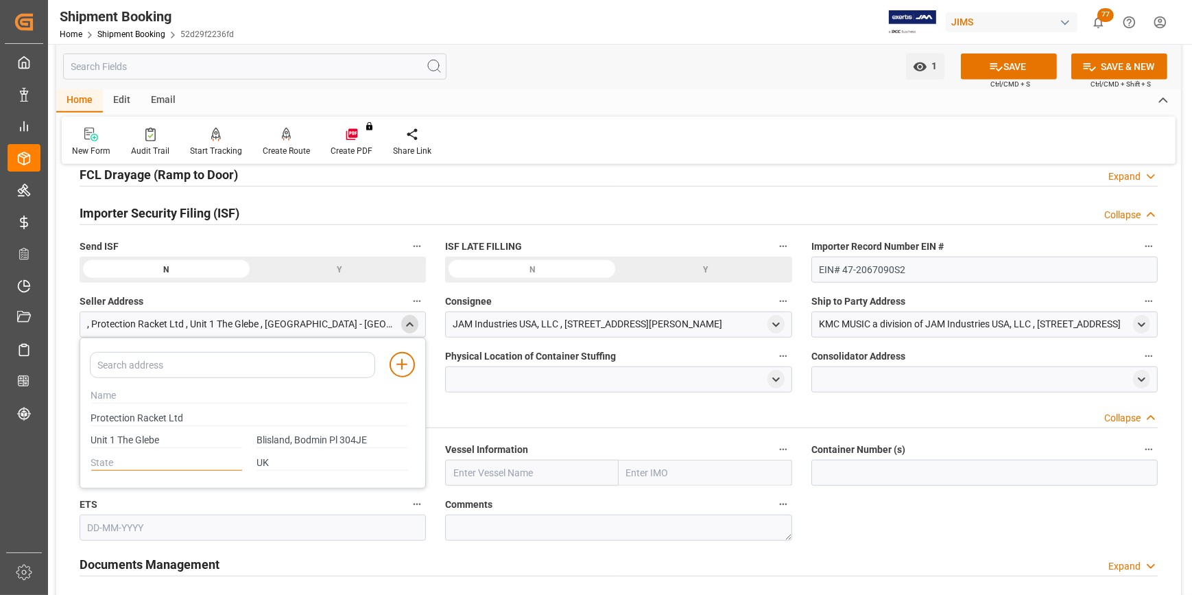
click at [124, 464] on input "text" at bounding box center [167, 462] width 152 height 15
click at [110, 460] on input "text" at bounding box center [167, 462] width 152 height 15
paste input "Pl 304JE"
click at [311, 433] on input "Blisland, Bodmin Pl 304JE" at bounding box center [333, 440] width 152 height 15
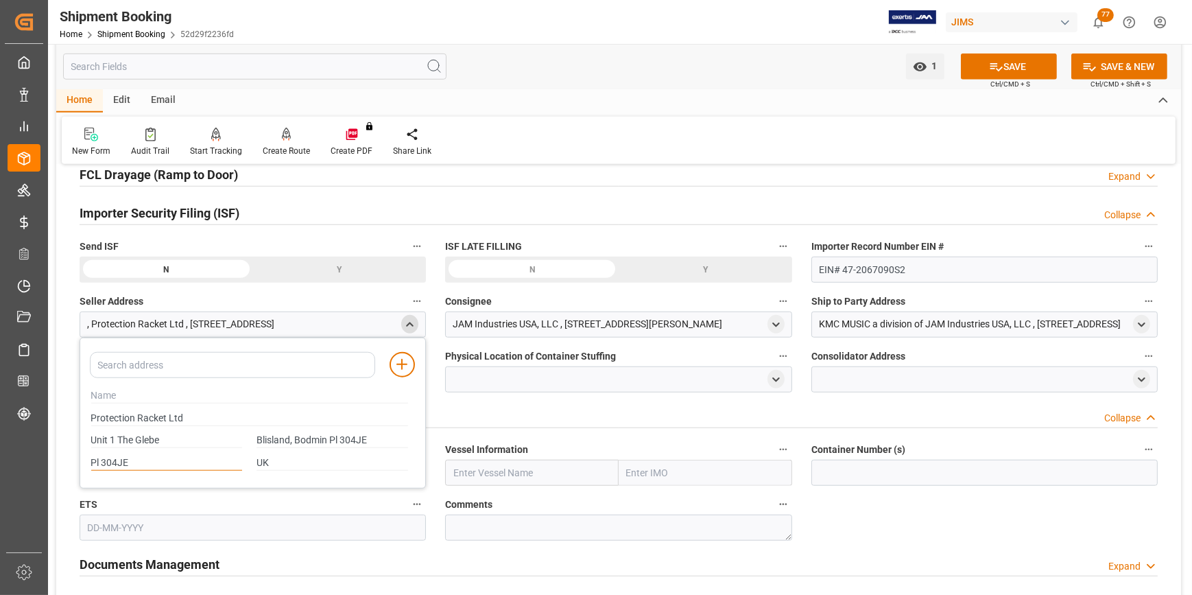
click at [128, 458] on input "Pl 304JE" at bounding box center [167, 462] width 152 height 15
click at [129, 462] on input "Pl 304JE" at bounding box center [167, 462] width 152 height 15
drag, startPoint x: 114, startPoint y: 460, endPoint x: 62, endPoint y: 455, distance: 51.6
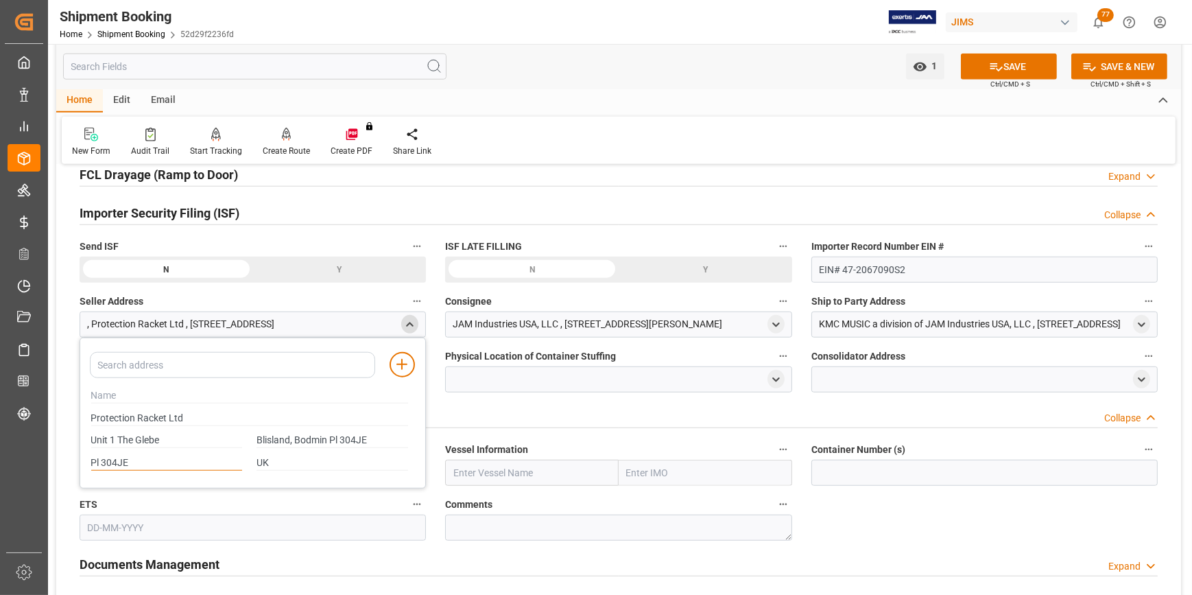
paste input "Bodmin"
type input "Bodmin"
click at [319, 460] on input "UK" at bounding box center [333, 462] width 152 height 15
click at [1017, 69] on button "SAVE" at bounding box center [1009, 67] width 96 height 26
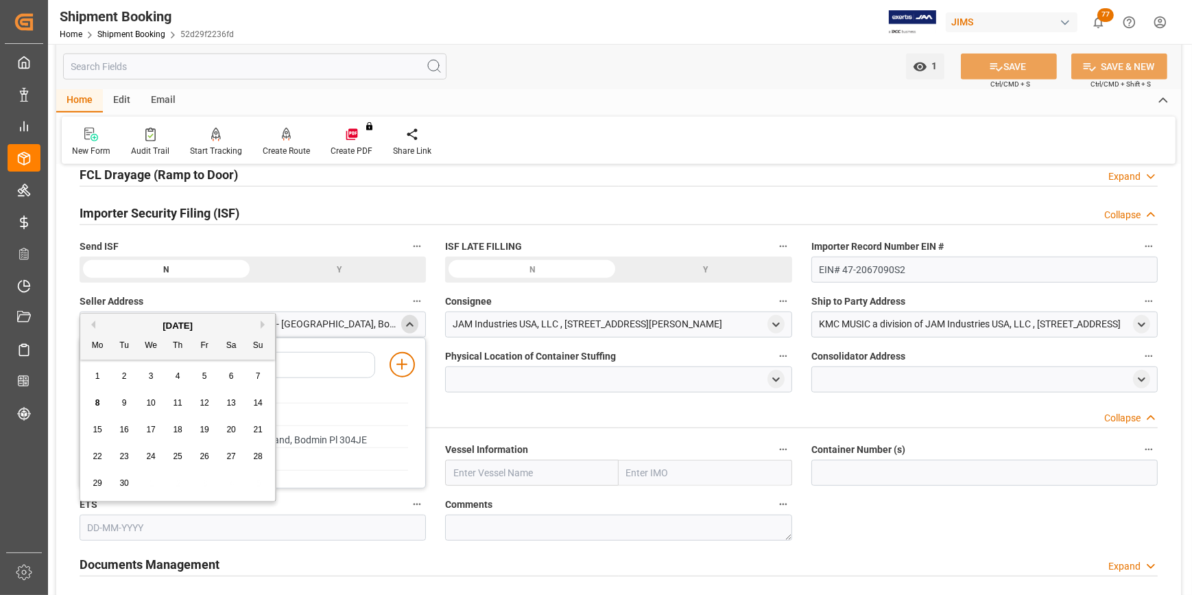
click at [117, 527] on input "text" at bounding box center [253, 527] width 346 height 26
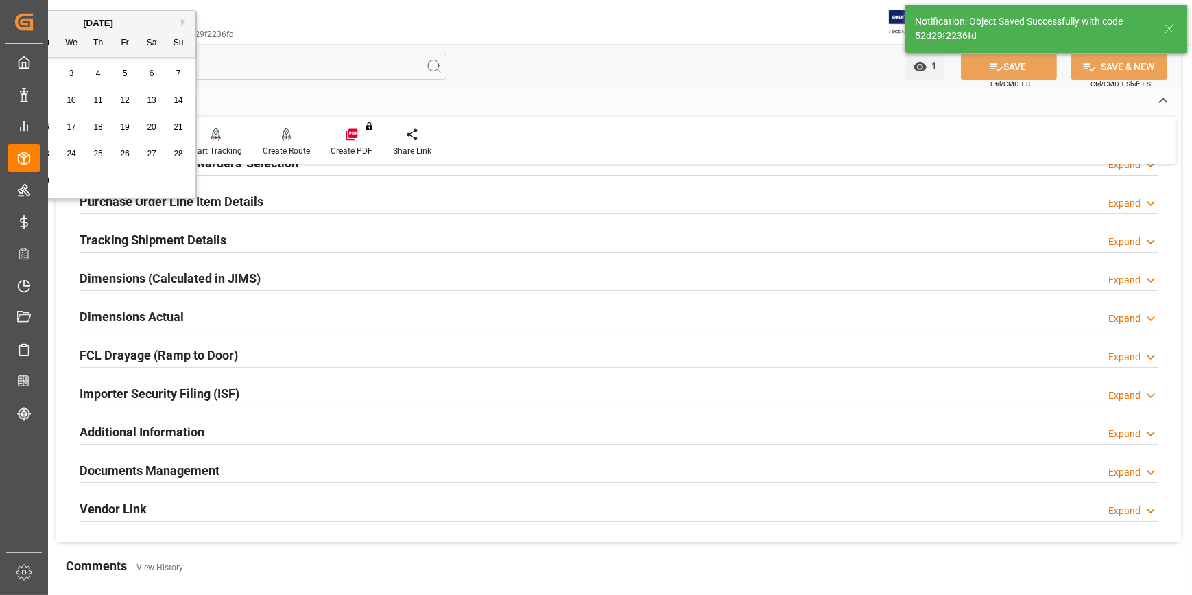
scroll to position [208, 0]
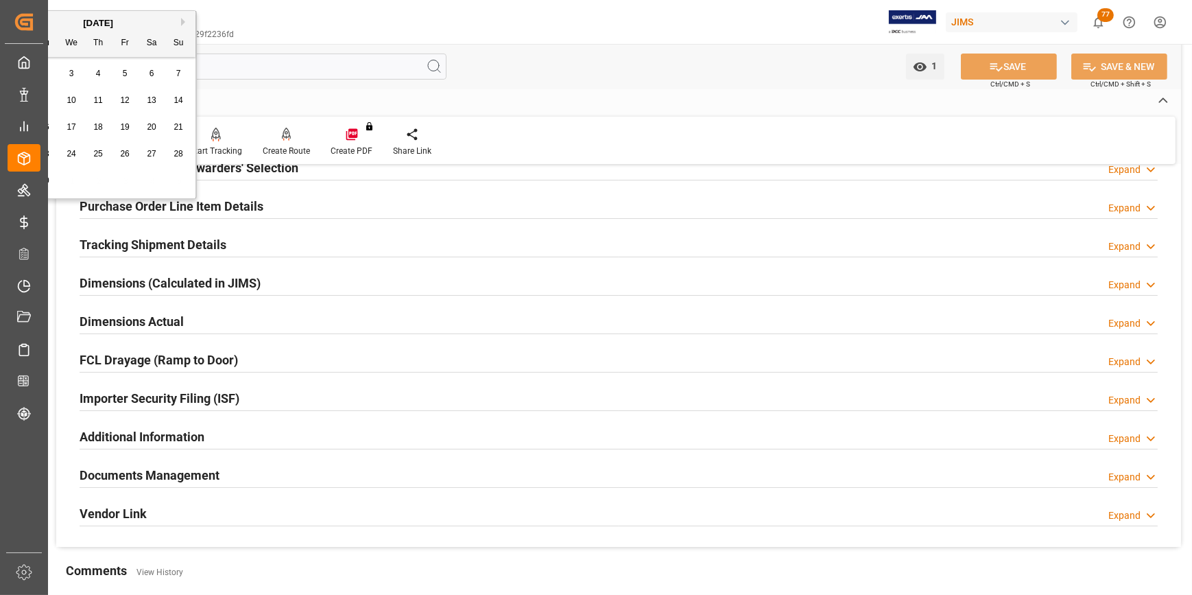
click at [123, 429] on h2 "Additional Information" at bounding box center [142, 436] width 125 height 19
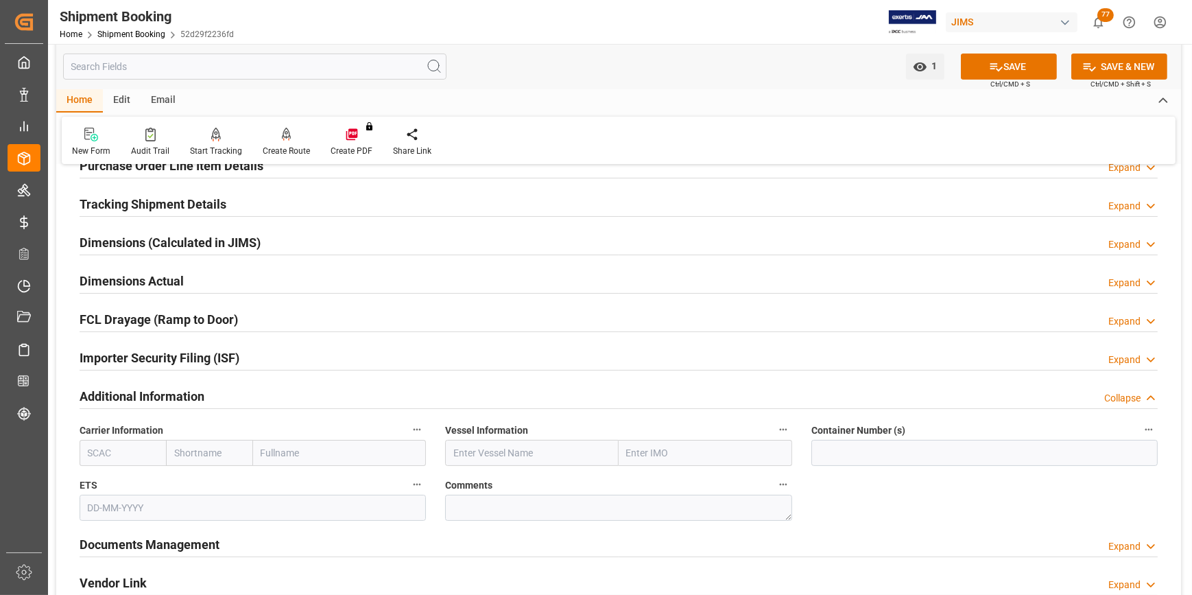
scroll to position [270, 0]
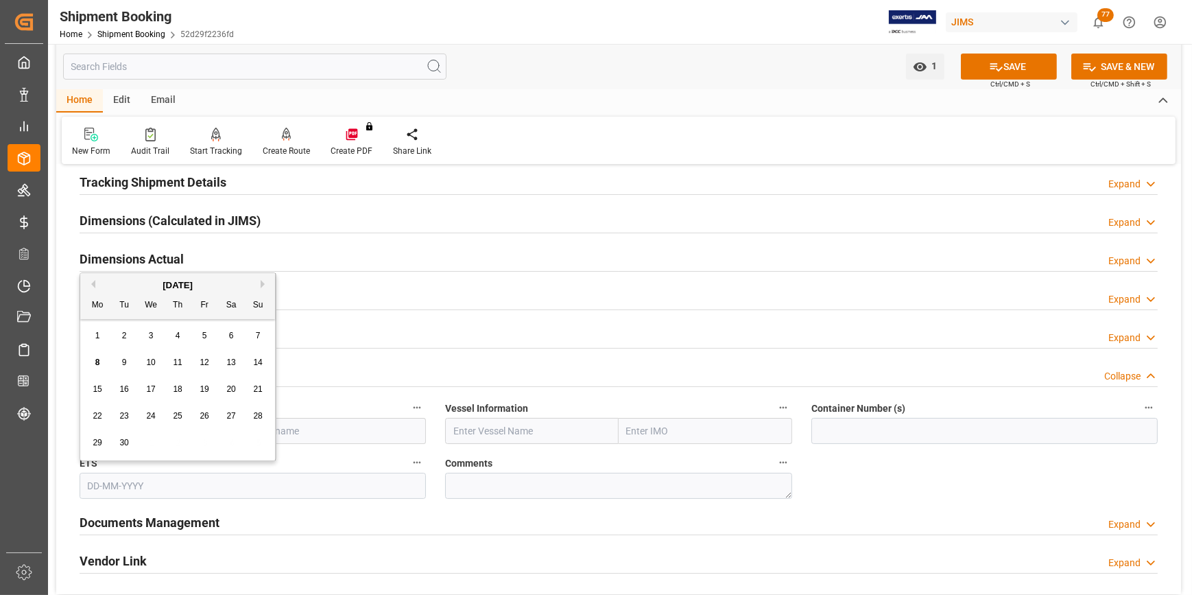
click at [110, 480] on input "text" at bounding box center [253, 486] width 346 height 26
click at [123, 386] on span "11" at bounding box center [123, 389] width 9 height 10
type input "[DATE]"
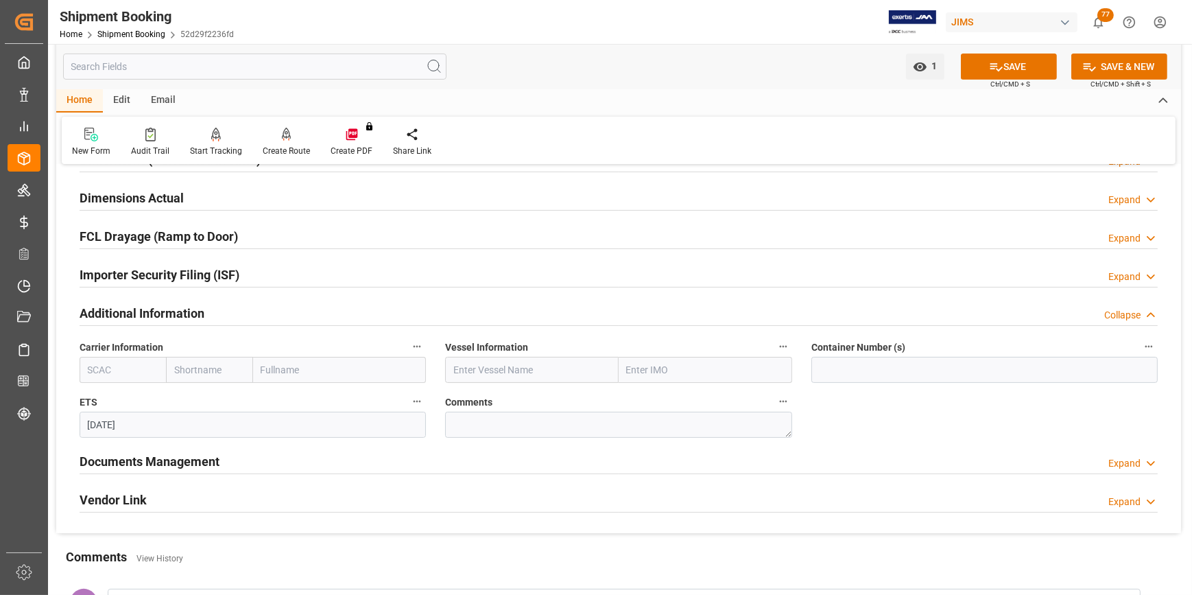
scroll to position [145, 0]
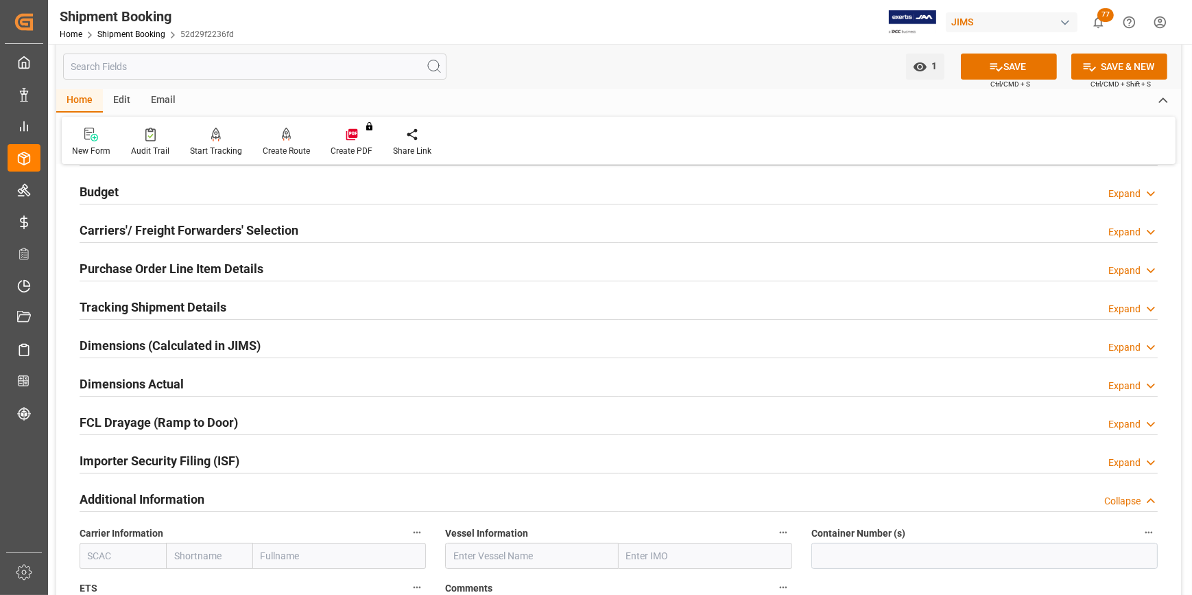
click at [240, 453] on div "Importer Security Filing (ISF) Expand" at bounding box center [619, 460] width 1078 height 26
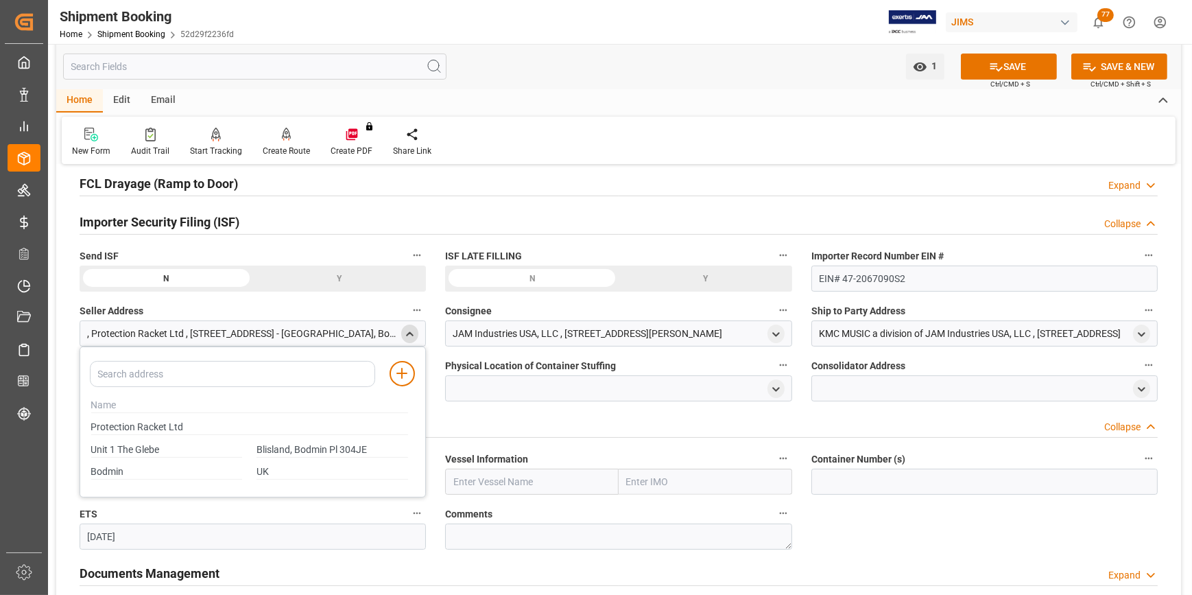
scroll to position [395, 0]
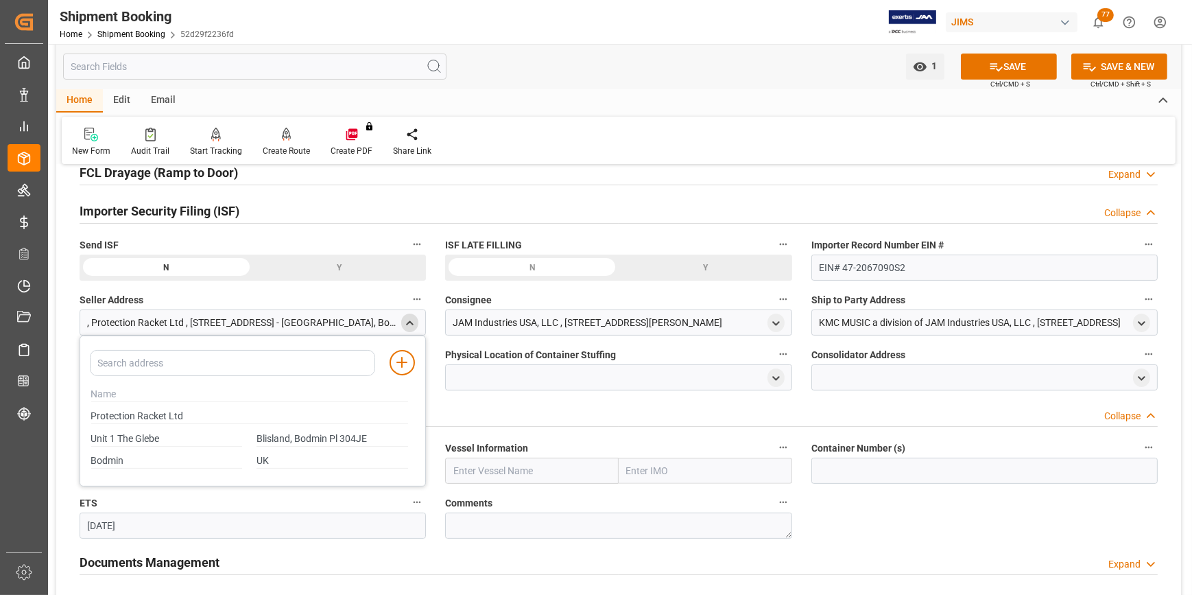
click at [407, 327] on icon "close menu" at bounding box center [410, 324] width 12 height 12
click at [150, 375] on div at bounding box center [253, 377] width 346 height 26
click at [403, 383] on div at bounding box center [253, 377] width 346 height 26
click at [412, 377] on icon "open menu" at bounding box center [410, 378] width 12 height 12
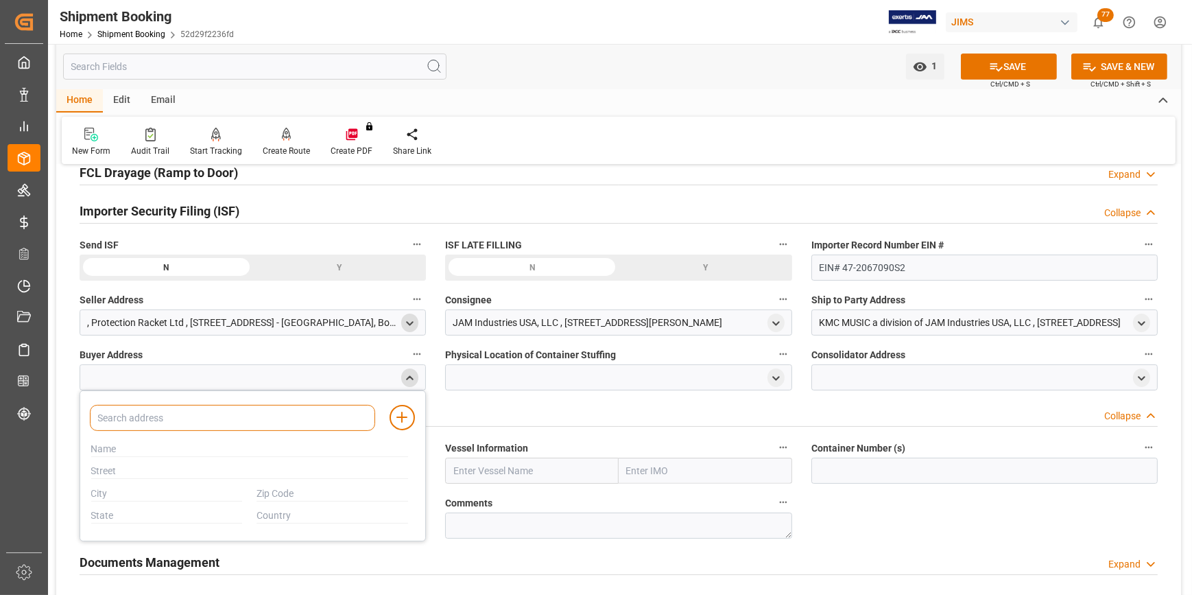
click at [228, 412] on input at bounding box center [232, 418] width 285 height 26
type input "JAM"
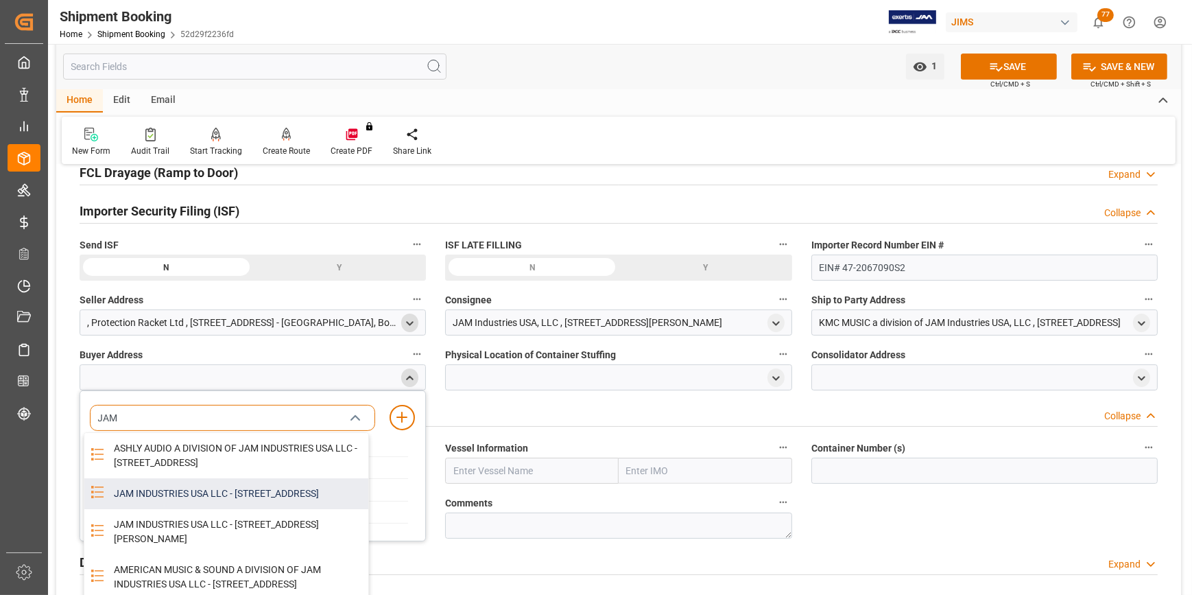
click at [152, 509] on div "JAM INDUSTRIES USA LLC - [STREET_ADDRESS]" at bounding box center [237, 493] width 263 height 31
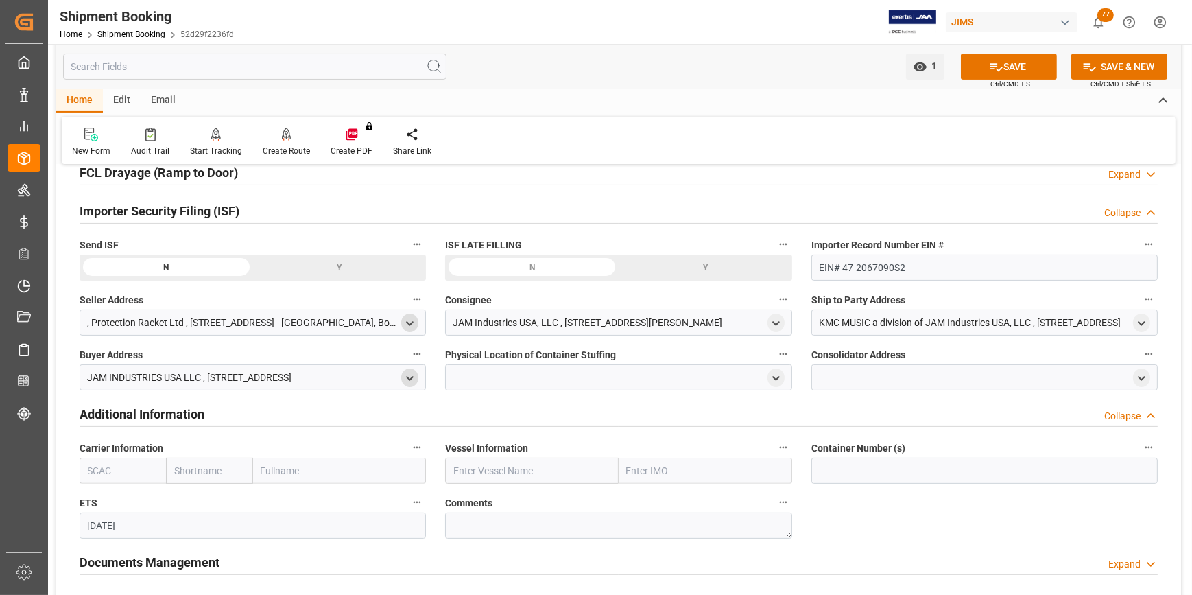
click at [233, 328] on div ", Protection Racket Ltd , [STREET_ADDRESS] - [GEOGRAPHIC_DATA], Bodmin Pl 304JE" at bounding box center [242, 323] width 311 height 14
click at [138, 316] on div ", Protection Racket Ltd , [STREET_ADDRESS] - [GEOGRAPHIC_DATA], Bodmin Pl 304JE" at bounding box center [242, 323] width 311 height 14
drag, startPoint x: 138, startPoint y: 314, endPoint x: 89, endPoint y: 322, distance: 49.3
click at [89, 322] on div ", Protection Racket Ltd , [STREET_ADDRESS] - [GEOGRAPHIC_DATA], Bodmin Pl 304JE" at bounding box center [242, 323] width 311 height 14
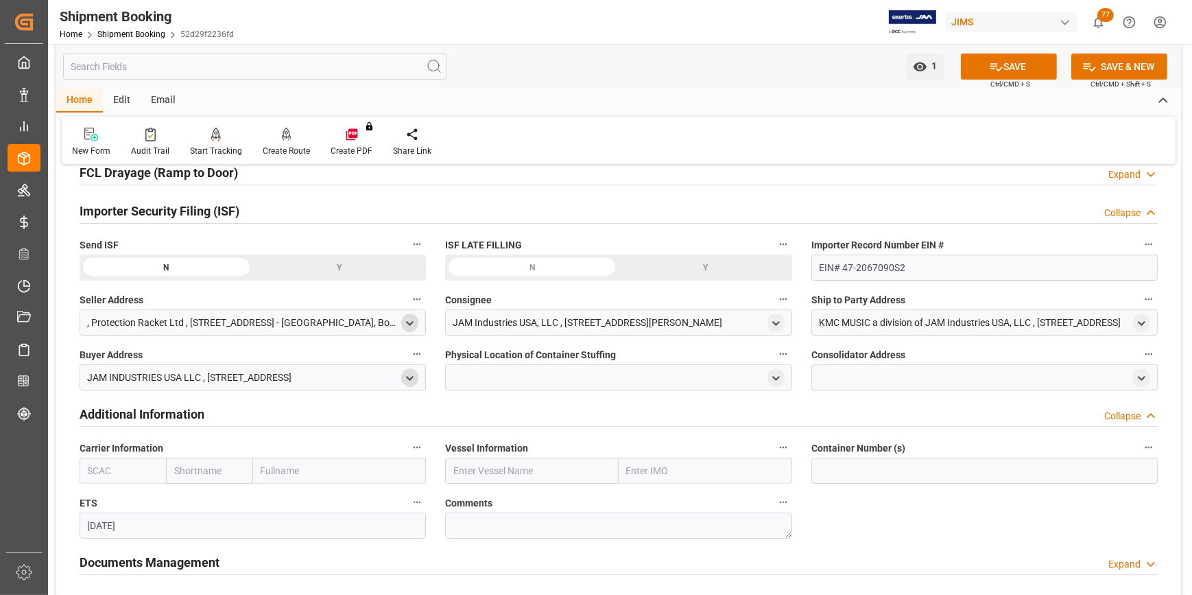
click at [89, 322] on div ", Protection Racket Ltd , [STREET_ADDRESS] - [GEOGRAPHIC_DATA], Bodmin Pl 304JE" at bounding box center [242, 323] width 311 height 14
click at [136, 326] on div ", Protection Racket Ltd , [STREET_ADDRESS] - [GEOGRAPHIC_DATA], Bodmin Pl 304JE" at bounding box center [242, 323] width 311 height 14
click at [171, 324] on div ", Protection Racket Ltd , [STREET_ADDRESS] - [GEOGRAPHIC_DATA], Bodmin Pl 304JE" at bounding box center [242, 323] width 311 height 14
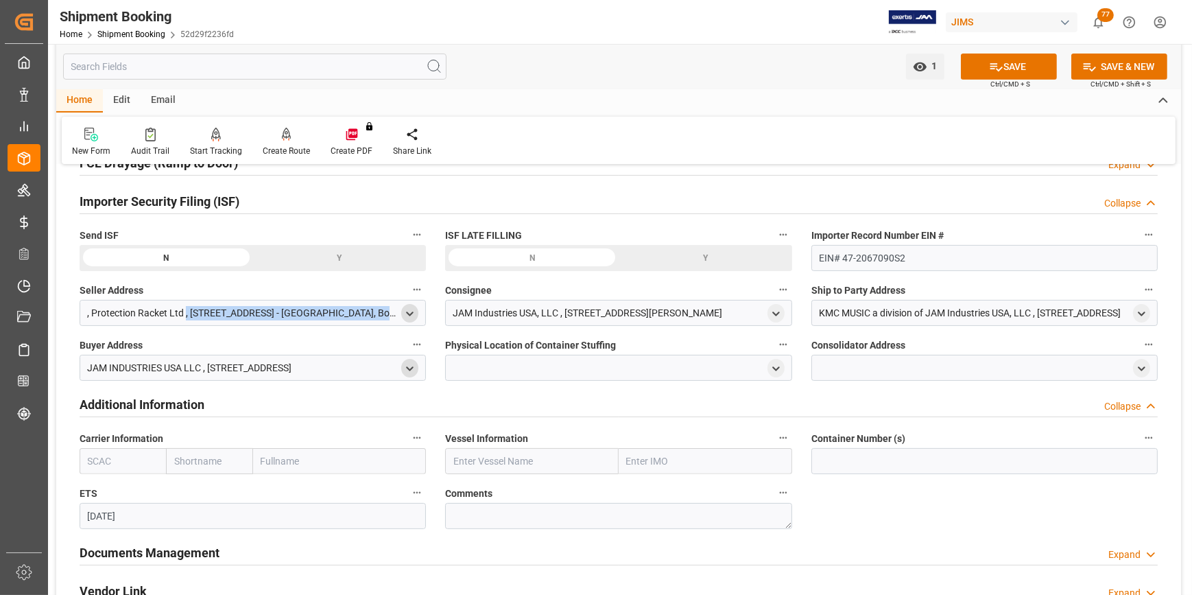
scroll to position [333, 0]
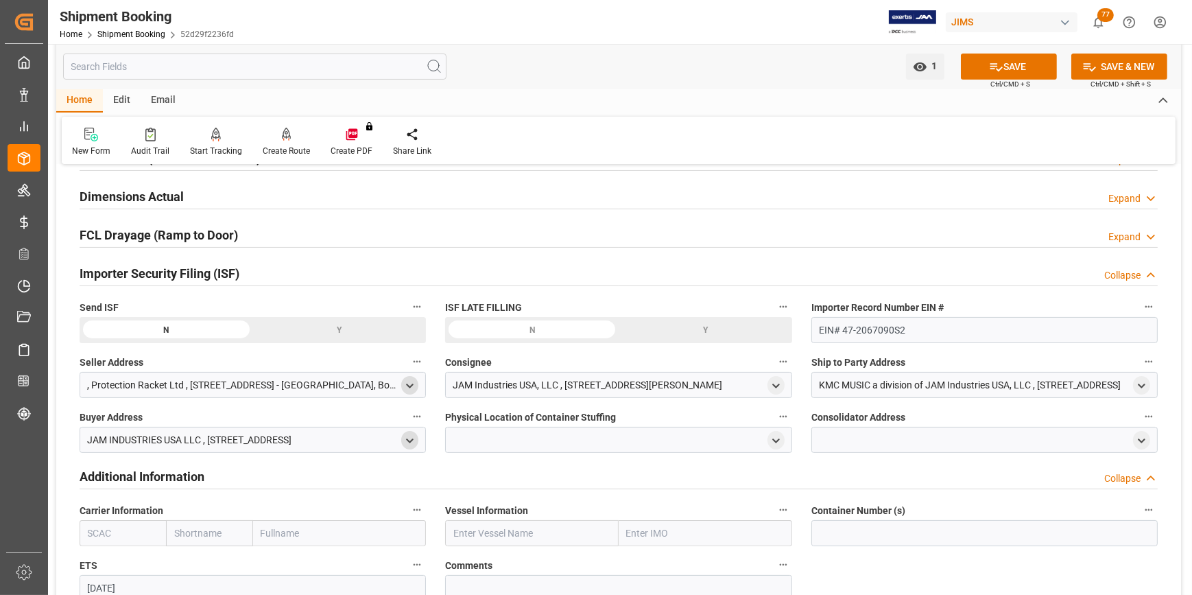
click at [494, 382] on div "JAM Industries USA, LLC , [STREET_ADDRESS][PERSON_NAME]" at bounding box center [588, 385] width 270 height 14
click at [479, 442] on div at bounding box center [618, 440] width 346 height 26
drag, startPoint x: 479, startPoint y: 442, endPoint x: 469, endPoint y: 436, distance: 11.1
click at [469, 436] on div at bounding box center [618, 440] width 346 height 26
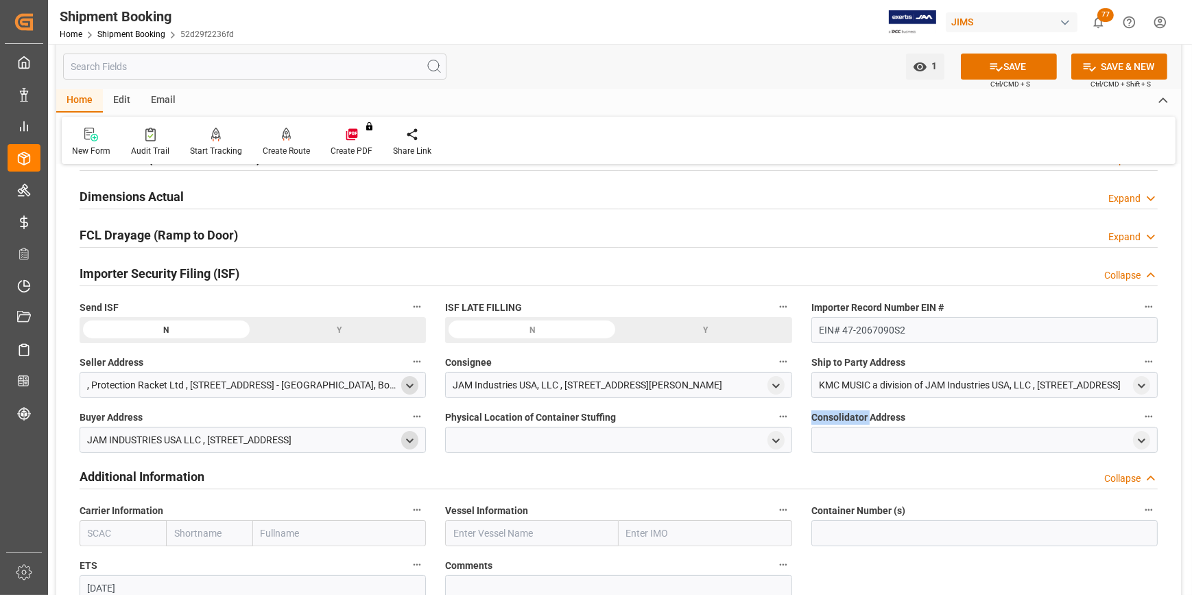
click at [469, 436] on div at bounding box center [618, 440] width 346 height 26
click at [778, 436] on icon "open menu" at bounding box center [776, 441] width 12 height 12
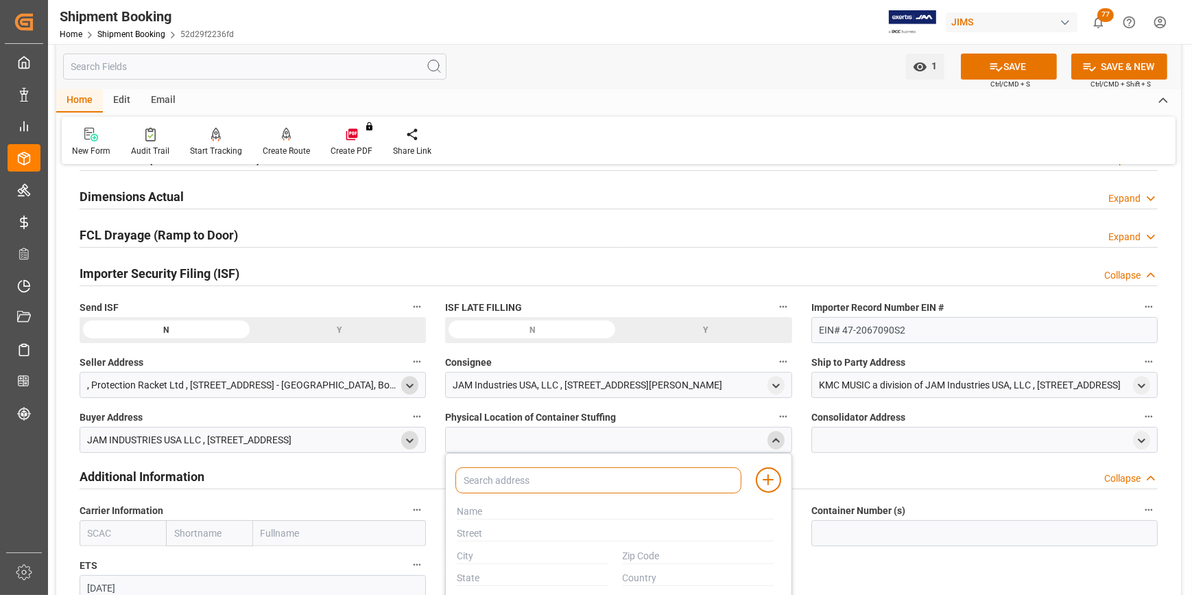
click at [490, 484] on input at bounding box center [597, 480] width 285 height 26
paste input "[PERSON_NAME] [PERSON_NAME] Bag CO., Ltd"
type input "[PERSON_NAME] [PERSON_NAME] Bag CO., Ltd"
click at [460, 517] on input "text" at bounding box center [615, 511] width 317 height 15
paste input "[PERSON_NAME] [PERSON_NAME] Bag CO., Ltd"
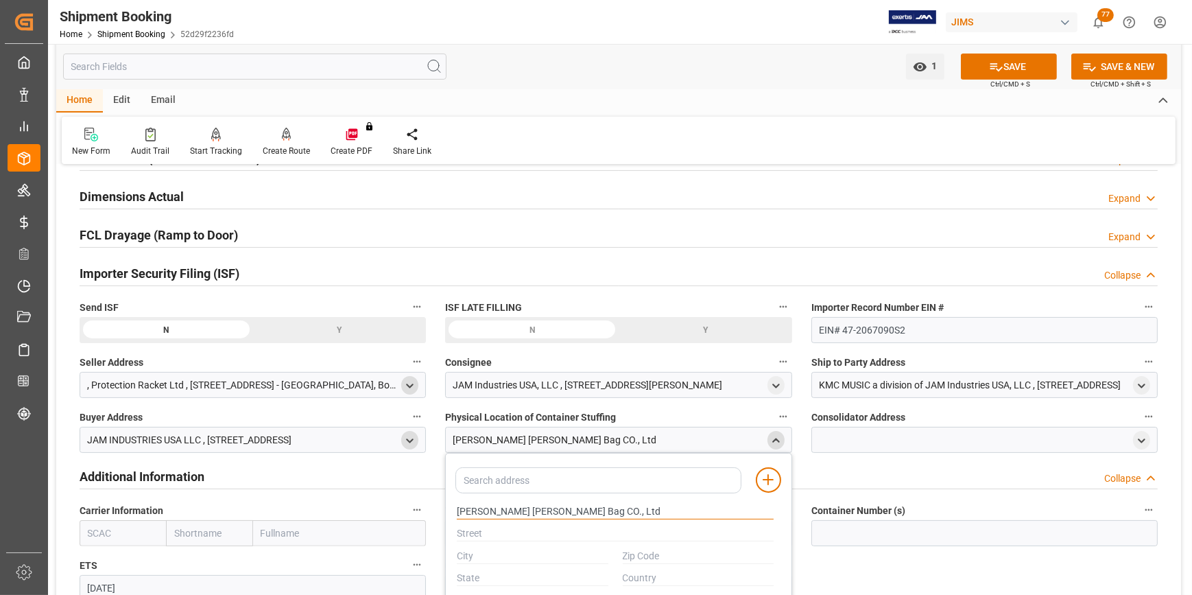
type input "[PERSON_NAME] [PERSON_NAME] Bag CO., Ltd"
drag, startPoint x: 486, startPoint y: 544, endPoint x: 465, endPoint y: 542, distance: 21.4
click at [486, 545] on div at bounding box center [532, 556] width 166 height 23
click at [618, 439] on div "[PERSON_NAME] [PERSON_NAME] Bag CO., Ltd" at bounding box center [618, 440] width 346 height 26
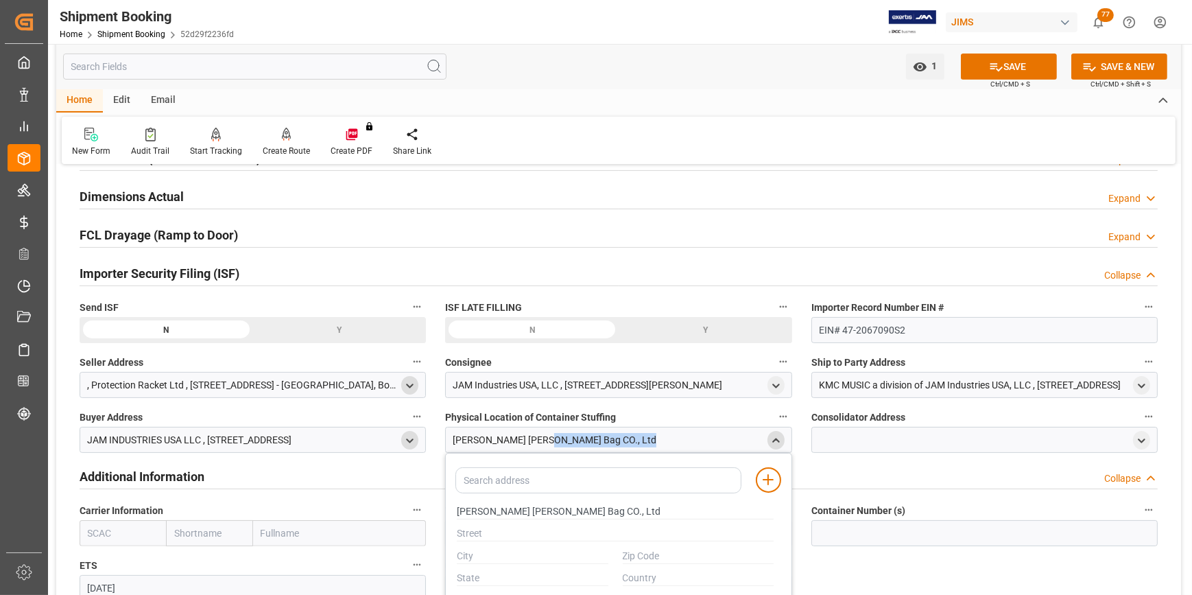
click at [618, 439] on div "[PERSON_NAME] [PERSON_NAME] Bag CO., Ltd" at bounding box center [618, 440] width 346 height 26
click at [617, 441] on div "[PERSON_NAME] [PERSON_NAME] Bag CO., Ltd" at bounding box center [618, 440] width 346 height 26
click at [776, 477] on div "Add address to address book" at bounding box center [768, 479] width 25 height 25
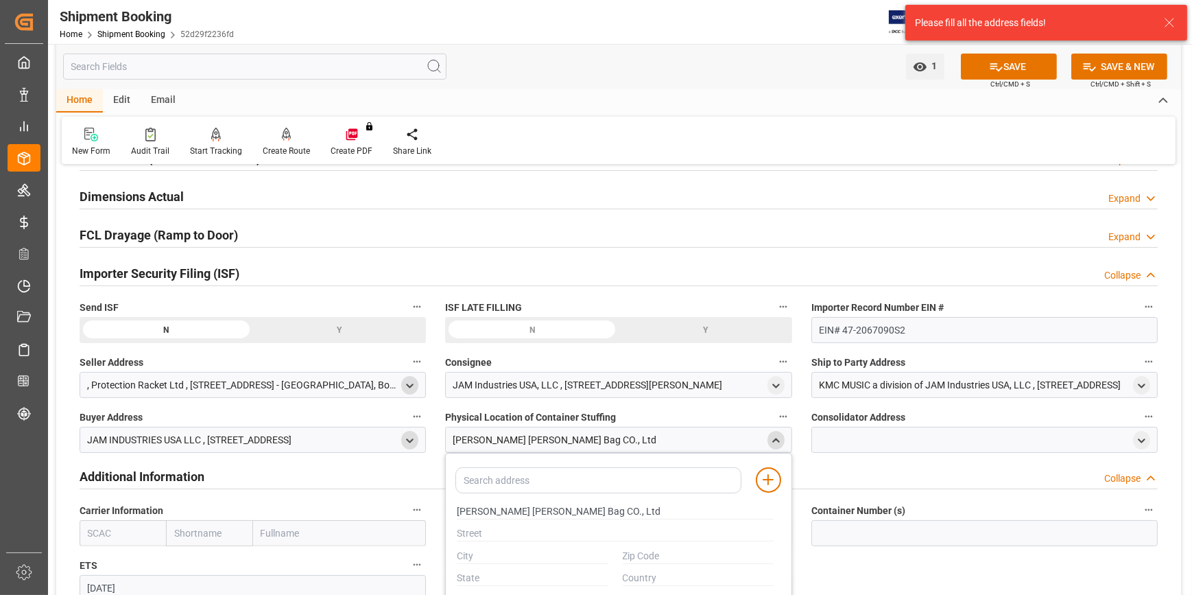
click at [652, 407] on label "Physical Location of Container Stuffing" at bounding box center [618, 416] width 346 height 19
click at [774, 407] on button "Physical Location of Container Stuffing" at bounding box center [783, 416] width 18 height 18
click at [619, 381] on div at bounding box center [596, 297] width 1192 height 595
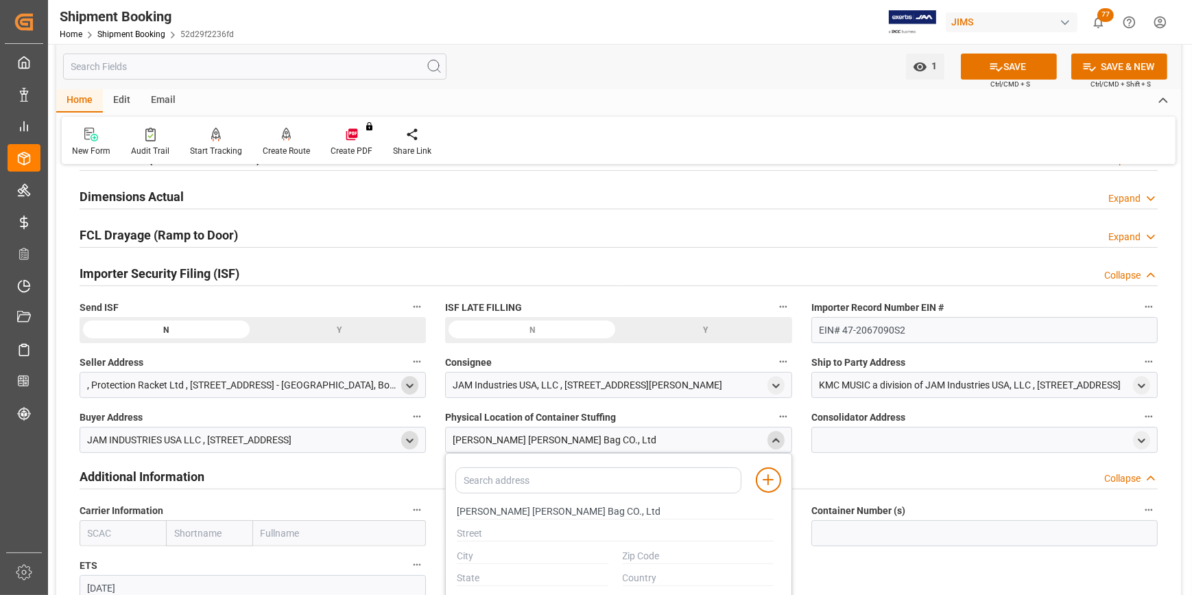
click at [537, 439] on div "[PERSON_NAME] [PERSON_NAME] Bag CO., Ltd" at bounding box center [555, 440] width 204 height 14
click at [772, 384] on icon "open menu" at bounding box center [776, 386] width 12 height 12
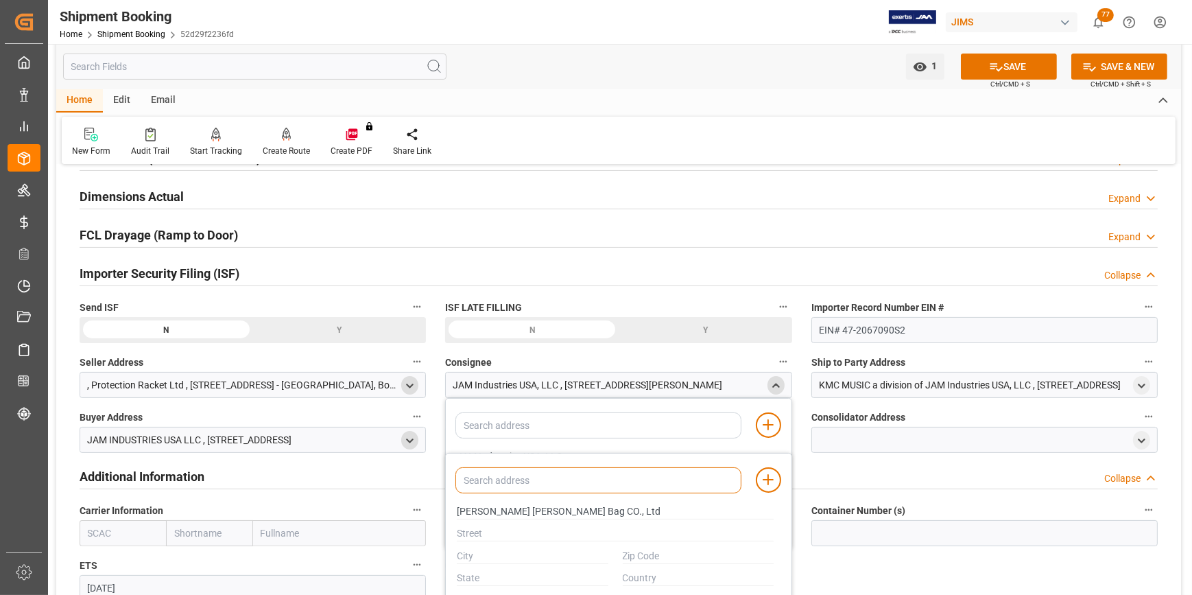
click at [493, 480] on input at bounding box center [597, 480] width 285 height 26
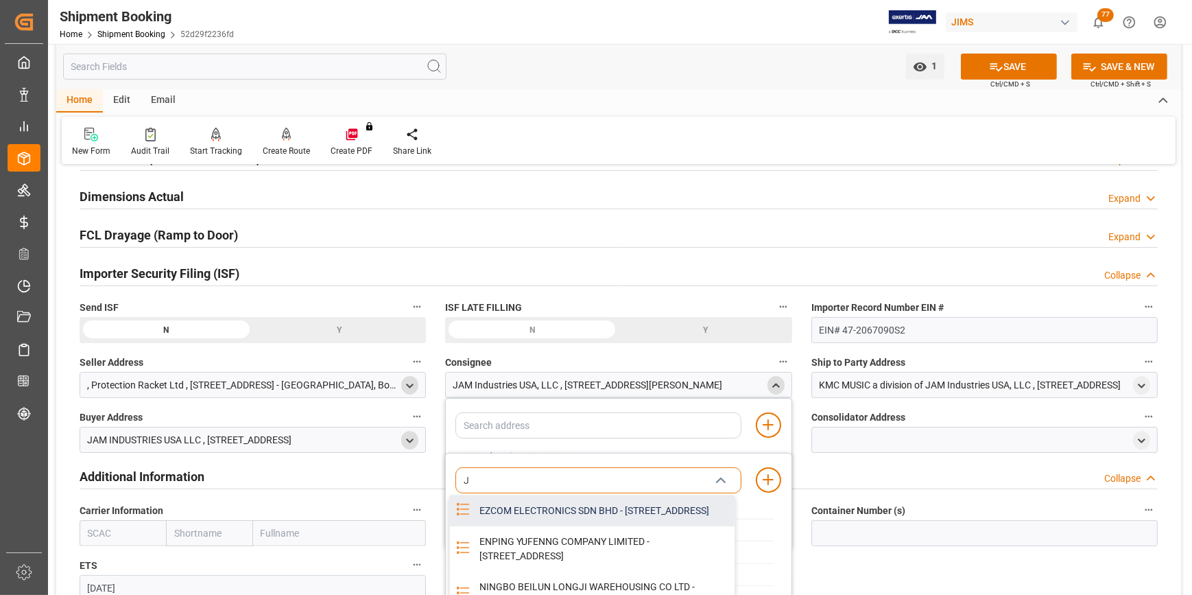
type input "[PERSON_NAME]"
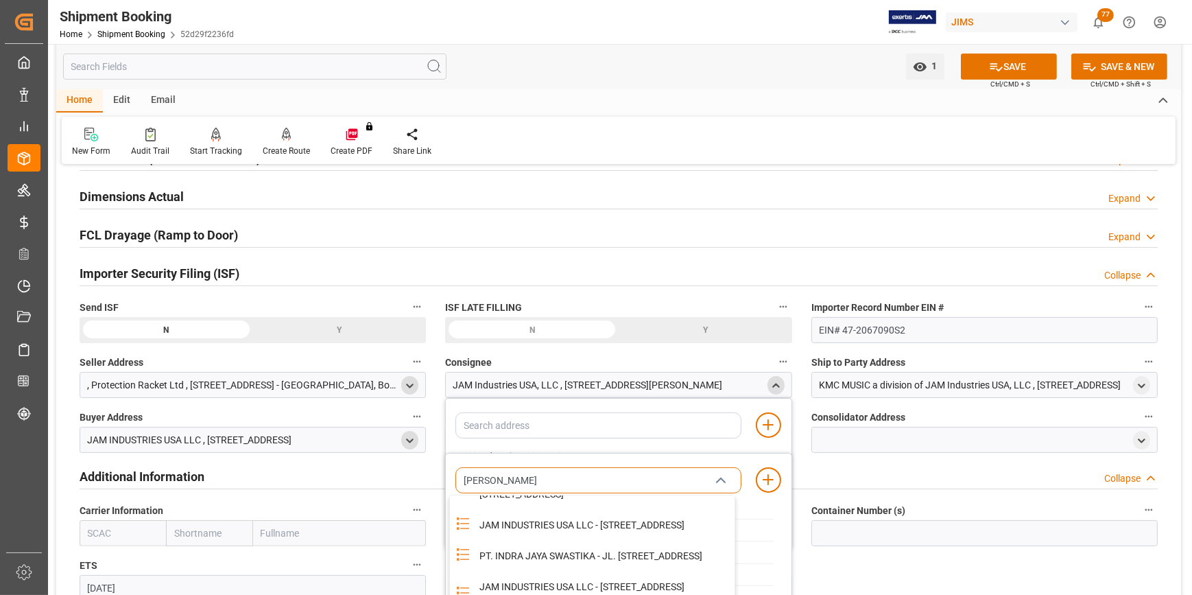
scroll to position [124, 0]
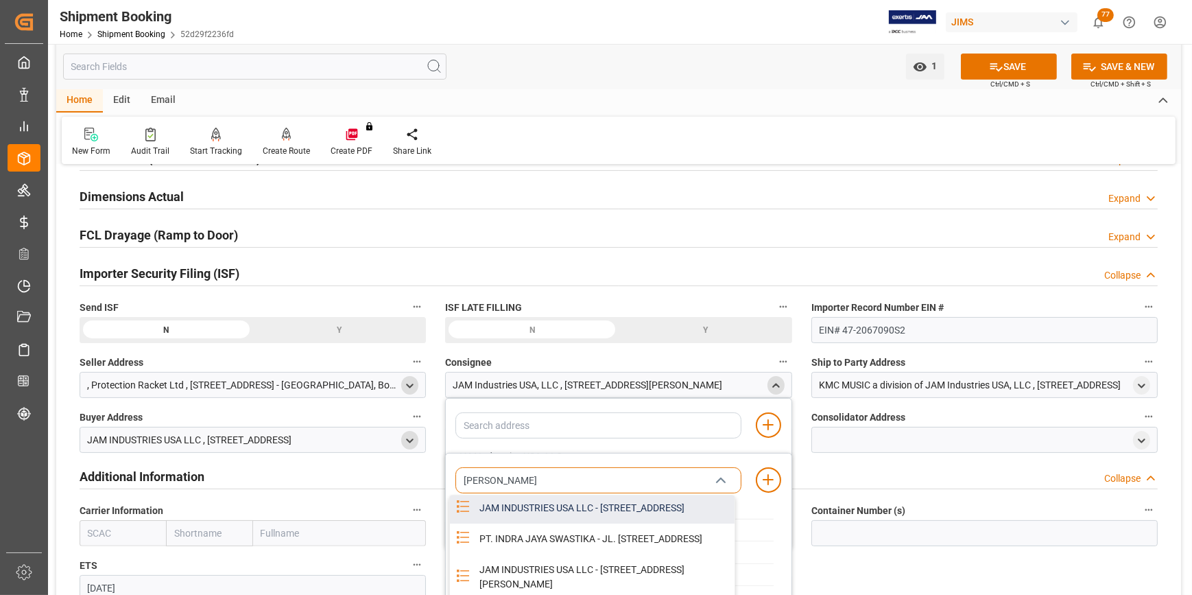
click at [507, 523] on div "JAM INDUSTRIES USA LLC - [STREET_ADDRESS]" at bounding box center [602, 507] width 263 height 31
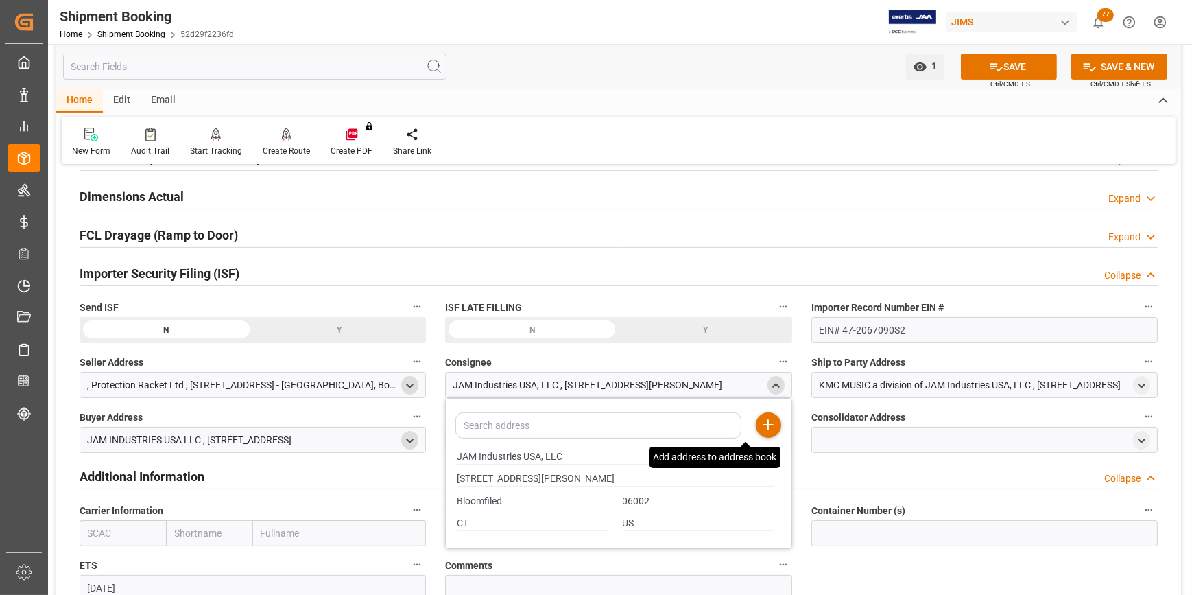
click at [767, 432] on div "Add address to address book" at bounding box center [768, 424] width 25 height 25
click at [521, 481] on input "[STREET_ADDRESS][PERSON_NAME]" at bounding box center [615, 478] width 317 height 15
click at [567, 434] on input at bounding box center [597, 425] width 285 height 26
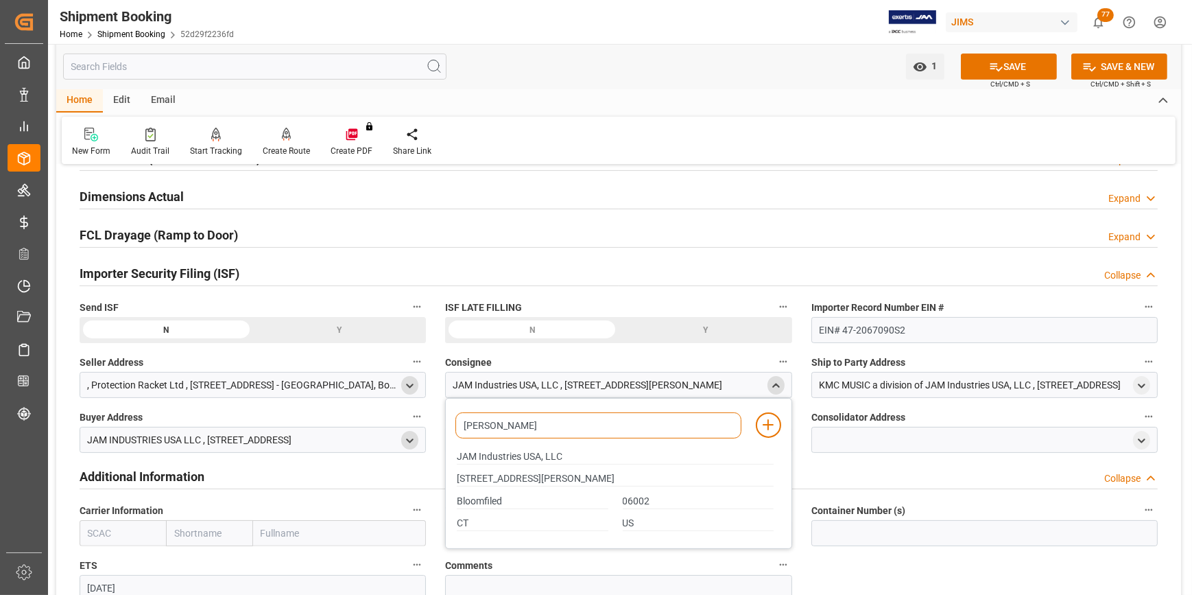
type input "JAM"
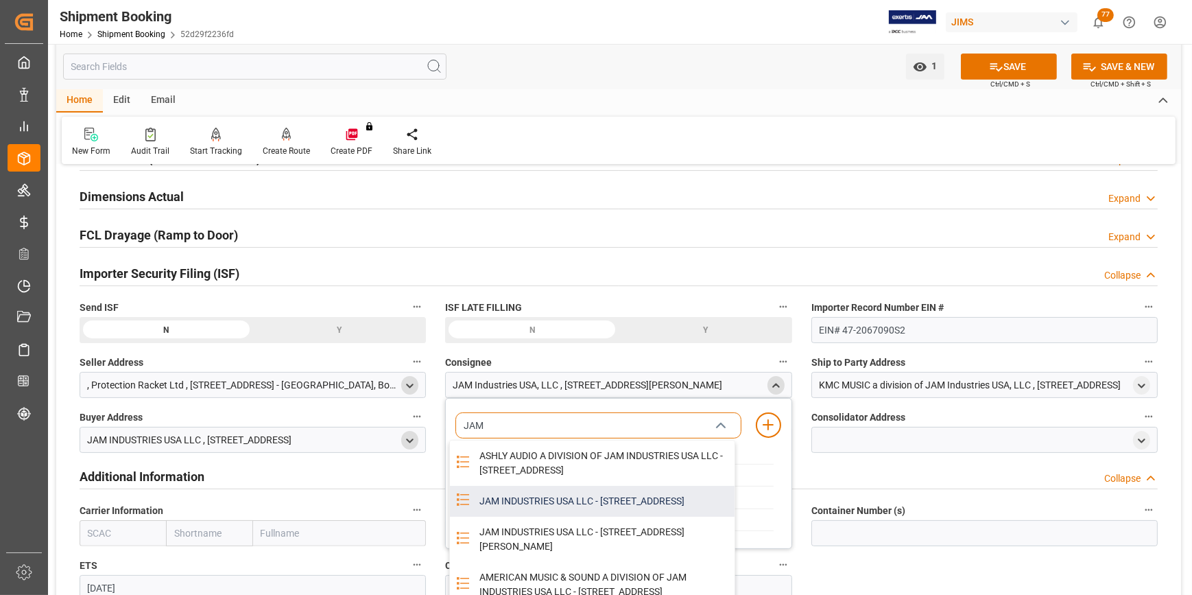
click at [525, 517] on div "JAM INDUSTRIES USA LLC - [STREET_ADDRESS]" at bounding box center [602, 501] width 263 height 31
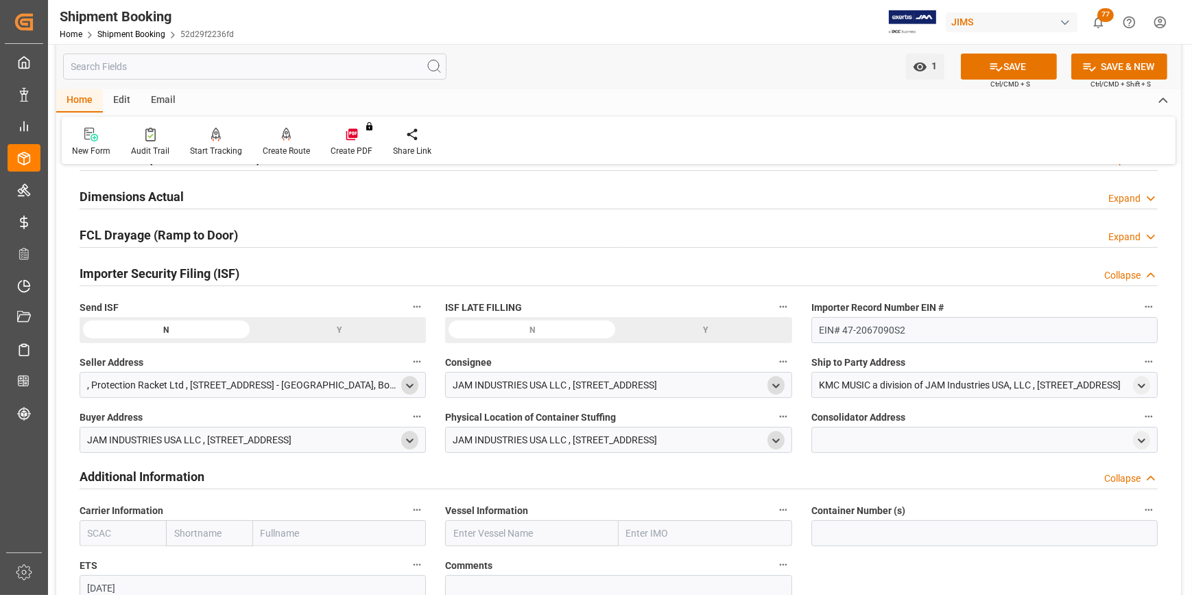
click at [657, 442] on div "JAM INDUSTRIES USA LLC , [STREET_ADDRESS]" at bounding box center [555, 440] width 204 height 14
click at [770, 442] on icon "open menu" at bounding box center [776, 441] width 12 height 12
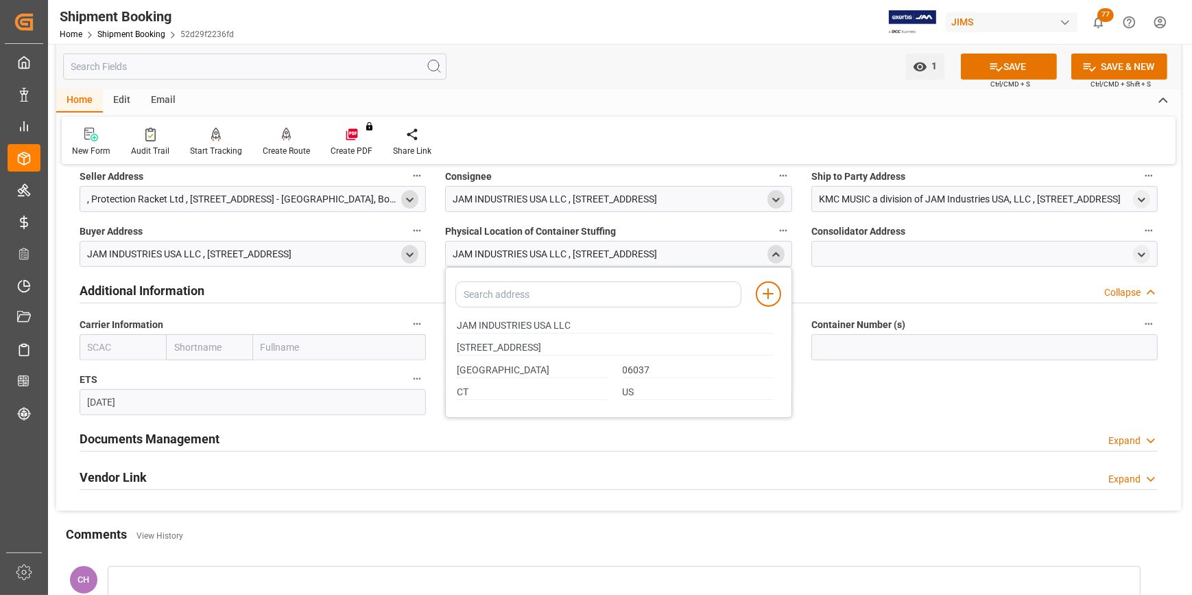
scroll to position [520, 0]
click at [521, 331] on div "JAM INDUSTRIES USA LLC" at bounding box center [614, 324] width 331 height 23
click at [523, 331] on div "JAM INDUSTRIES USA LLC" at bounding box center [614, 324] width 331 height 23
click at [521, 324] on input "JAM INDUSTRIES USA LLC" at bounding box center [615, 324] width 317 height 15
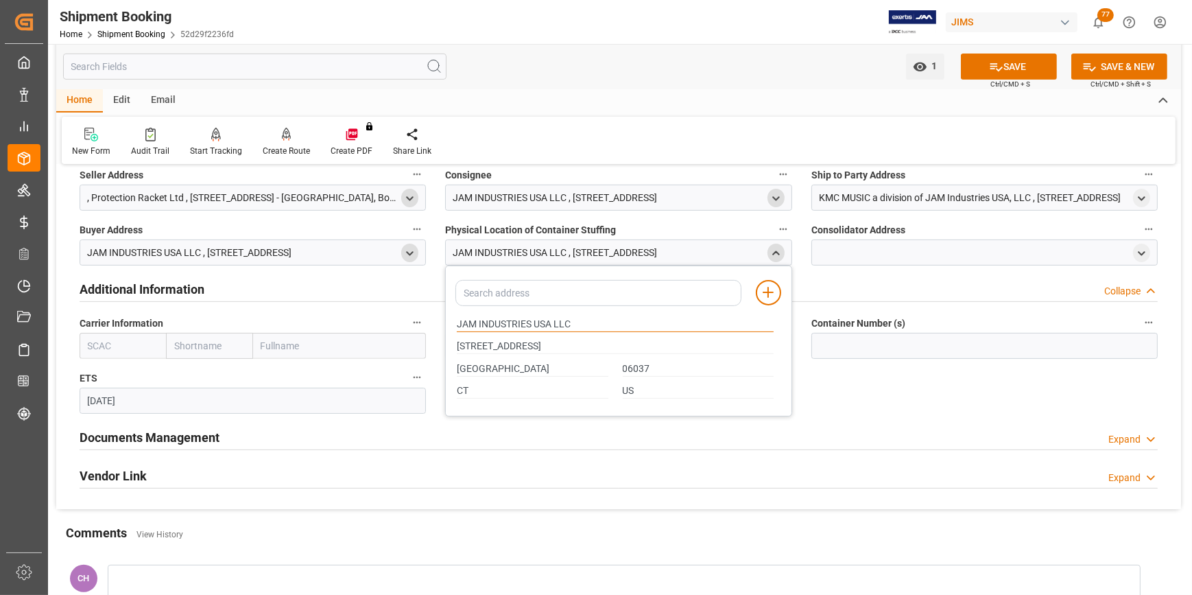
click at [521, 324] on input "JAM INDUSTRIES USA LLC" at bounding box center [615, 324] width 317 height 15
paste input "[PERSON_NAME] [PERSON_NAME] Bag CO., Ltd"
type input "[PERSON_NAME] [PERSON_NAME] Bag CO., Ltd"
click at [501, 339] on input "[STREET_ADDRESS]" at bounding box center [615, 346] width 317 height 15
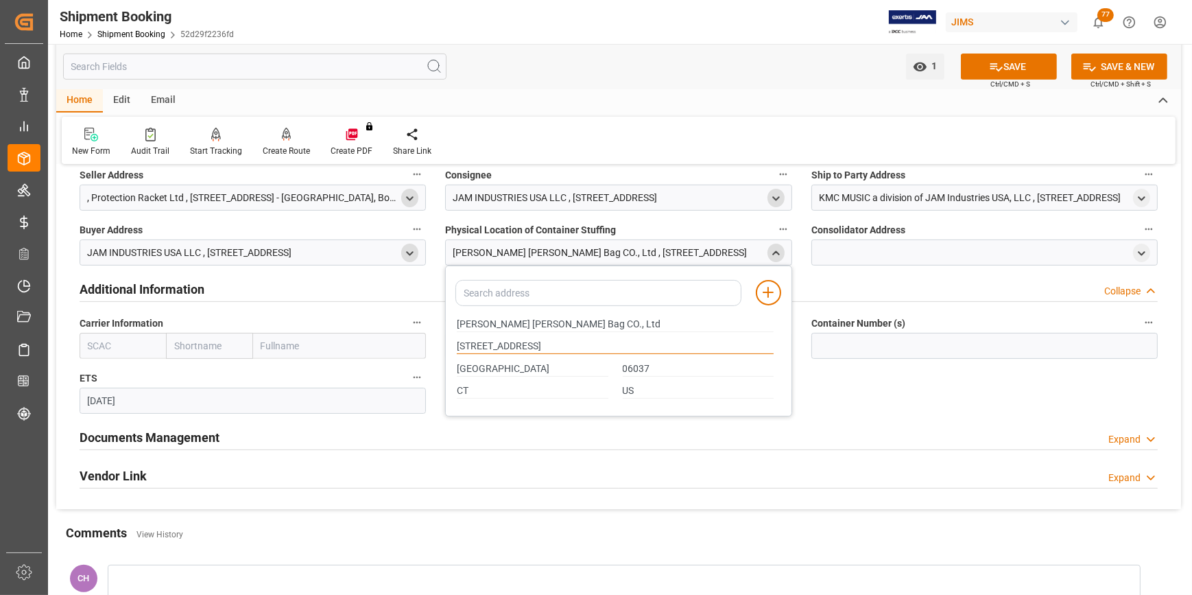
click at [501, 339] on input "[STREET_ADDRESS]" at bounding box center [615, 346] width 317 height 15
paste input "[STREET_ADDRESS][PERSON_NAME][PERSON_NAME]"
type input "[STREET_ADDRESS][PERSON_NAME][PERSON_NAME]"
click at [473, 370] on input "[GEOGRAPHIC_DATA]" at bounding box center [533, 368] width 152 height 15
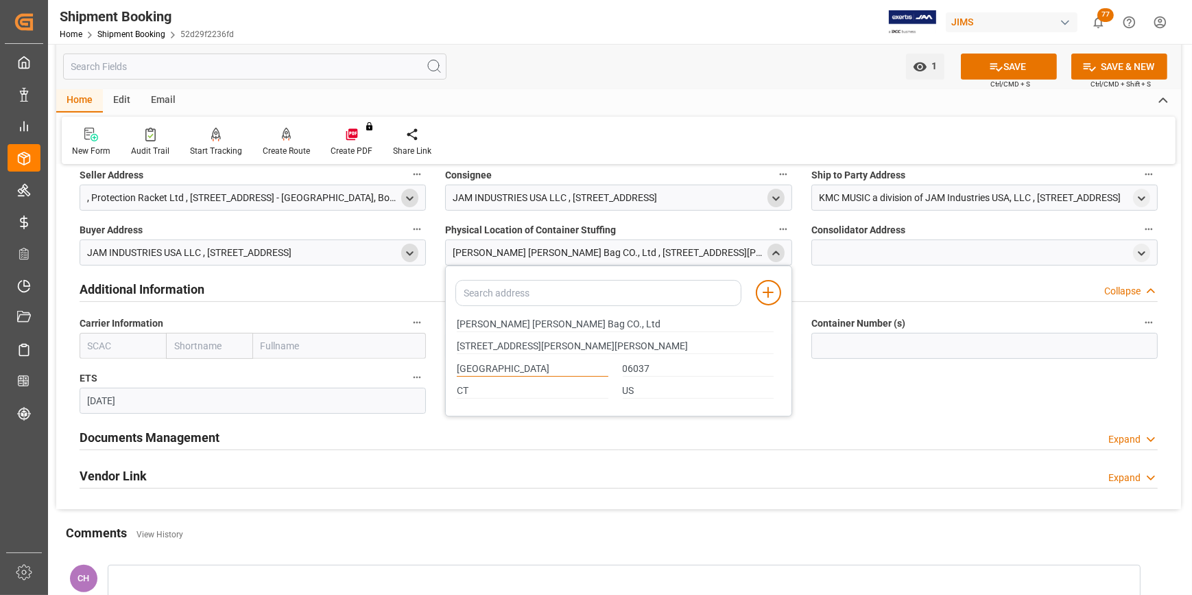
click at [473, 370] on input "[GEOGRAPHIC_DATA]" at bounding box center [533, 368] width 152 height 15
paste input "Hu Men Town"
type input "Hu Men Town"
click at [471, 364] on input "Hu Men Town" at bounding box center [533, 368] width 152 height 15
click at [483, 384] on input "CT" at bounding box center [533, 390] width 152 height 15
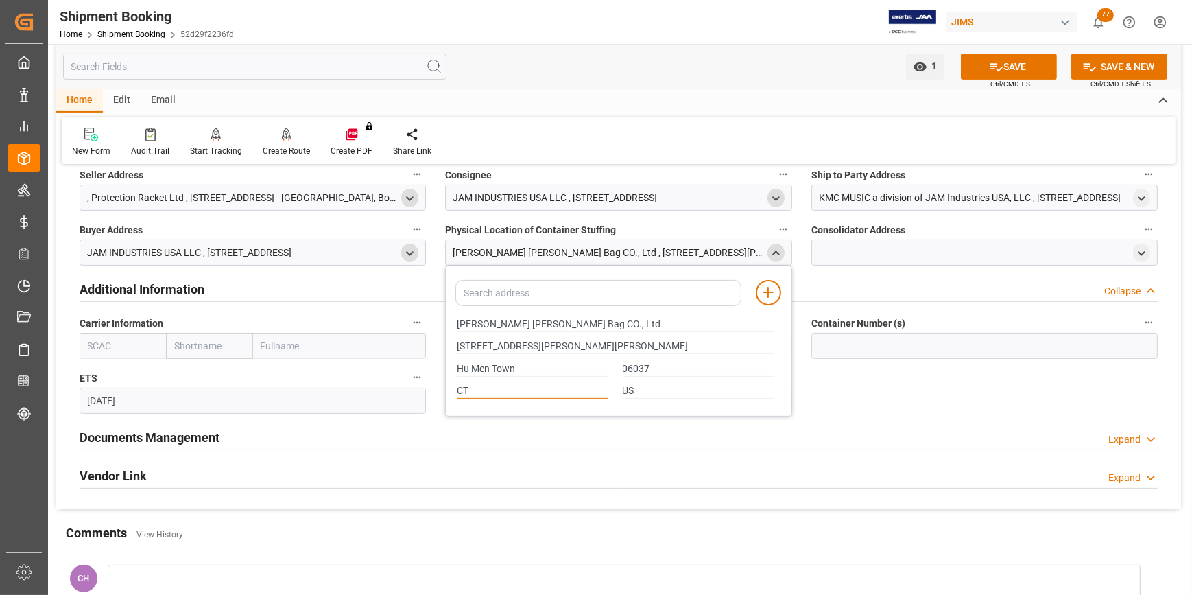
click at [483, 384] on input "CT" at bounding box center [533, 390] width 152 height 15
type input "DONGGUAN"
type input "CN"
click at [770, 292] on line at bounding box center [768, 292] width 10 height 0
click at [864, 415] on div "Quote Ready In-Transit Delivered Completed Cancelled References Expand JAM Refe…" at bounding box center [618, 82] width 1125 height 853
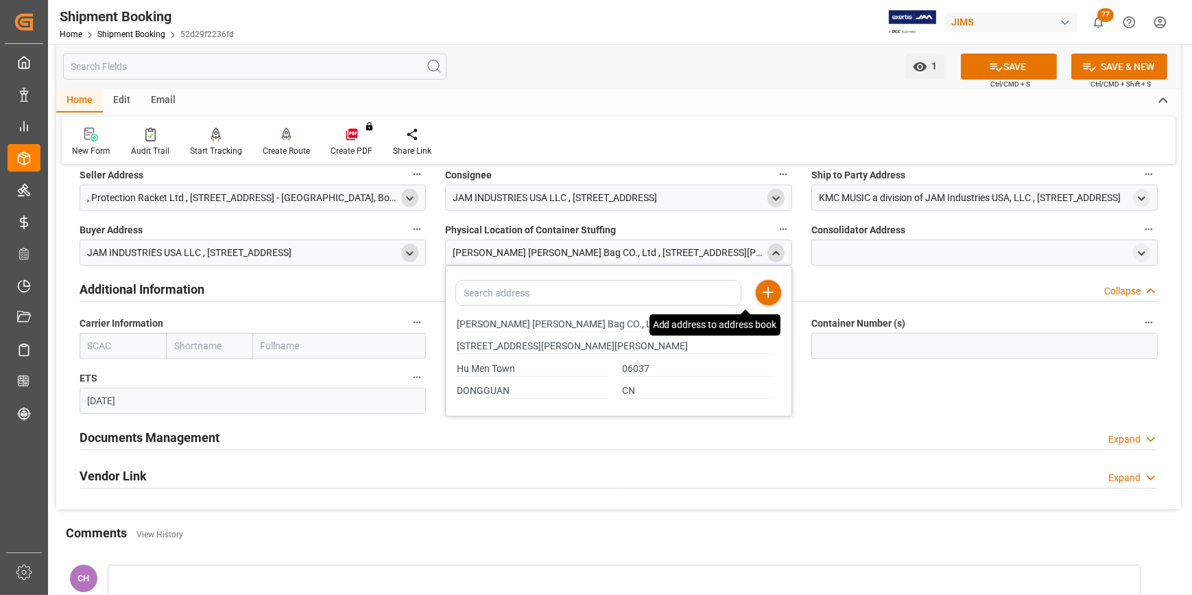
click at [945, 394] on div "Quote Ready In-Transit Delivered Completed Cancelled References Expand JAM Refe…" at bounding box center [618, 82] width 1125 height 853
click at [764, 300] on div "Add address to address book" at bounding box center [768, 292] width 25 height 25
click at [768, 255] on div "close menu" at bounding box center [776, 253] width 17 height 19
click at [774, 257] on icon "close menu" at bounding box center [776, 254] width 12 height 12
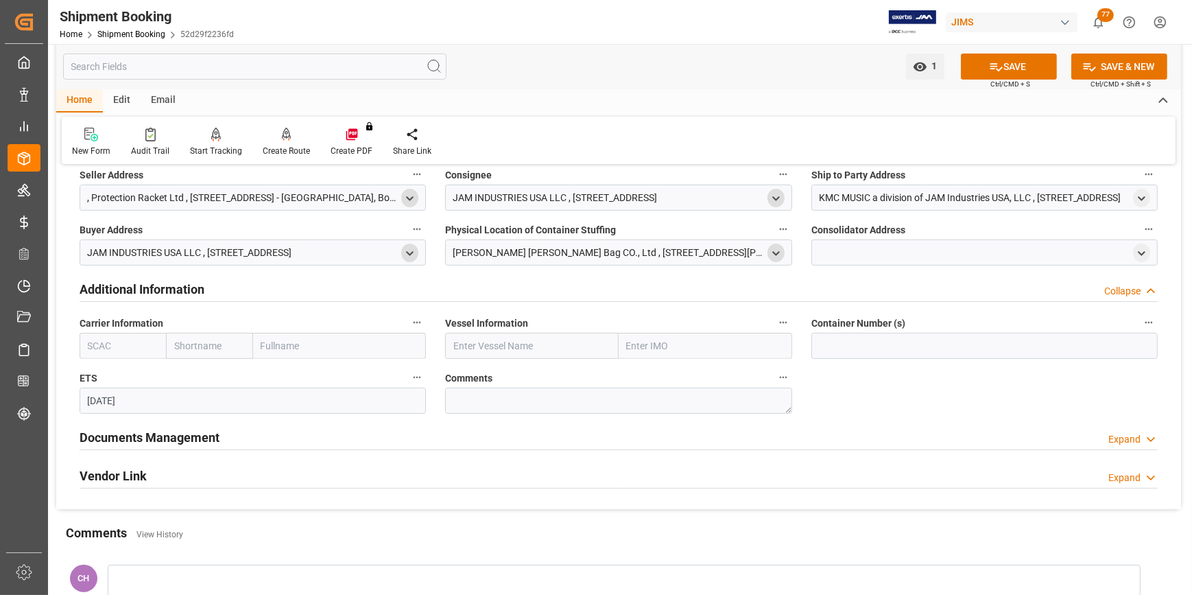
click at [842, 257] on div at bounding box center [984, 252] width 346 height 26
click at [860, 255] on div at bounding box center [984, 252] width 346 height 26
click at [1145, 252] on polyline "open menu" at bounding box center [1142, 253] width 6 height 3
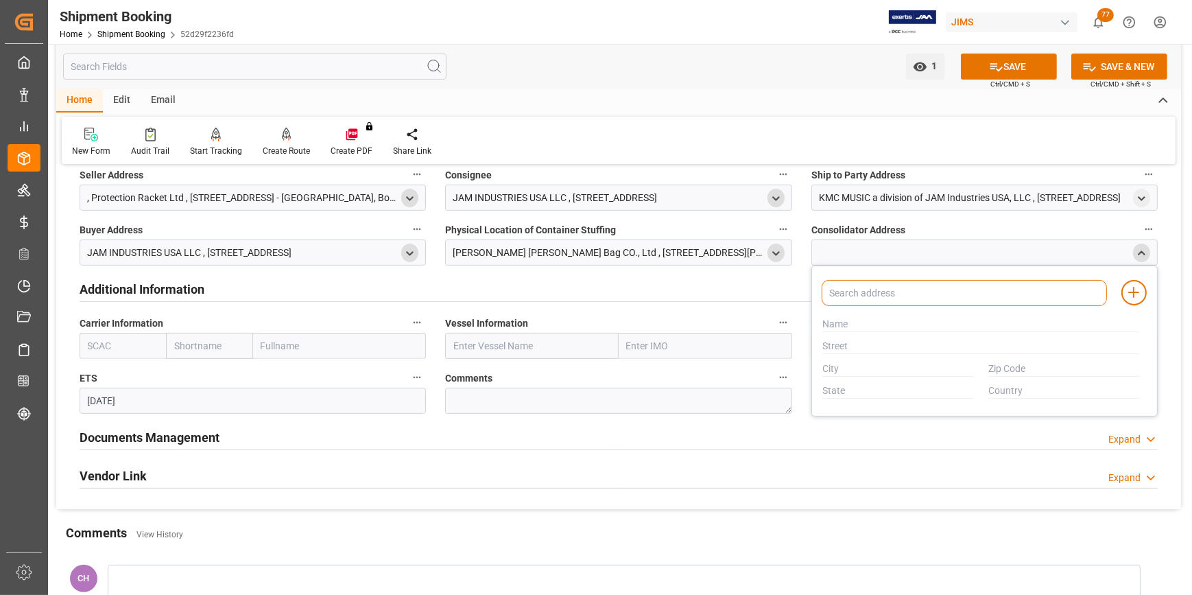
click at [870, 302] on input at bounding box center [964, 293] width 285 height 26
paste input "[PERSON_NAME] [PERSON_NAME] Bag CO., Ltd"
type input "[PERSON_NAME] [PERSON_NAME] Bag CO., Ltd"
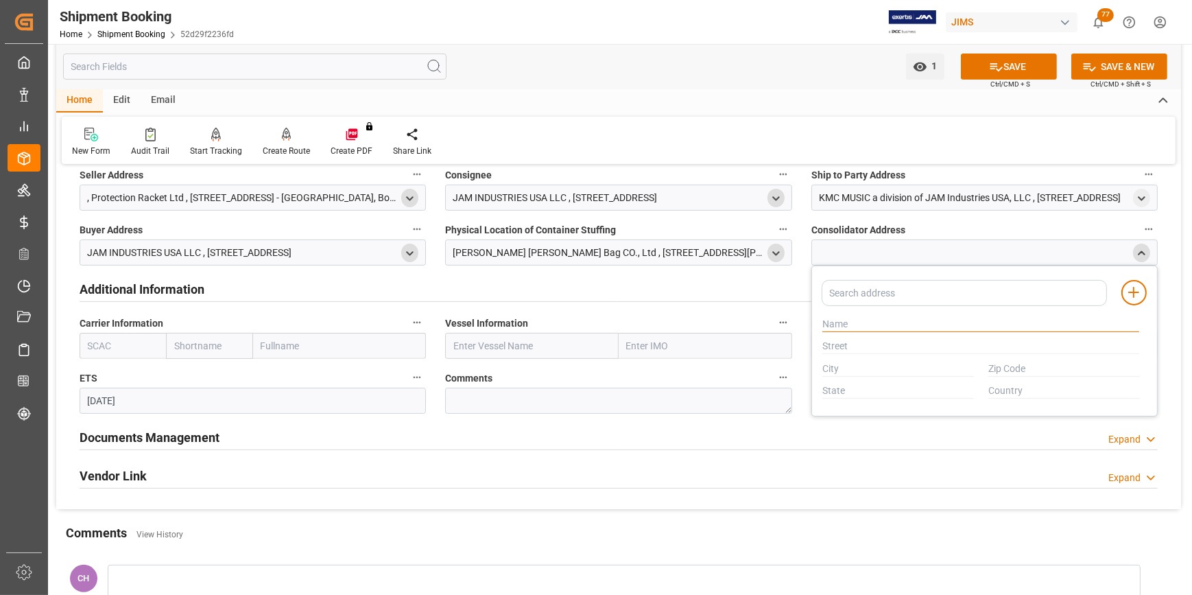
click at [831, 329] on input "text" at bounding box center [980, 324] width 317 height 15
paste input "[PERSON_NAME] [PERSON_NAME] Bag CO., Ltd"
type input "[PERSON_NAME] [PERSON_NAME] Bag CO., Ltd"
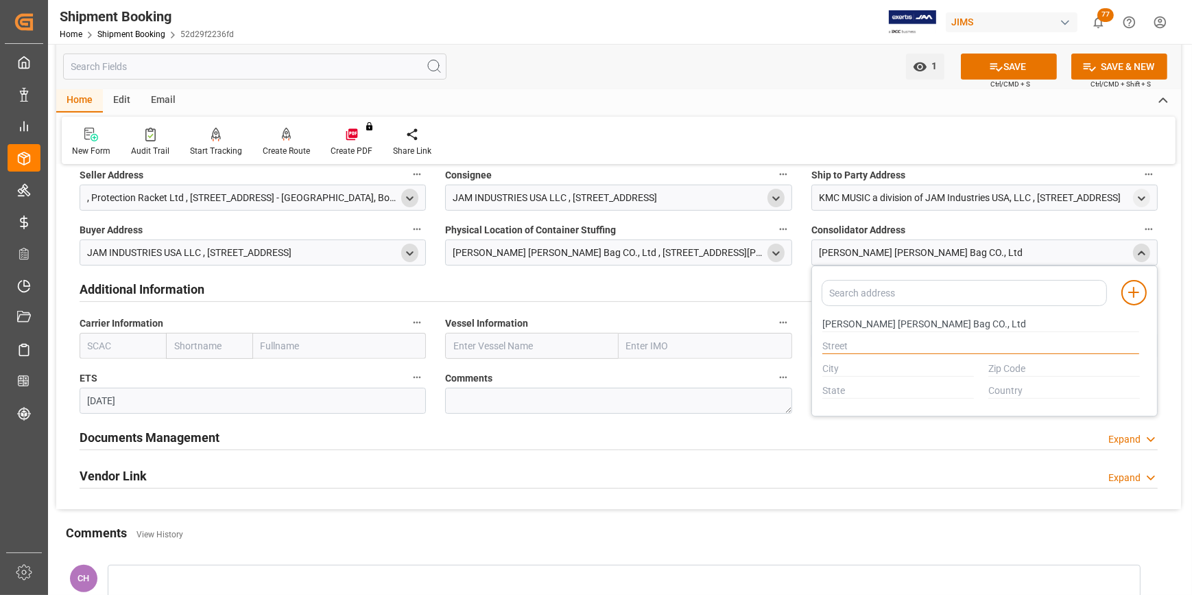
click at [863, 349] on input "text" at bounding box center [980, 346] width 317 height 15
drag, startPoint x: 913, startPoint y: 401, endPoint x: 900, endPoint y: 381, distance: 24.4
click at [913, 401] on div "Add address to address book [PERSON_NAME] [PERSON_NAME] Bag CO., Ltd" at bounding box center [984, 340] width 346 height 151
click at [858, 354] on div at bounding box center [981, 346] width 331 height 23
click at [840, 342] on input "text" at bounding box center [980, 346] width 317 height 15
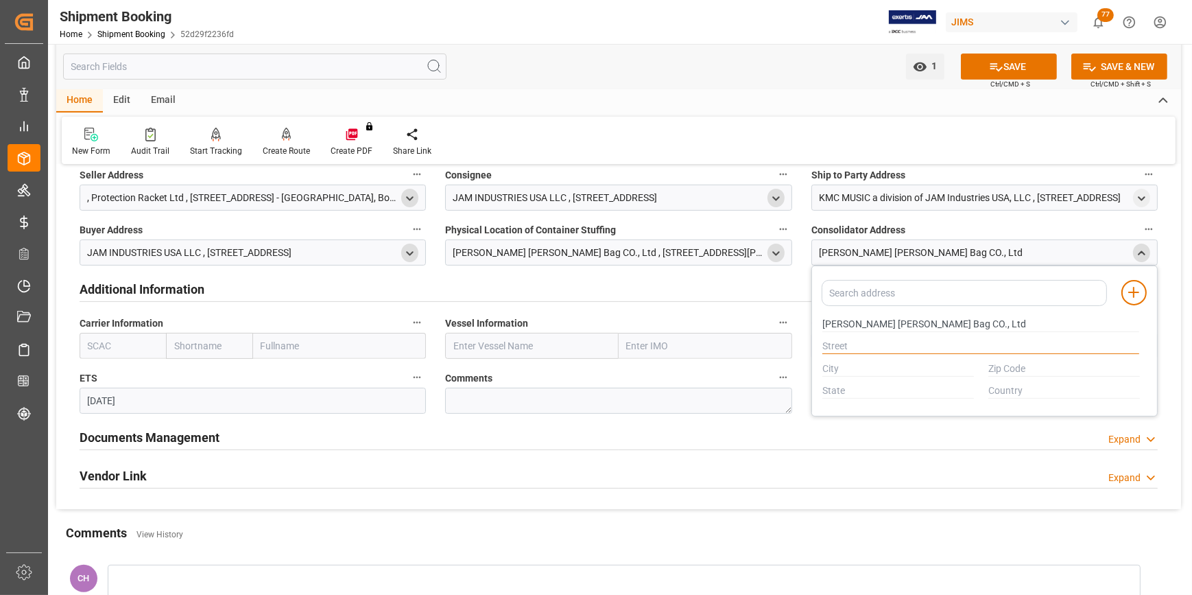
click at [840, 342] on input "text" at bounding box center [980, 346] width 317 height 15
paste input "[STREET_ADDRESS][PERSON_NAME][PERSON_NAME]"
click at [853, 427] on div "Documents Management Expand" at bounding box center [619, 436] width 1078 height 26
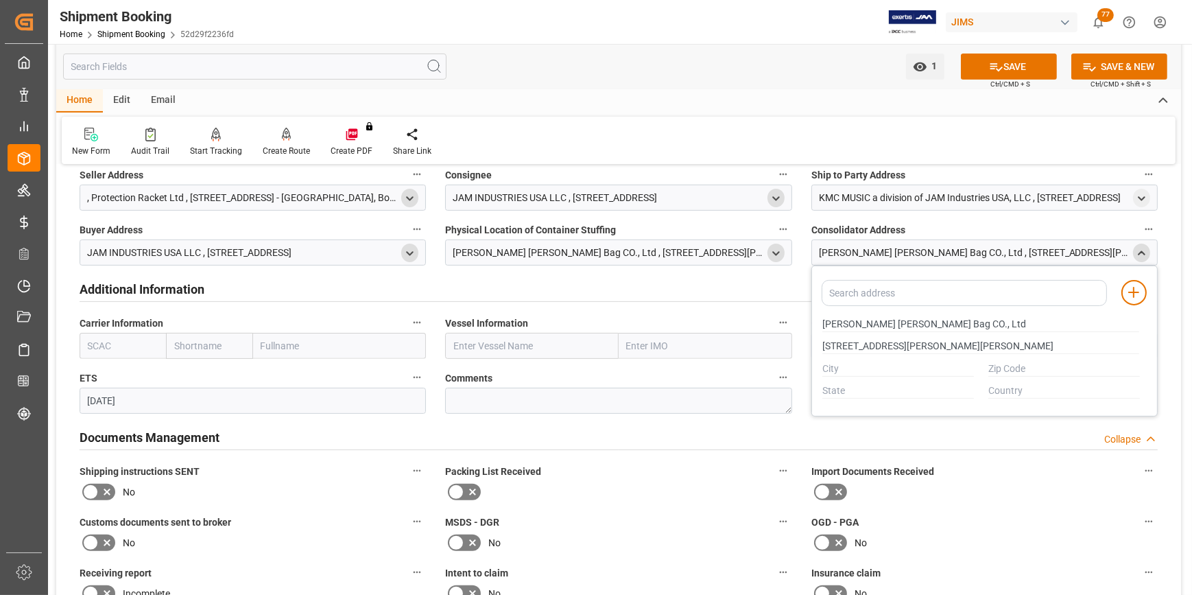
click at [876, 353] on div "[STREET_ADDRESS][PERSON_NAME][PERSON_NAME]" at bounding box center [981, 346] width 331 height 23
click at [944, 361] on input "text" at bounding box center [898, 368] width 152 height 15
click at [982, 347] on input "[STREET_ADDRESS][PERSON_NAME][PERSON_NAME]" at bounding box center [980, 346] width 317 height 15
click at [990, 349] on input "[STREET_ADDRESS][PERSON_NAME][PERSON_NAME]" at bounding box center [980, 346] width 317 height 15
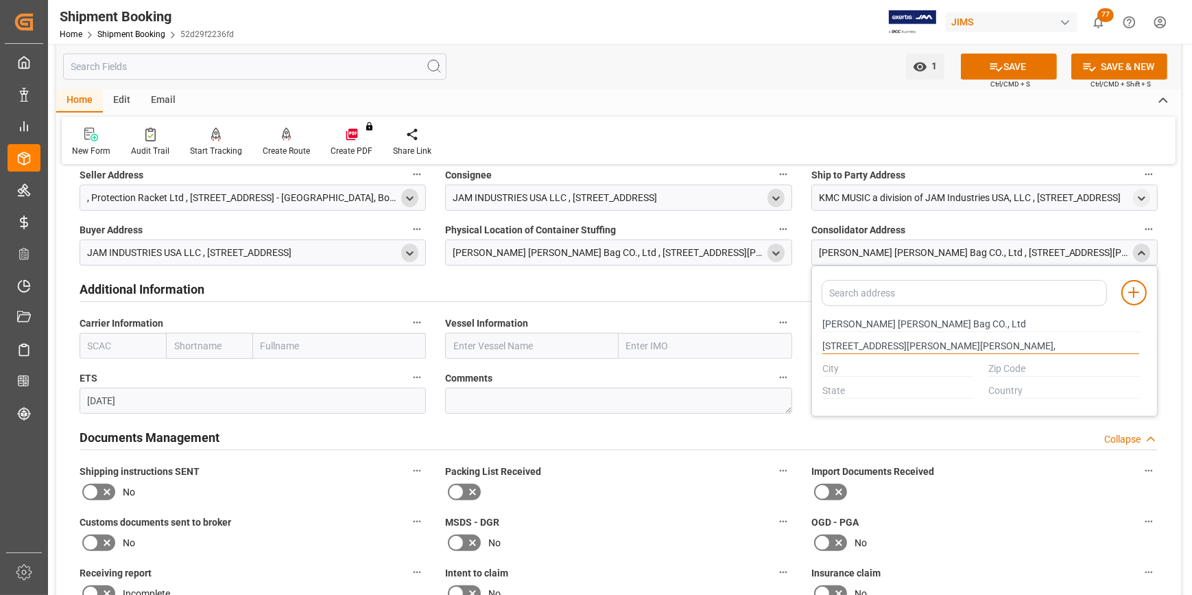
paste input "Hu Men Town"
type input "[STREET_ADDRESS][PERSON_NAME][PERSON_NAME]"
click at [828, 370] on input "text" at bounding box center [898, 368] width 152 height 15
type input "G"
type input "[PERSON_NAME]"
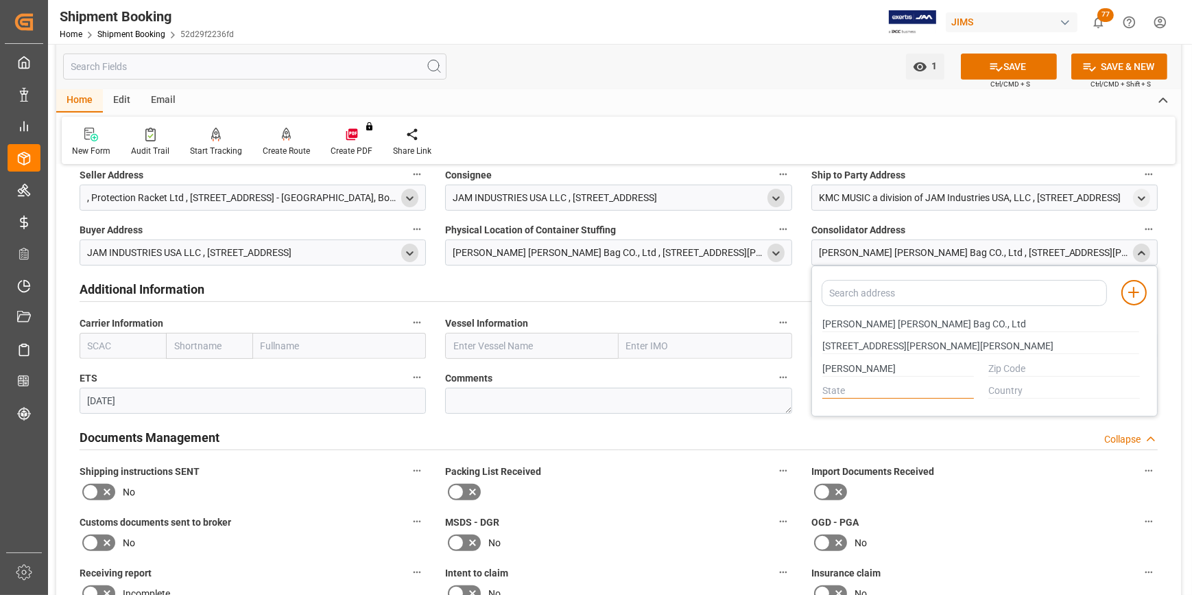
click at [846, 396] on input "text" at bounding box center [898, 390] width 152 height 15
type input "T"
type input "[PERSON_NAME]"
type input "CN"
drag, startPoint x: 984, startPoint y: 327, endPoint x: 812, endPoint y: 333, distance: 172.3
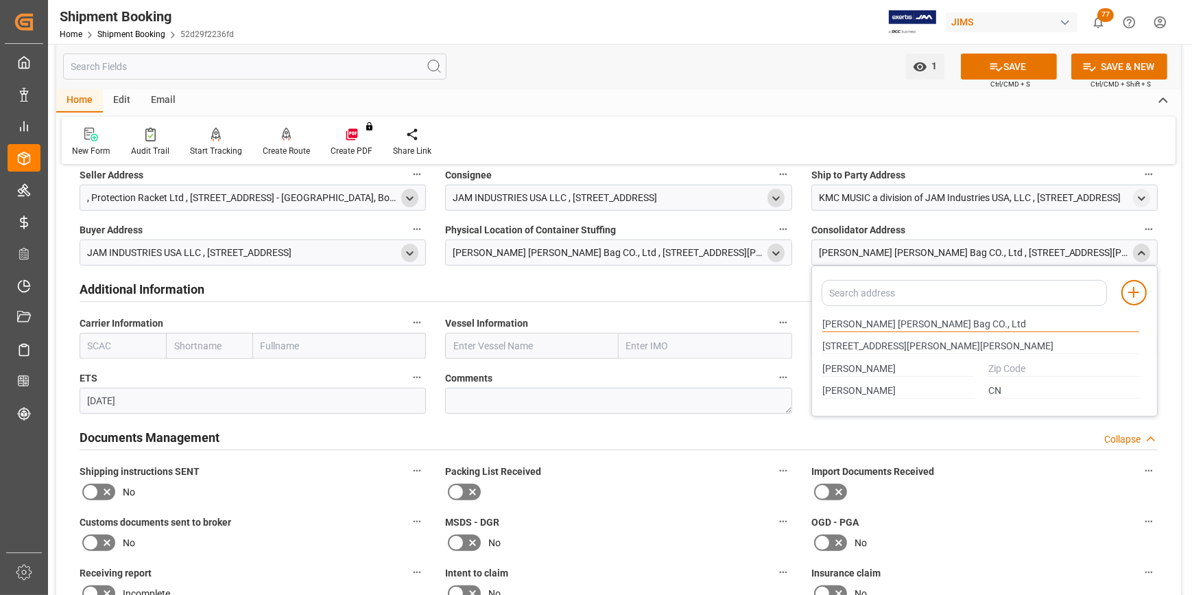
click at [812, 333] on div "Add address to address book [PERSON_NAME][GEOGRAPHIC_DATA][PERSON_NAME], Ltd [S…" at bounding box center [984, 340] width 346 height 151
click at [995, 369] on input "text" at bounding box center [1064, 368] width 152 height 15
paste input "[PERSON_NAME] [PERSON_NAME] Bag CO., Ltd"
type input "D"
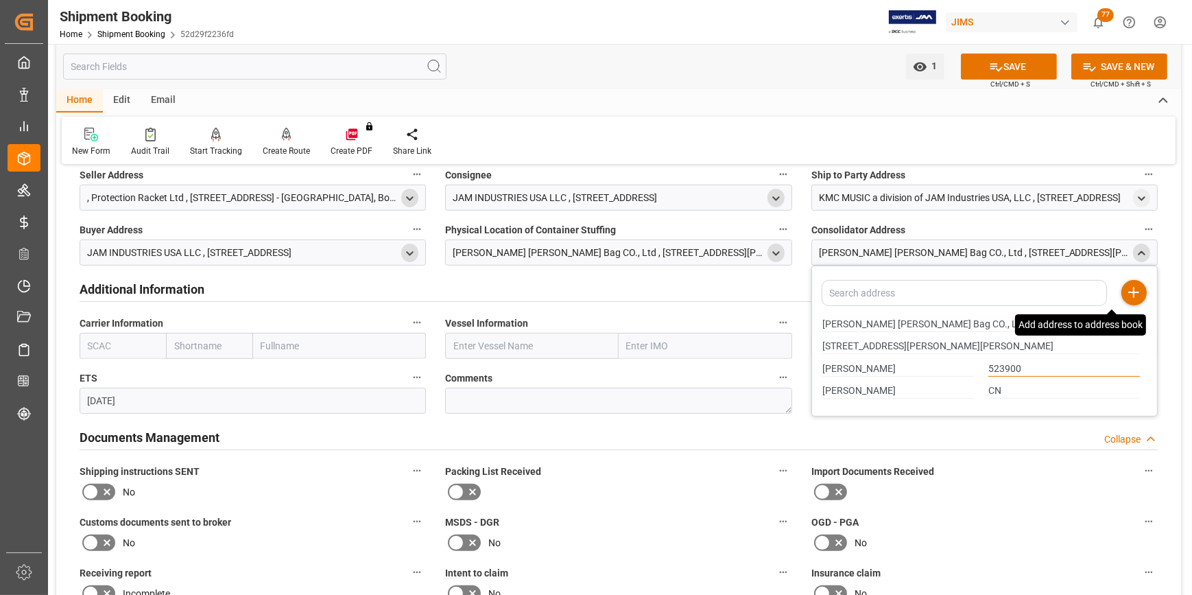
type input "523900"
click at [1141, 291] on icon at bounding box center [1134, 292] width 16 height 16
click at [496, 252] on div "[PERSON_NAME] [PERSON_NAME] Bag CO., Ltd , [STREET_ADDRESS][PERSON_NAME][PERSON…" at bounding box center [608, 253] width 311 height 14
click at [563, 253] on div "[PERSON_NAME] [PERSON_NAME] Bag CO., Ltd , [STREET_ADDRESS][PERSON_NAME][PERSON…" at bounding box center [608, 253] width 311 height 14
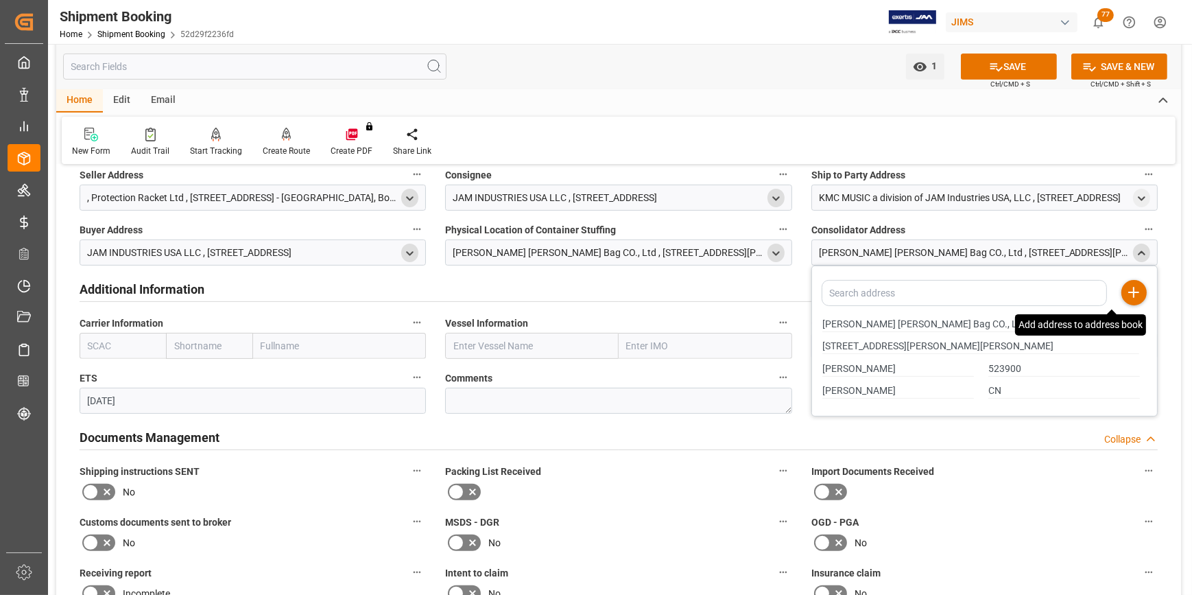
click at [562, 251] on div "[PERSON_NAME] [PERSON_NAME] Bag CO., Ltd , [STREET_ADDRESS][PERSON_NAME][PERSON…" at bounding box center [608, 253] width 311 height 14
click at [776, 254] on polyline "open menu" at bounding box center [776, 253] width 6 height 3
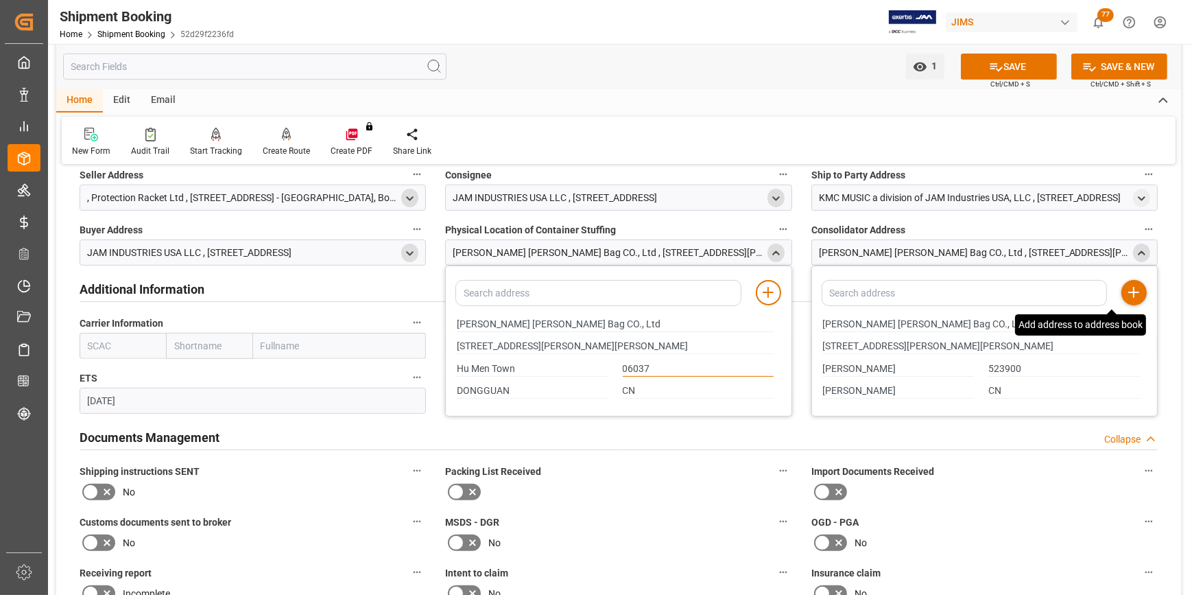
click at [636, 362] on input "06037" at bounding box center [699, 368] width 152 height 15
paste input "[PERSON_NAME] [PERSON_NAME] Bag CO., Ltd"
click at [995, 368] on input "523900" at bounding box center [1064, 368] width 152 height 15
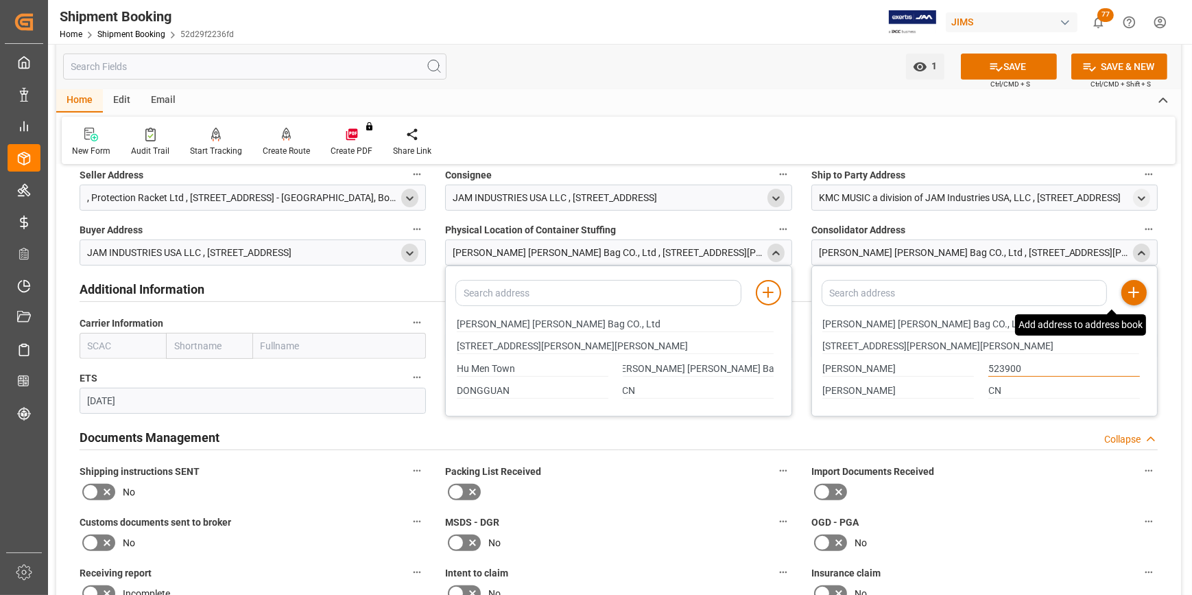
scroll to position [0, 0]
click at [995, 368] on input "523900" at bounding box center [1064, 368] width 152 height 15
click at [707, 364] on input "[PERSON_NAME] [PERSON_NAME] Bag CO., Ltd" at bounding box center [699, 368] width 152 height 15
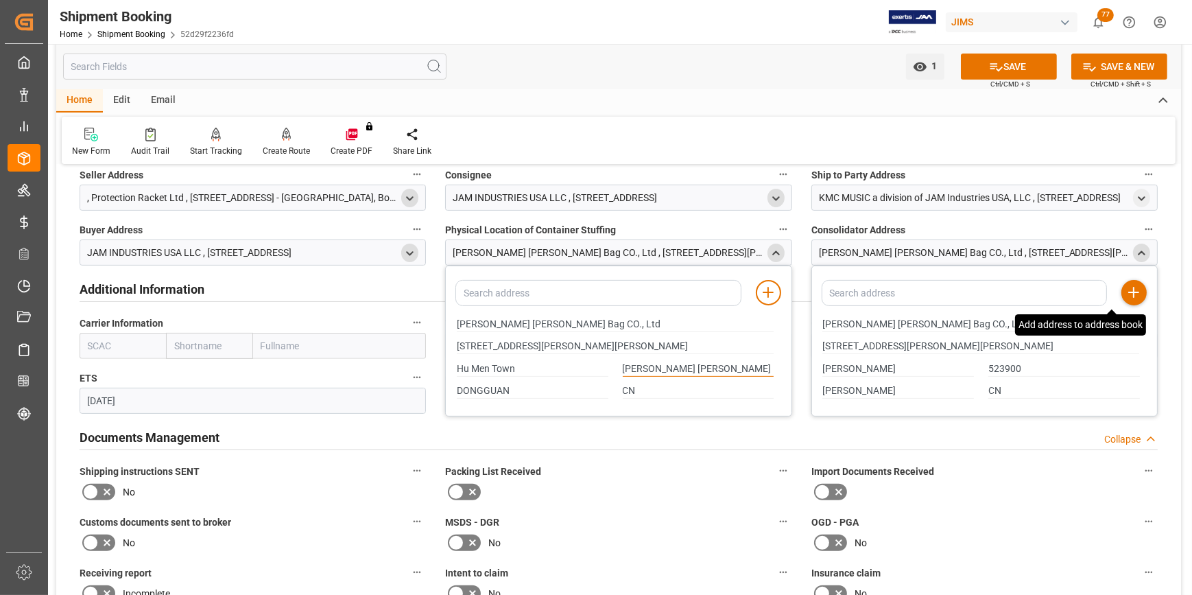
click at [707, 364] on input "[PERSON_NAME] [PERSON_NAME] Bag CO., Ltd" at bounding box center [699, 368] width 152 height 15
paste input "523900"
type input "523900"
click at [767, 298] on icon at bounding box center [768, 292] width 16 height 16
click at [1007, 65] on button "SAVE" at bounding box center [1009, 67] width 96 height 26
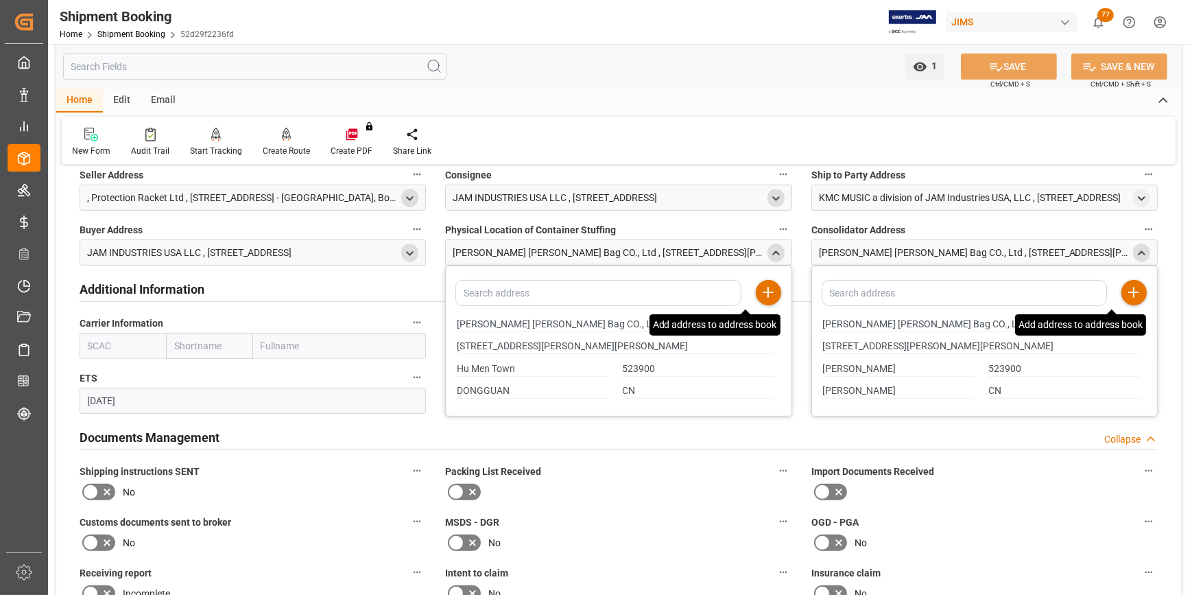
scroll to position [458, 0]
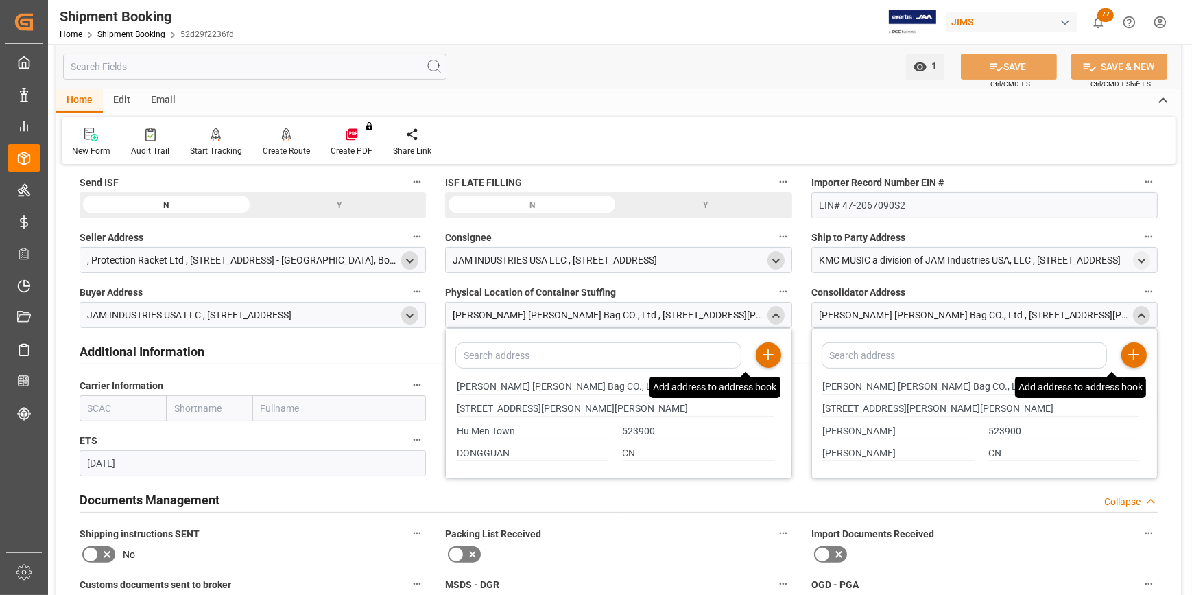
click at [720, 292] on label "Physical Location of Container Stuffing" at bounding box center [618, 292] width 346 height 19
click at [774, 292] on button "Physical Location of Container Stuffing" at bounding box center [783, 292] width 18 height 18
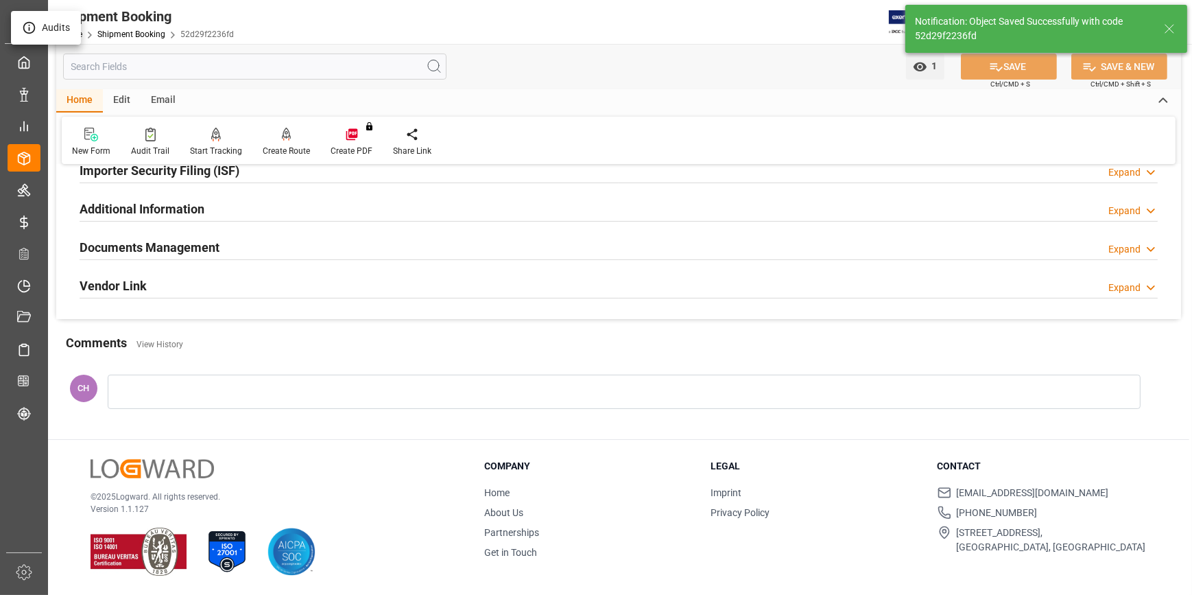
scroll to position [434, 0]
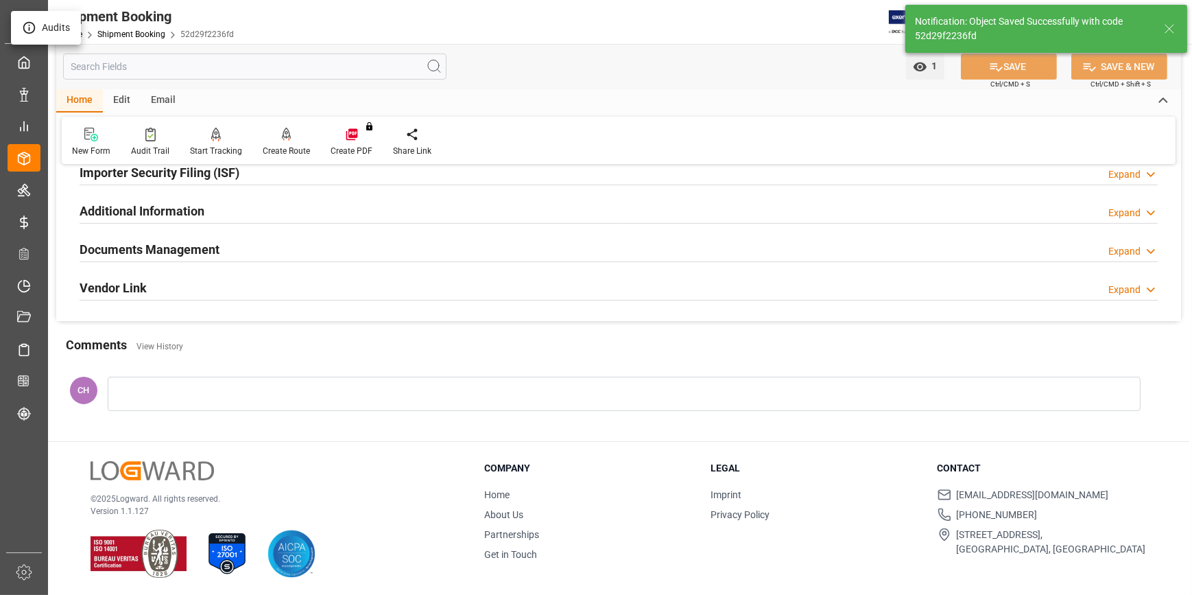
click at [124, 177] on div at bounding box center [596, 297] width 1192 height 595
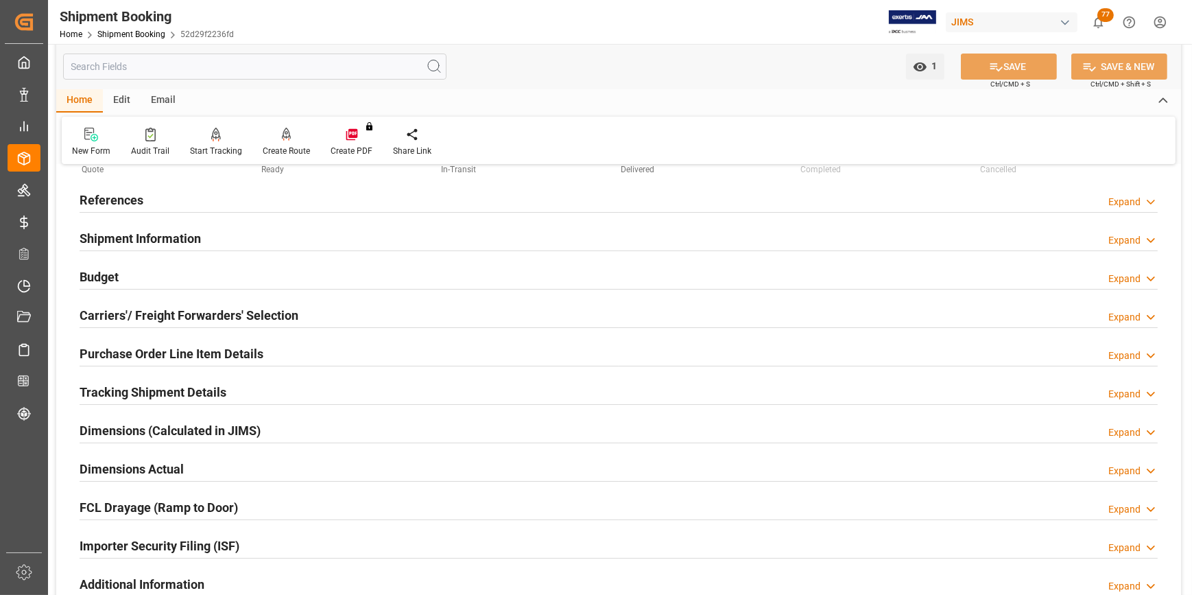
scroll to position [60, 0]
click at [178, 546] on h2 "Importer Security Filing (ISF)" at bounding box center [160, 546] width 160 height 19
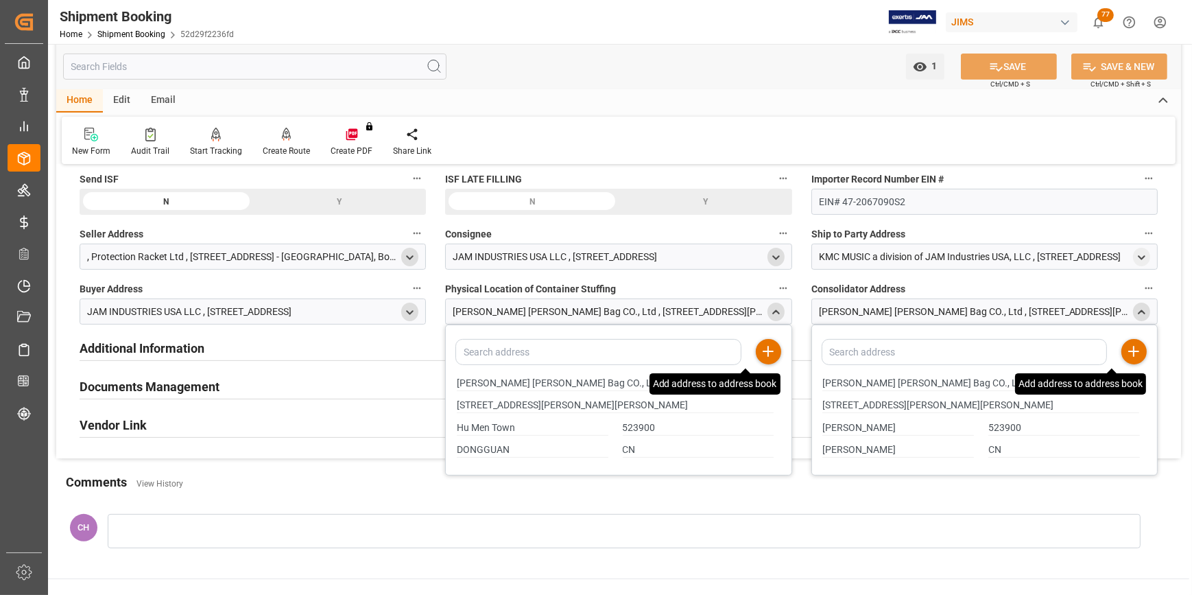
scroll to position [496, 0]
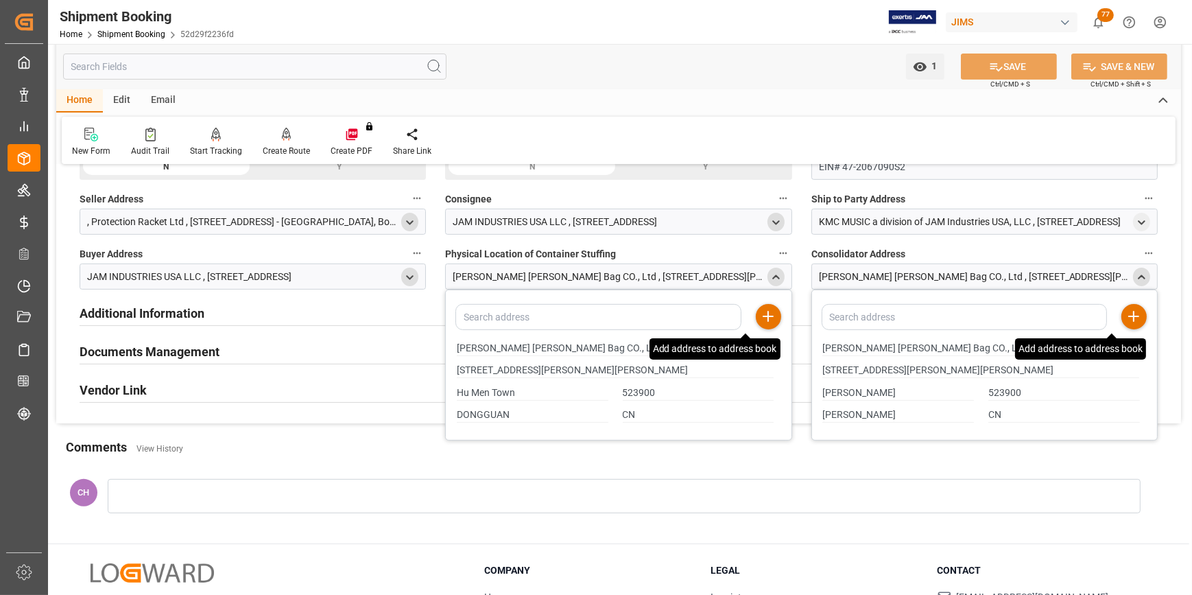
click at [769, 317] on icon at bounding box center [768, 316] width 16 height 16
click at [727, 256] on label "Physical Location of Container Stuffing" at bounding box center [618, 253] width 346 height 19
click at [774, 256] on button "Physical Location of Container Stuffing" at bounding box center [783, 253] width 18 height 18
click at [733, 292] on div at bounding box center [596, 297] width 1192 height 595
click at [672, 466] on div "CH" at bounding box center [618, 499] width 1125 height 71
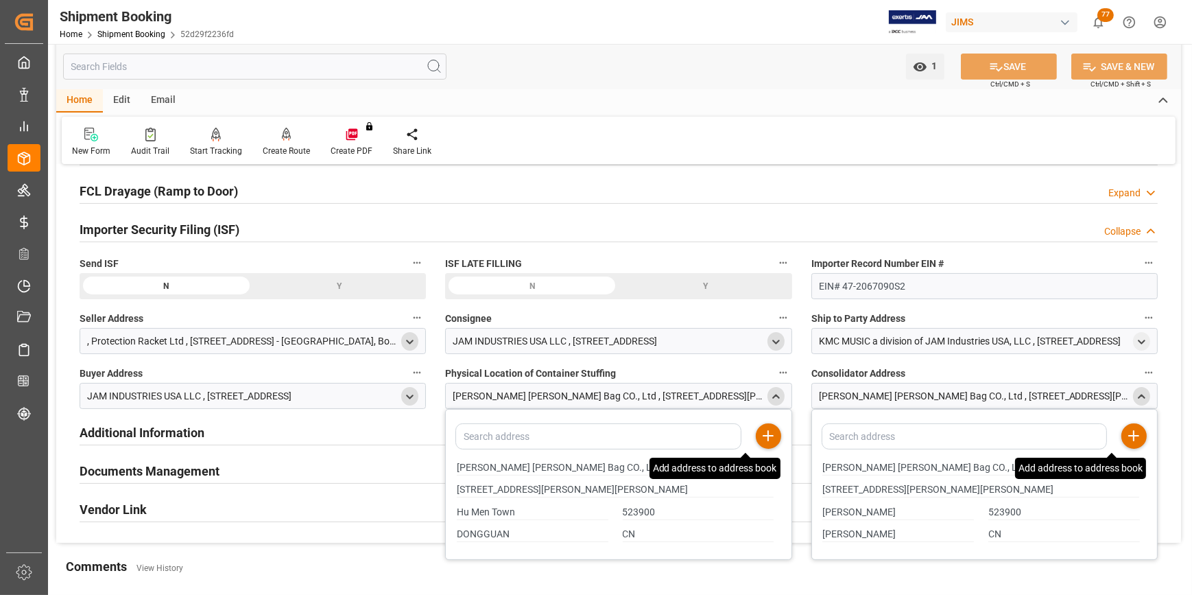
scroll to position [371, 0]
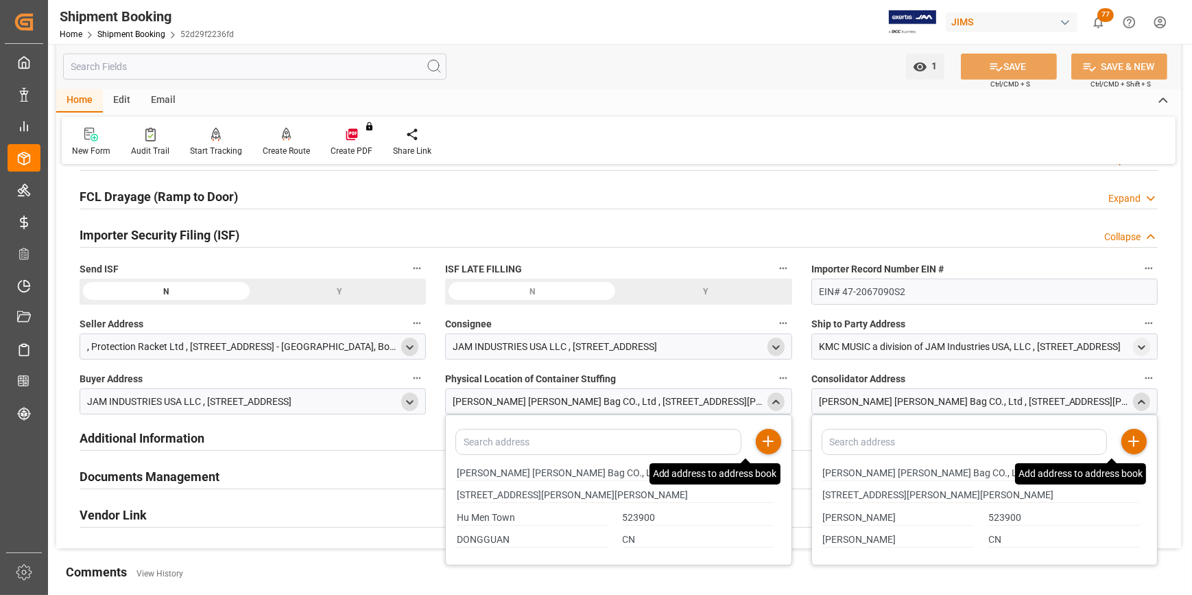
click at [776, 403] on icon "close menu" at bounding box center [776, 402] width 12 height 12
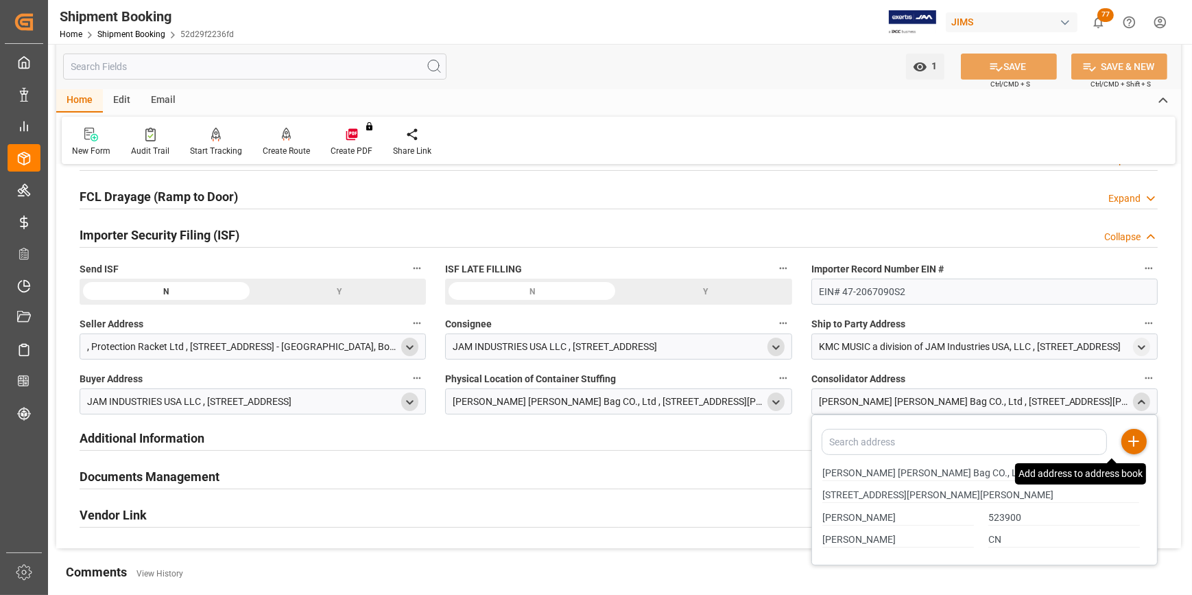
click at [1136, 433] on icon at bounding box center [1134, 441] width 16 height 16
click at [1144, 398] on icon "close menu" at bounding box center [1142, 402] width 12 height 12
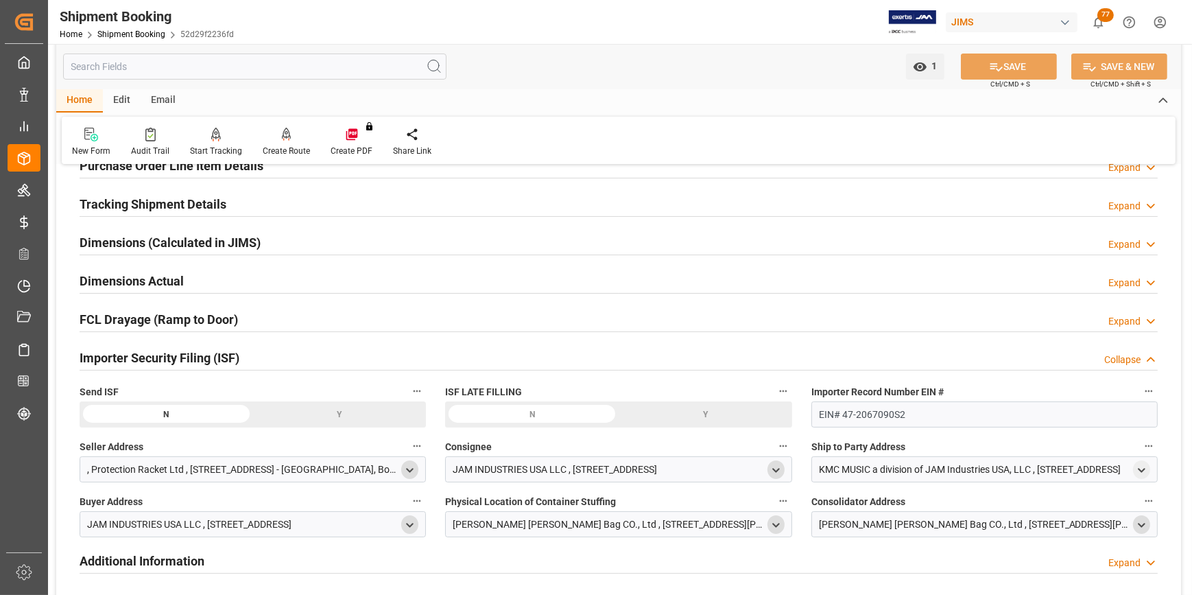
scroll to position [247, 0]
click at [322, 413] on div "Y" at bounding box center [340, 416] width 174 height 26
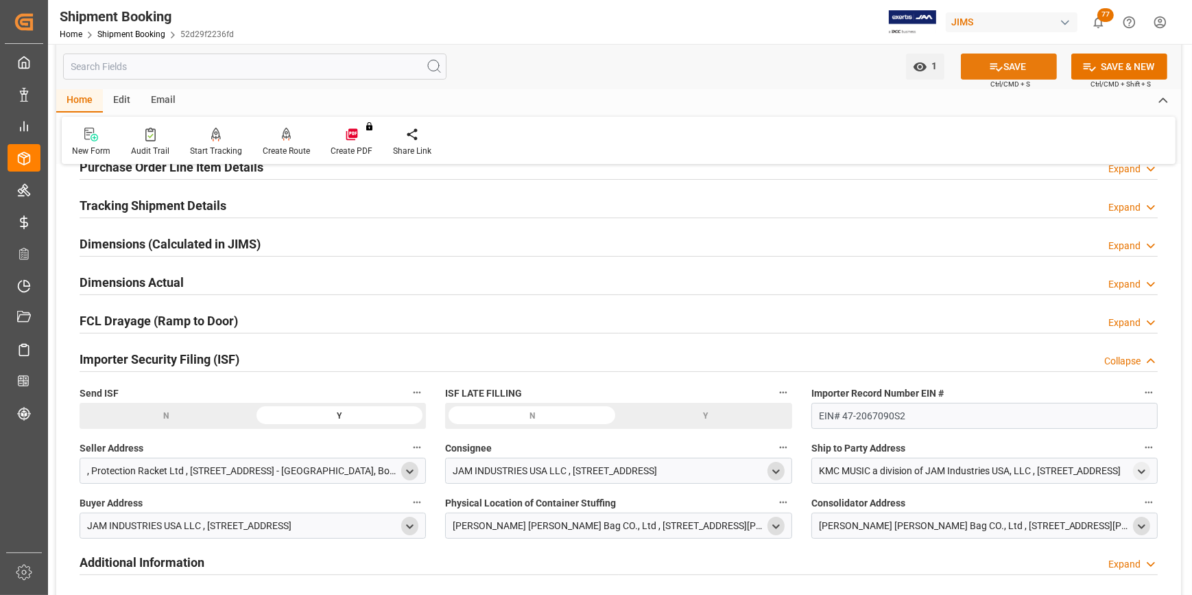
click at [997, 56] on button "SAVE" at bounding box center [1009, 67] width 96 height 26
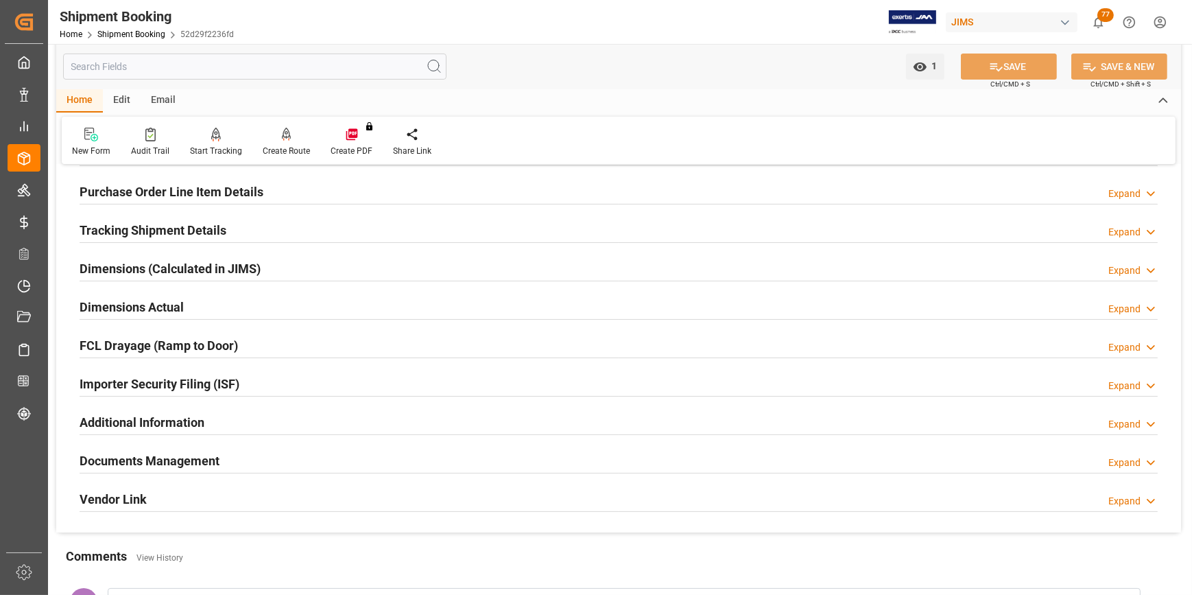
scroll to position [185, 0]
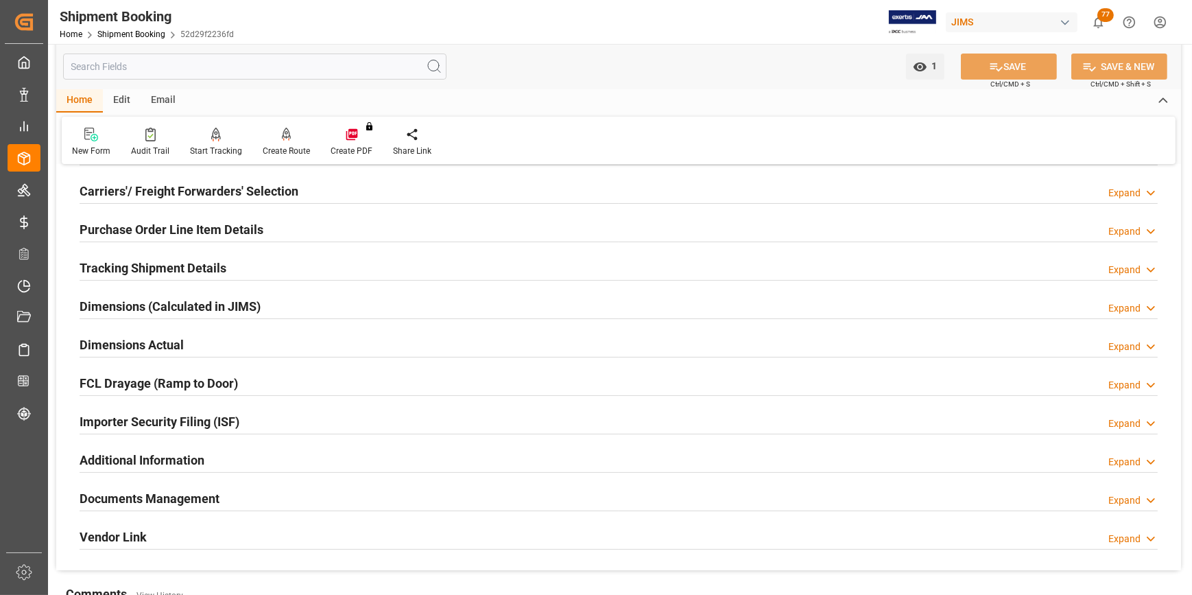
click at [216, 427] on h2 "Importer Security Filing (ISF)" at bounding box center [160, 421] width 160 height 19
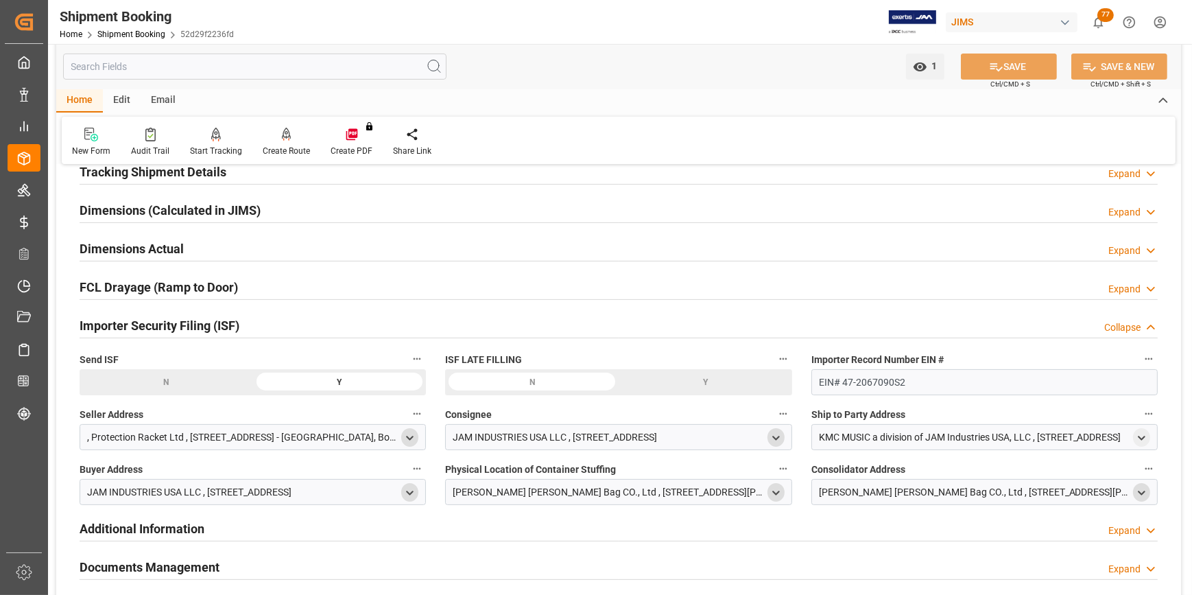
scroll to position [371, 0]
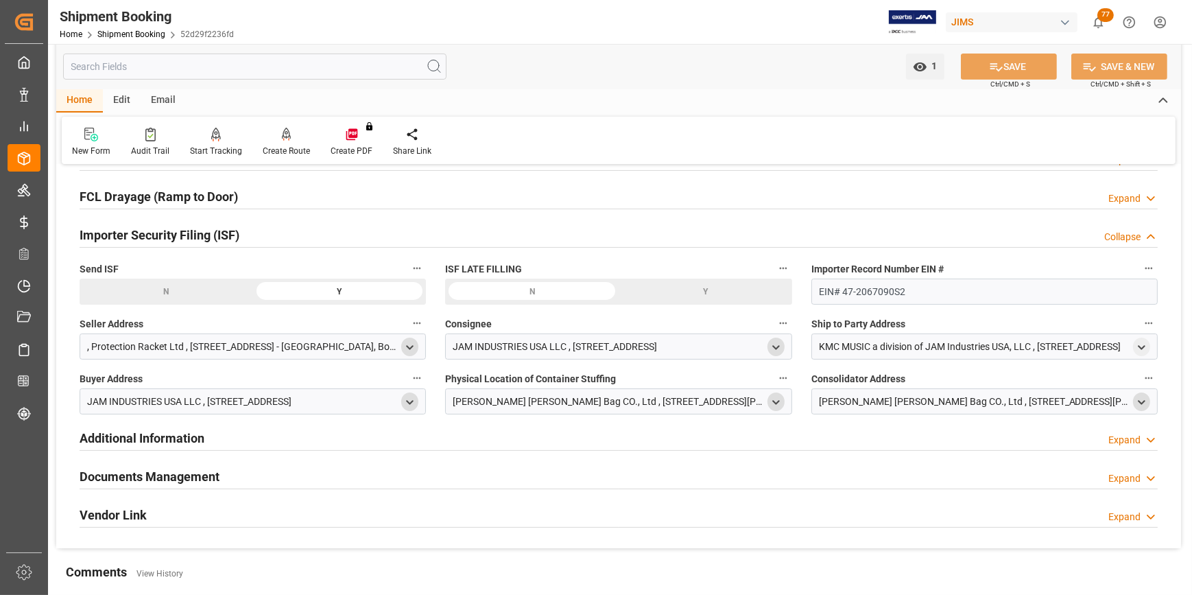
click at [171, 345] on div ", Protection Racket Ltd , [STREET_ADDRESS] - [GEOGRAPHIC_DATA], Bodmin Pl 304JE" at bounding box center [242, 347] width 311 height 14
drag, startPoint x: 171, startPoint y: 345, endPoint x: 316, endPoint y: 340, distance: 144.1
click at [316, 340] on div ", Protection Racket Ltd , [STREET_ADDRESS] - [GEOGRAPHIC_DATA], Bodmin Pl 304JE" at bounding box center [242, 347] width 311 height 14
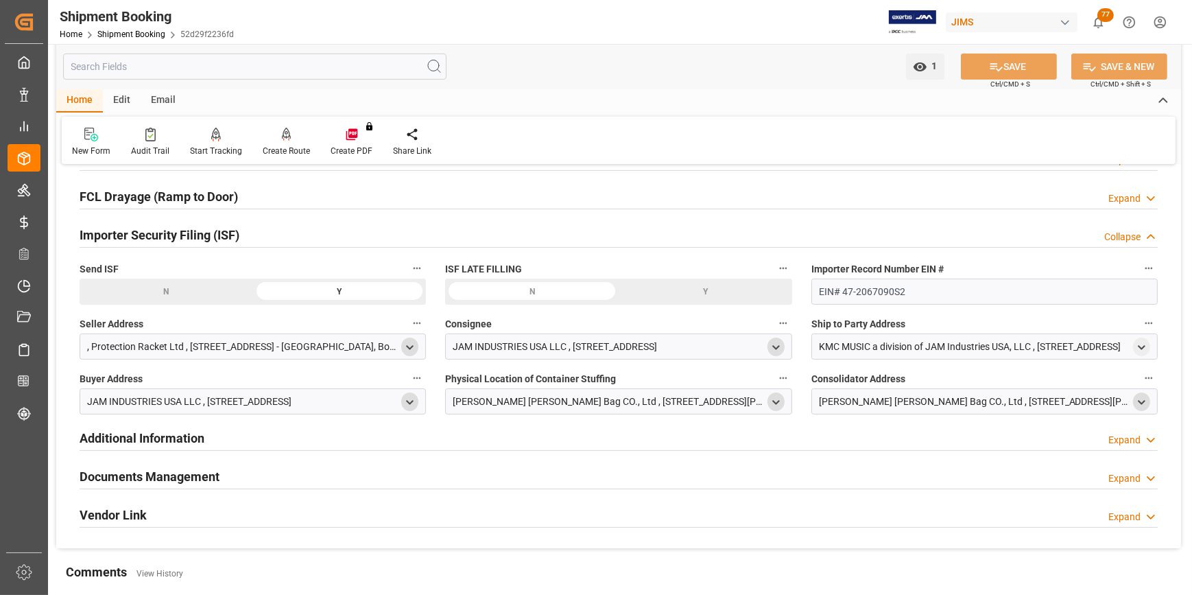
click at [408, 346] on polyline "open menu" at bounding box center [410, 347] width 6 height 3
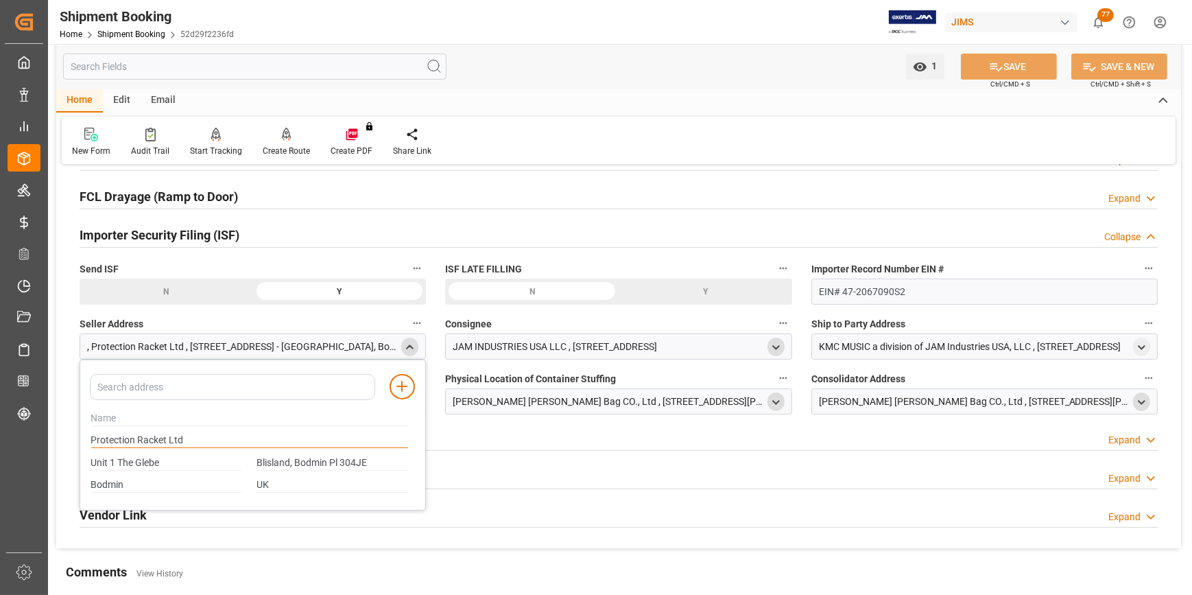
click at [213, 438] on input "Protection Racket Ltd" at bounding box center [249, 440] width 317 height 15
click at [189, 386] on input at bounding box center [232, 387] width 285 height 26
click at [128, 349] on div ", Protection Racket Ltd , [STREET_ADDRESS] - [GEOGRAPHIC_DATA], Bodmin Pl 304JE" at bounding box center [242, 347] width 311 height 14
click at [152, 348] on div ", Protection Racket Ltd , [STREET_ADDRESS] - [GEOGRAPHIC_DATA], Bodmin Pl 304JE" at bounding box center [242, 347] width 311 height 14
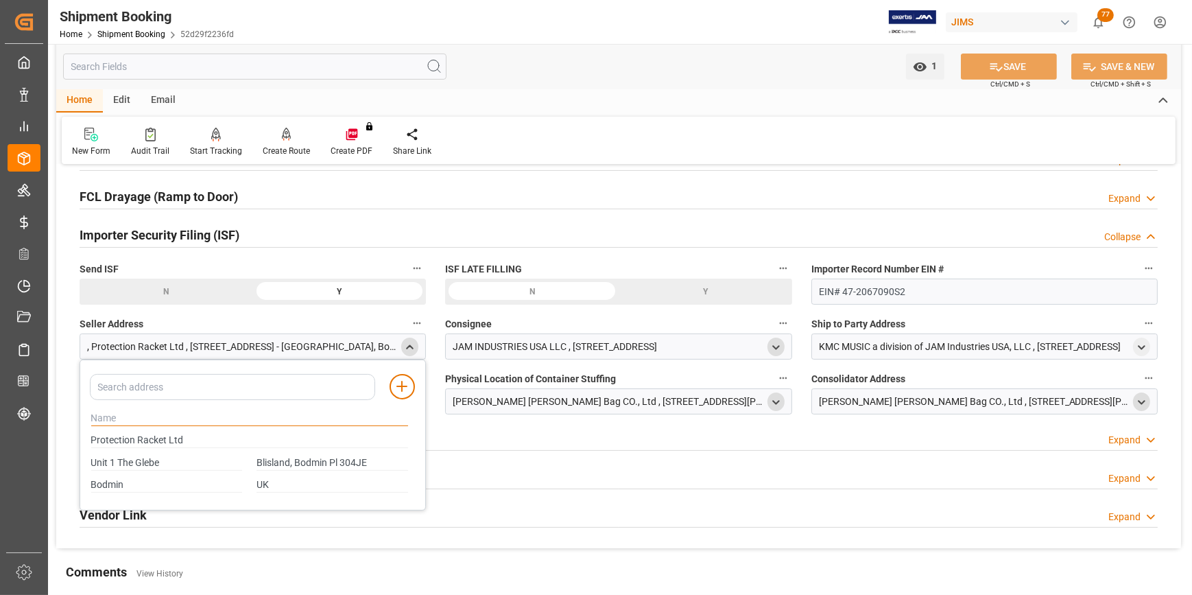
drag, startPoint x: 152, startPoint y: 348, endPoint x: 130, endPoint y: 414, distance: 69.2
click at [130, 414] on input "text" at bounding box center [249, 418] width 317 height 15
click at [152, 433] on input "Protection Racket Ltd" at bounding box center [249, 440] width 317 height 15
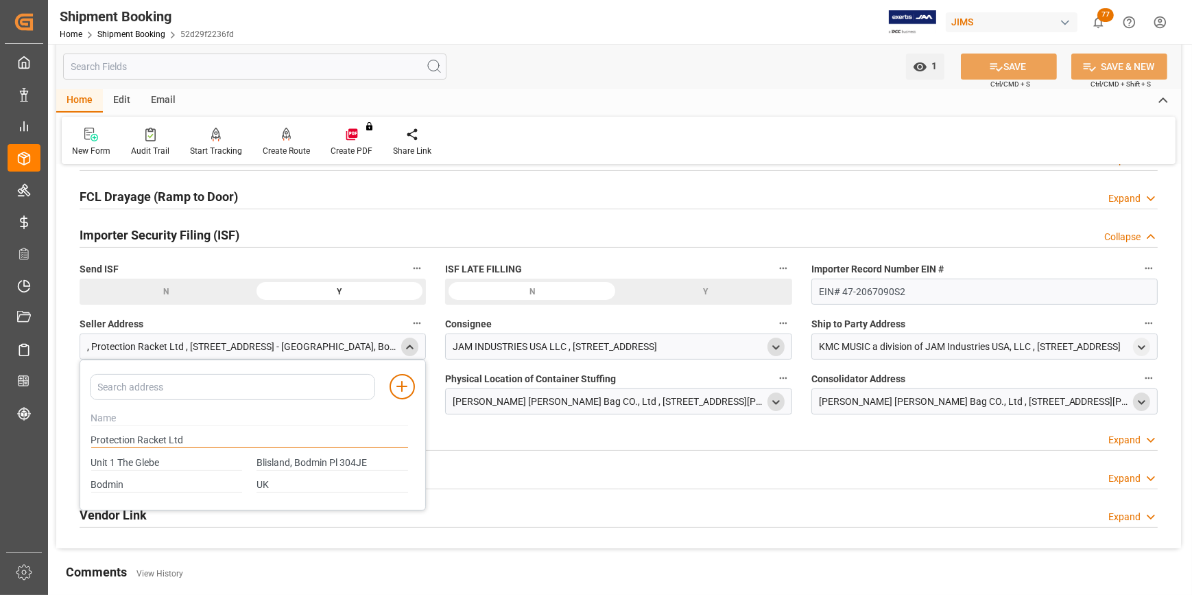
click at [152, 433] on input "Protection Racket Ltd" at bounding box center [249, 440] width 317 height 15
click at [263, 482] on input "UK" at bounding box center [333, 484] width 152 height 15
click at [165, 462] on input "Unit 1 The Glebe" at bounding box center [167, 462] width 152 height 15
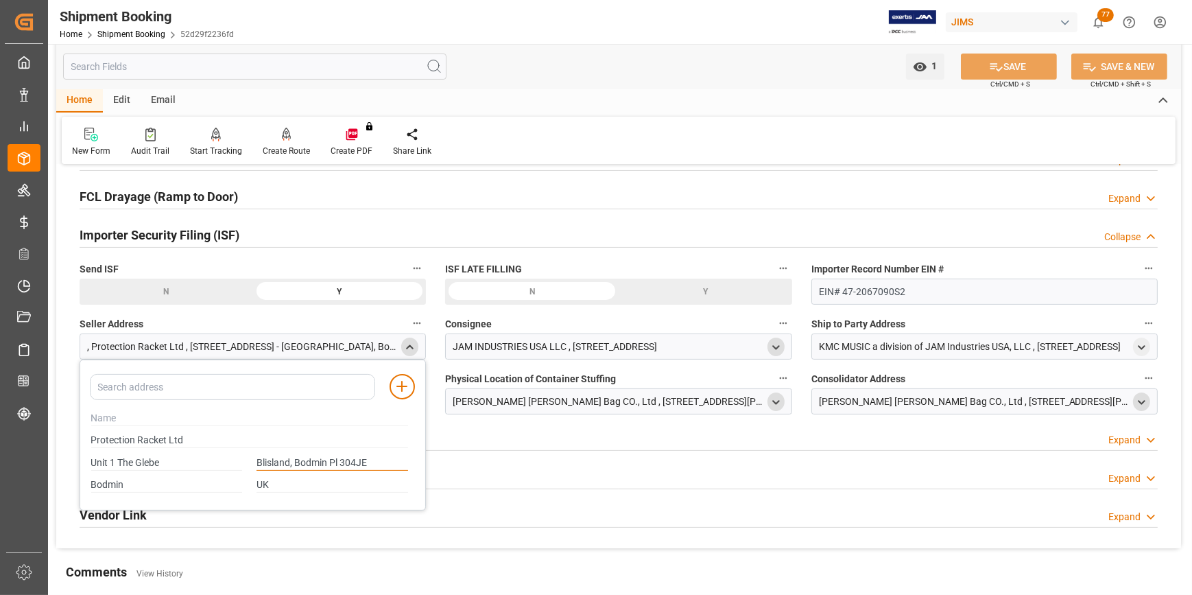
click at [331, 455] on input "Blisland, Bodmin Pl 304JE" at bounding box center [333, 462] width 152 height 15
click at [144, 480] on input "Bodmin" at bounding box center [167, 484] width 152 height 15
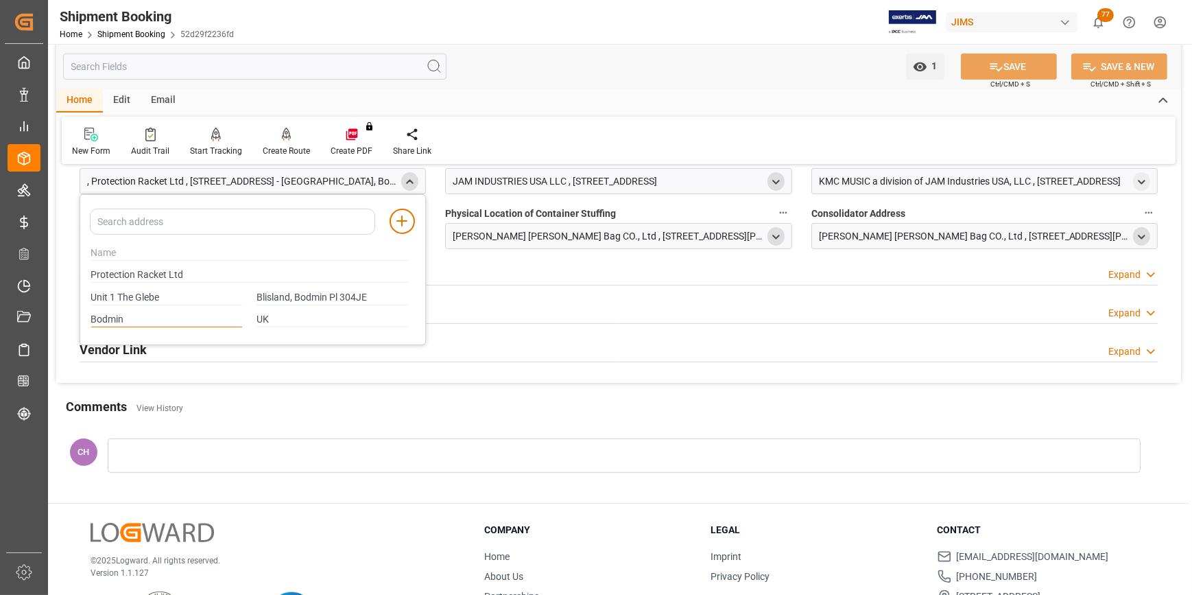
scroll to position [558, 0]
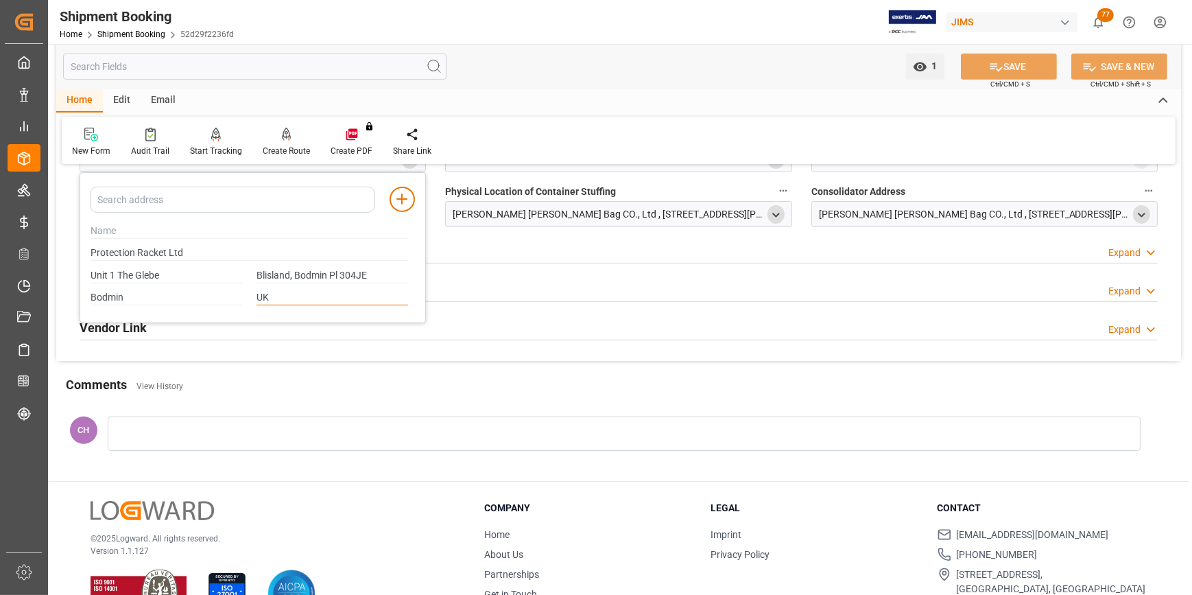
click at [274, 300] on input "UK" at bounding box center [333, 297] width 152 height 15
click at [299, 287] on div "UK" at bounding box center [333, 298] width 166 height 23
click at [165, 290] on input "Bodmin" at bounding box center [167, 297] width 152 height 15
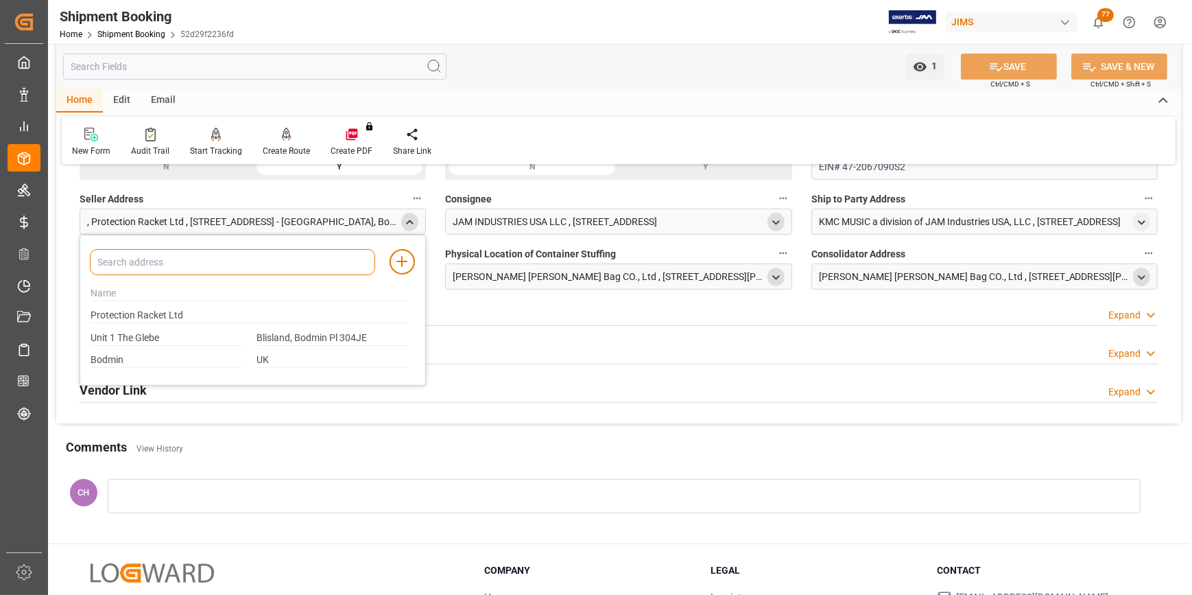
click at [219, 271] on input at bounding box center [232, 262] width 285 height 26
click at [97, 221] on div ", Protection Racket Ltd , [STREET_ADDRESS] - [GEOGRAPHIC_DATA], Bodmin Pl 304JE" at bounding box center [242, 222] width 311 height 14
click at [129, 288] on input "text" at bounding box center [249, 293] width 317 height 15
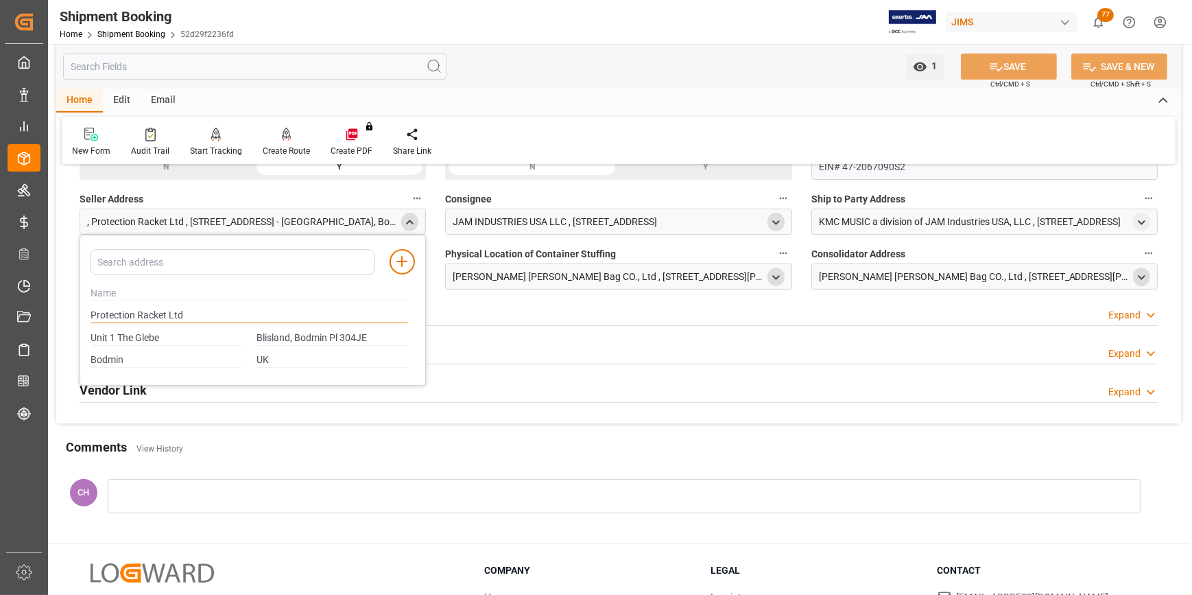
click at [173, 313] on input "Protection Racket Ltd" at bounding box center [249, 315] width 317 height 15
click at [98, 294] on input "text" at bounding box center [249, 293] width 317 height 15
click at [128, 310] on input "Protection Racket Ltd" at bounding box center [249, 315] width 317 height 15
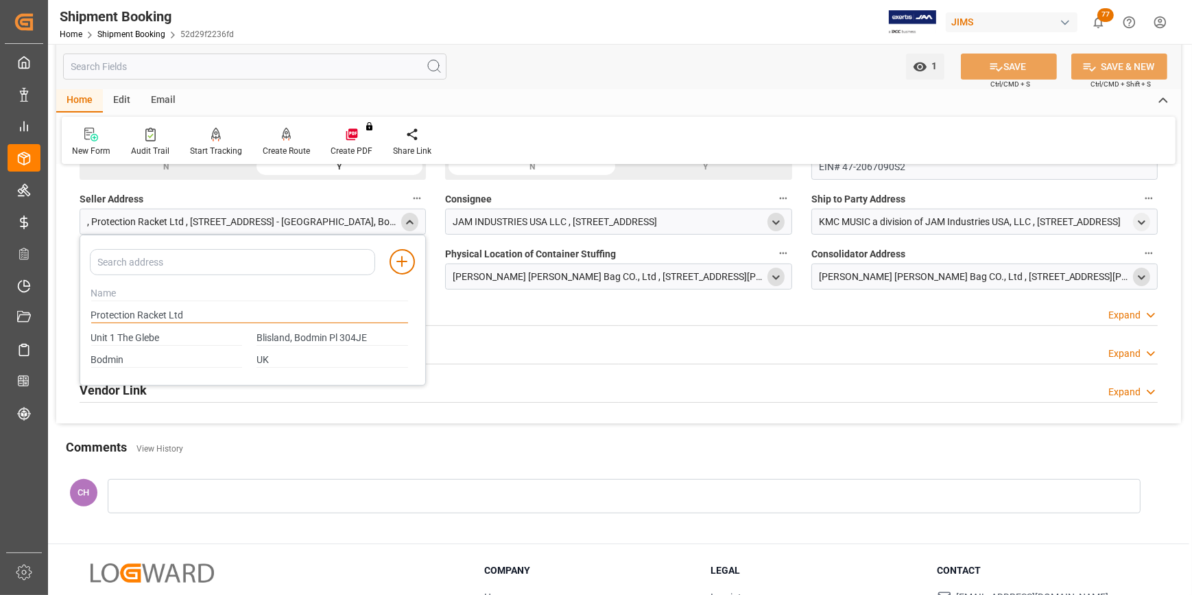
click at [128, 310] on input "Protection Racket Ltd" at bounding box center [249, 315] width 317 height 15
click at [137, 294] on input "text" at bounding box center [249, 293] width 317 height 15
paste input "Protection Racket Ltd"
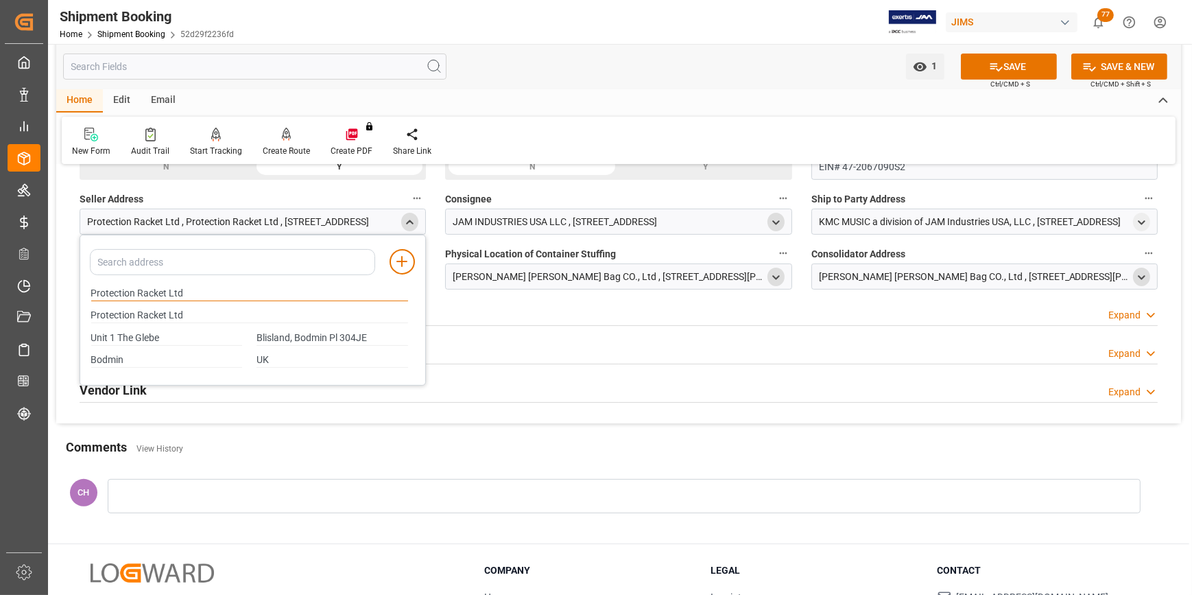
type input "Protection Racket Ltd"
click at [146, 315] on input "Protection Racket Ltd" at bounding box center [249, 315] width 317 height 15
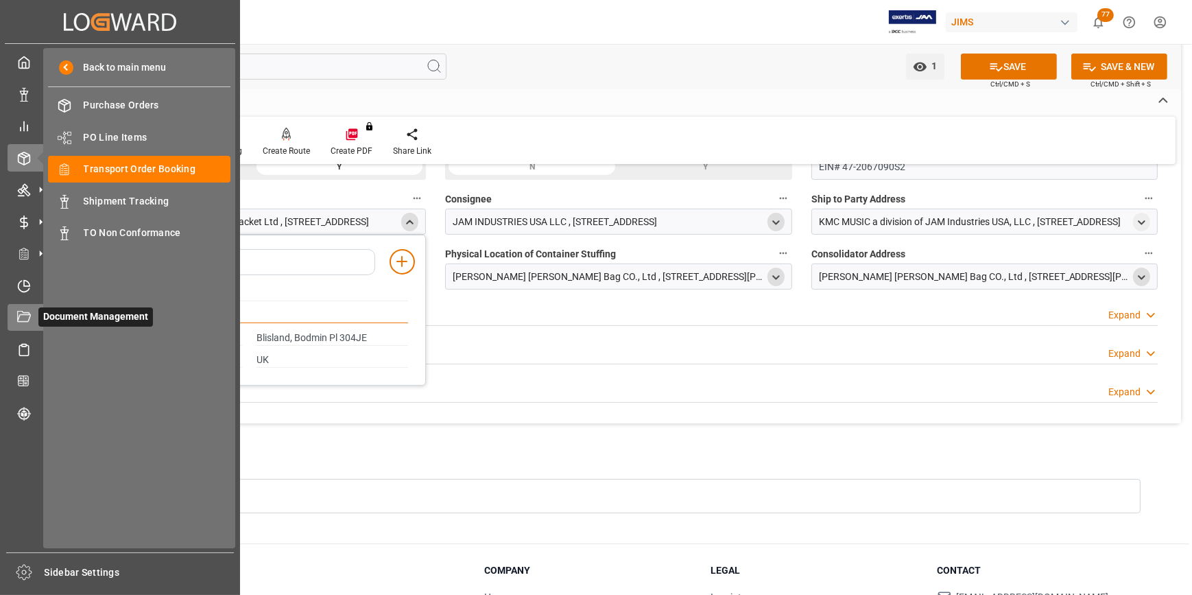
drag, startPoint x: 215, startPoint y: 311, endPoint x: 41, endPoint y: 309, distance: 174.2
click at [41, 309] on div "Created by potrace 1.15, written by [PERSON_NAME] [DATE]-[DATE] Created by potr…" at bounding box center [596, 297] width 1192 height 595
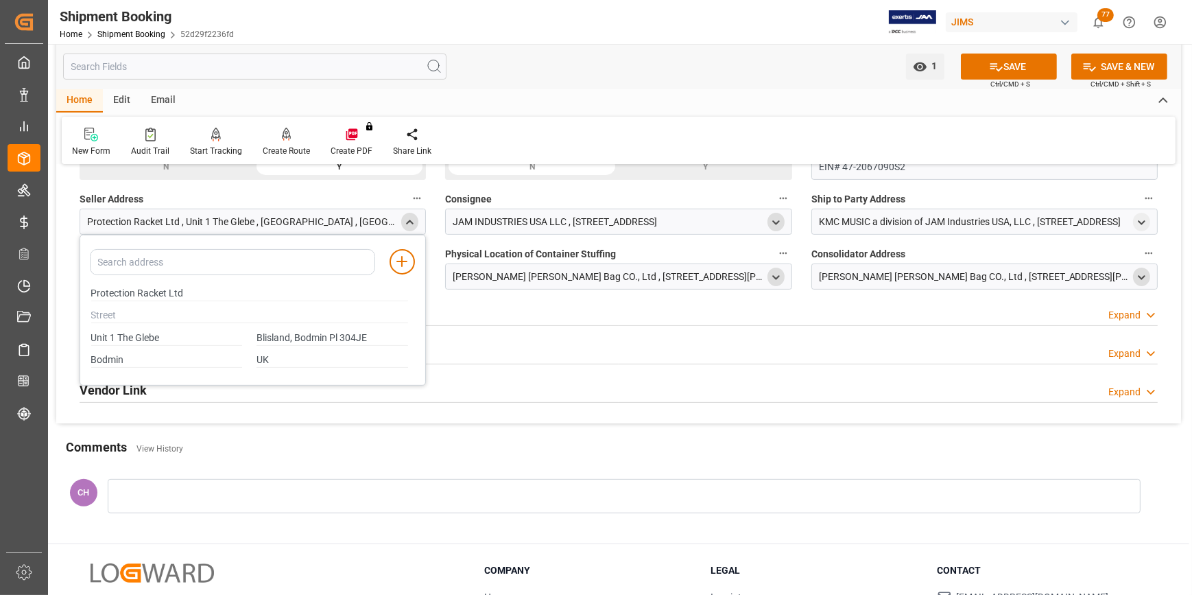
click at [167, 346] on div "Unit 1 The Glebe" at bounding box center [167, 338] width 166 height 23
click at [121, 337] on input "Unit 1 The Glebe" at bounding box center [167, 338] width 152 height 15
click at [105, 314] on input "text" at bounding box center [249, 315] width 317 height 15
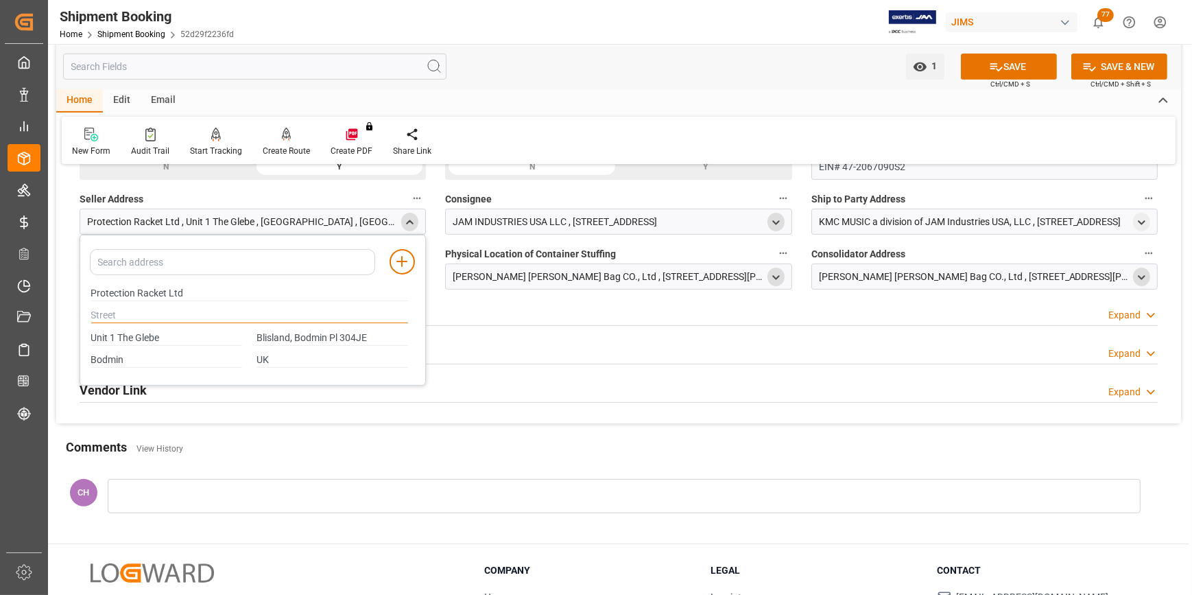
click at [105, 314] on input "text" at bounding box center [249, 315] width 317 height 15
paste input "Unit 1 The Glebe"
type input "Unit 1 The Glebe"
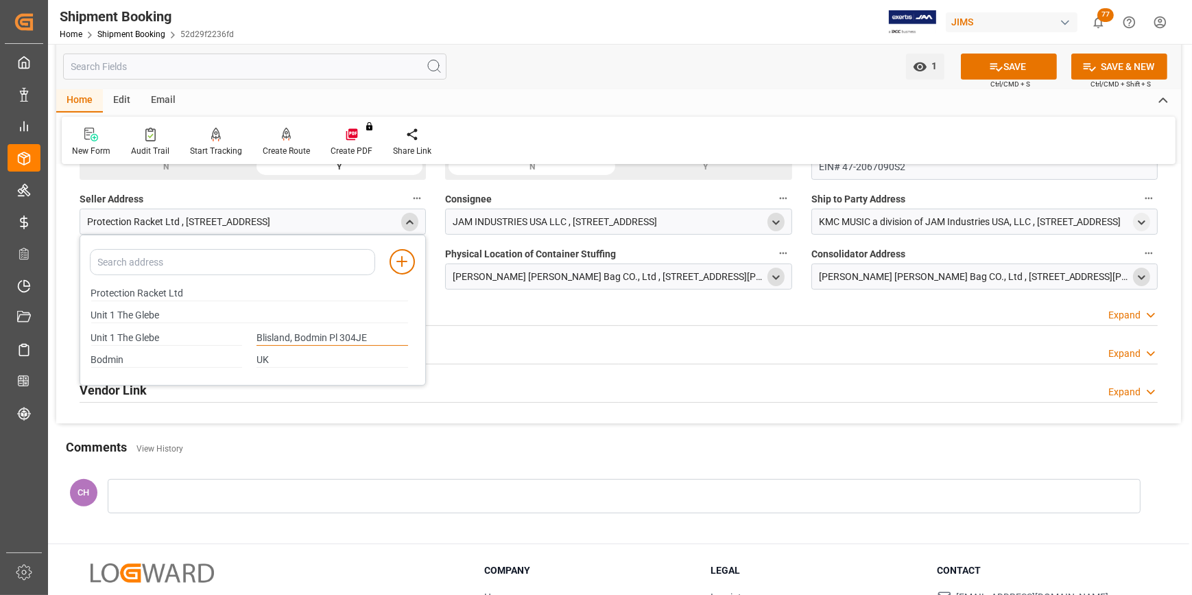
click at [287, 334] on input "Blisland, Bodmin Pl 304JE" at bounding box center [333, 338] width 152 height 15
click at [110, 334] on input "Unit 1 The Glebe" at bounding box center [167, 338] width 152 height 15
click at [112, 334] on input "Unit 1 The Glebe" at bounding box center [167, 338] width 152 height 15
click at [182, 364] on input "Bodmin" at bounding box center [167, 360] width 152 height 15
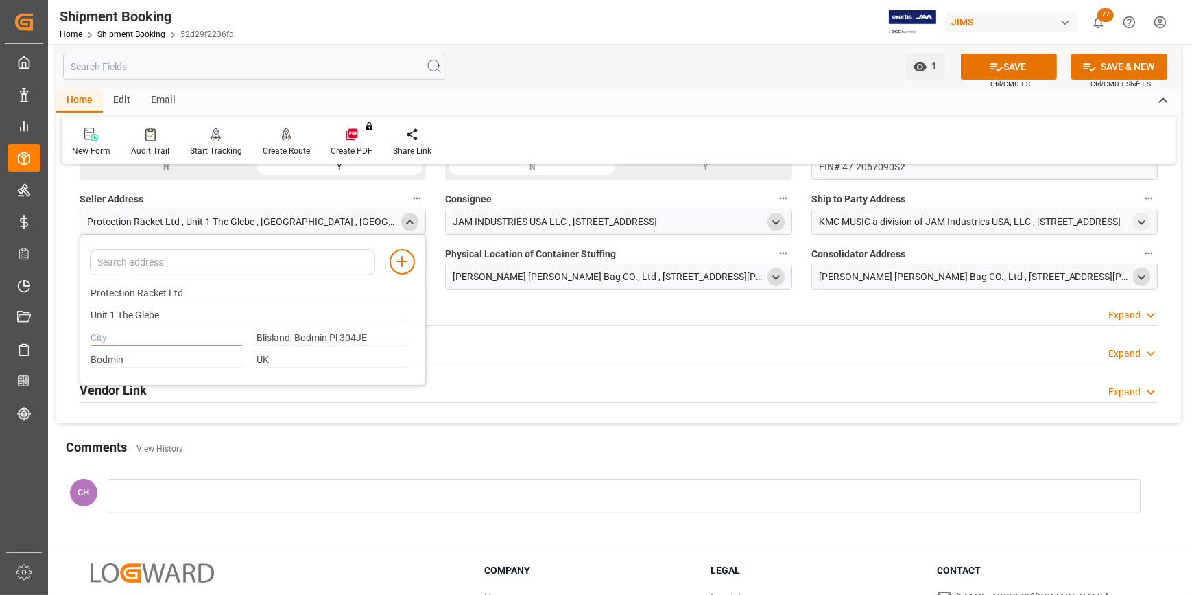
click at [136, 339] on input "text" at bounding box center [167, 338] width 152 height 15
click at [270, 333] on input "Blisland, Bodmin Pl 304JE" at bounding box center [333, 338] width 152 height 15
click at [117, 335] on input "text" at bounding box center [167, 338] width 152 height 15
paste input "Blisland"
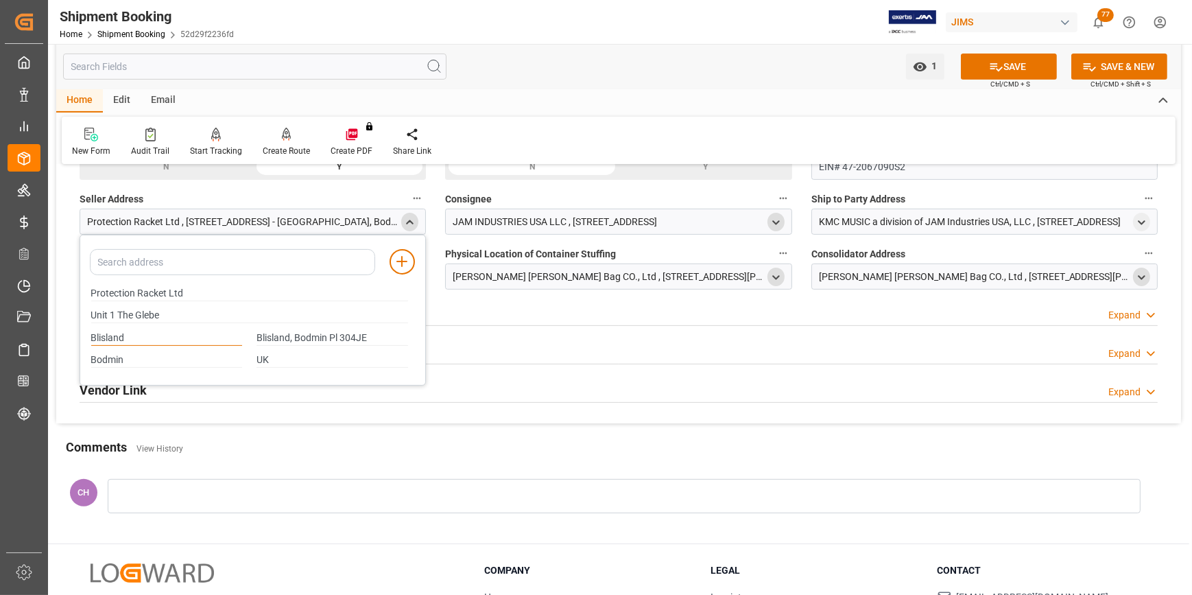
type input "Blisland"
click at [265, 332] on input "Blisland, Bodmin Pl 304JE" at bounding box center [333, 338] width 152 height 15
click at [324, 355] on input "UK" at bounding box center [333, 360] width 152 height 15
drag, startPoint x: 370, startPoint y: 338, endPoint x: 222, endPoint y: 331, distance: 149.0
click at [222, 331] on div "Blisland Blisland, Bodmin Pl 304JE" at bounding box center [249, 338] width 331 height 23
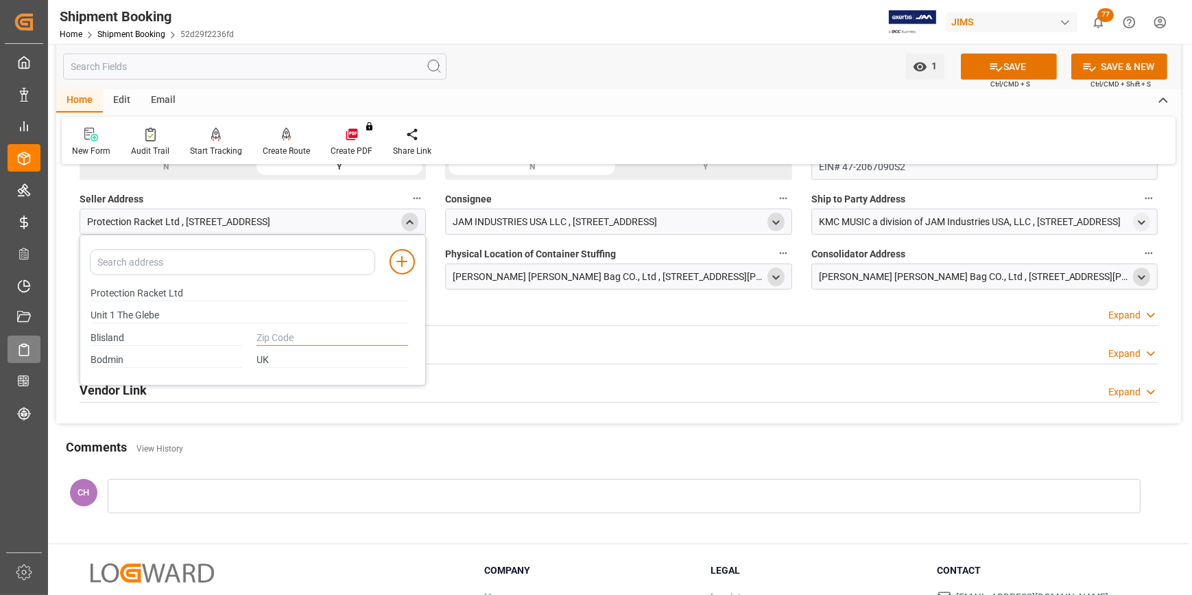
paste input "Blisland, Bodmin Pl 304JE"
drag, startPoint x: 329, startPoint y: 335, endPoint x: 114, endPoint y: 335, distance: 214.7
click at [114, 335] on div "Blisland Blisland, Bodmin Pl 304JE" at bounding box center [249, 338] width 331 height 23
type input "Pl 304JE"
click at [144, 361] on input "Bodmin" at bounding box center [167, 360] width 152 height 15
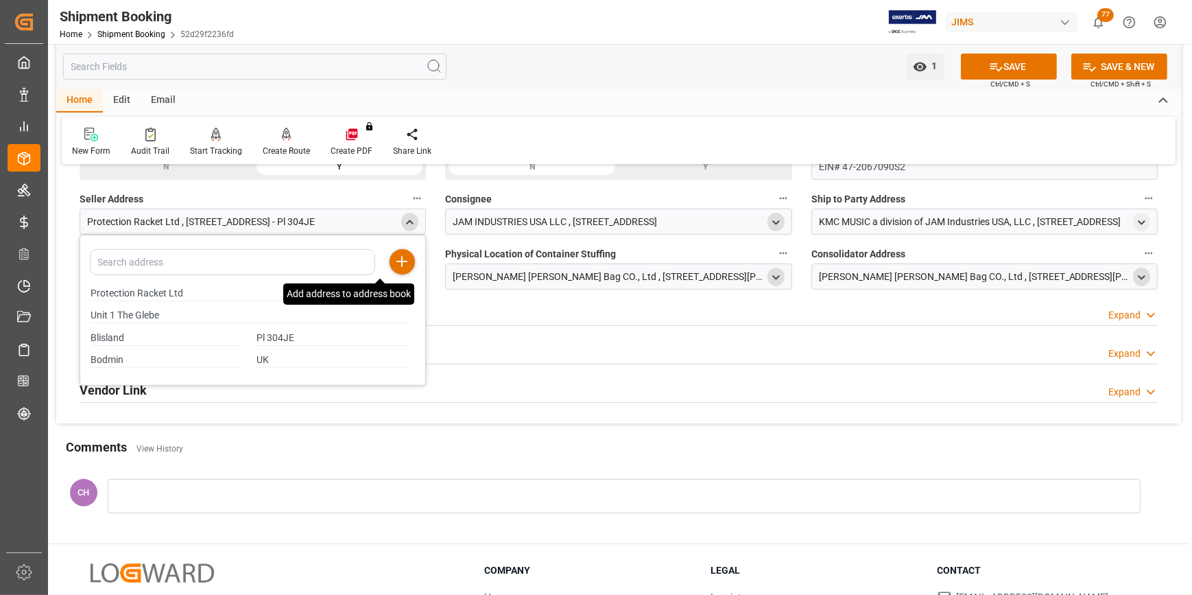
click at [408, 265] on icon at bounding box center [402, 261] width 16 height 16
click at [468, 311] on div "Additional Information Expand" at bounding box center [619, 312] width 1078 height 26
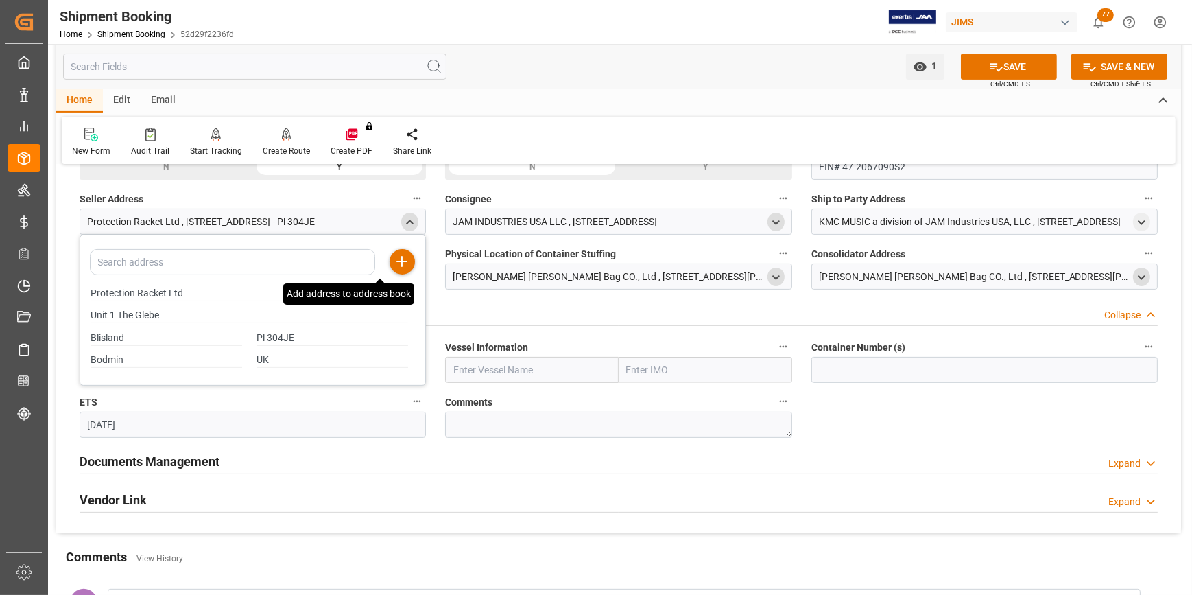
click at [416, 219] on div "close menu" at bounding box center [409, 222] width 17 height 19
click at [412, 219] on icon "close menu" at bounding box center [410, 223] width 12 height 12
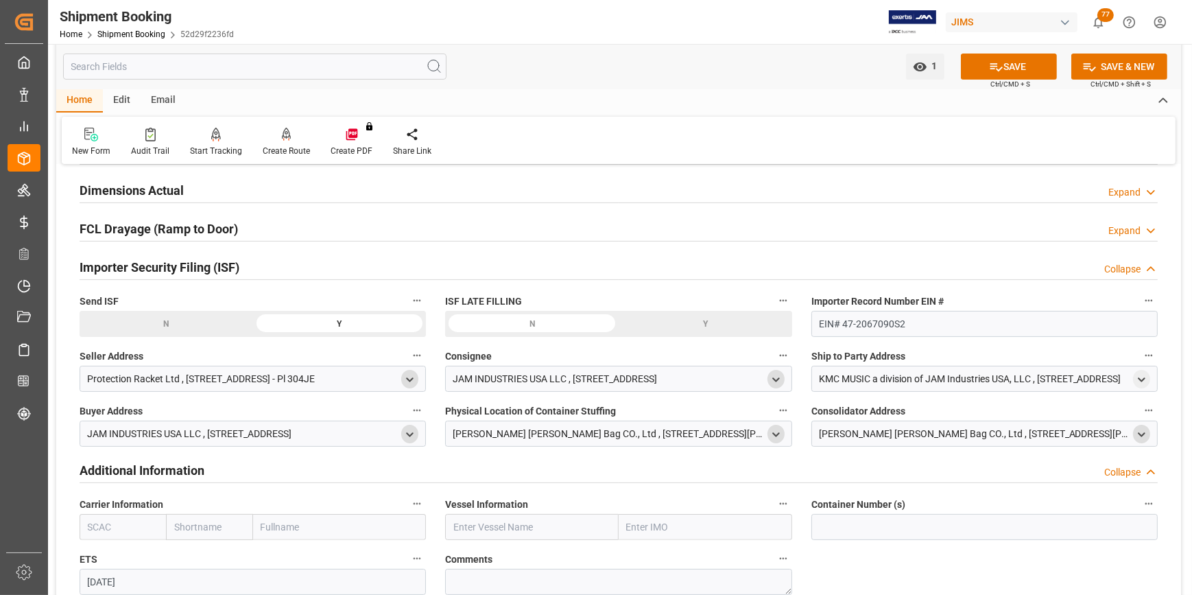
scroll to position [309, 0]
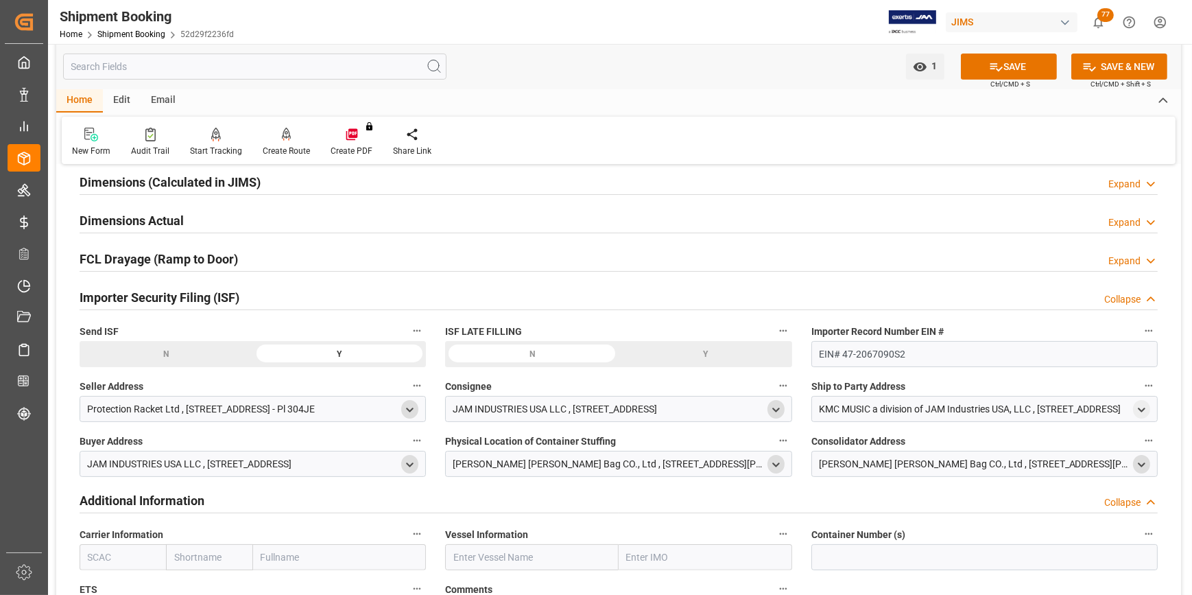
click at [198, 358] on div "N" at bounding box center [167, 354] width 174 height 26
click at [993, 75] on button "SAVE" at bounding box center [1009, 67] width 96 height 26
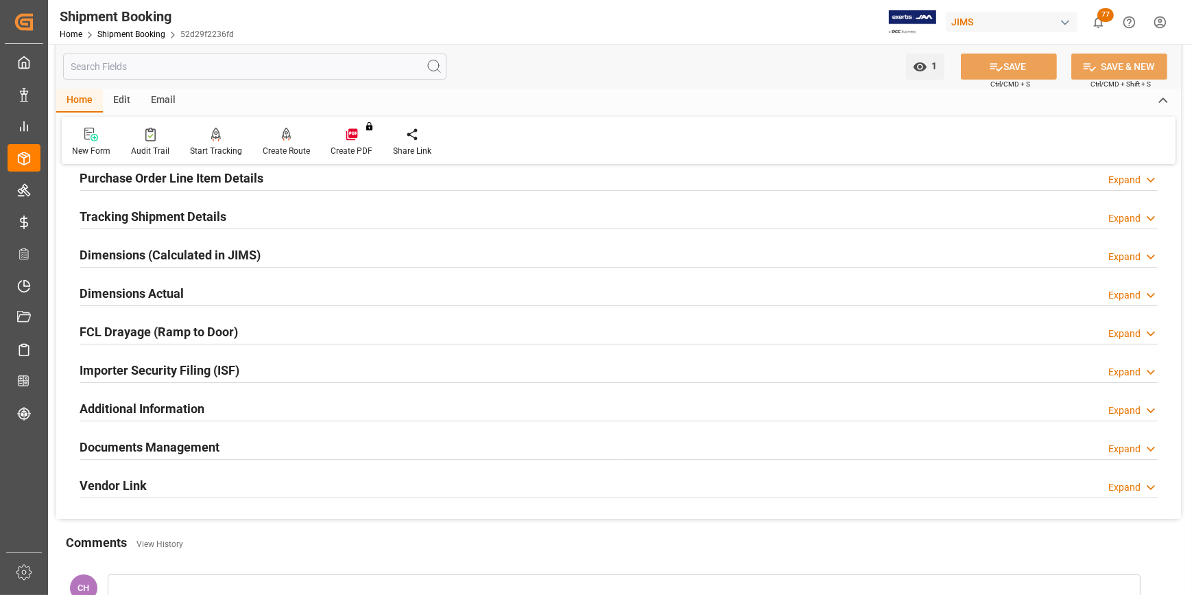
scroll to position [249, 0]
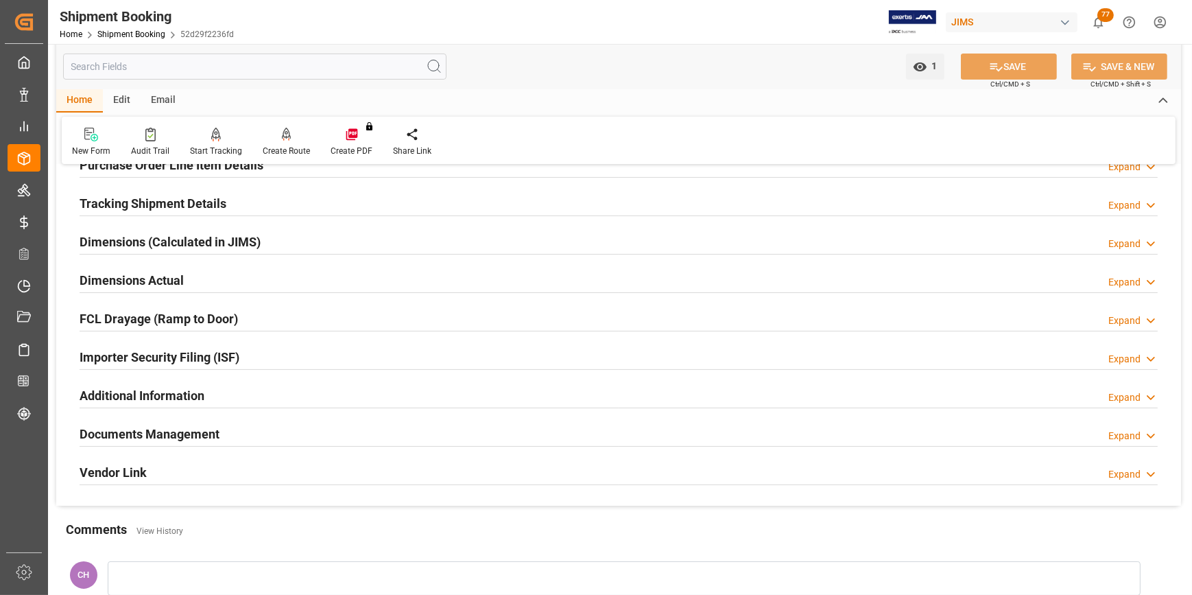
click at [189, 359] on h2 "Importer Security Filing (ISF)" at bounding box center [160, 357] width 160 height 19
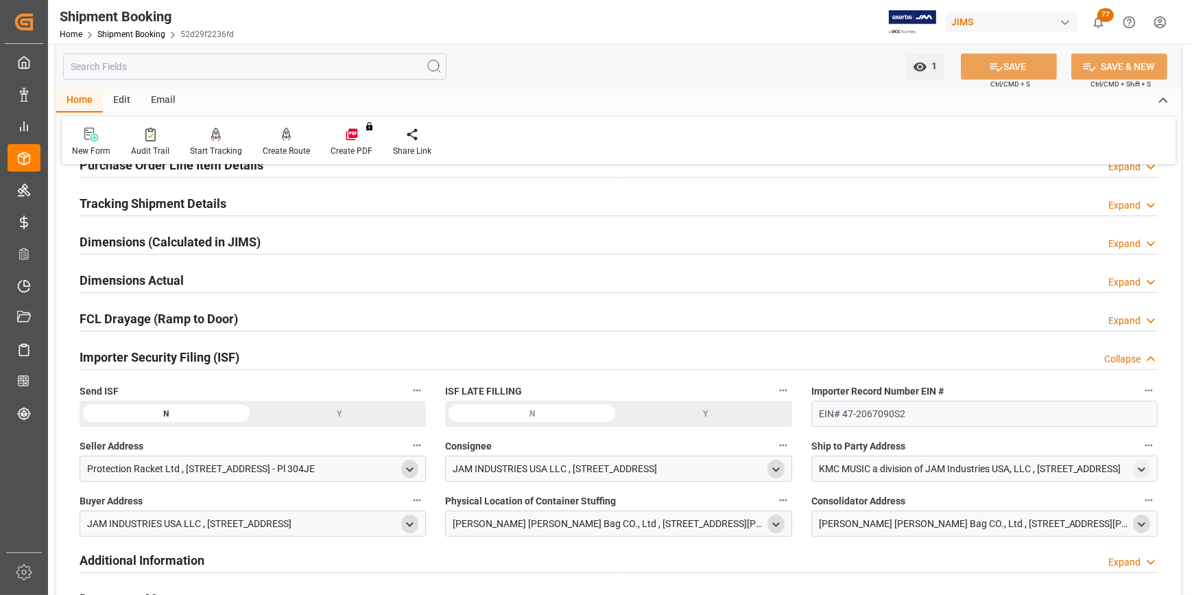
click at [327, 405] on div "Y" at bounding box center [340, 414] width 174 height 26
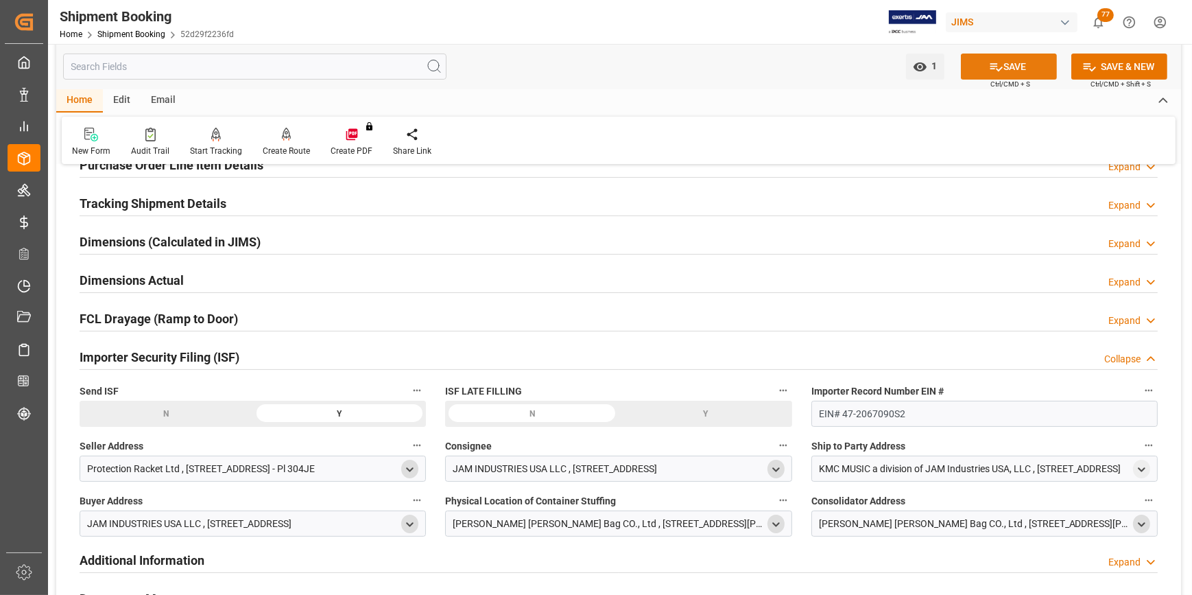
click at [1024, 58] on button "SAVE" at bounding box center [1009, 67] width 96 height 26
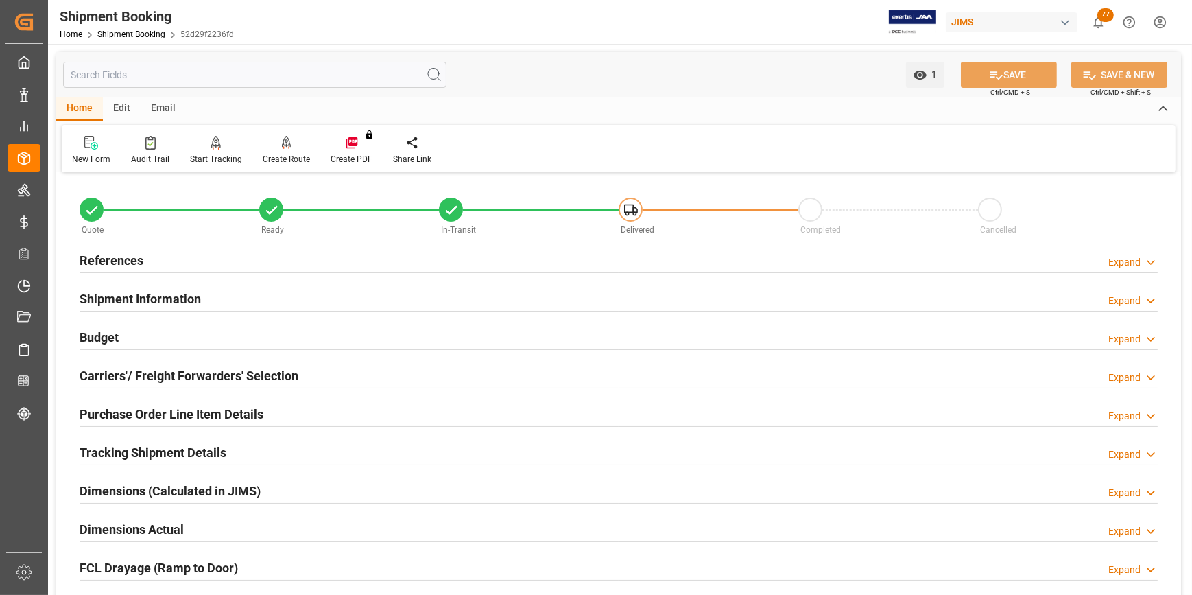
scroll to position [124, 0]
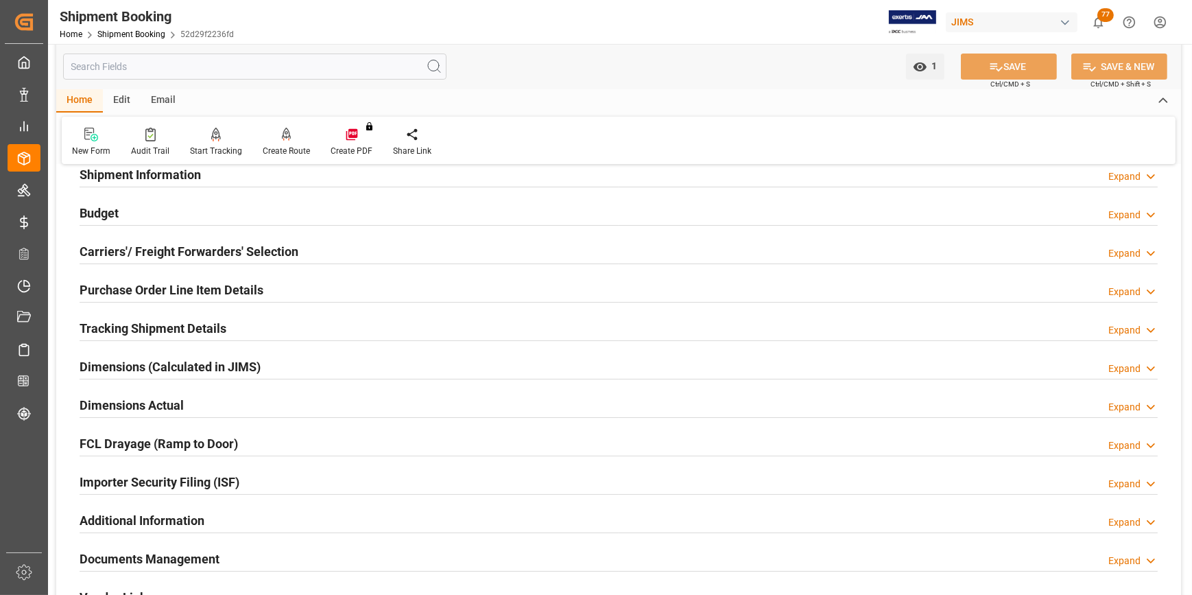
click at [196, 481] on h2 "Importer Security Filing (ISF)" at bounding box center [160, 482] width 160 height 19
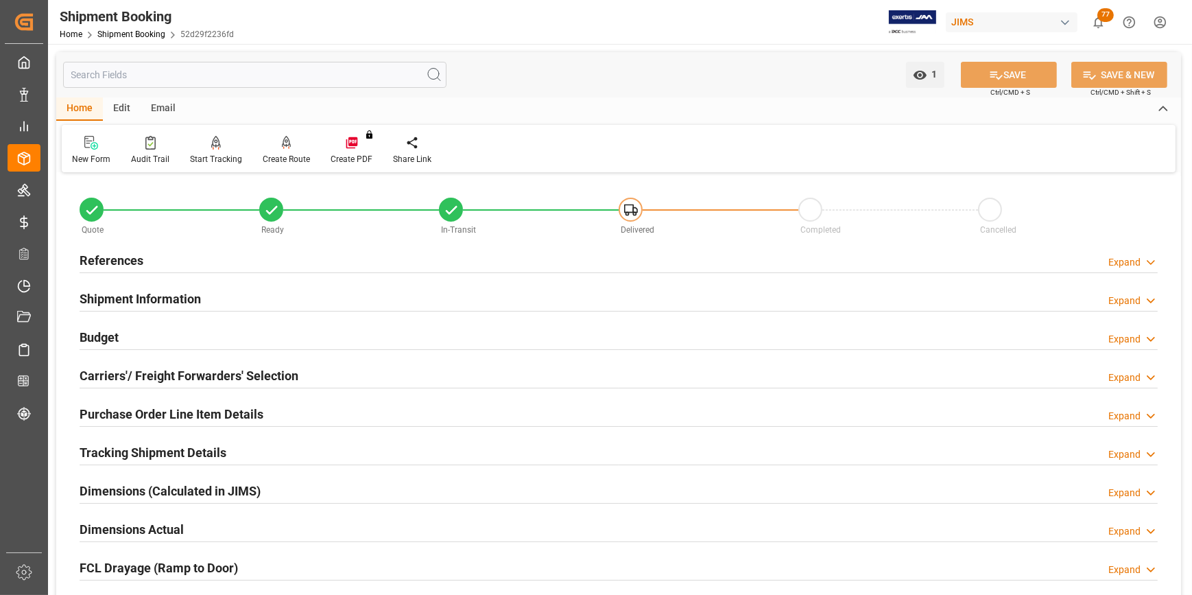
scroll to position [0, 0]
